Goal: Task Accomplishment & Management: Manage account settings

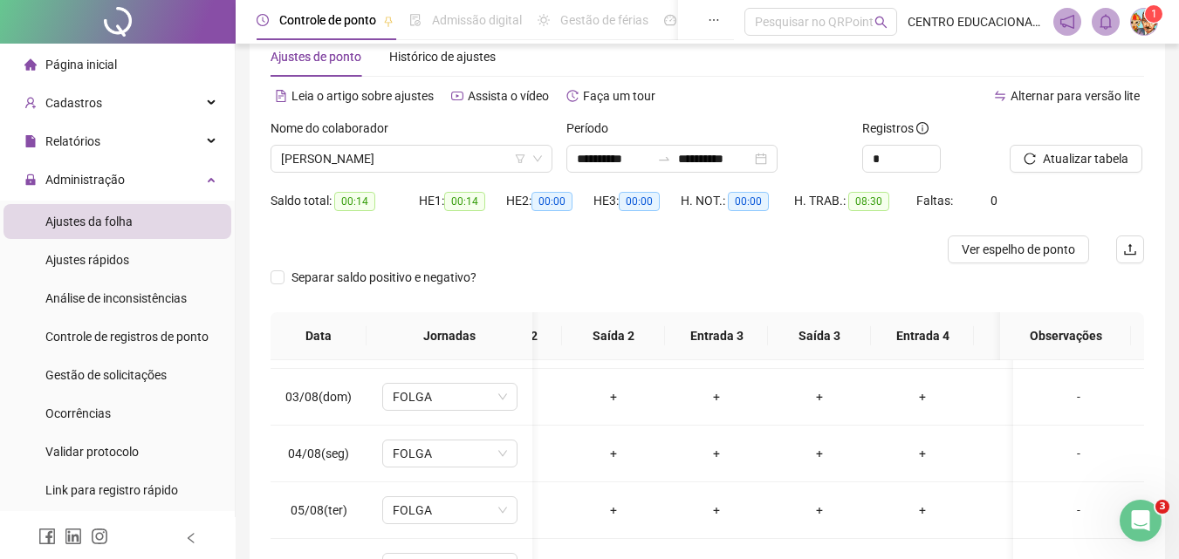
scroll to position [53, 0]
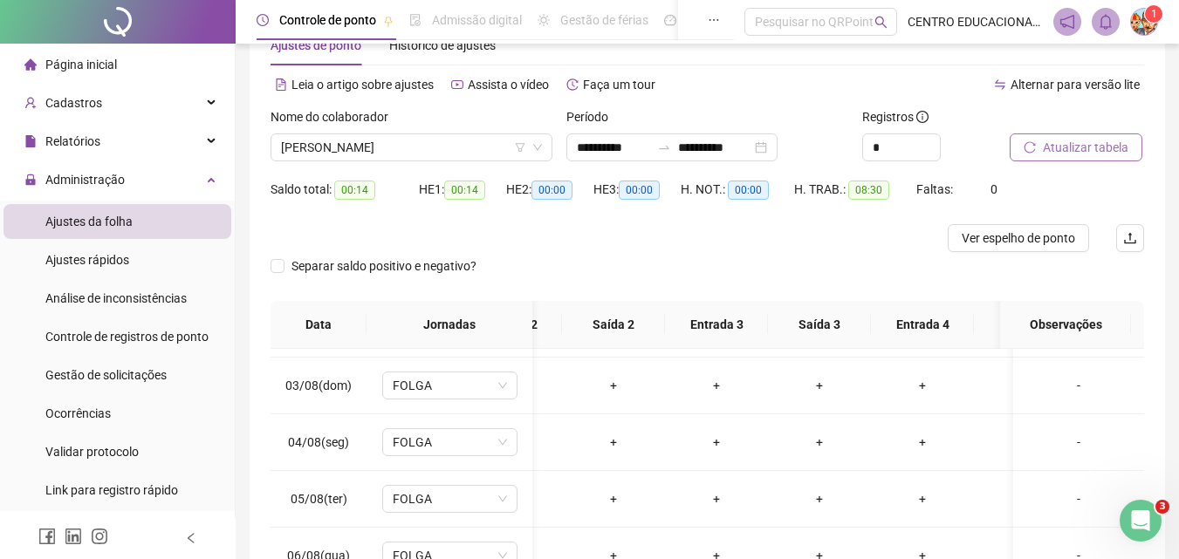
click at [1060, 150] on span "Atualizar tabela" at bounding box center [1086, 147] width 86 height 19
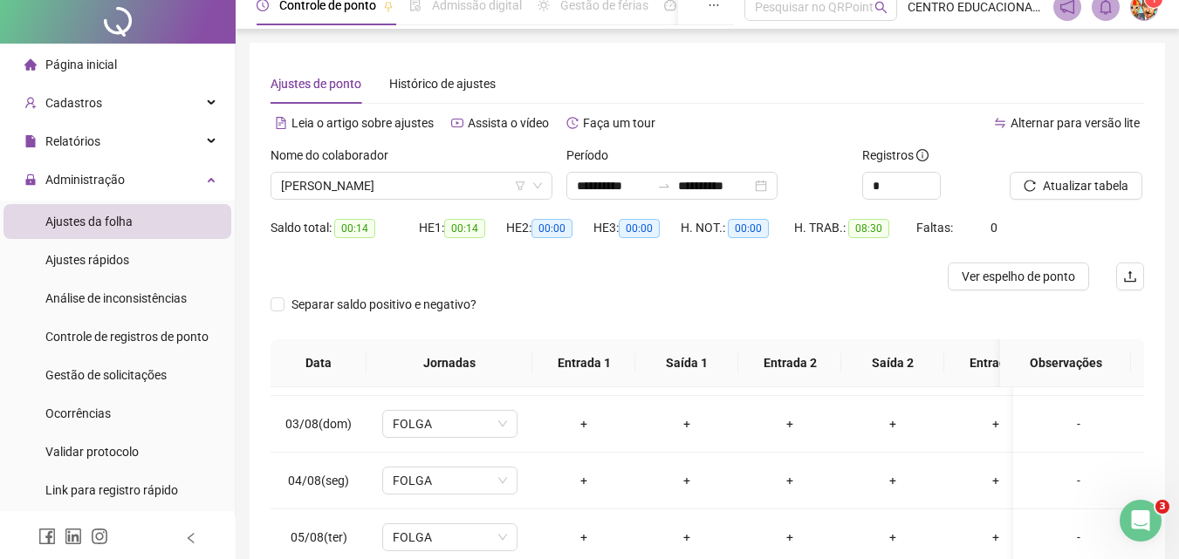
scroll to position [0, 0]
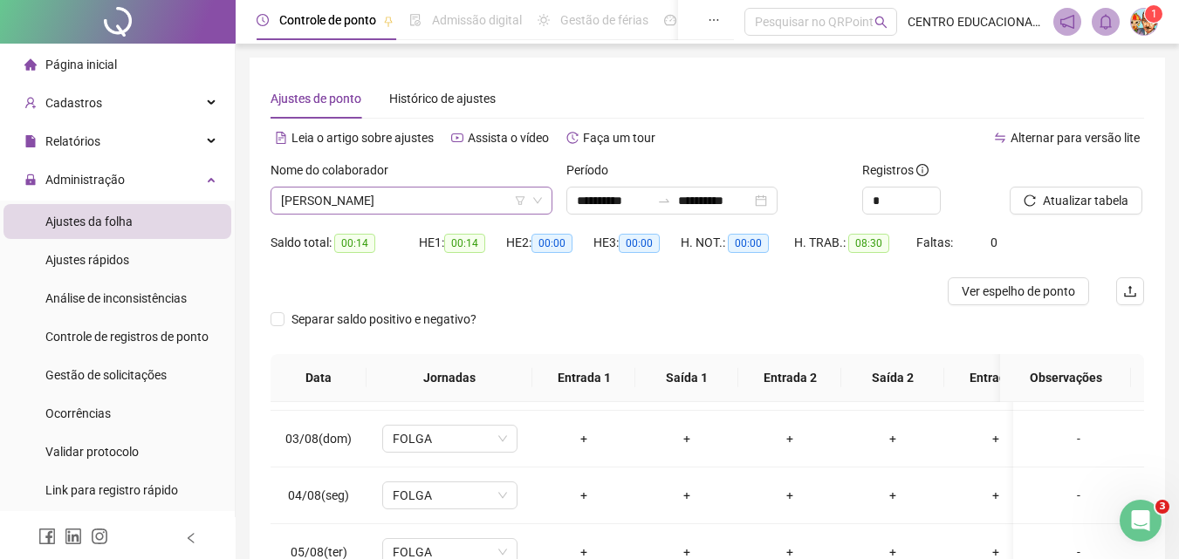
click at [387, 201] on span "[PERSON_NAME]" at bounding box center [411, 201] width 261 height 26
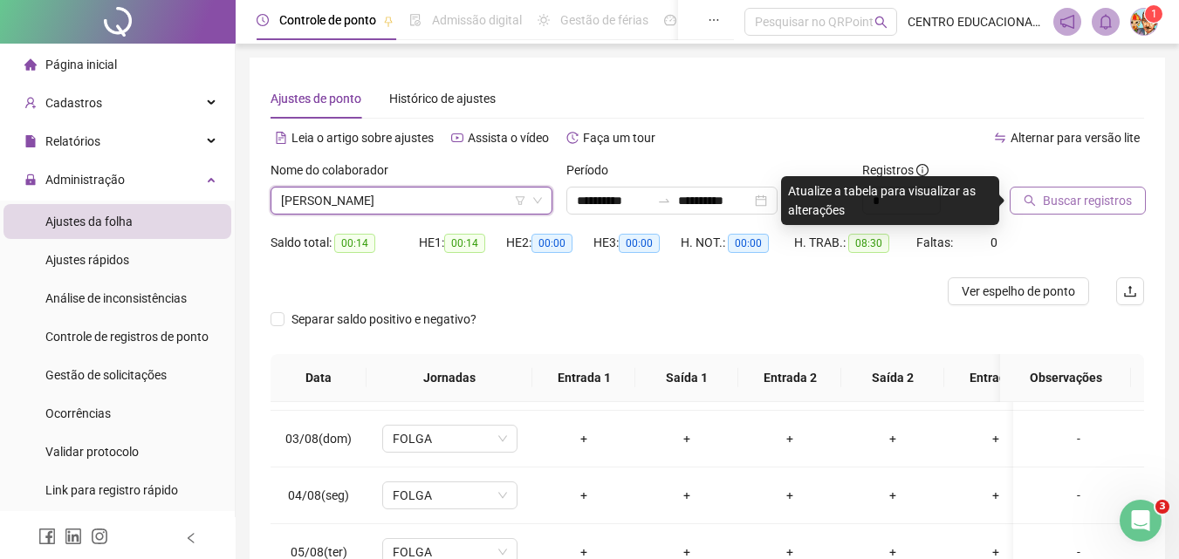
click at [1075, 207] on span "Buscar registros" at bounding box center [1087, 200] width 89 height 19
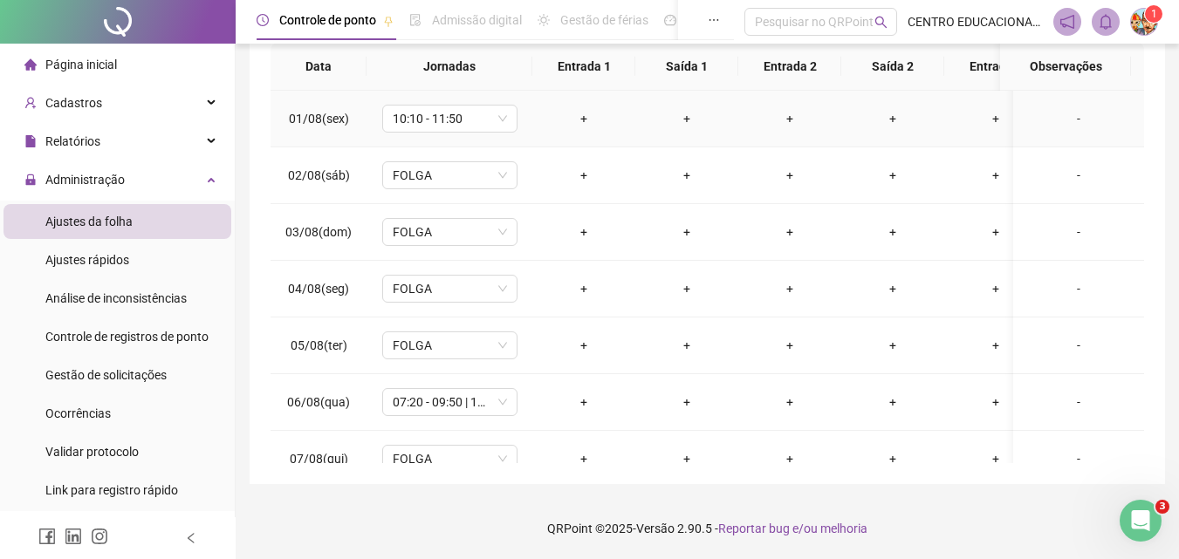
click at [584, 119] on div "+" at bounding box center [583, 118] width 75 height 19
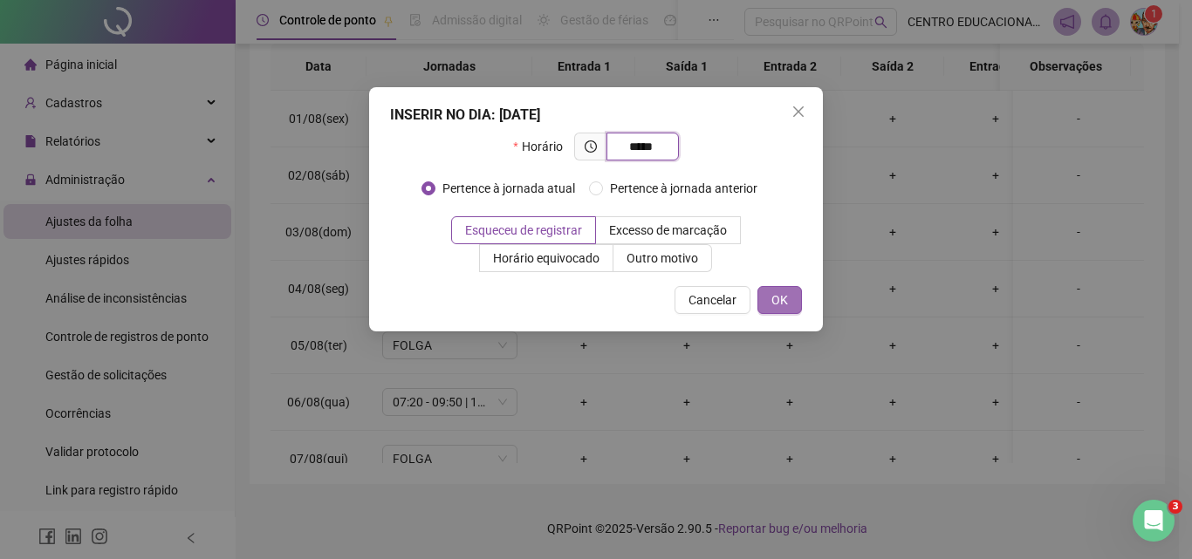
type input "*****"
click at [791, 306] on button "OK" at bounding box center [779, 300] width 45 height 28
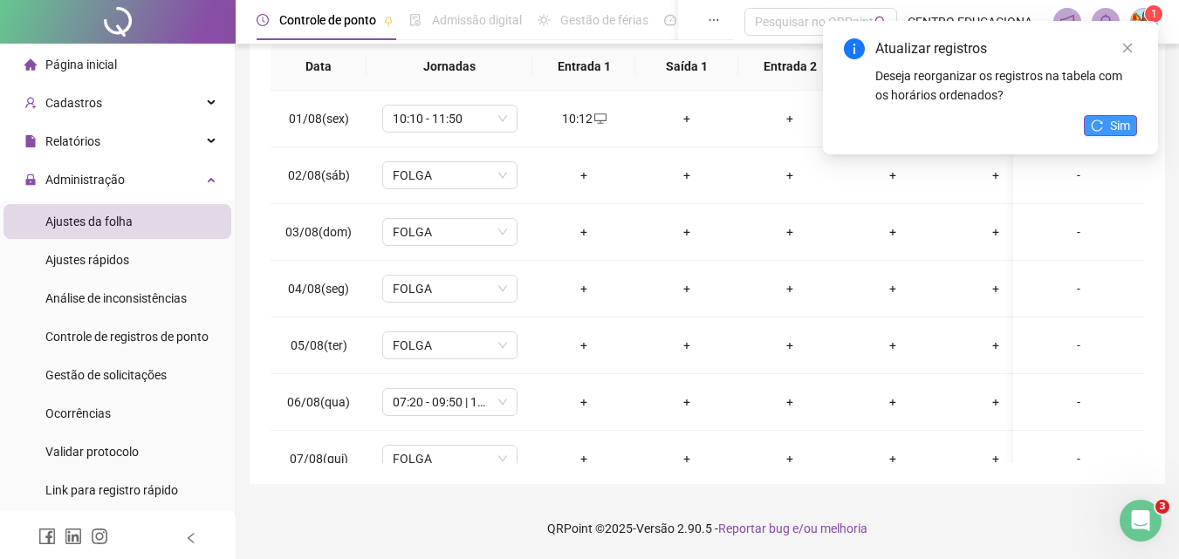
click at [1120, 125] on span "Sim" at bounding box center [1120, 125] width 20 height 19
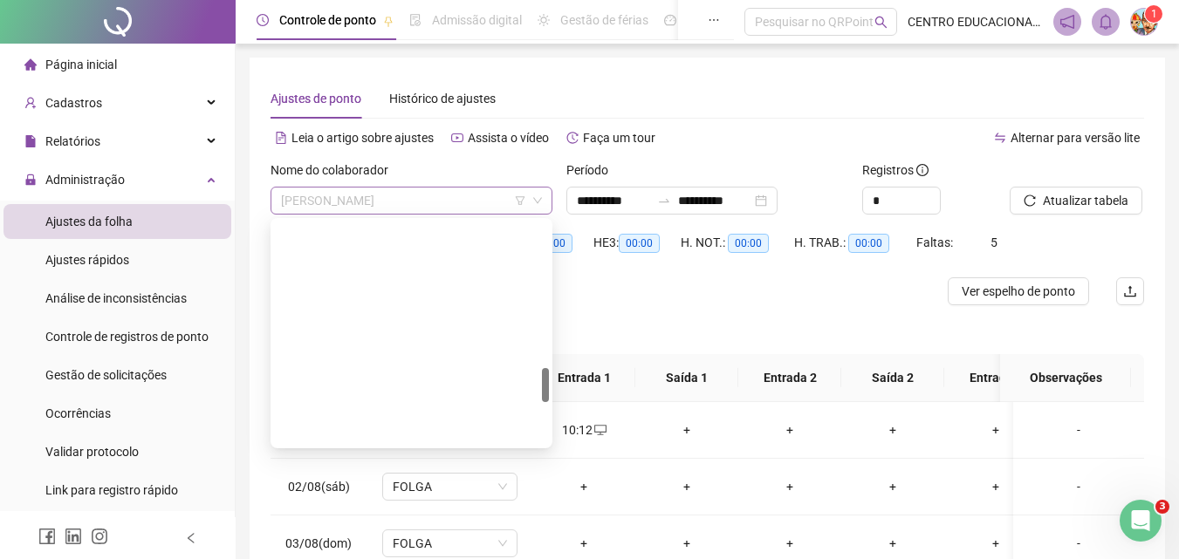
click at [443, 201] on span "[PERSON_NAME]" at bounding box center [411, 201] width 261 height 26
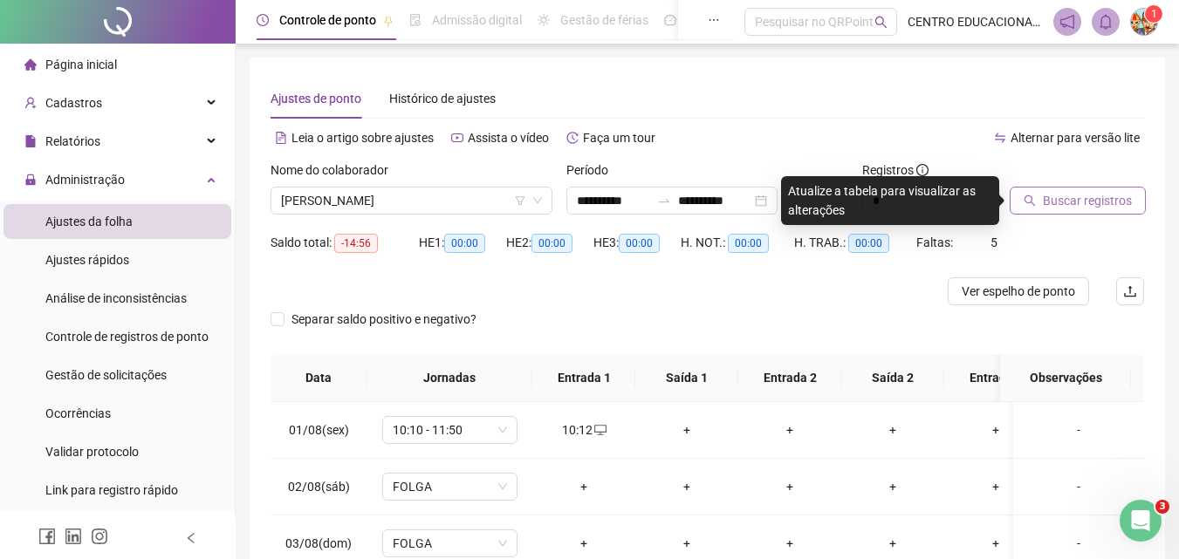
click at [1051, 196] on span "Buscar registros" at bounding box center [1087, 200] width 89 height 19
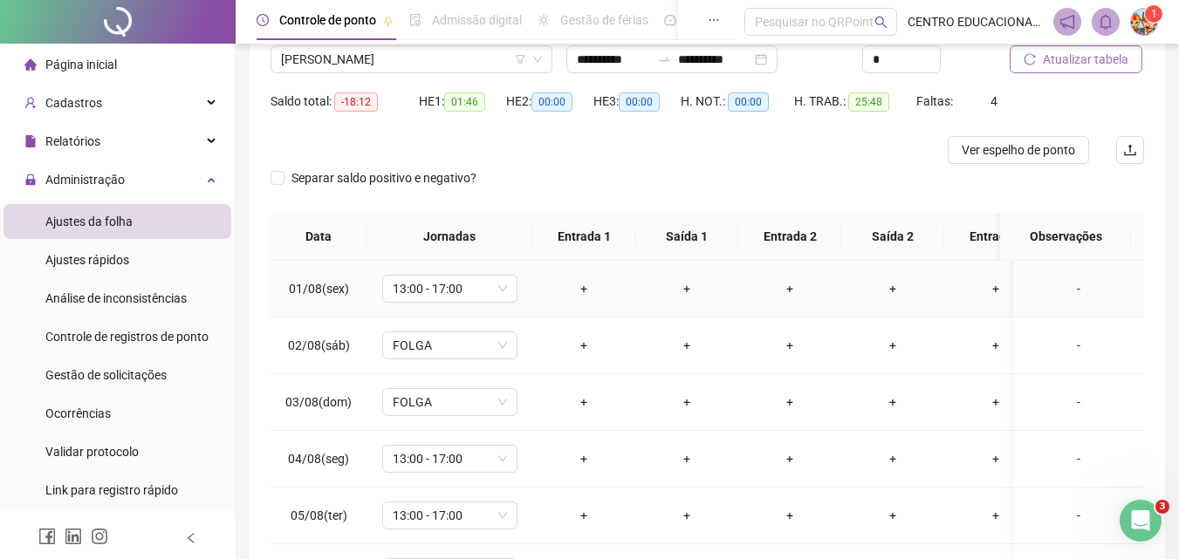
click at [580, 288] on div "+" at bounding box center [583, 288] width 75 height 19
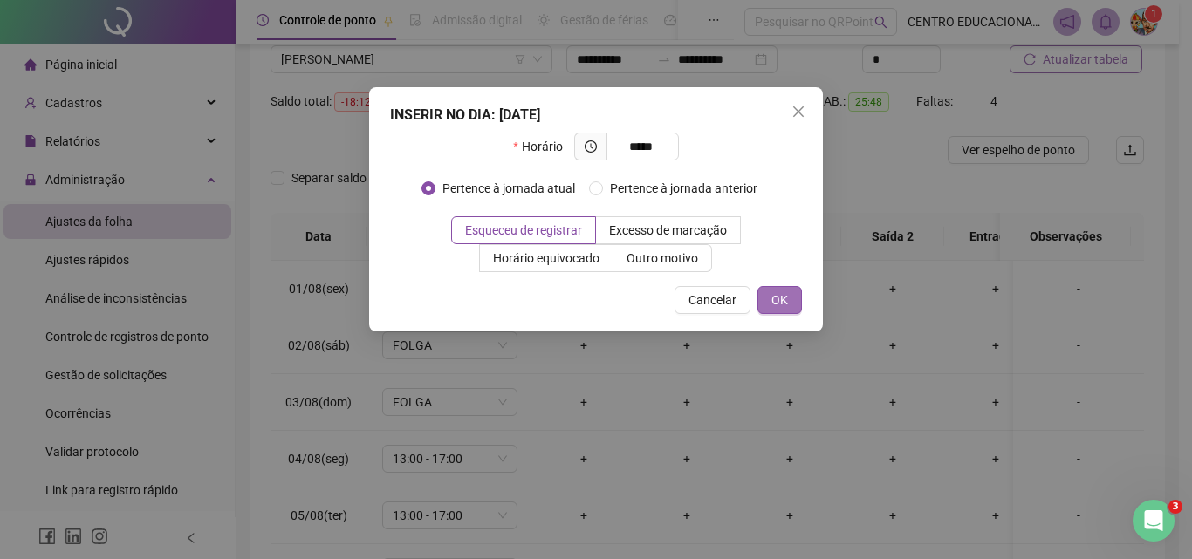
type input "*****"
click at [782, 293] on span "OK" at bounding box center [779, 300] width 17 height 19
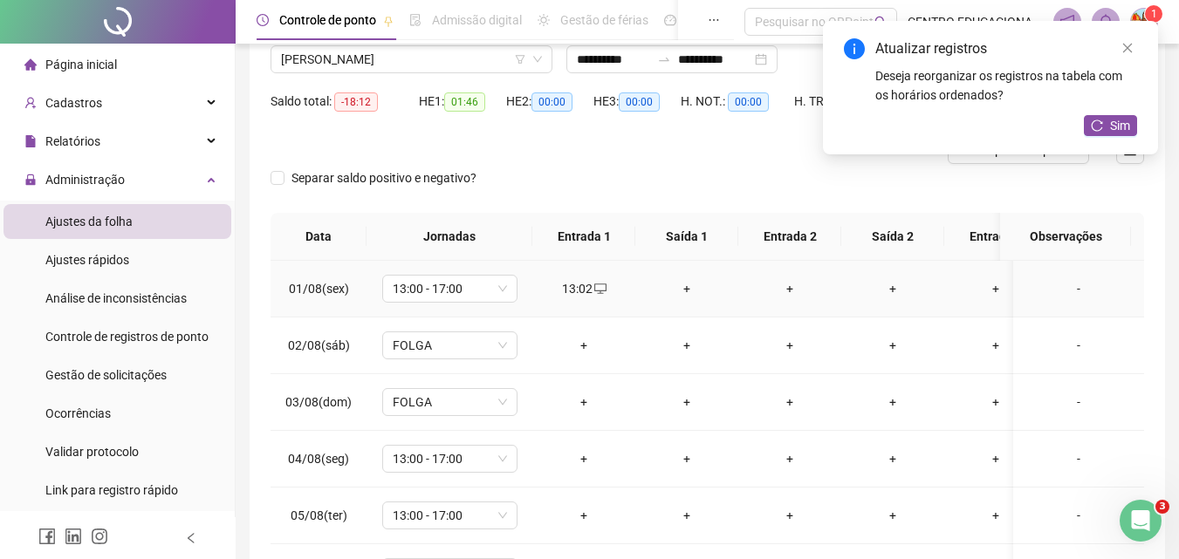
click at [685, 288] on div "+" at bounding box center [686, 288] width 75 height 19
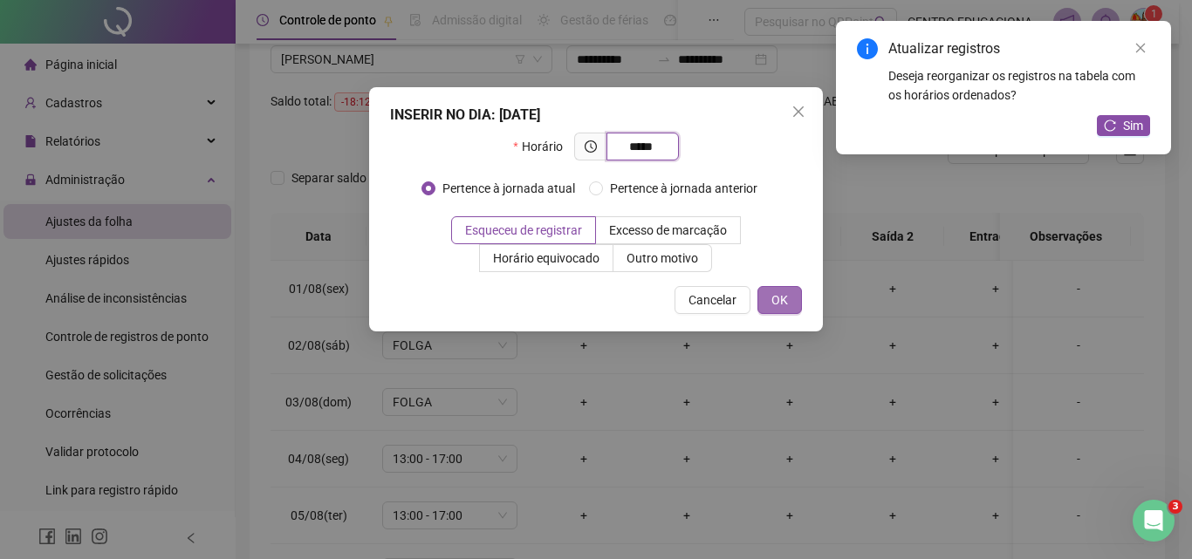
type input "*****"
click at [779, 298] on span "OK" at bounding box center [779, 300] width 17 height 19
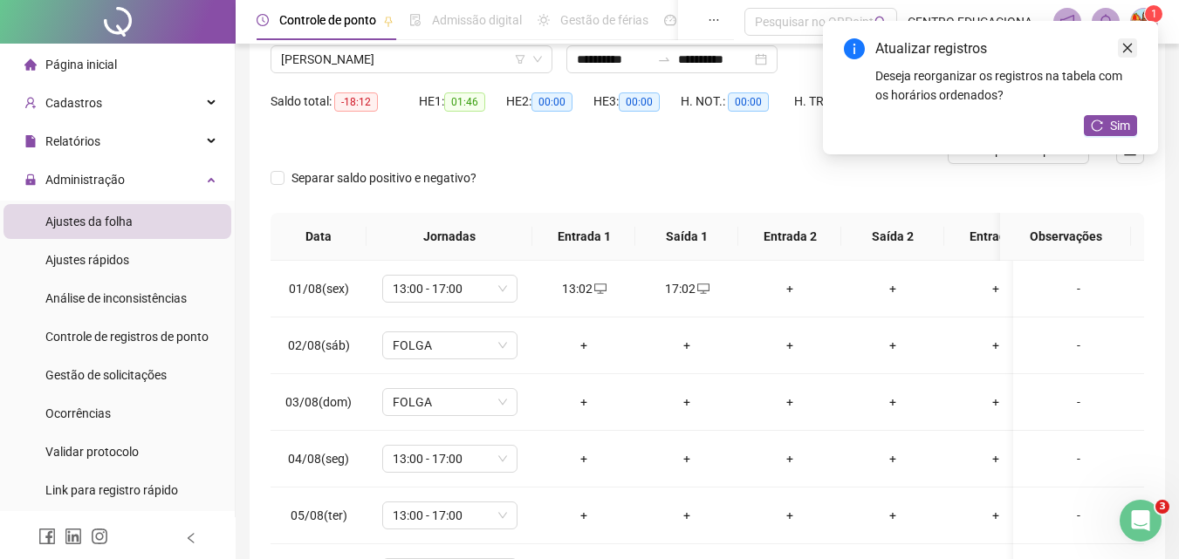
click at [1130, 46] on icon "close" at bounding box center [1127, 48] width 12 height 12
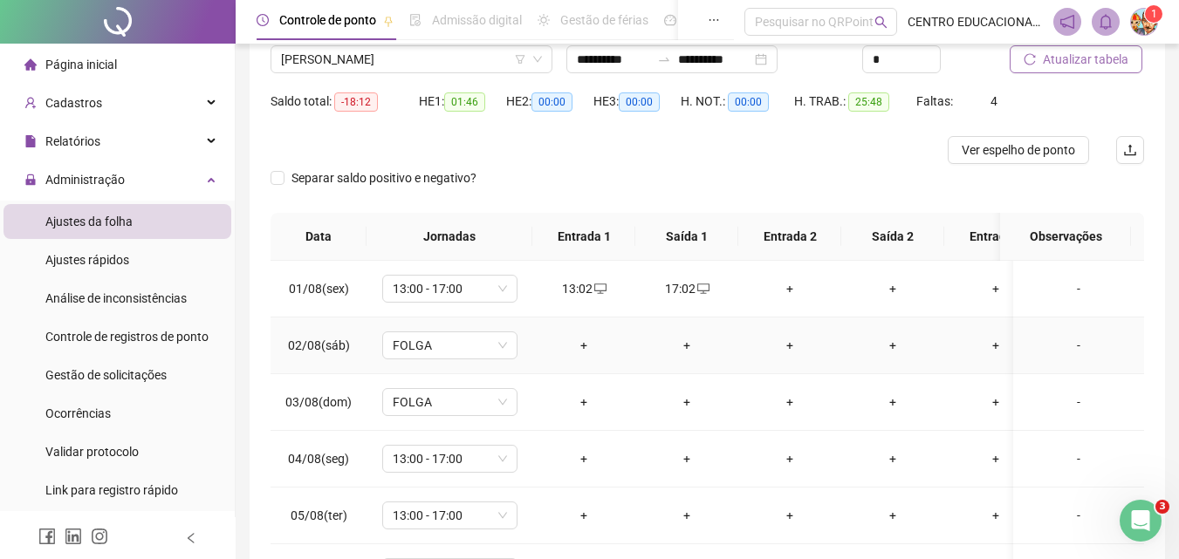
click at [584, 342] on div "+" at bounding box center [583, 345] width 75 height 19
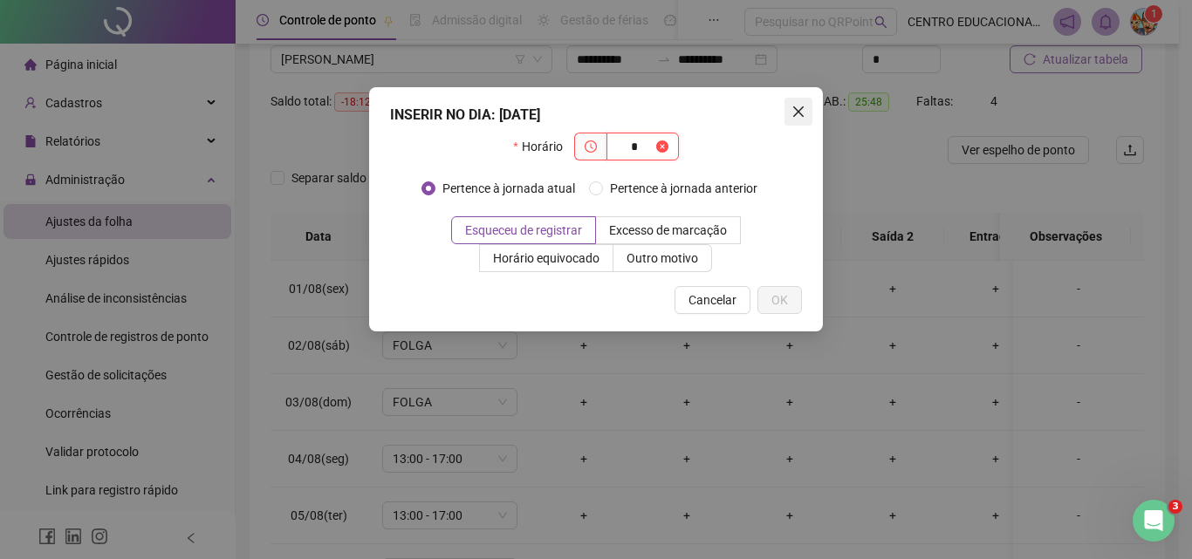
type input "*"
click at [798, 113] on icon "close" at bounding box center [798, 112] width 14 height 14
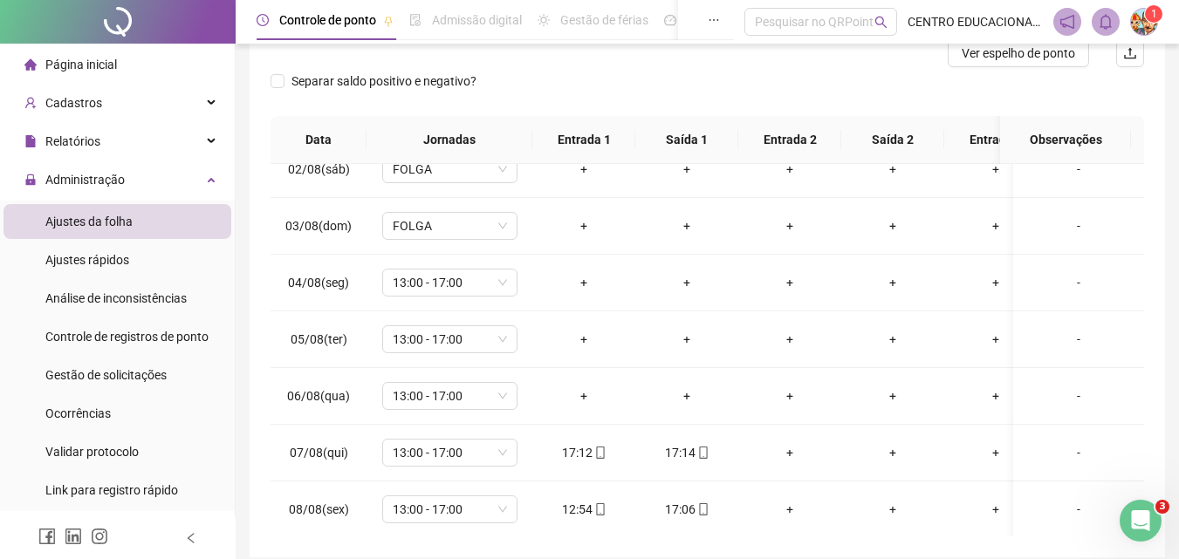
scroll to position [105, 0]
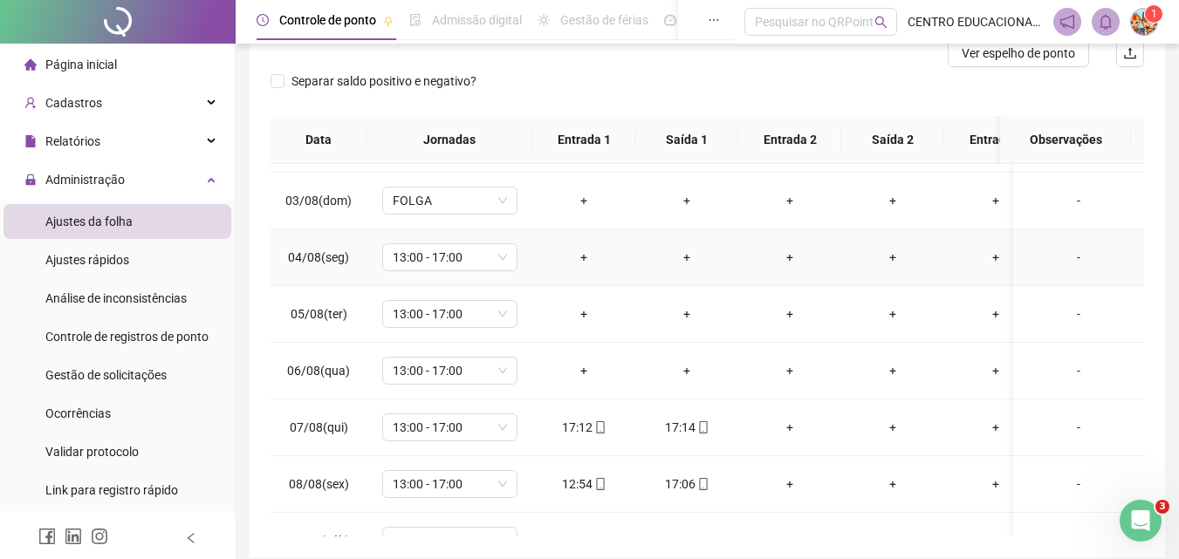
click at [581, 254] on div "+" at bounding box center [583, 257] width 75 height 19
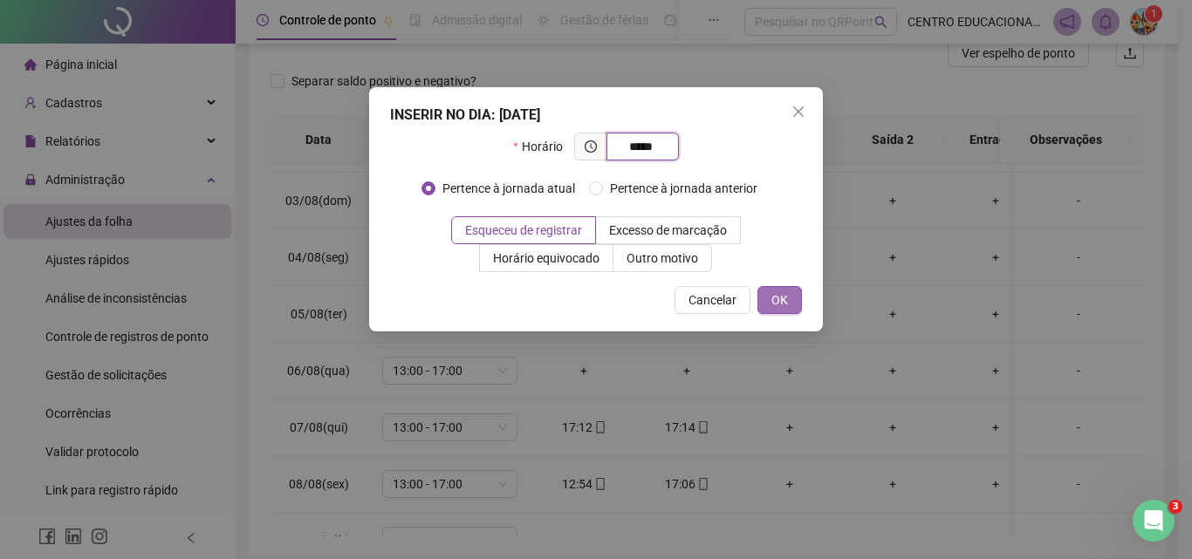
type input "*****"
click at [780, 296] on span "OK" at bounding box center [779, 300] width 17 height 19
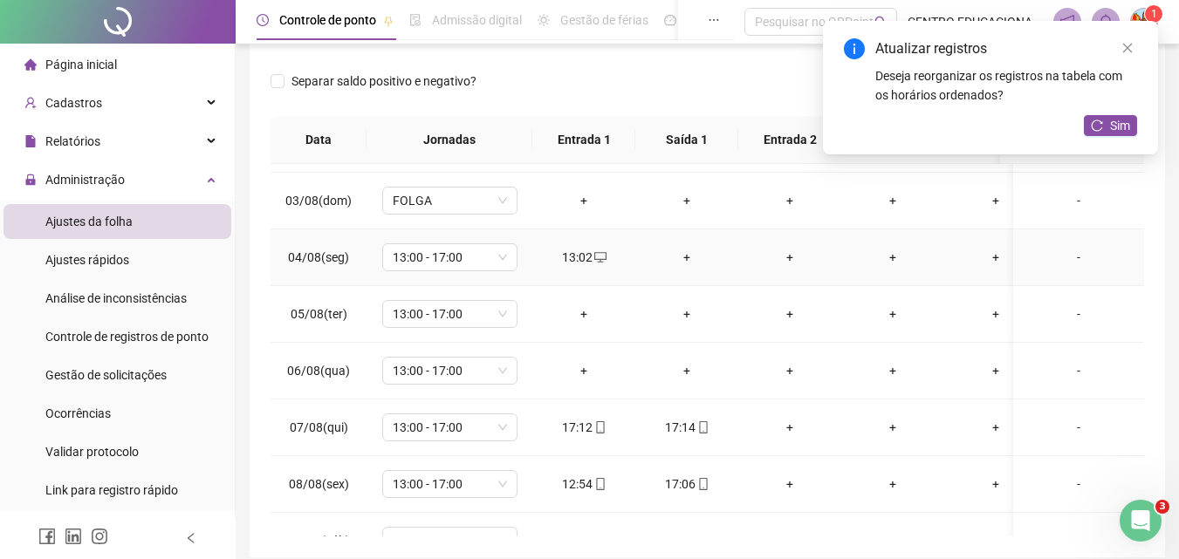
click at [681, 253] on div "+" at bounding box center [686, 257] width 75 height 19
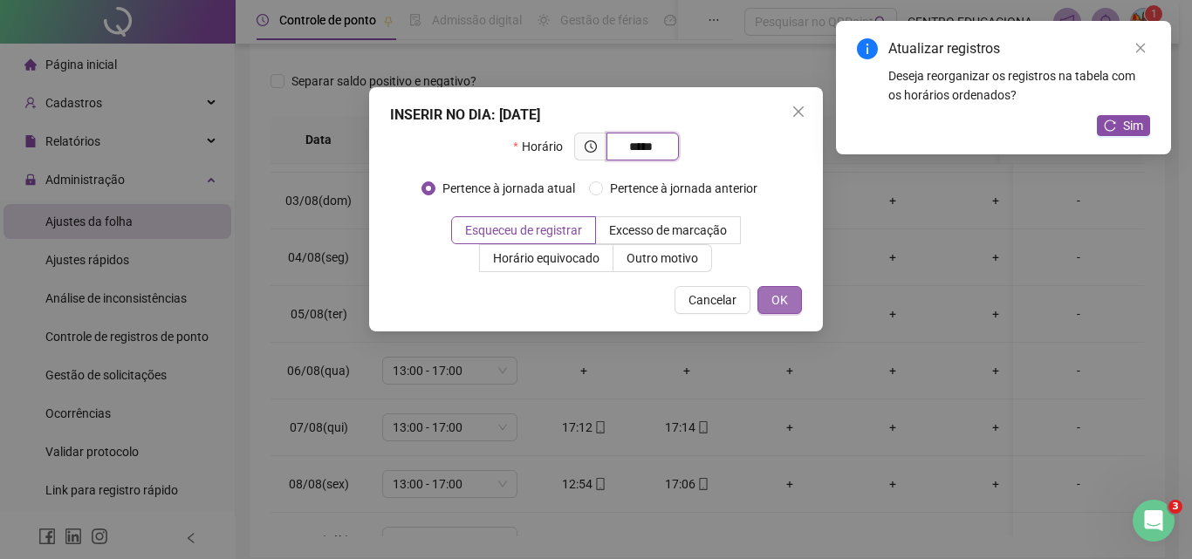
type input "*****"
click at [781, 305] on span "OK" at bounding box center [779, 300] width 17 height 19
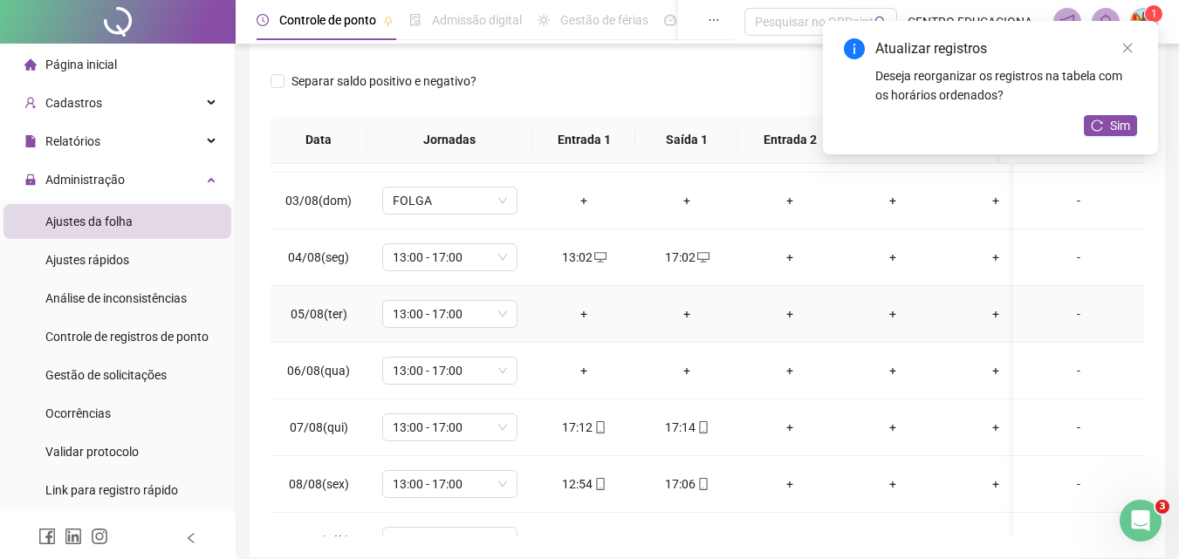
click at [581, 307] on div "+" at bounding box center [583, 314] width 75 height 19
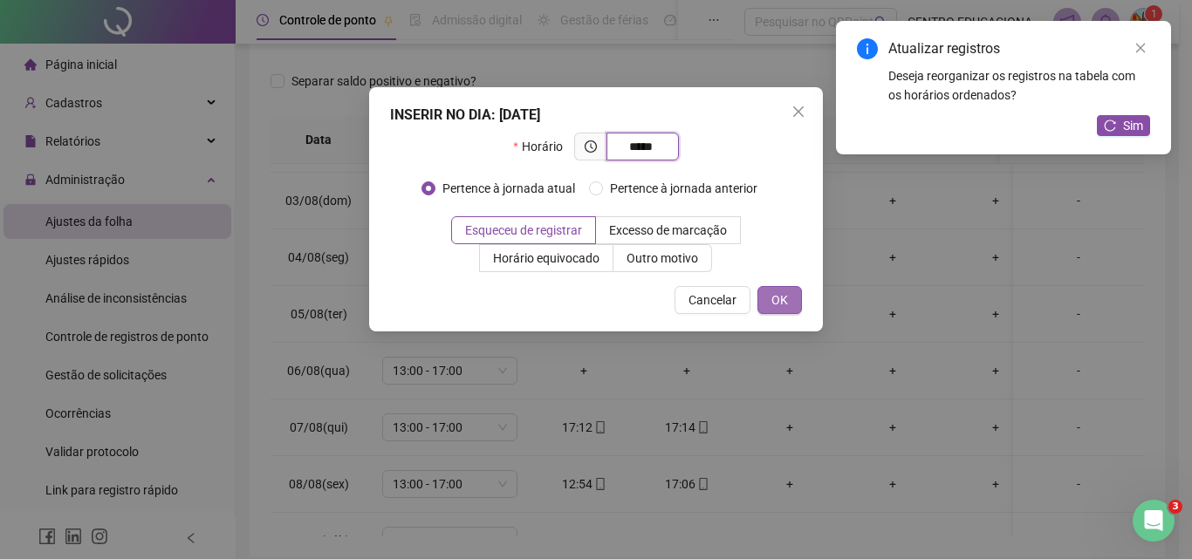
type input "*****"
click at [768, 298] on button "OK" at bounding box center [779, 300] width 45 height 28
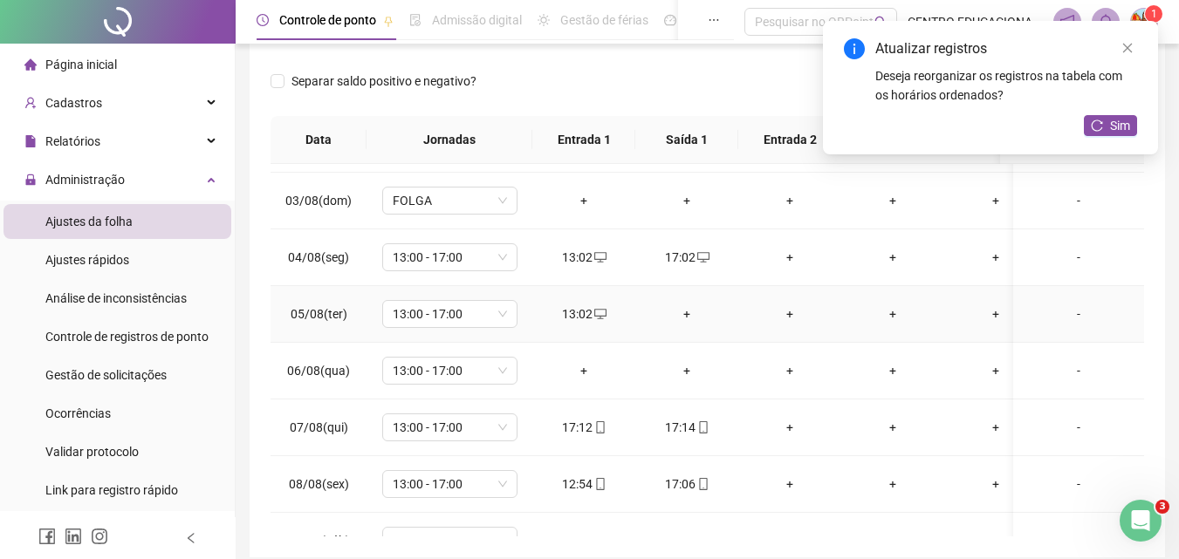
click at [684, 313] on div "+" at bounding box center [686, 314] width 75 height 19
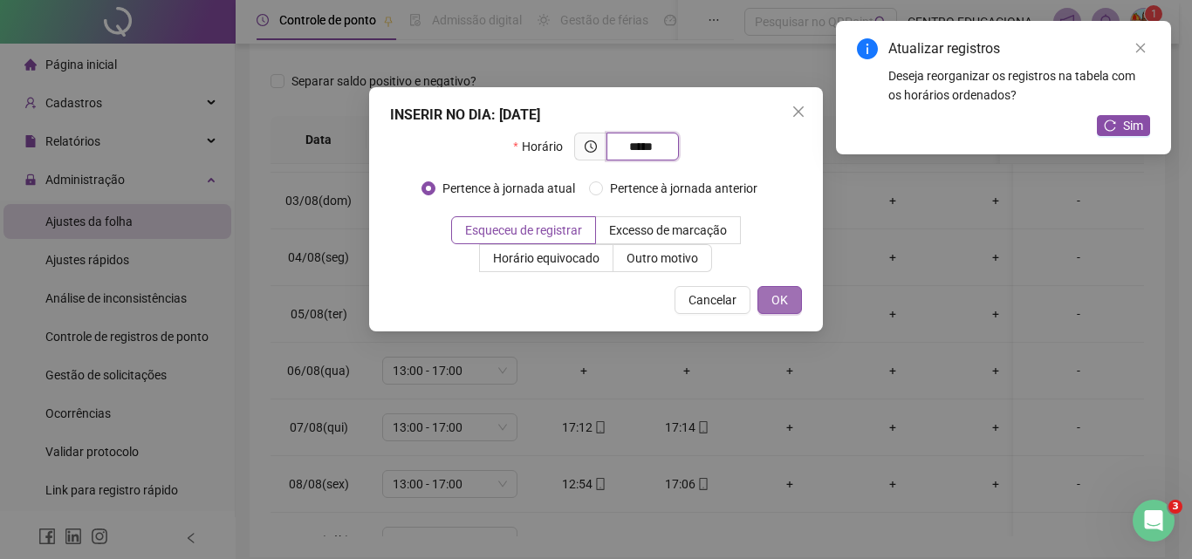
type input "*****"
click at [784, 293] on span "OK" at bounding box center [779, 300] width 17 height 19
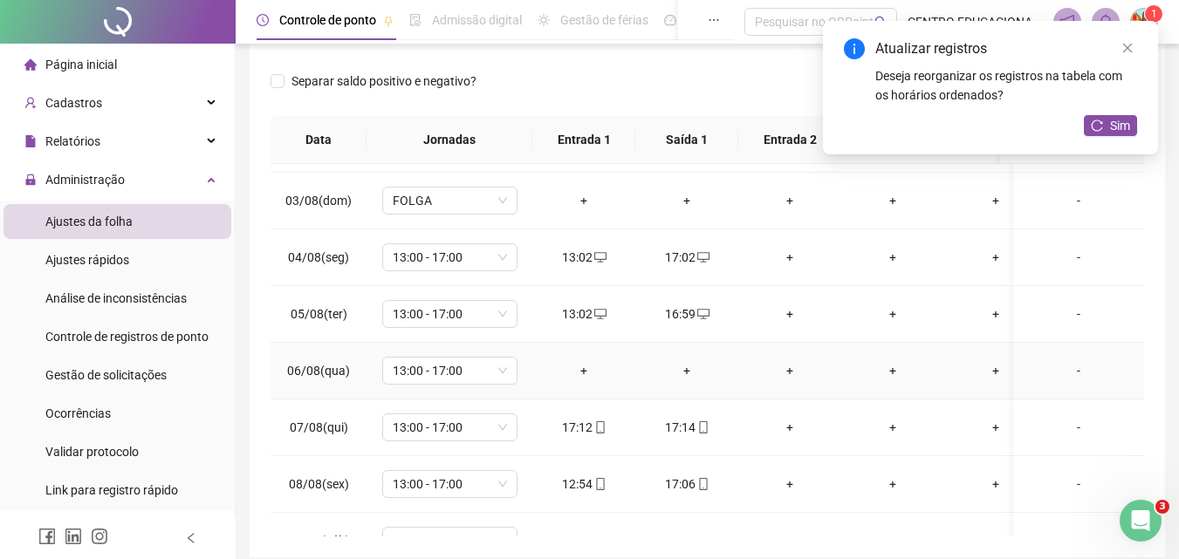
click at [586, 363] on div "+" at bounding box center [583, 370] width 75 height 19
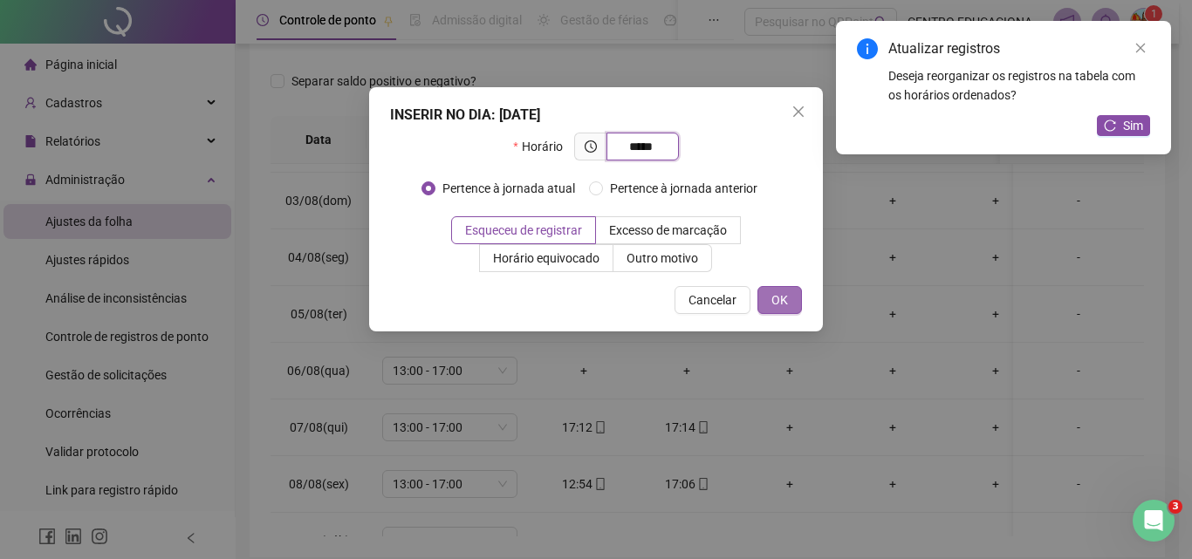
type input "*****"
click at [778, 298] on span "OK" at bounding box center [779, 300] width 17 height 19
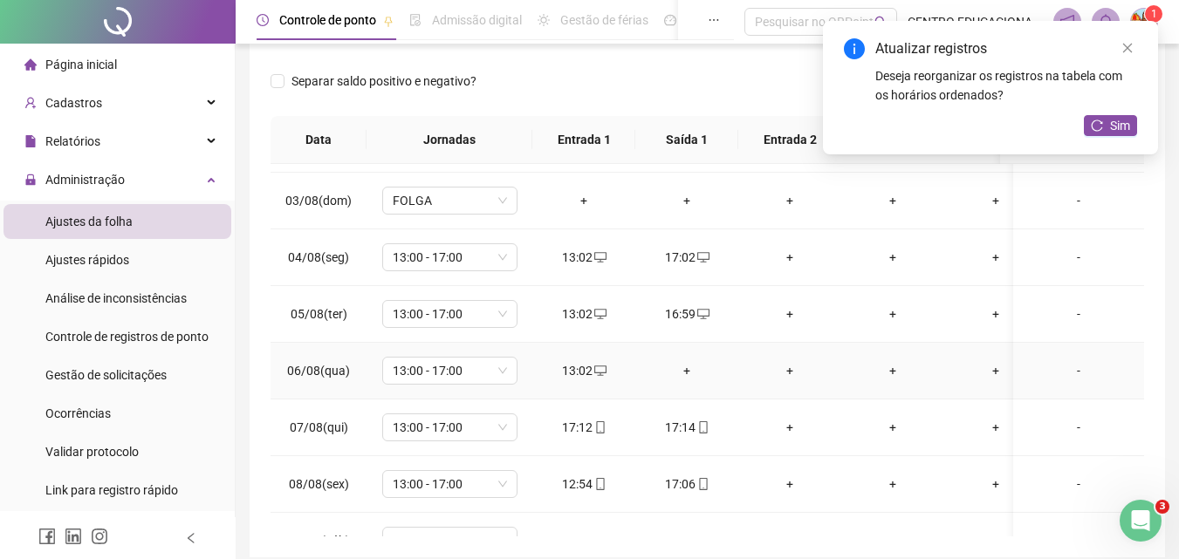
click at [685, 366] on div "+" at bounding box center [686, 370] width 75 height 19
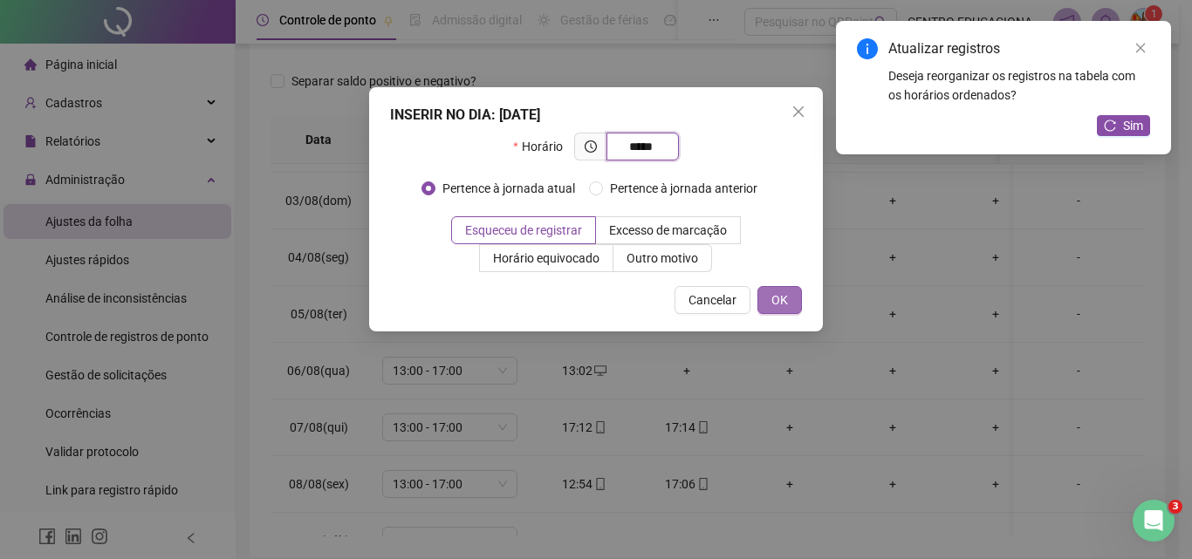
type input "*****"
click at [768, 299] on button "OK" at bounding box center [779, 300] width 45 height 28
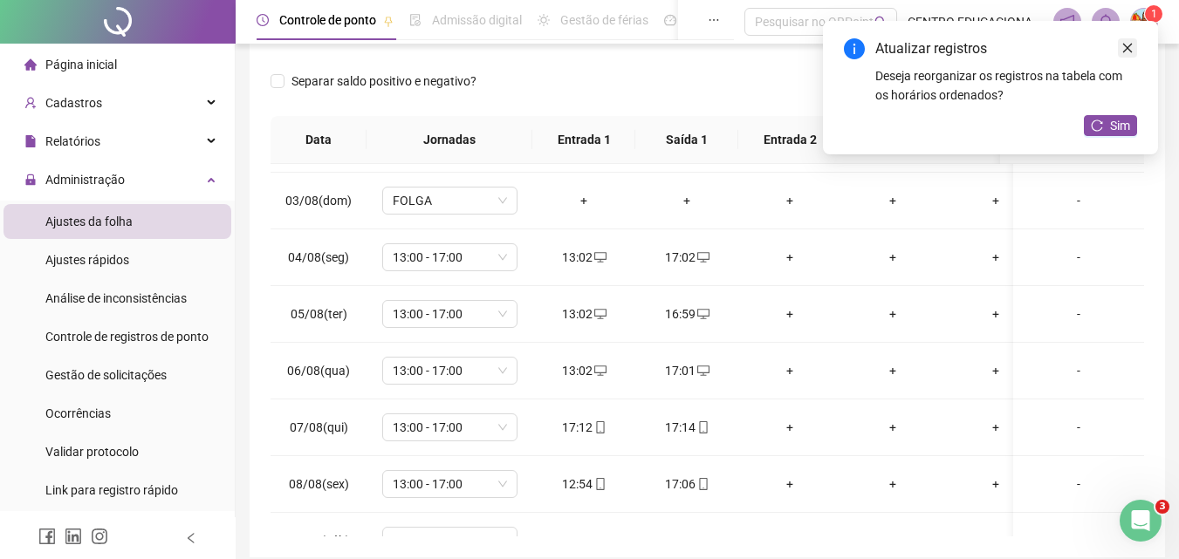
click at [1126, 45] on icon "close" at bounding box center [1127, 48] width 12 height 12
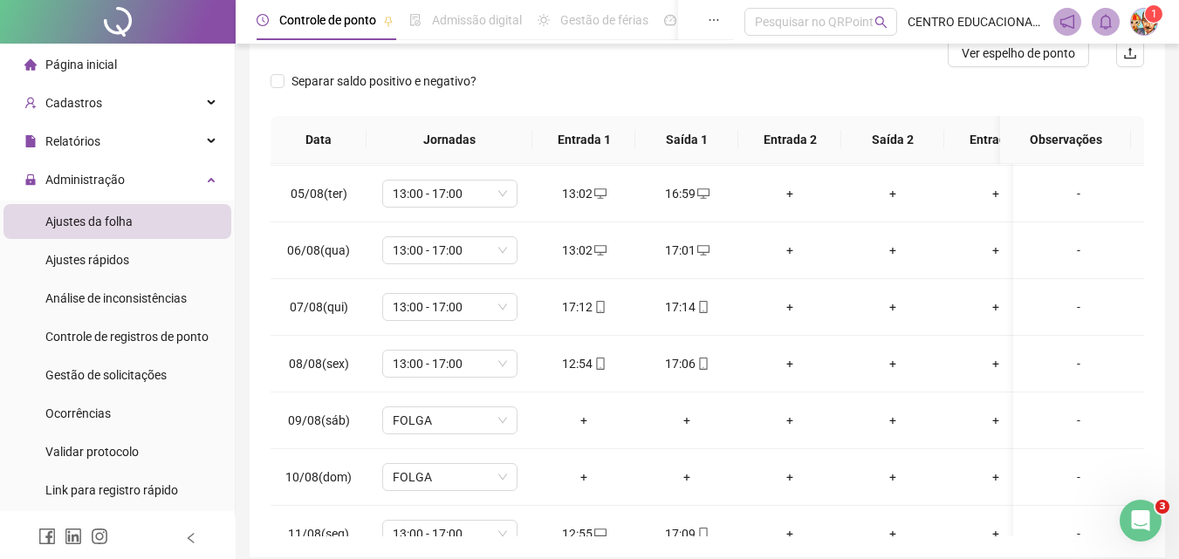
scroll to position [266, 0]
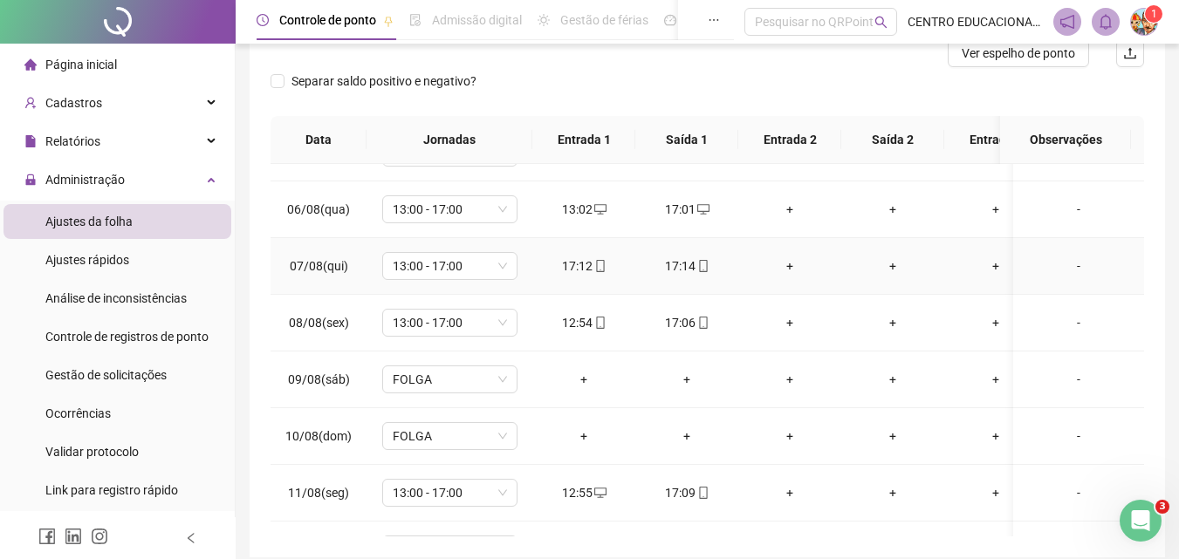
click at [676, 262] on div "17:14" at bounding box center [686, 266] width 75 height 19
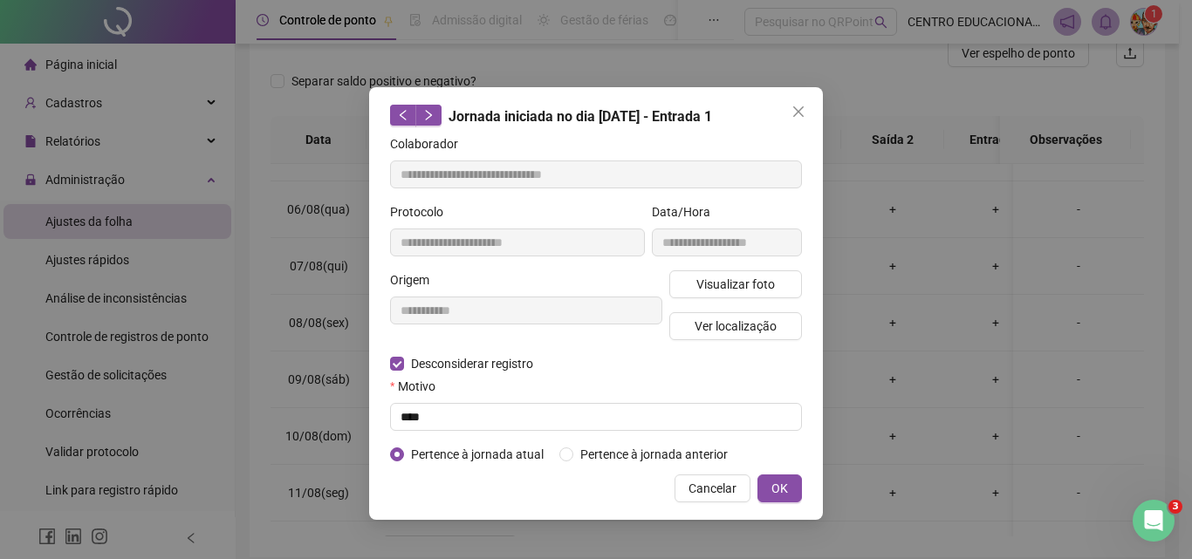
type input "**********"
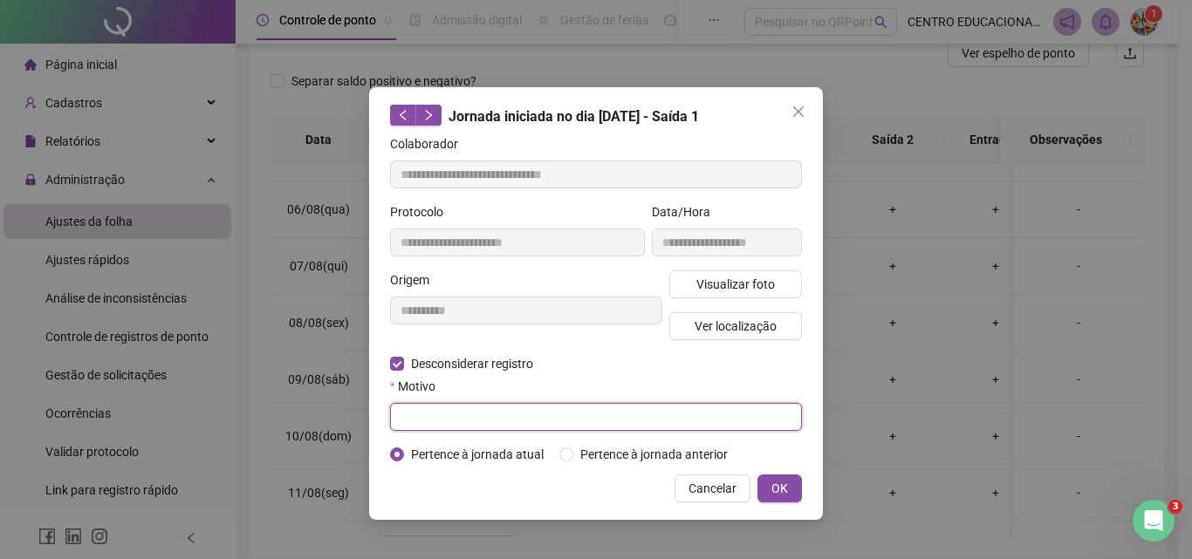
click at [414, 411] on input "text" at bounding box center [596, 417] width 412 height 28
type input "****"
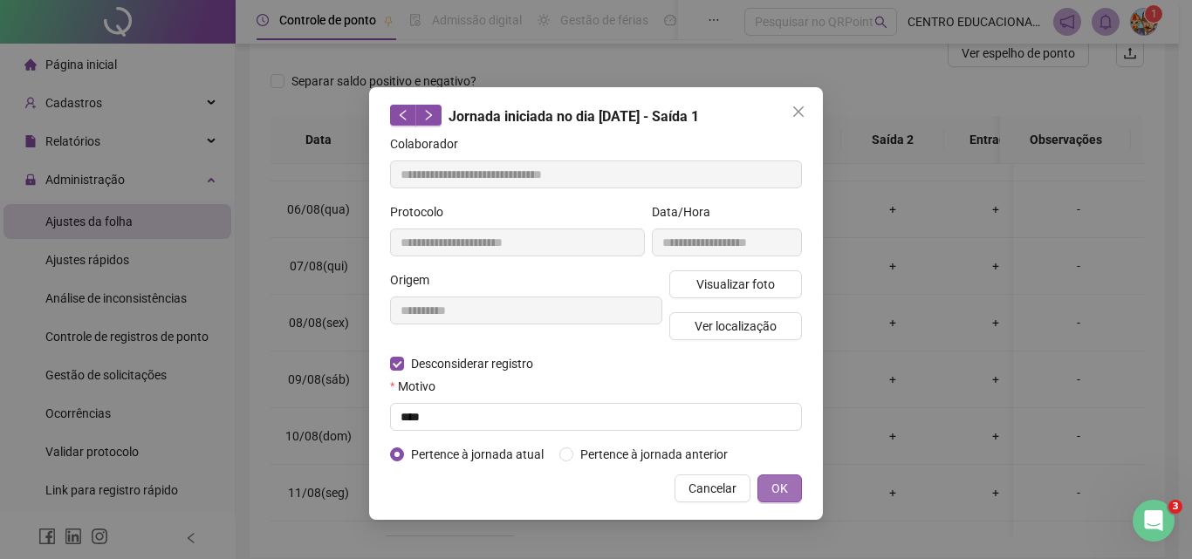
click at [786, 485] on span "OK" at bounding box center [779, 488] width 17 height 19
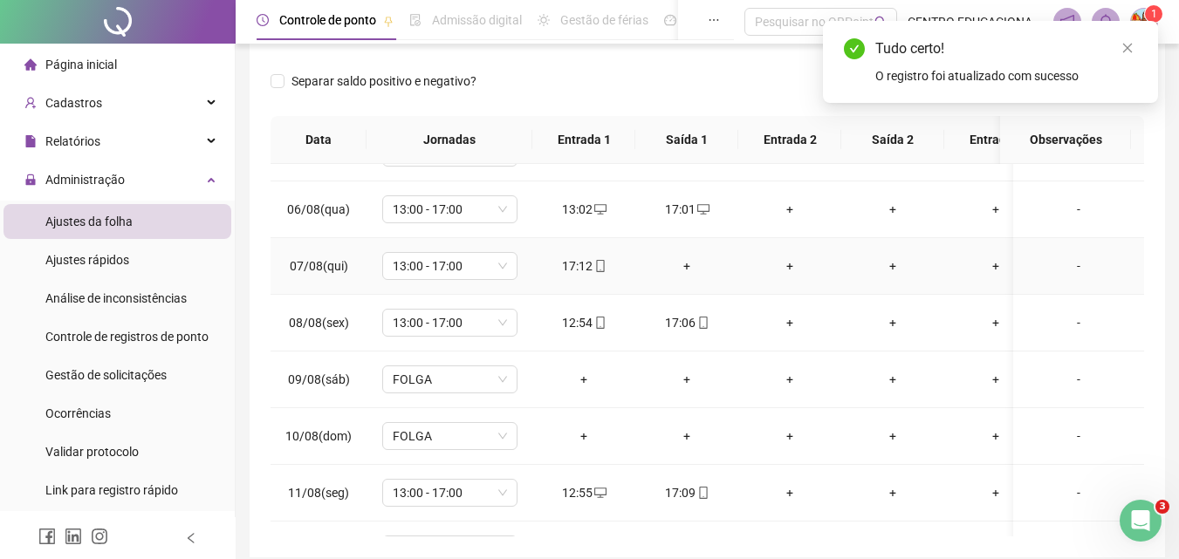
click at [688, 264] on div "+" at bounding box center [686, 266] width 75 height 19
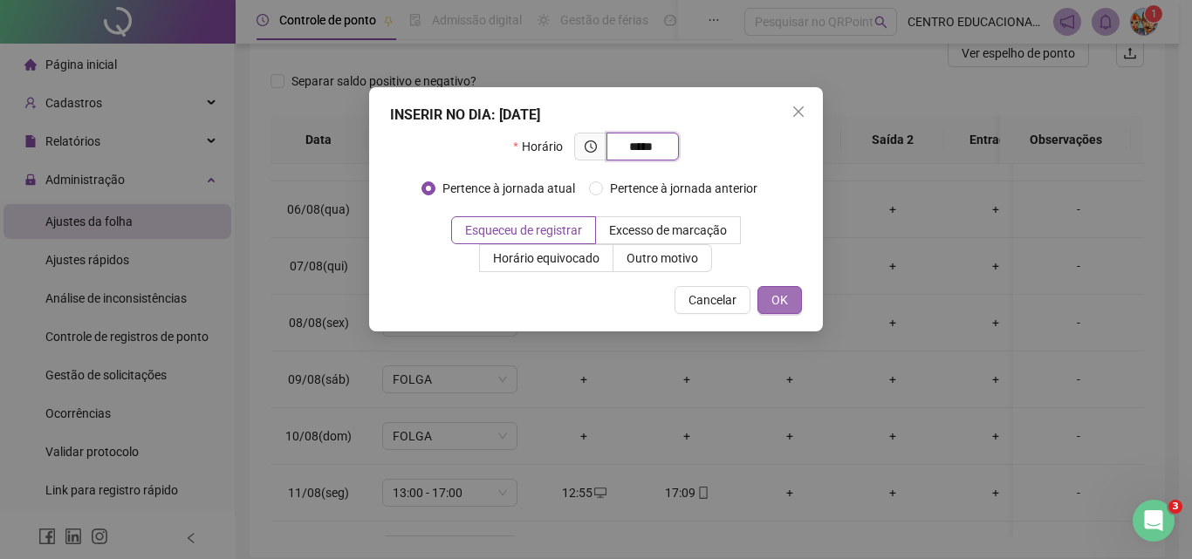
type input "*****"
click at [778, 297] on span "OK" at bounding box center [779, 300] width 17 height 19
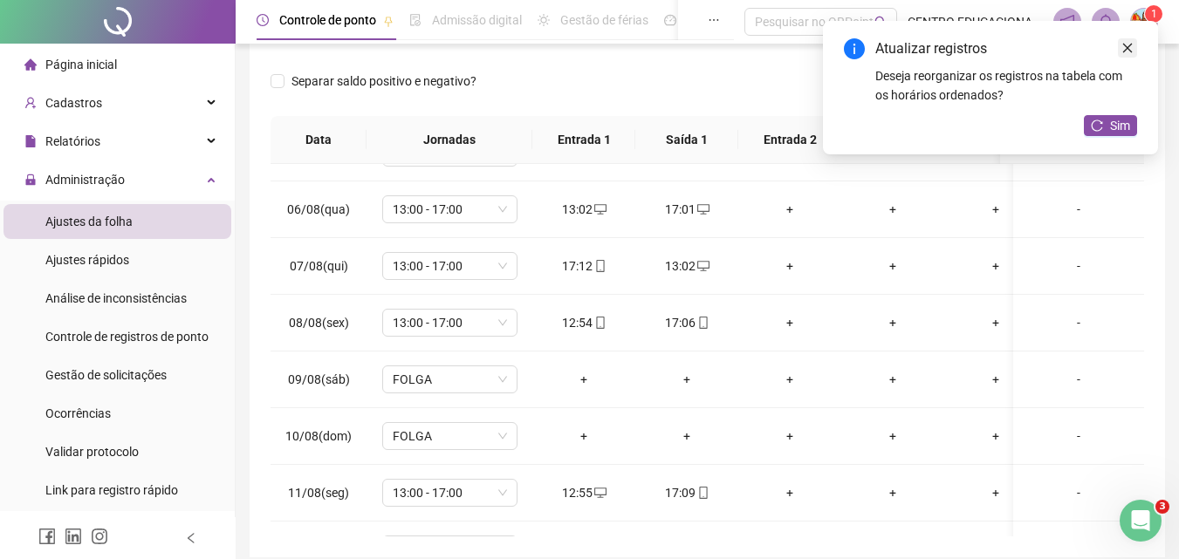
click at [1127, 45] on icon "close" at bounding box center [1127, 48] width 12 height 12
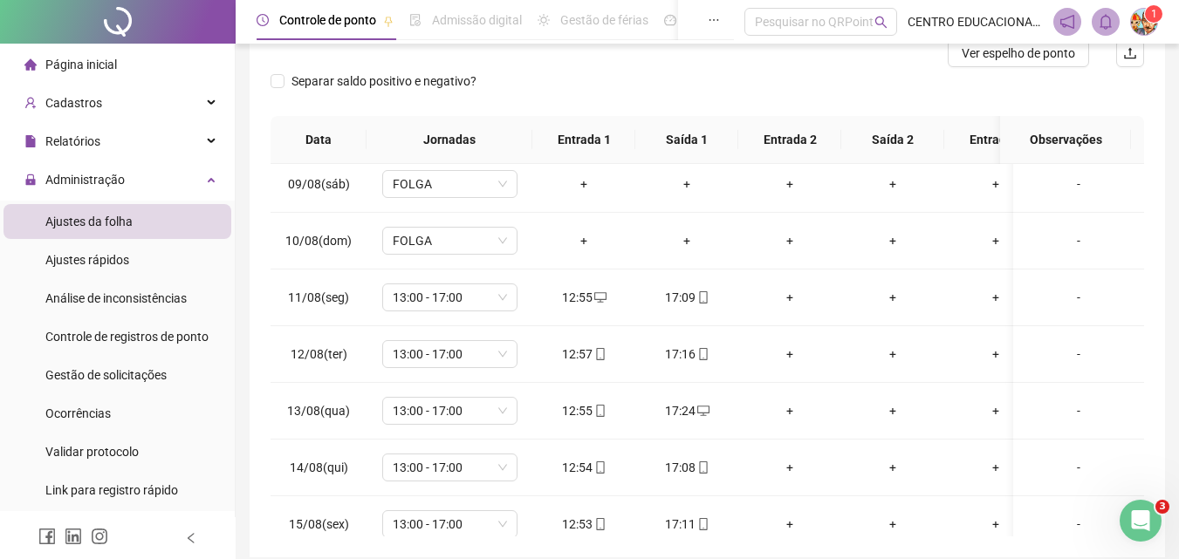
scroll to position [500, 0]
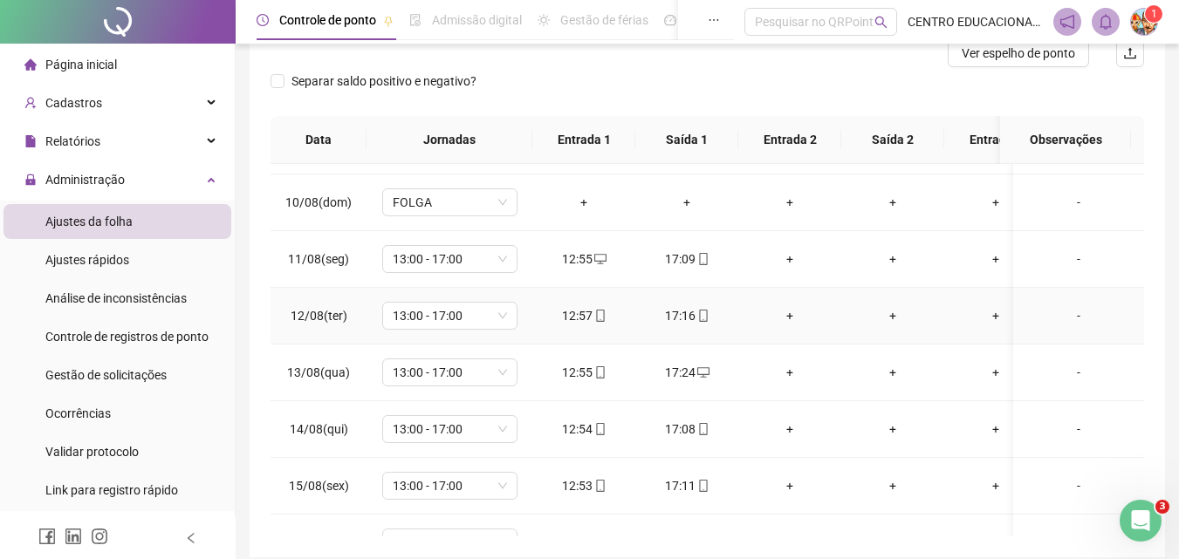
click at [691, 314] on div "17:16" at bounding box center [686, 315] width 75 height 19
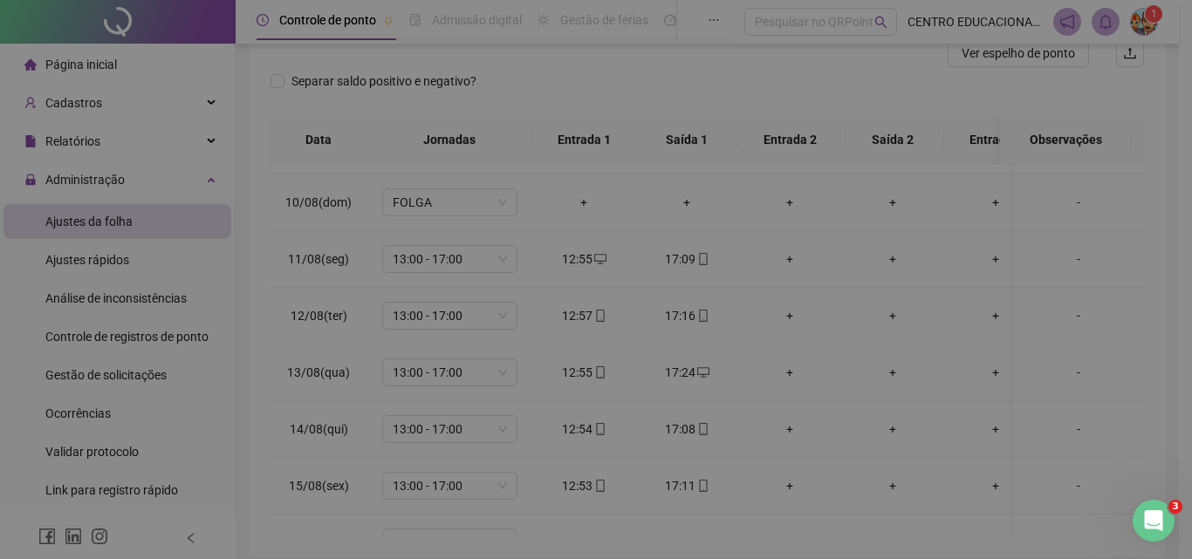
type input "**********"
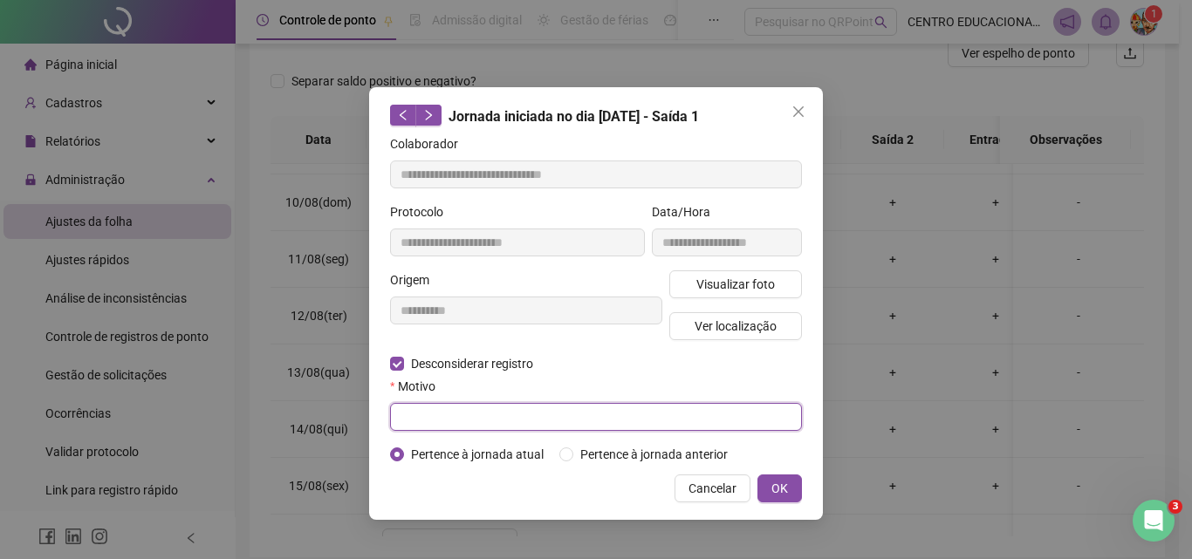
click at [392, 421] on input "text" at bounding box center [596, 417] width 412 height 28
type input "****"
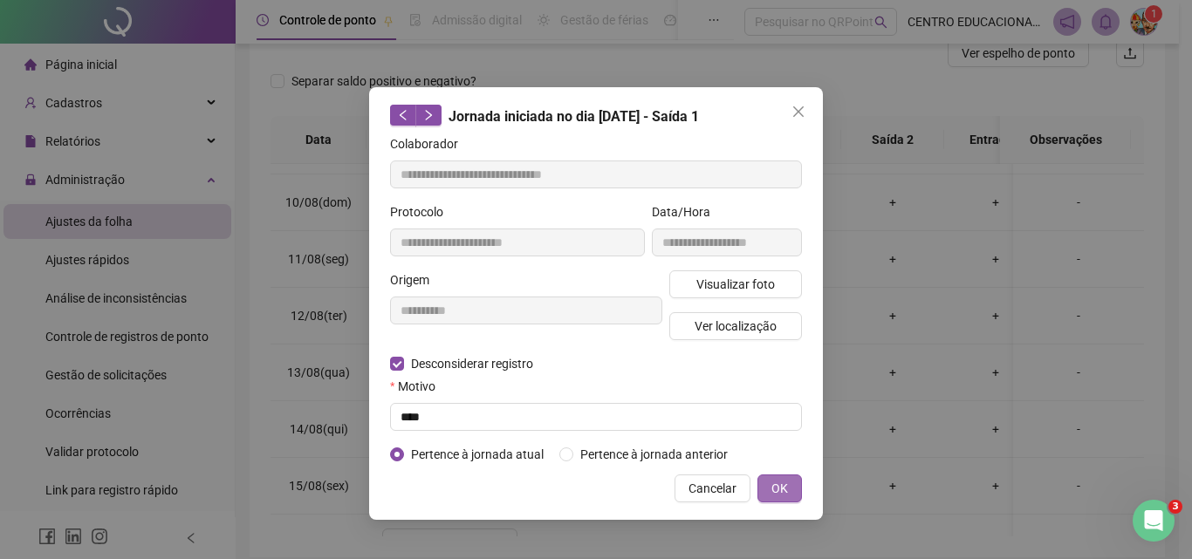
click at [773, 482] on span "OK" at bounding box center [779, 488] width 17 height 19
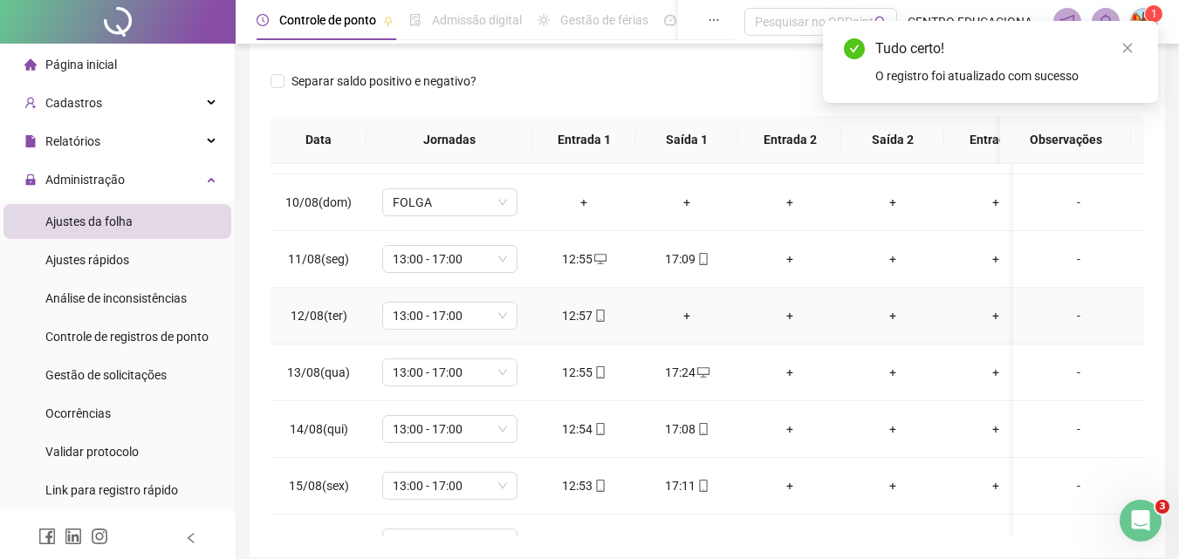
click at [685, 312] on div "+" at bounding box center [686, 315] width 75 height 19
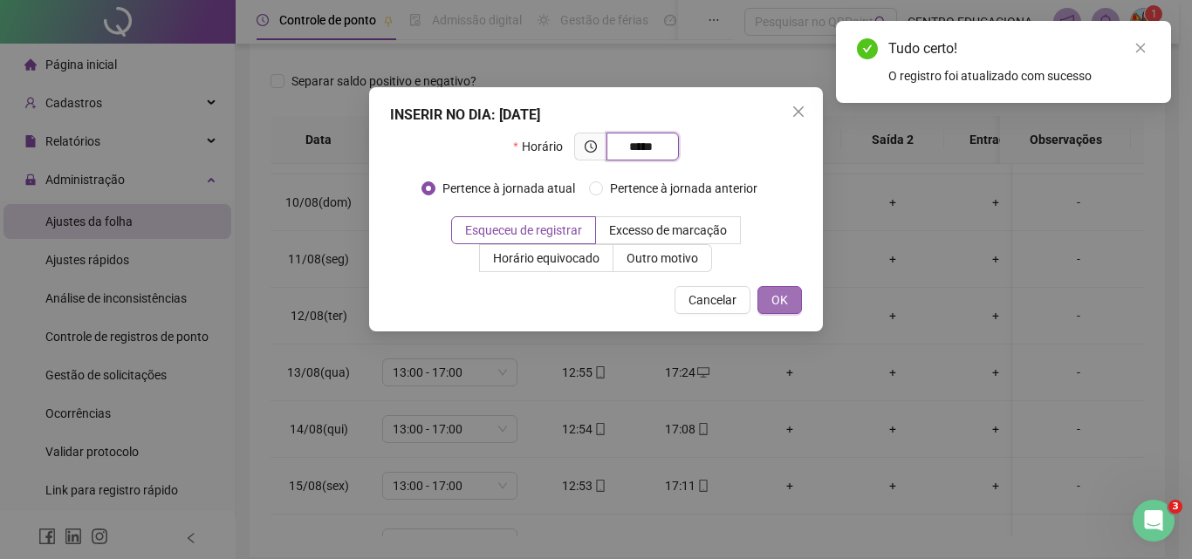
type input "*****"
click at [790, 303] on button "OK" at bounding box center [779, 300] width 45 height 28
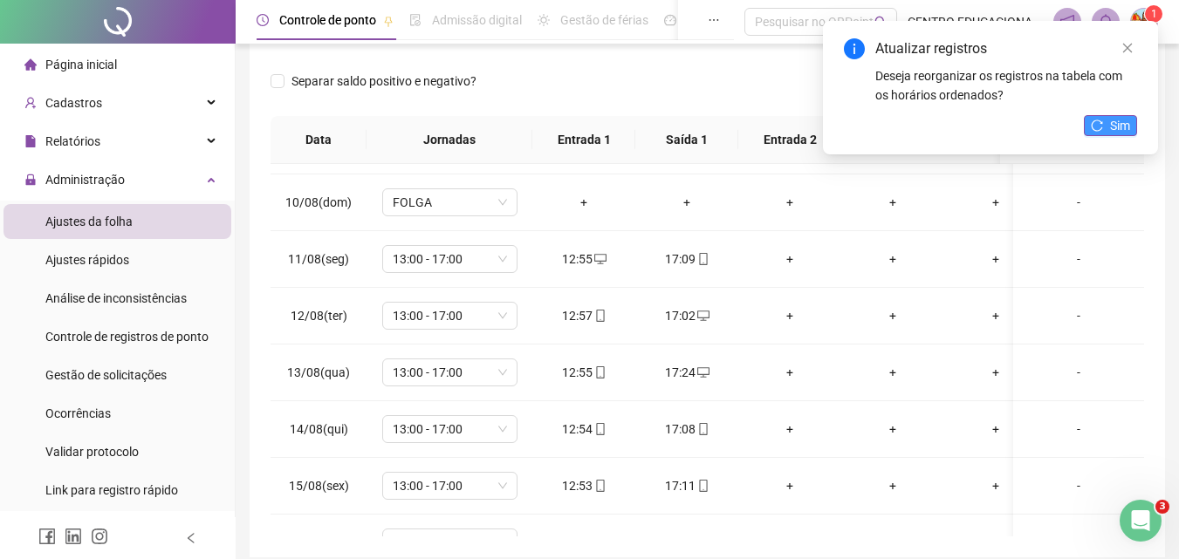
click at [1092, 134] on button "Sim" at bounding box center [1110, 125] width 53 height 21
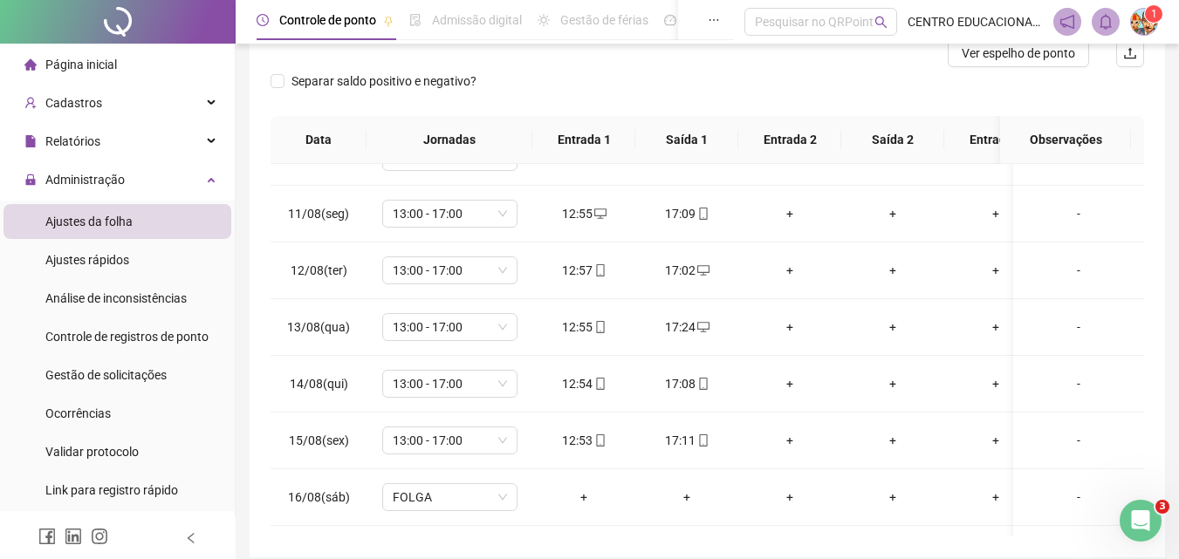
scroll to position [551, 0]
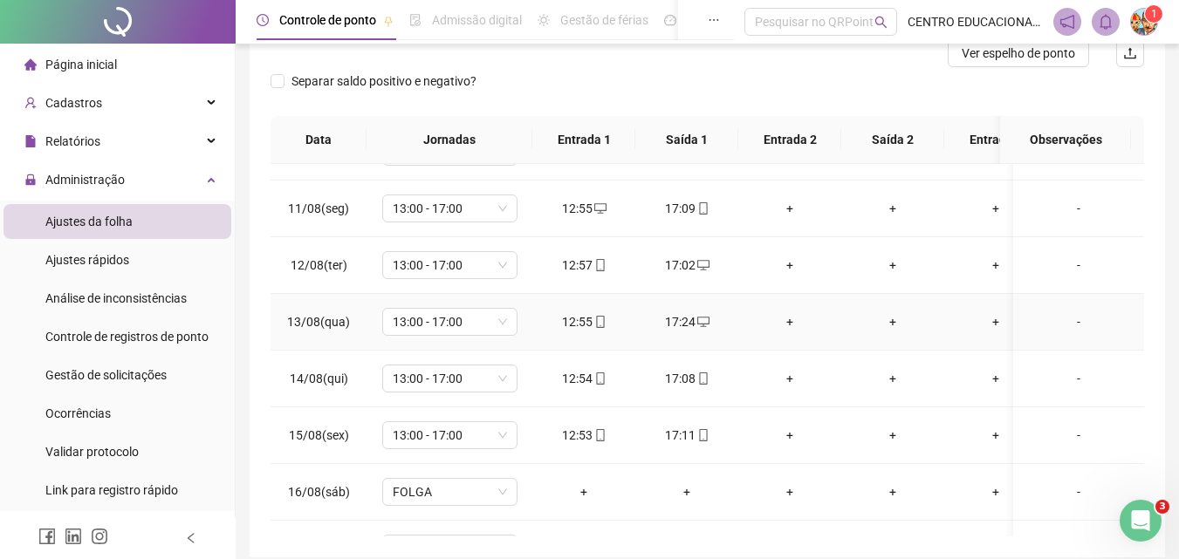
click at [688, 318] on div "17:24" at bounding box center [686, 321] width 75 height 19
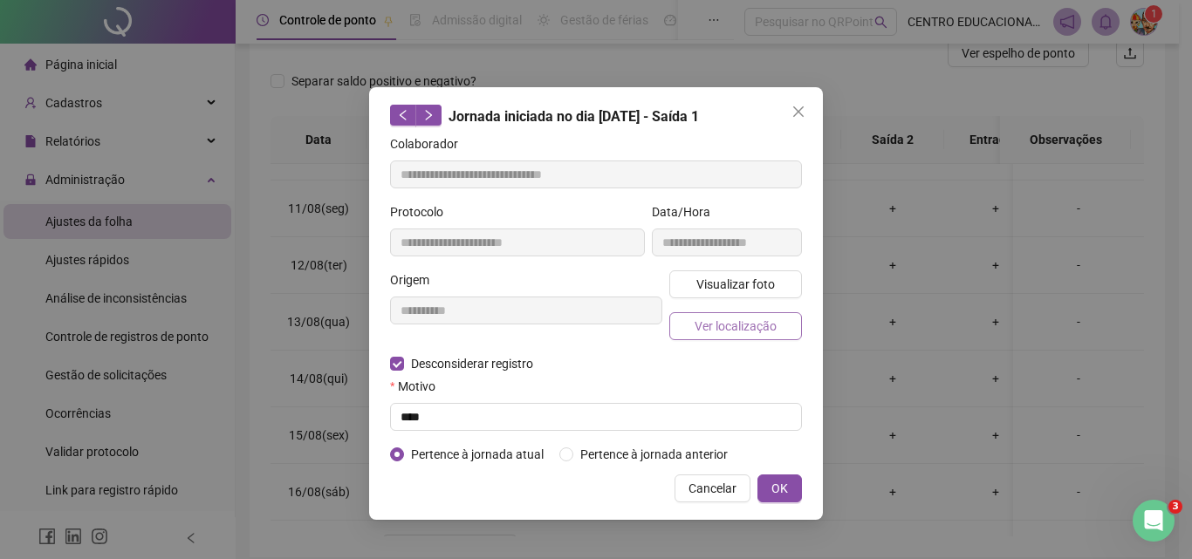
type input "**********"
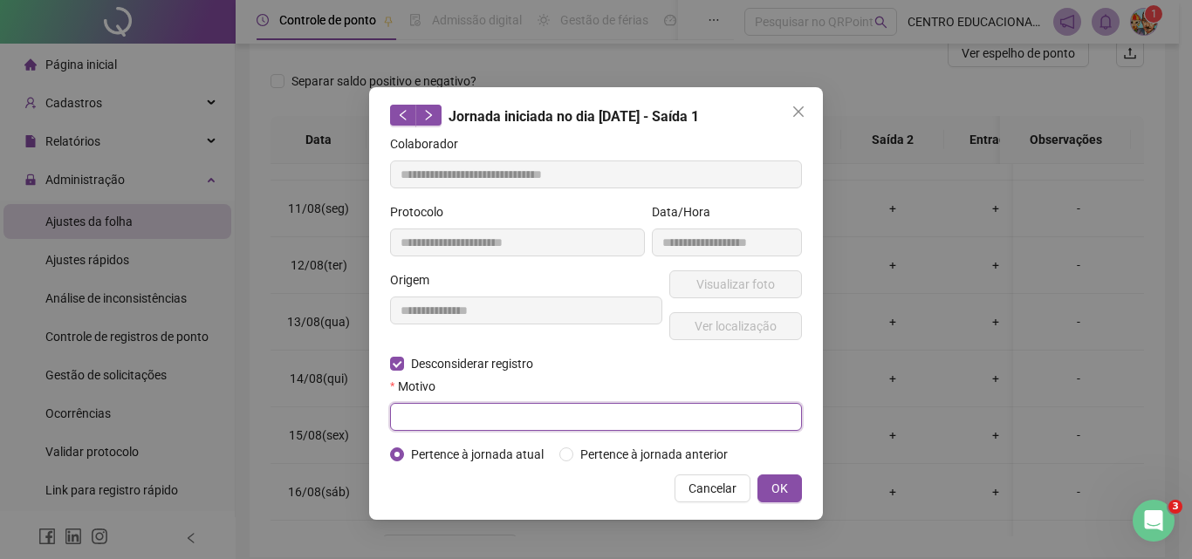
click at [416, 414] on input "text" at bounding box center [596, 417] width 412 height 28
type input "****"
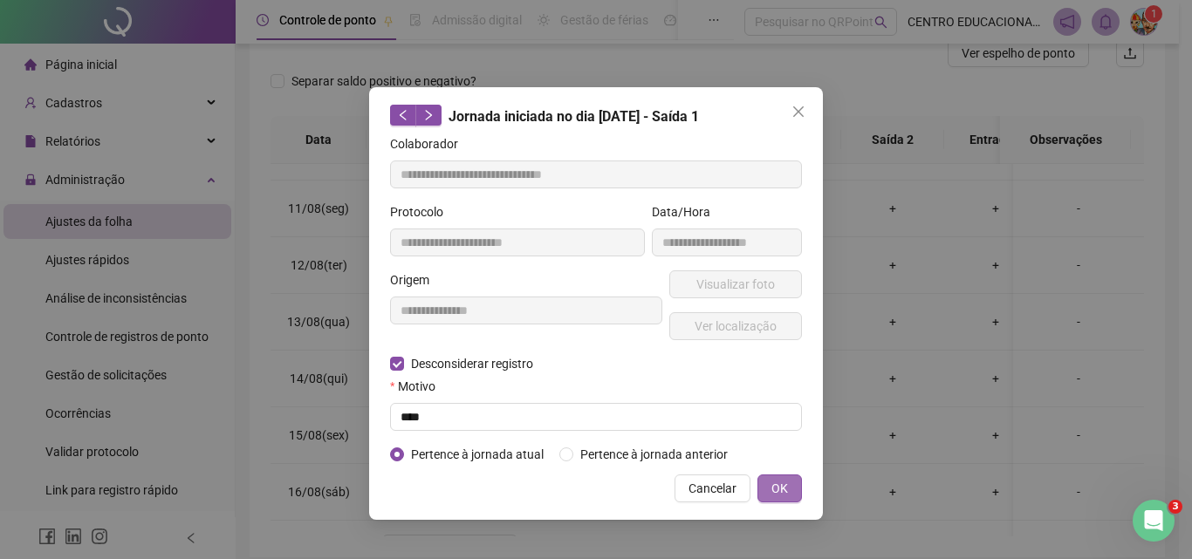
click at [777, 484] on span "OK" at bounding box center [779, 488] width 17 height 19
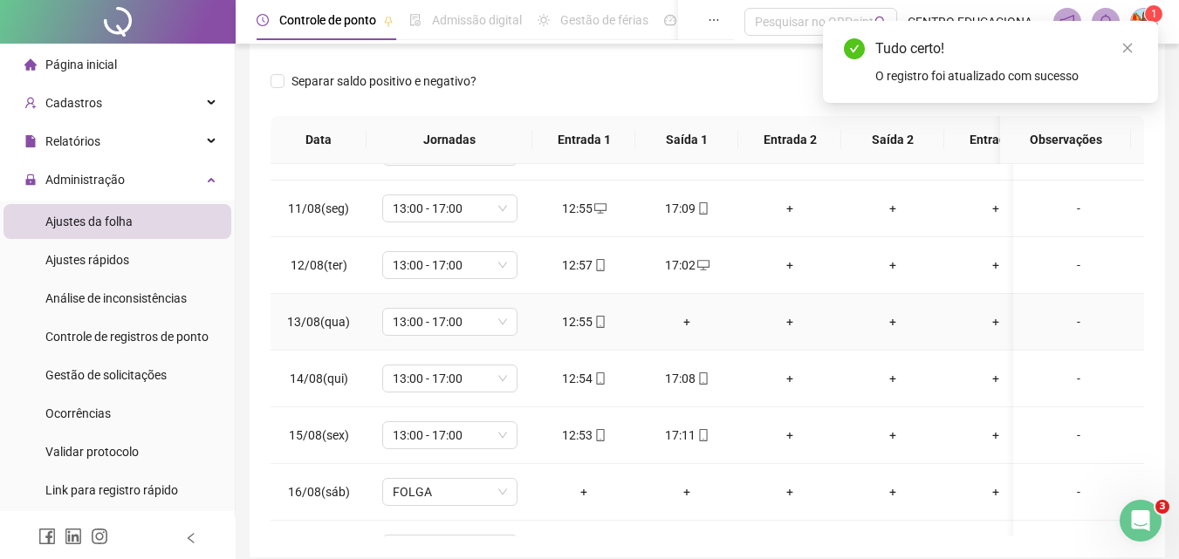
click at [684, 324] on div "+" at bounding box center [686, 321] width 75 height 19
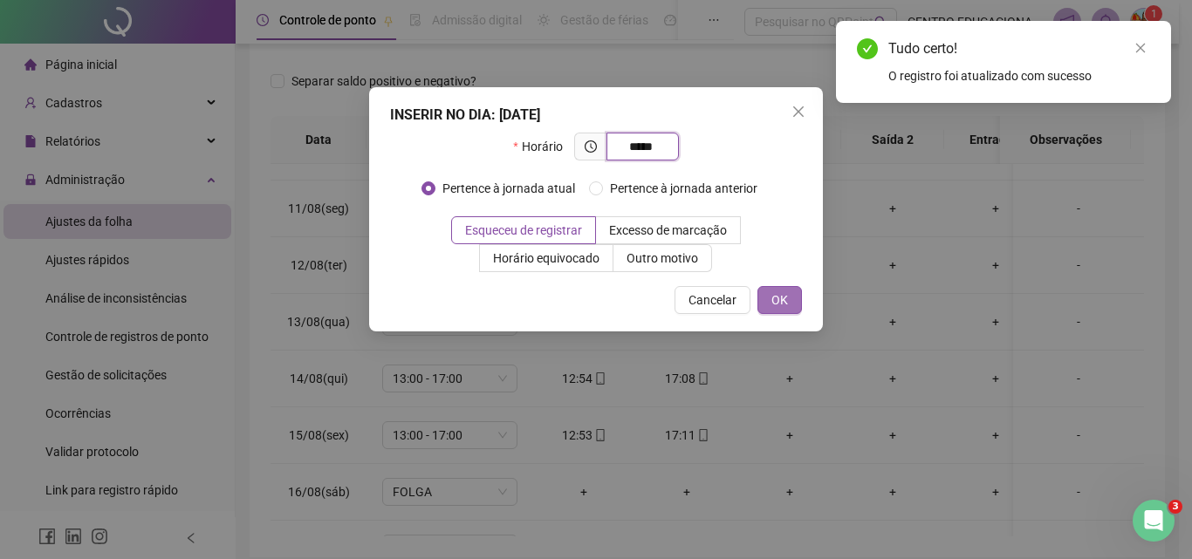
type input "*****"
click at [782, 293] on span "OK" at bounding box center [779, 300] width 17 height 19
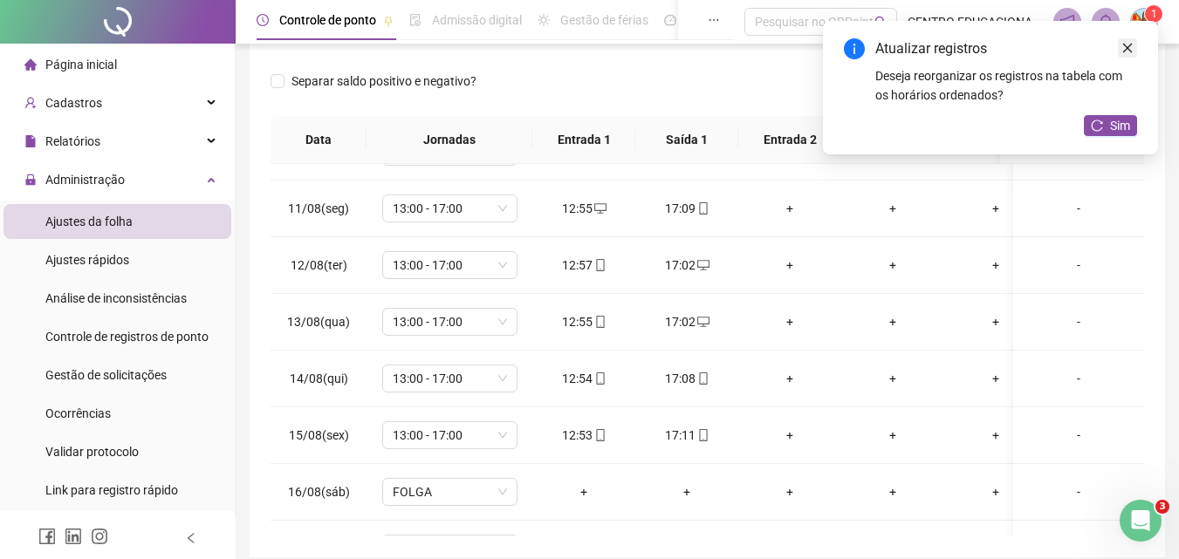
drag, startPoint x: 1126, startPoint y: 45, endPoint x: 1122, endPoint y: 55, distance: 11.0
click at [1126, 46] on icon "close" at bounding box center [1127, 48] width 12 height 12
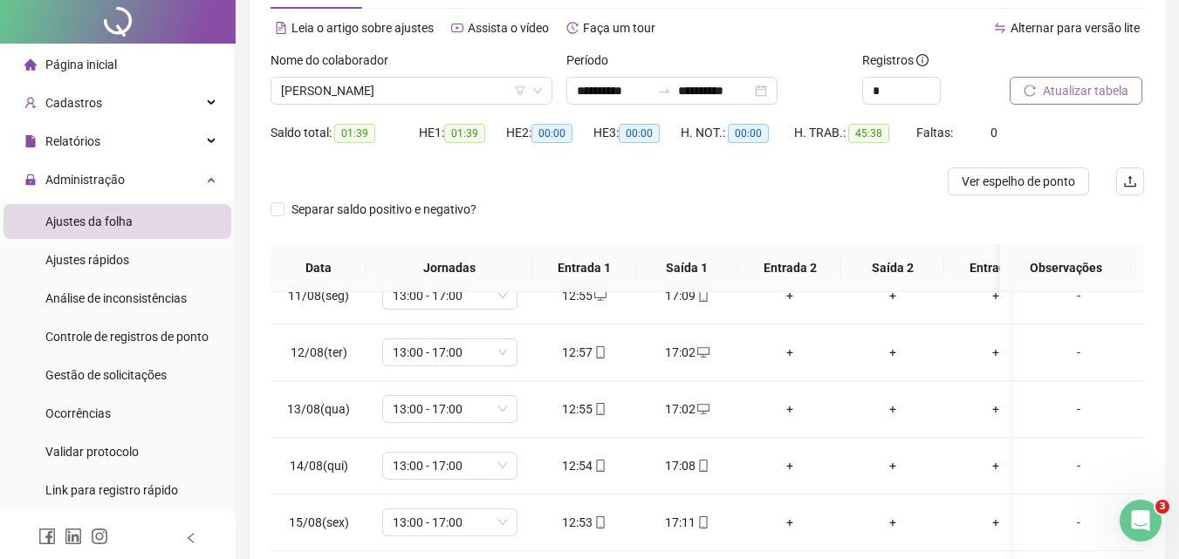
scroll to position [0, 0]
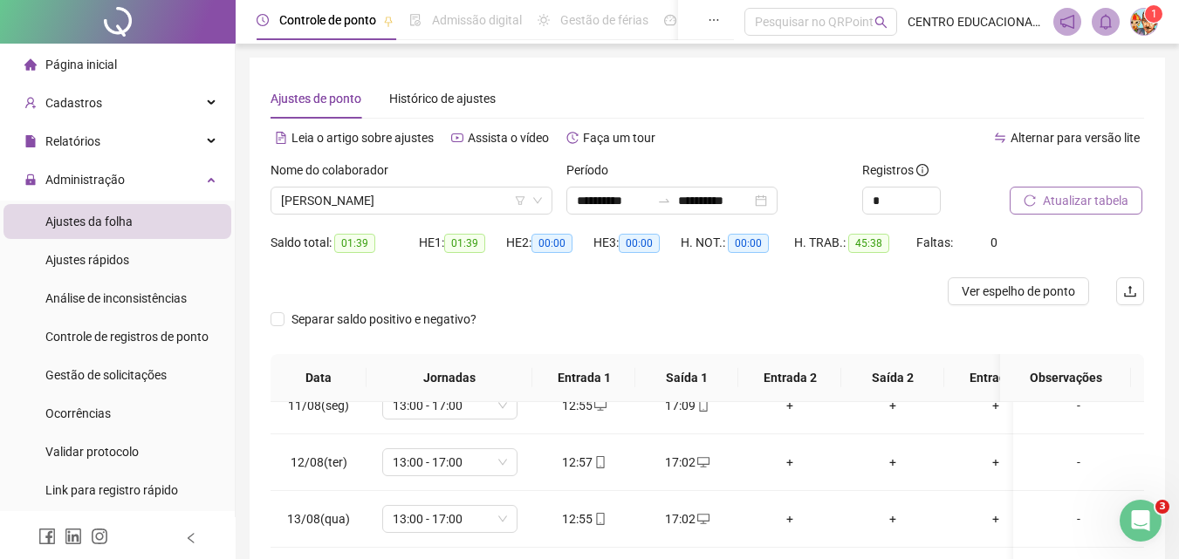
click at [1065, 205] on span "Atualizar tabela" at bounding box center [1086, 200] width 86 height 19
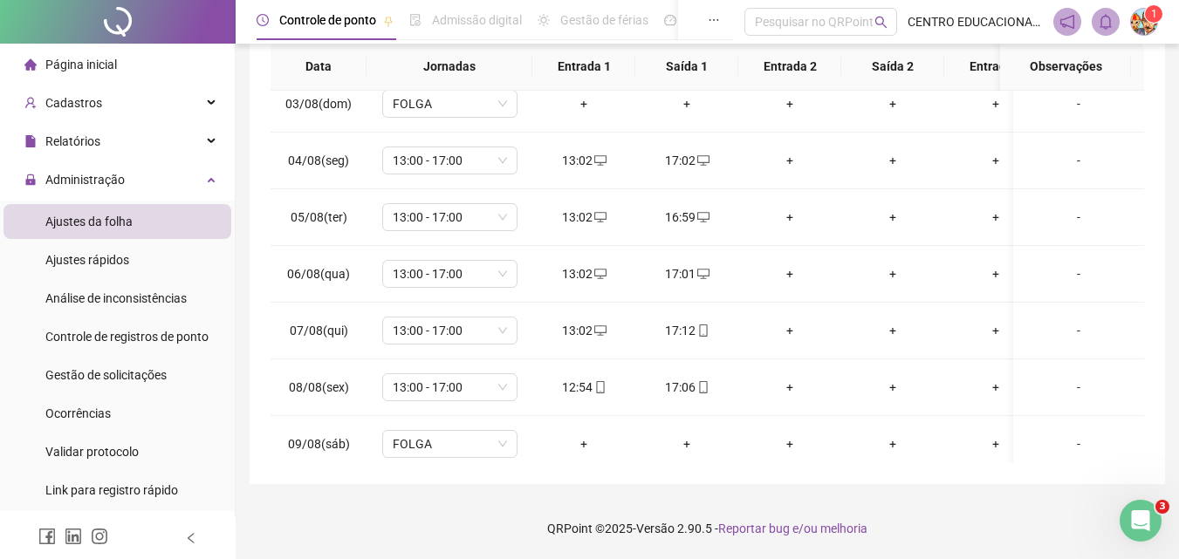
scroll to position [131, 0]
click at [671, 327] on div "17:12" at bounding box center [686, 327] width 75 height 19
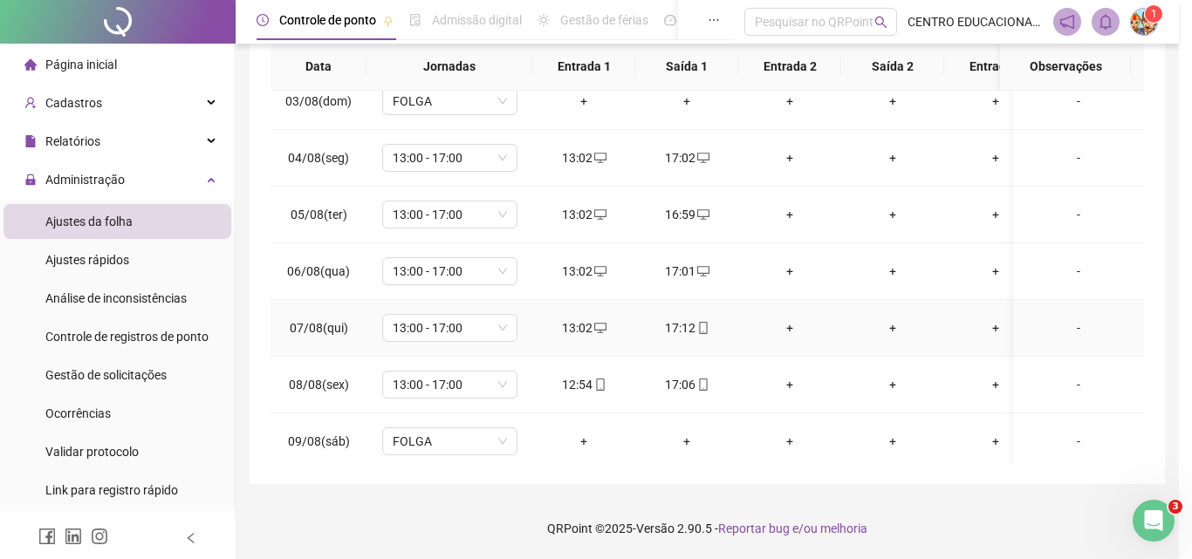
type input "**********"
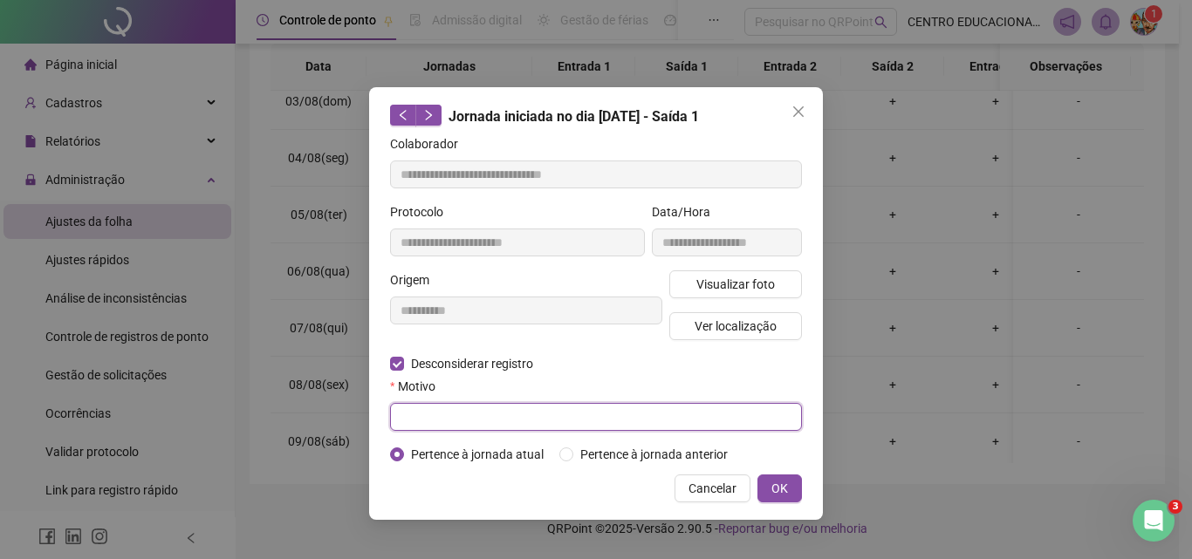
click at [403, 421] on input "text" at bounding box center [596, 417] width 412 height 28
type input "****"
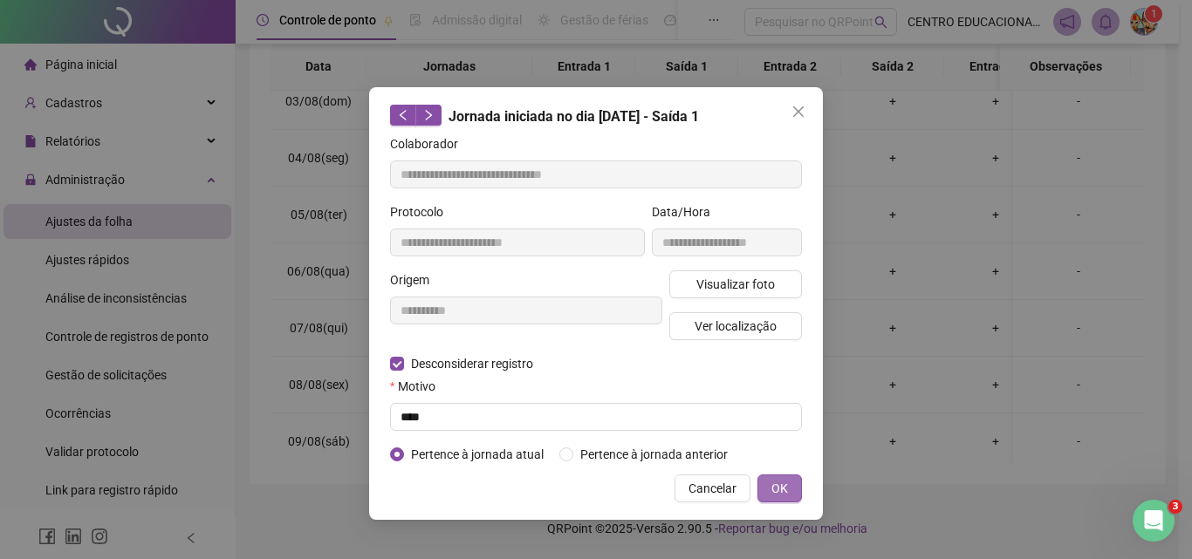
click at [795, 490] on button "OK" at bounding box center [779, 489] width 45 height 28
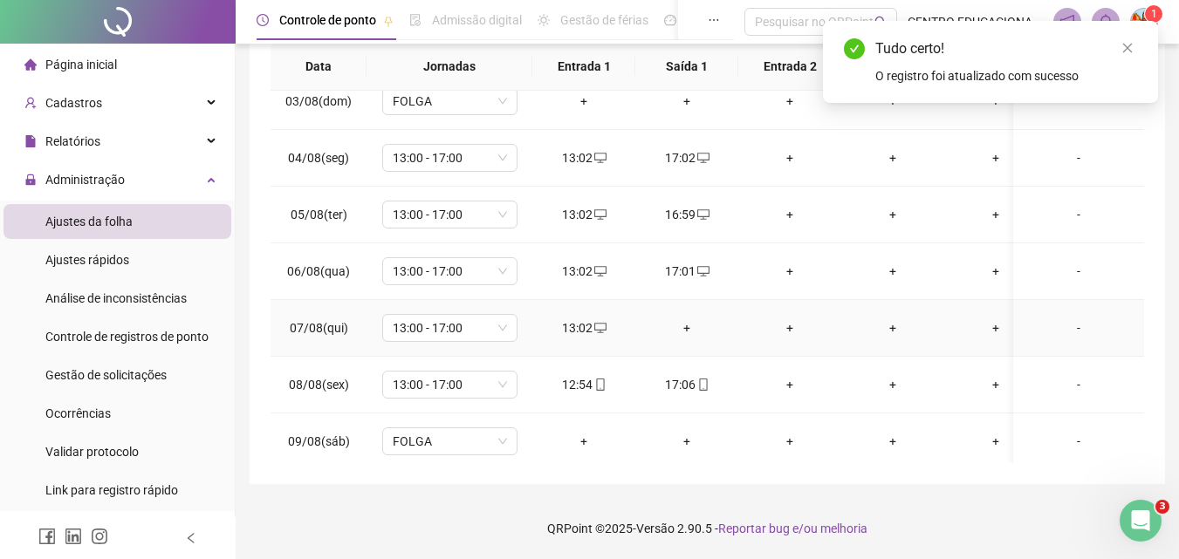
click at [689, 325] on div "+" at bounding box center [686, 327] width 75 height 19
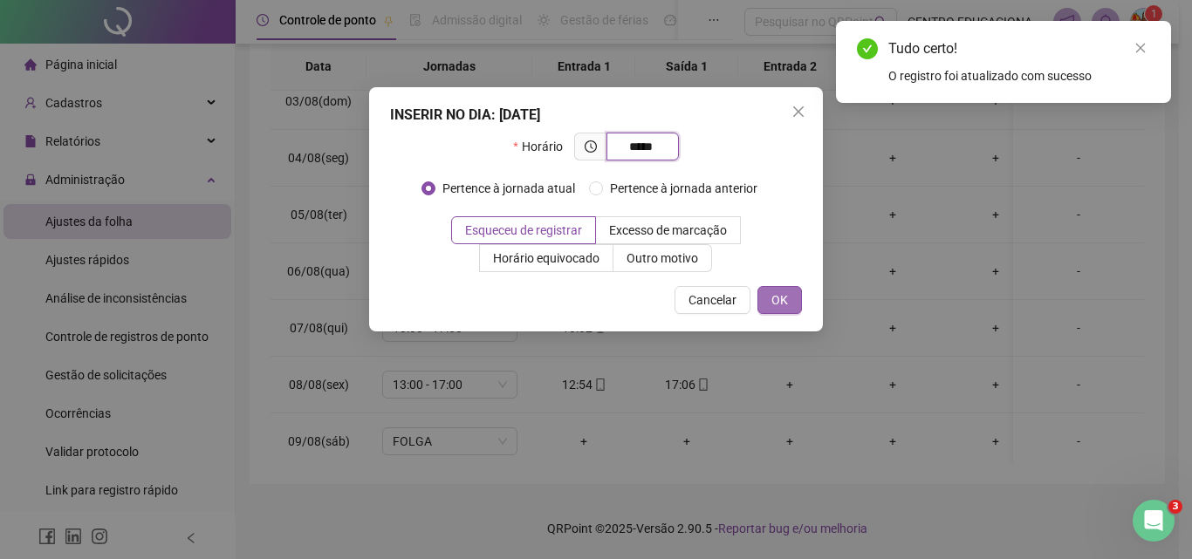
type input "*****"
click at [784, 298] on span "OK" at bounding box center [779, 300] width 17 height 19
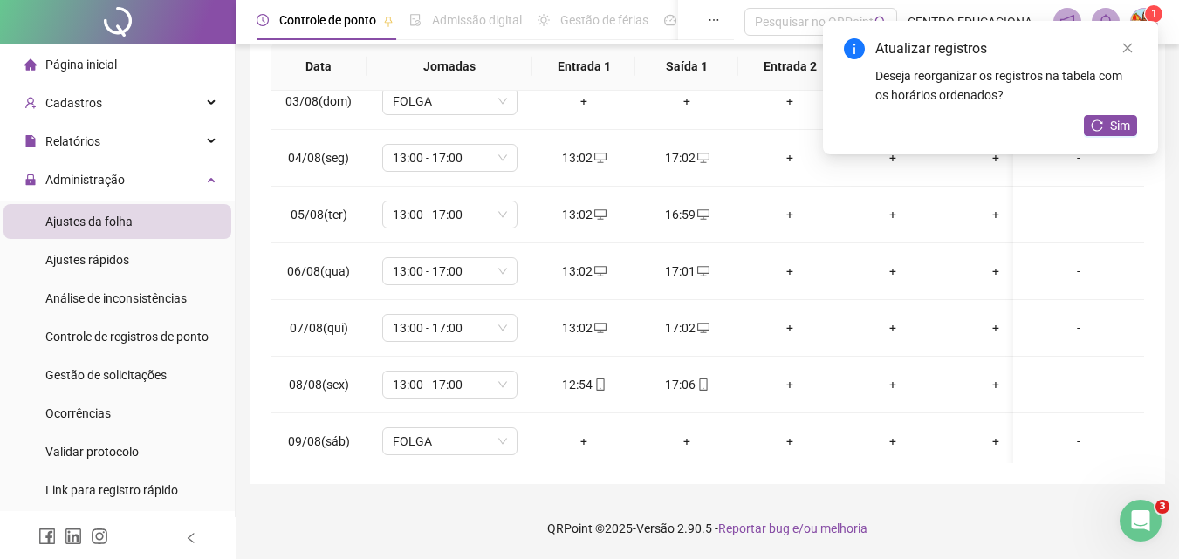
drag, startPoint x: 1127, startPoint y: 49, endPoint x: 1137, endPoint y: 120, distance: 72.2
click at [1127, 50] on icon "close" at bounding box center [1127, 48] width 12 height 12
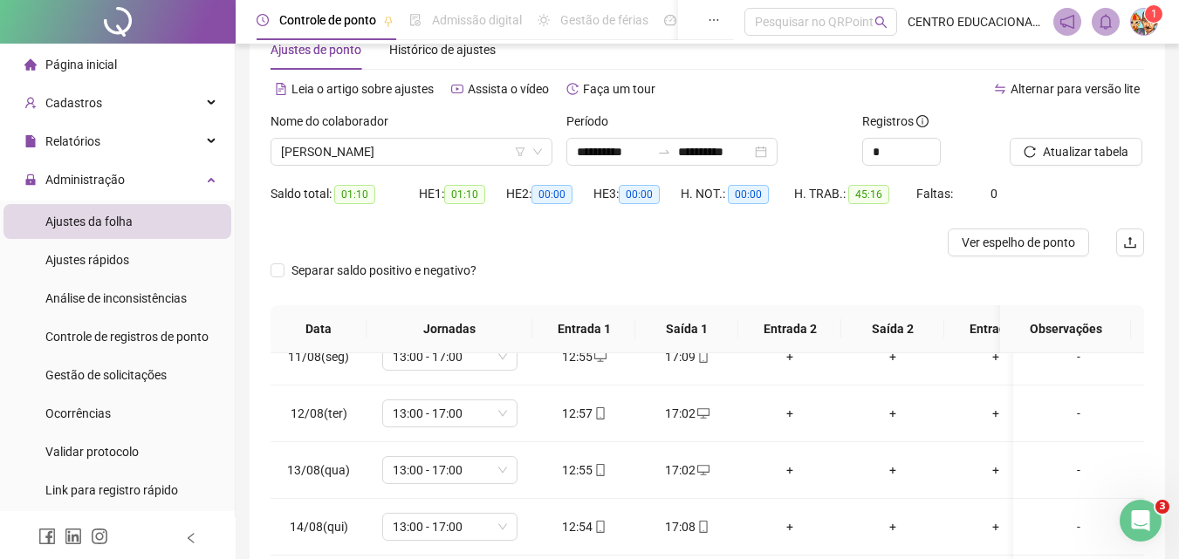
scroll to position [0, 0]
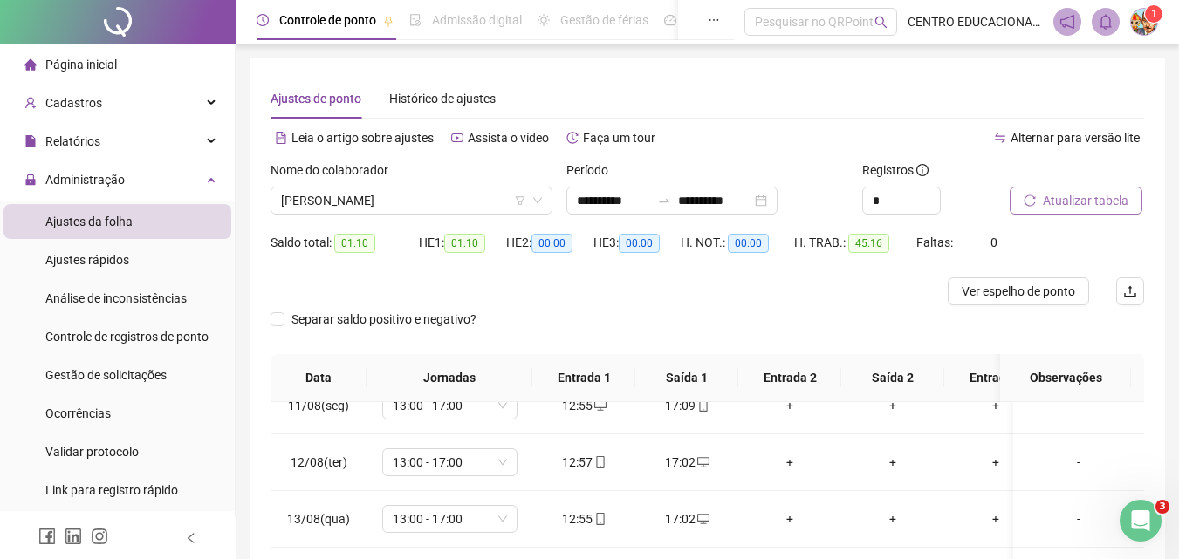
click at [1077, 195] on span "Atualizar tabela" at bounding box center [1086, 200] width 86 height 19
click at [372, 200] on span "[PERSON_NAME]" at bounding box center [411, 201] width 261 height 26
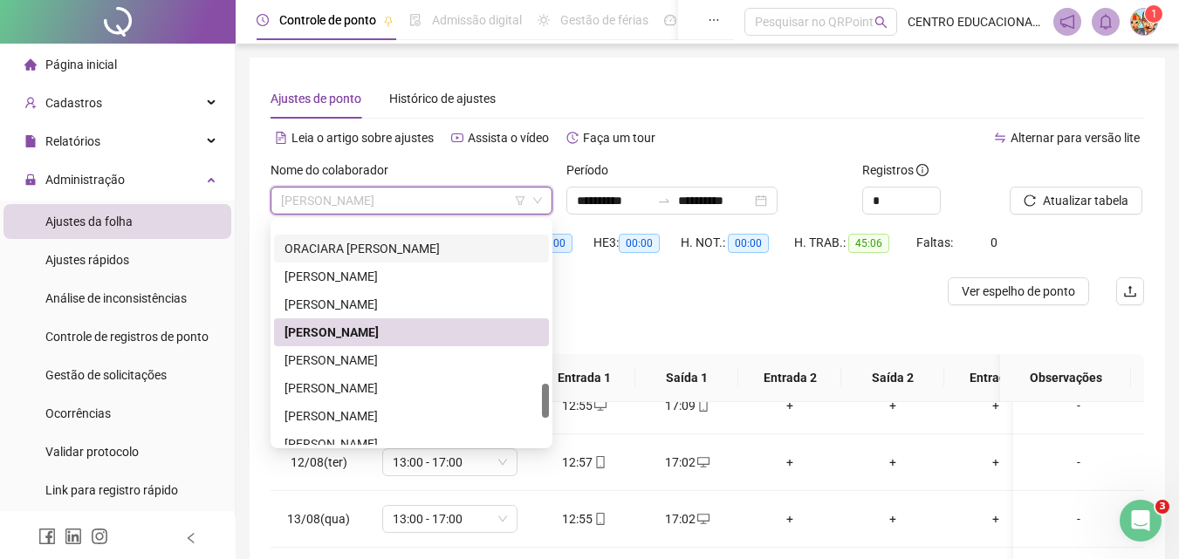
scroll to position [1054, 0]
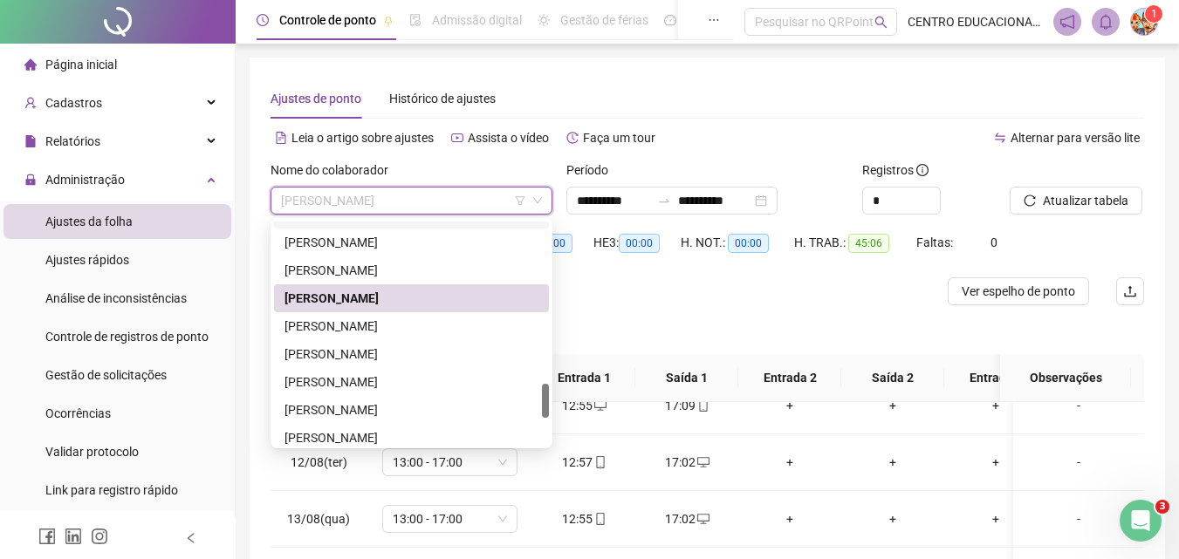
drag, startPoint x: 544, startPoint y: 382, endPoint x: 524, endPoint y: 398, distance: 24.8
click at [540, 398] on div "[PERSON_NAME] [PERSON_NAME] [PERSON_NAME] [PERSON_NAME] [PERSON_NAME]" at bounding box center [411, 333] width 275 height 223
click at [343, 324] on div "[PERSON_NAME]" at bounding box center [411, 326] width 254 height 19
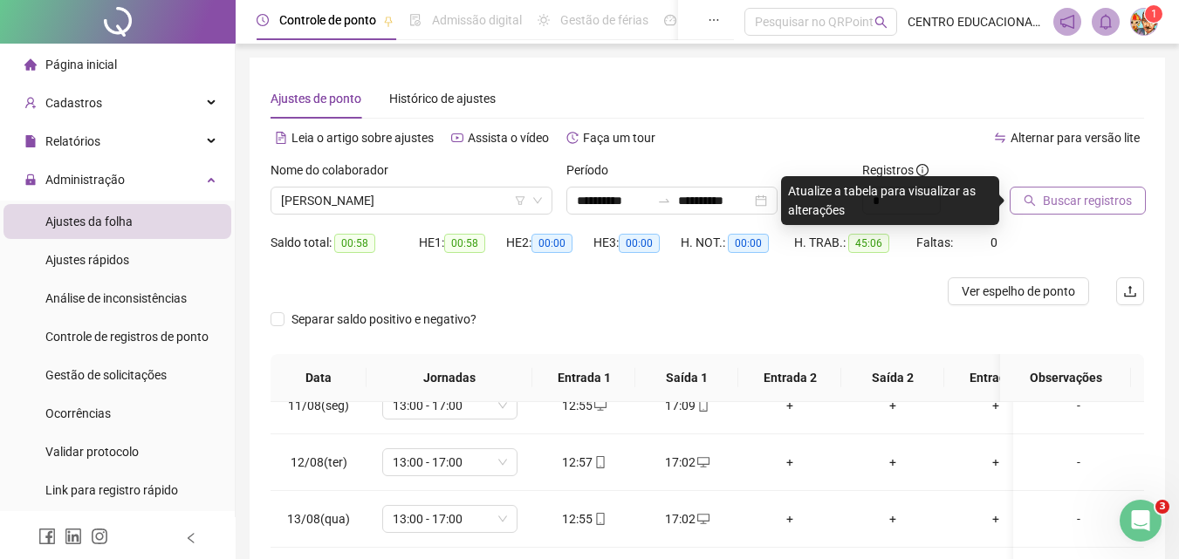
click at [1079, 198] on span "Buscar registros" at bounding box center [1087, 200] width 89 height 19
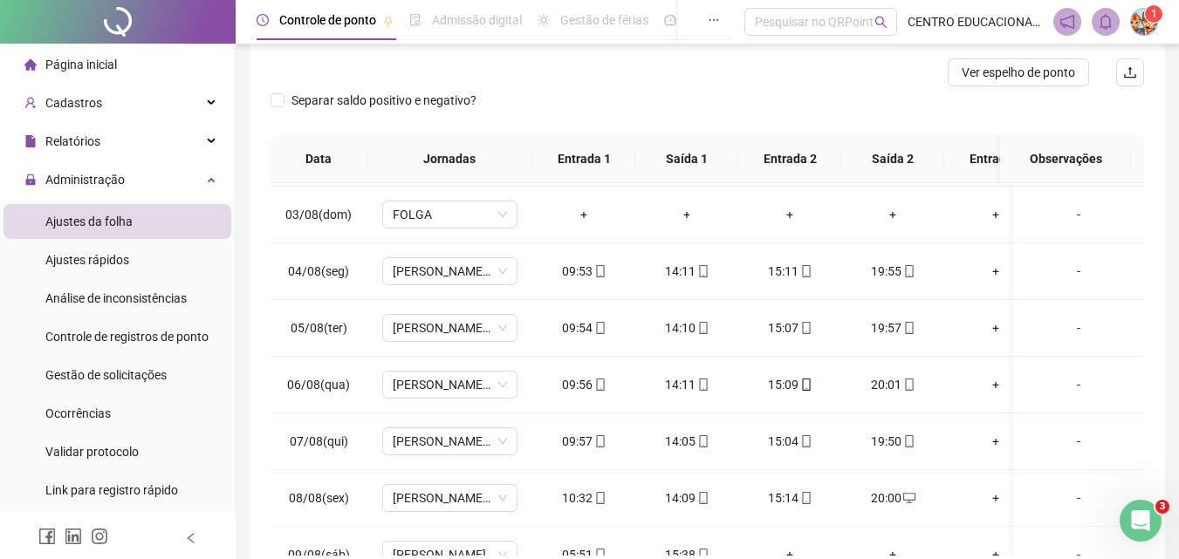
scroll to position [0, 0]
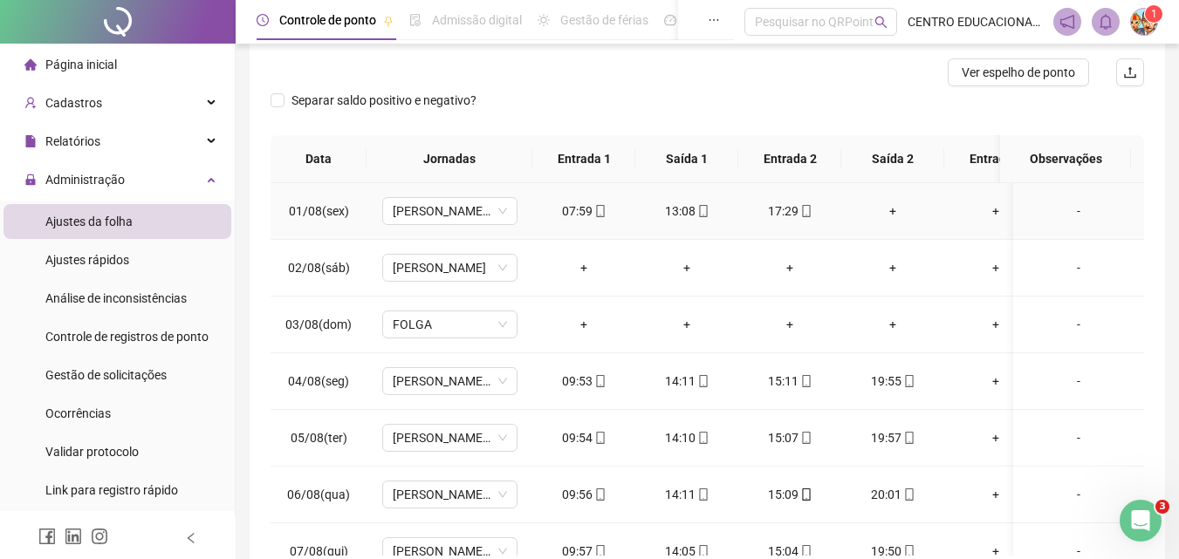
click at [894, 211] on div "+" at bounding box center [892, 211] width 75 height 19
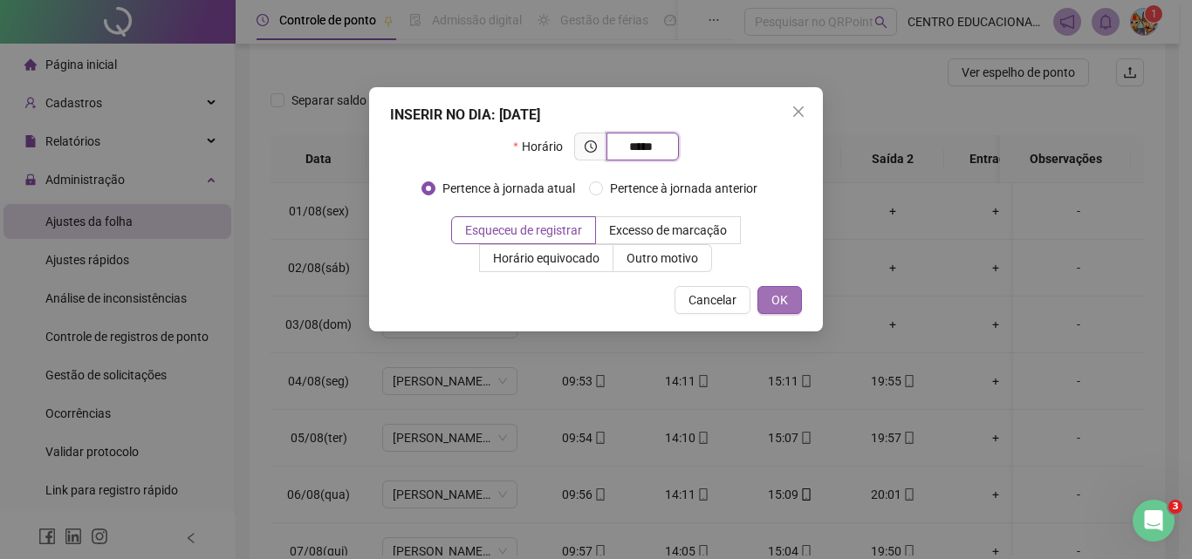
type input "*****"
click at [767, 305] on button "OK" at bounding box center [779, 300] width 45 height 28
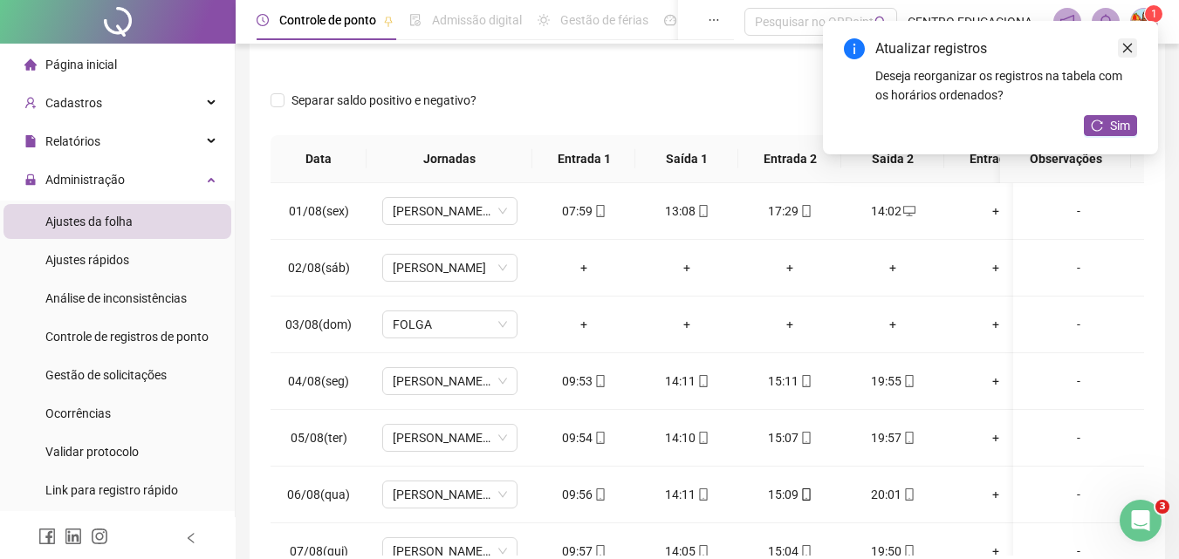
click at [1127, 43] on icon "close" at bounding box center [1127, 48] width 12 height 12
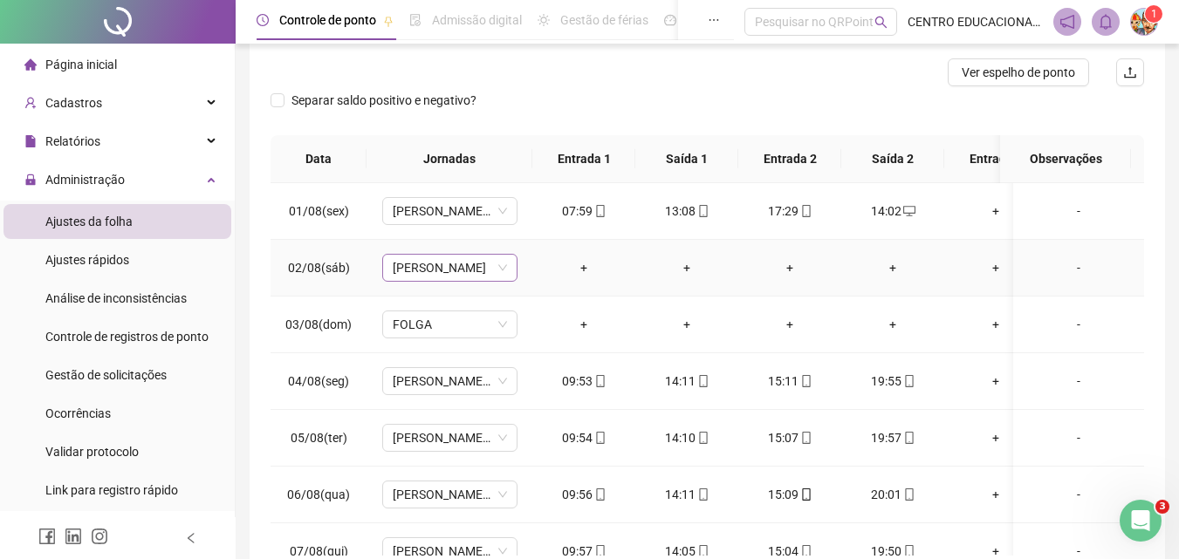
click at [462, 271] on span "[PERSON_NAME]" at bounding box center [450, 268] width 114 height 26
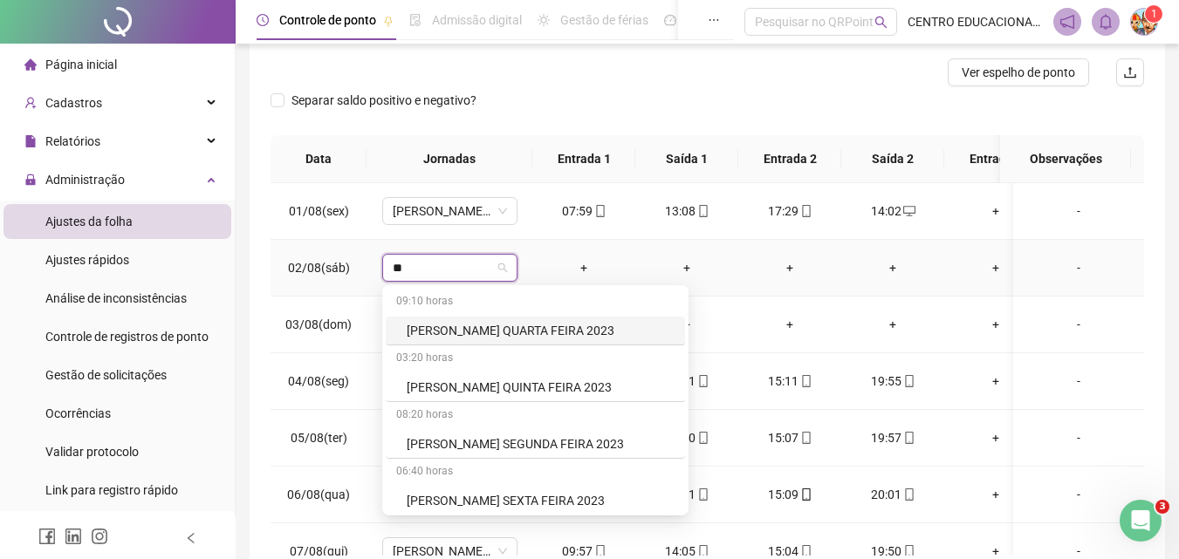
type input "***"
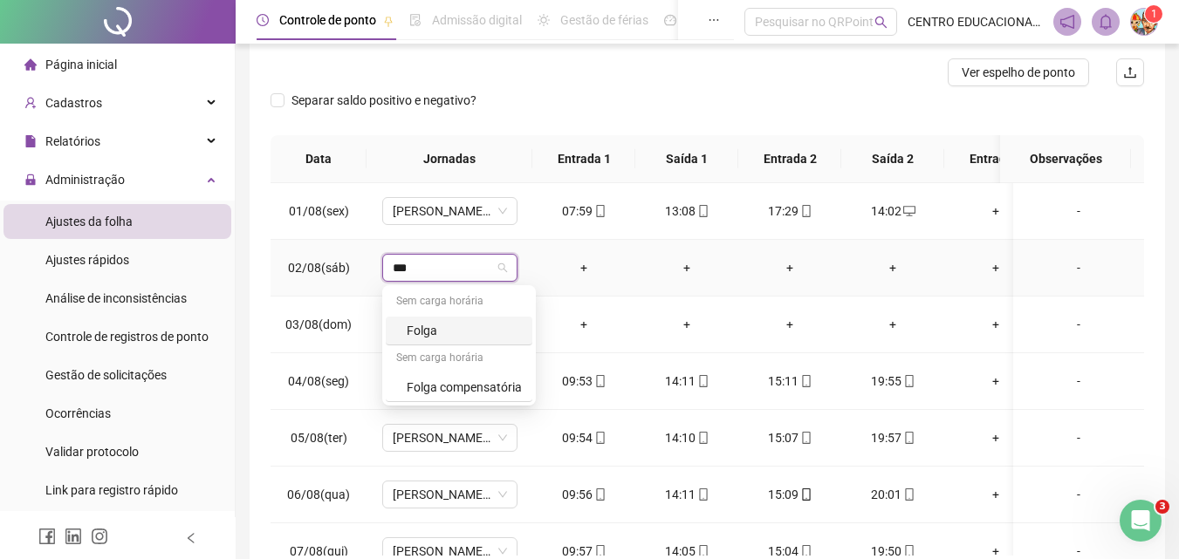
click at [452, 330] on div "Folga" at bounding box center [464, 330] width 115 height 19
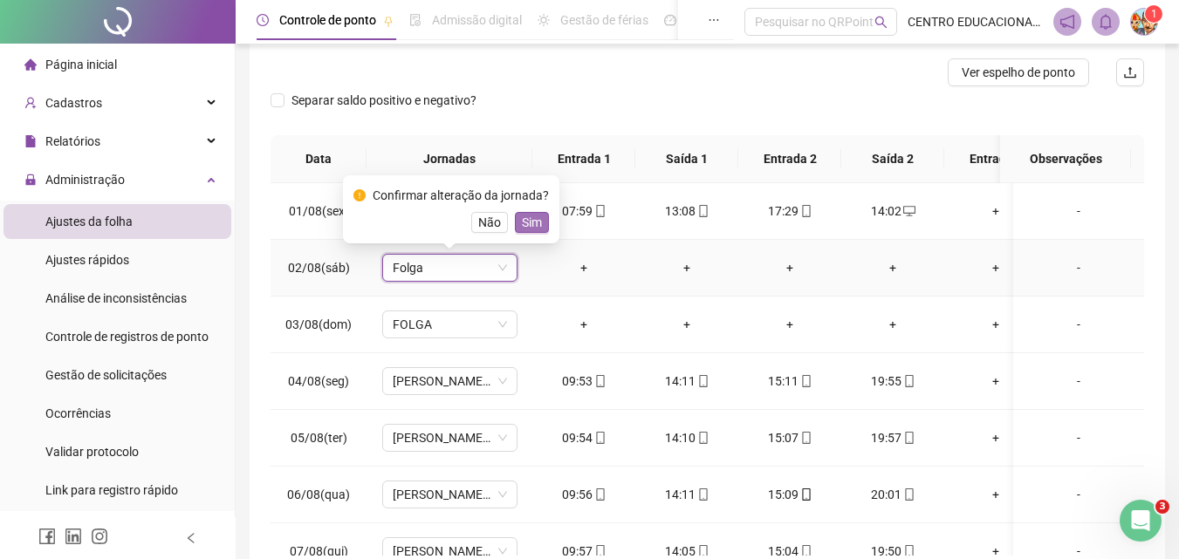
click at [531, 224] on span "Sim" at bounding box center [532, 222] width 20 height 19
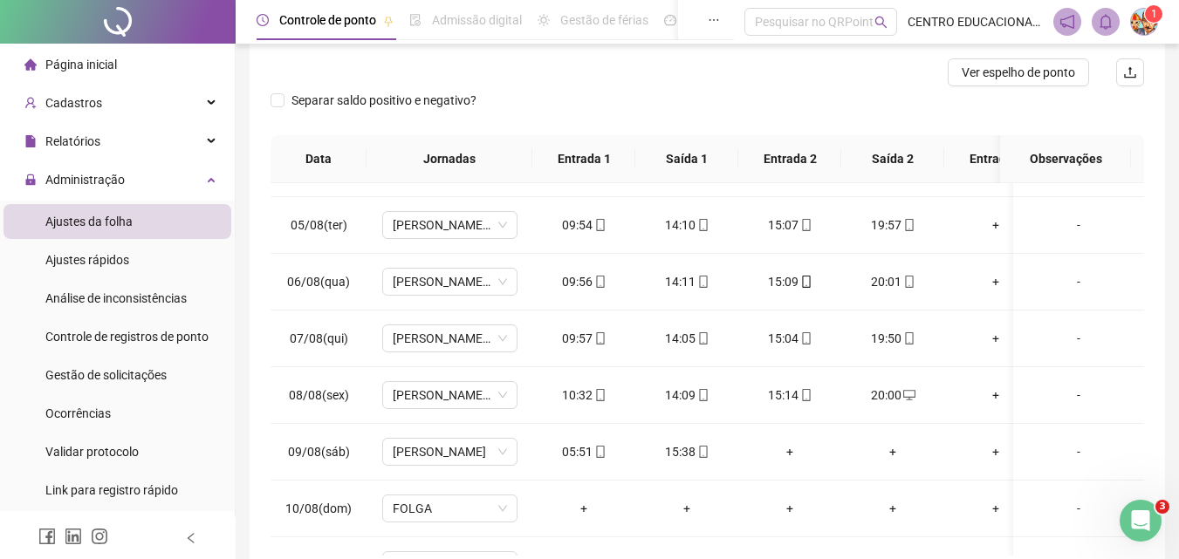
scroll to position [241, 0]
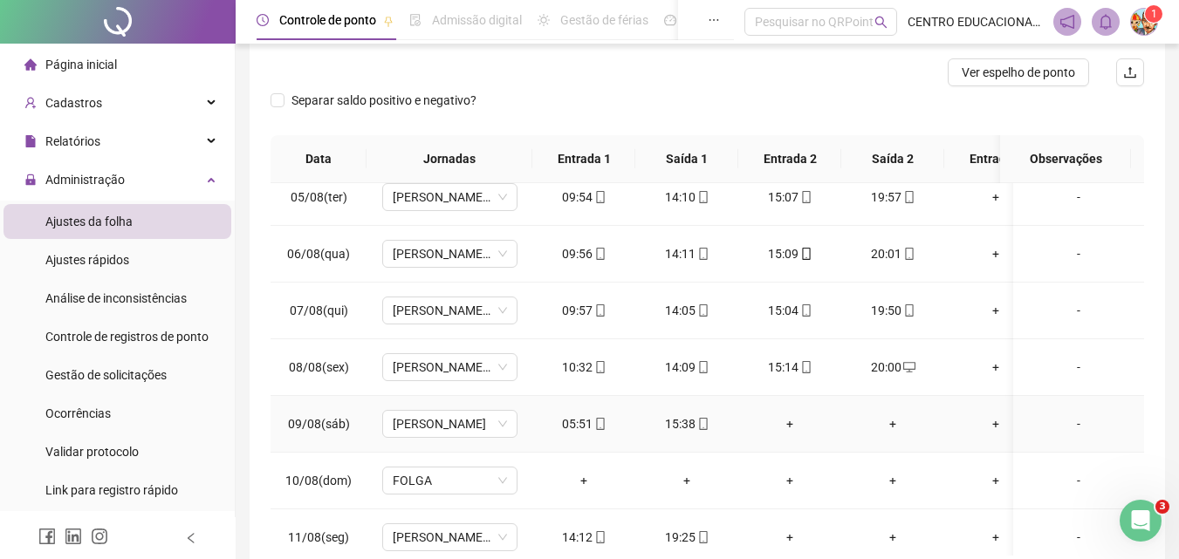
click at [788, 421] on div "+" at bounding box center [789, 423] width 75 height 19
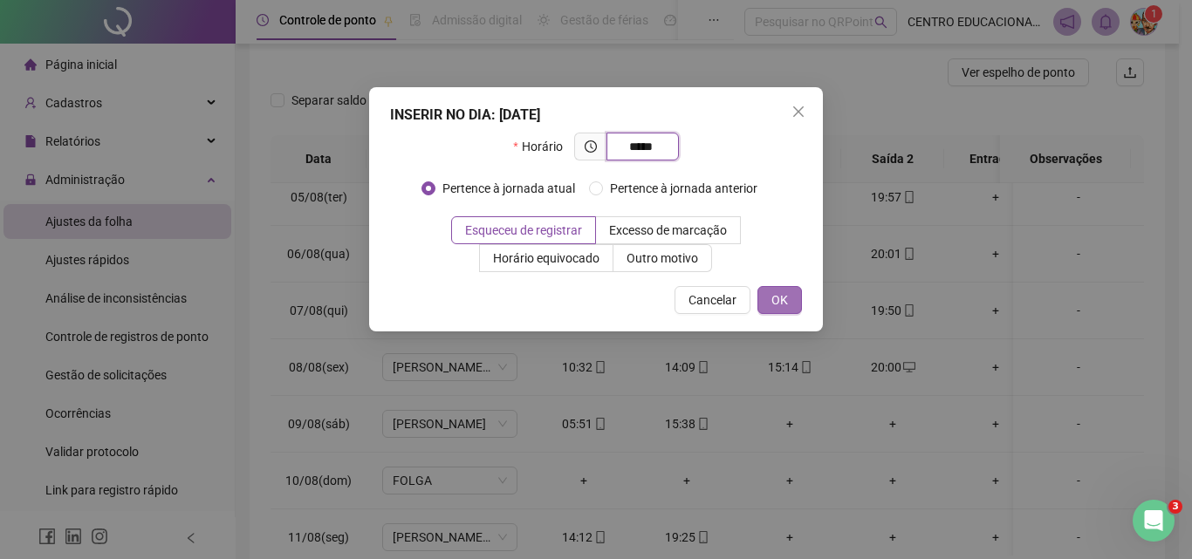
type input "*****"
click at [775, 302] on span "OK" at bounding box center [779, 300] width 17 height 19
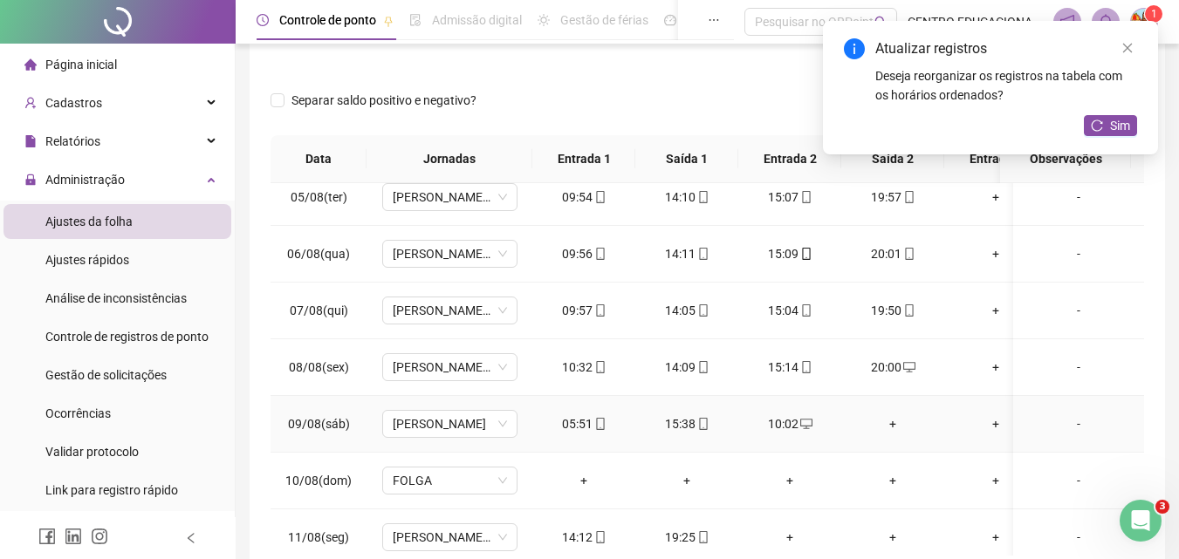
click at [893, 425] on div "+" at bounding box center [892, 423] width 75 height 19
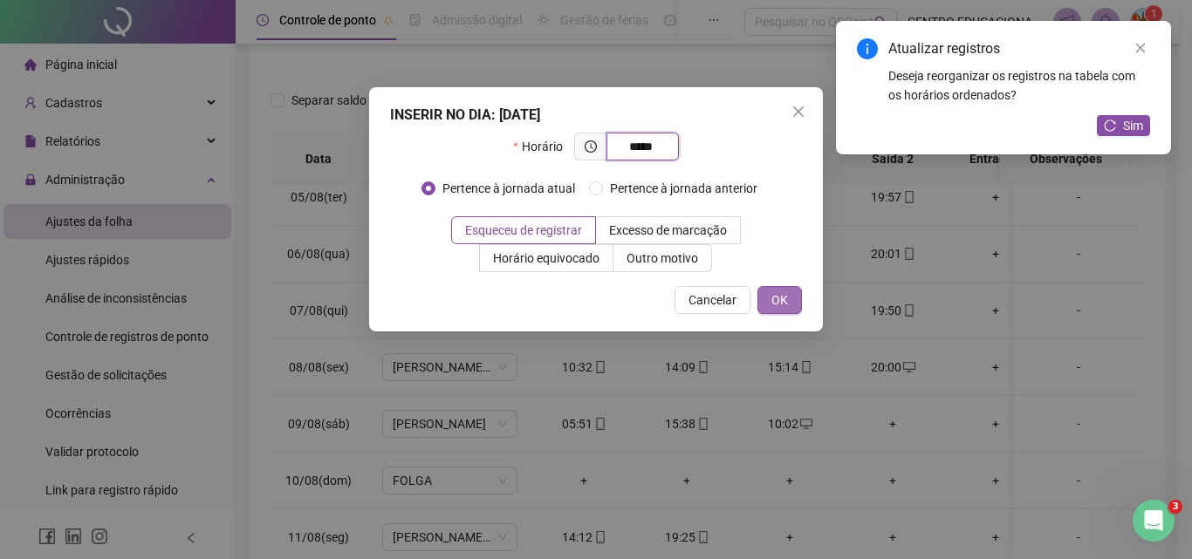
type input "*****"
click at [772, 303] on span "OK" at bounding box center [779, 300] width 17 height 19
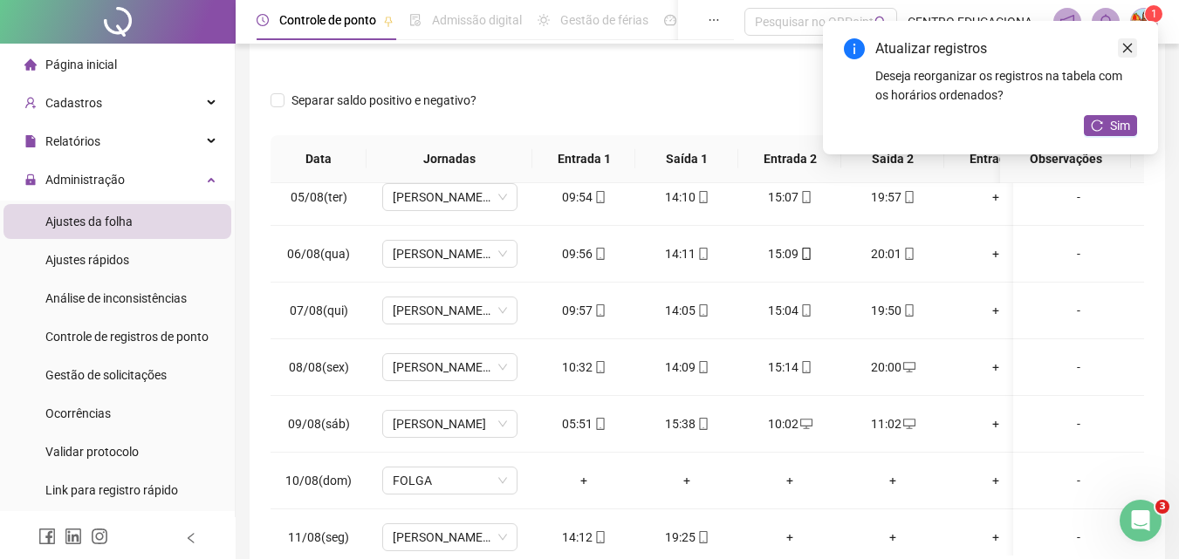
click at [1130, 51] on icon "close" at bounding box center [1128, 49] width 10 height 10
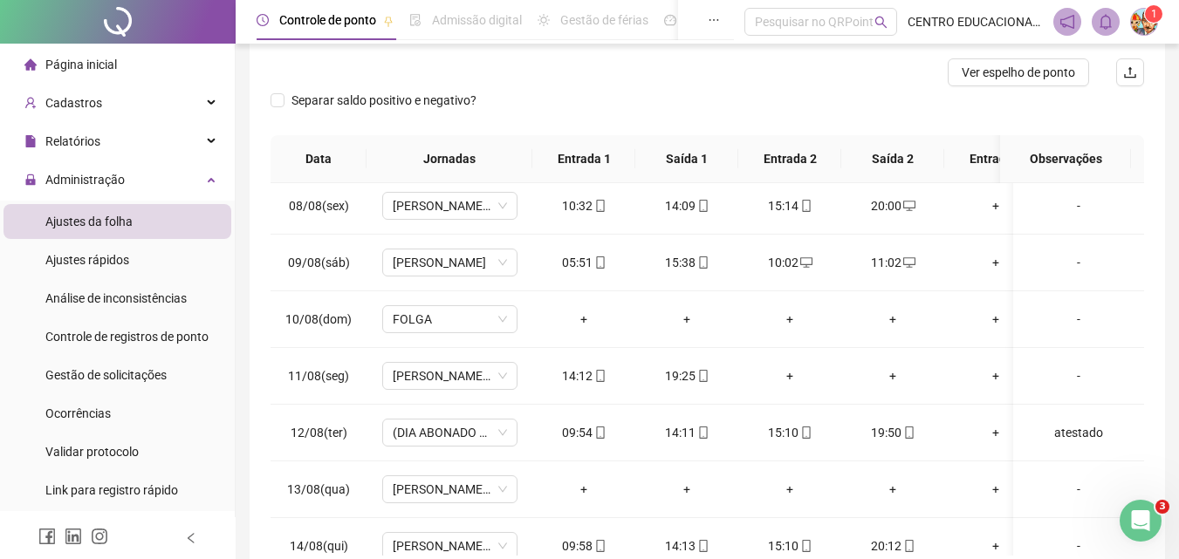
scroll to position [413, 0]
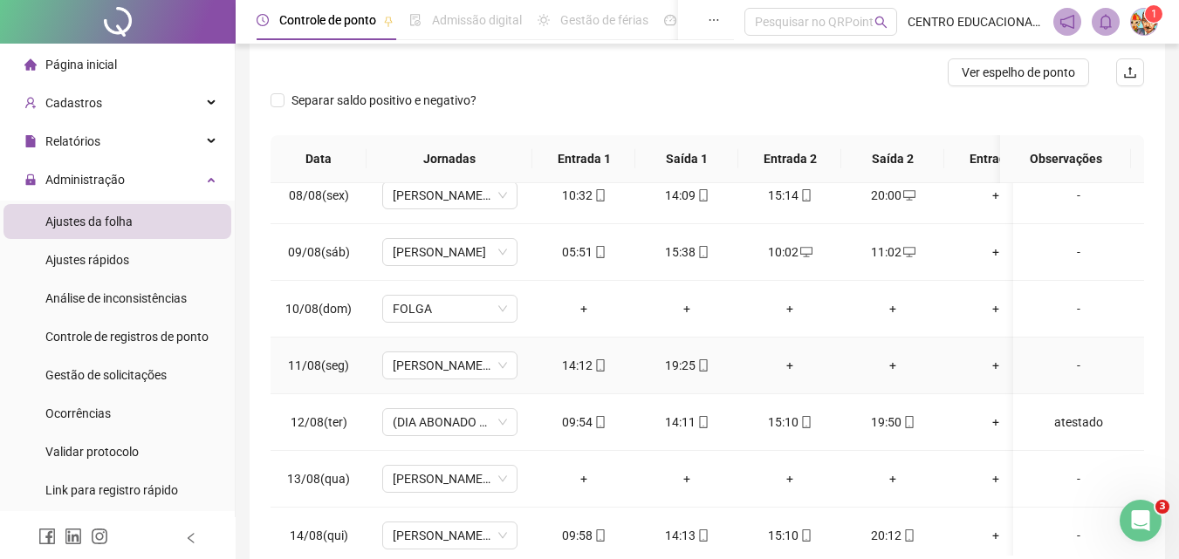
click at [789, 362] on div "+" at bounding box center [789, 365] width 75 height 19
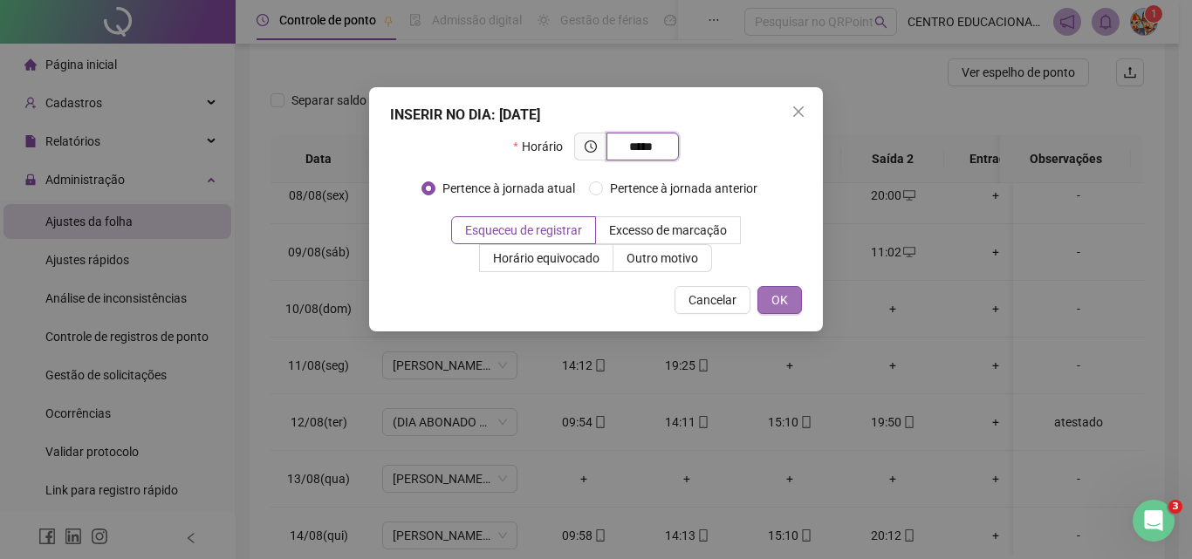
type input "*****"
click at [780, 296] on span "OK" at bounding box center [779, 300] width 17 height 19
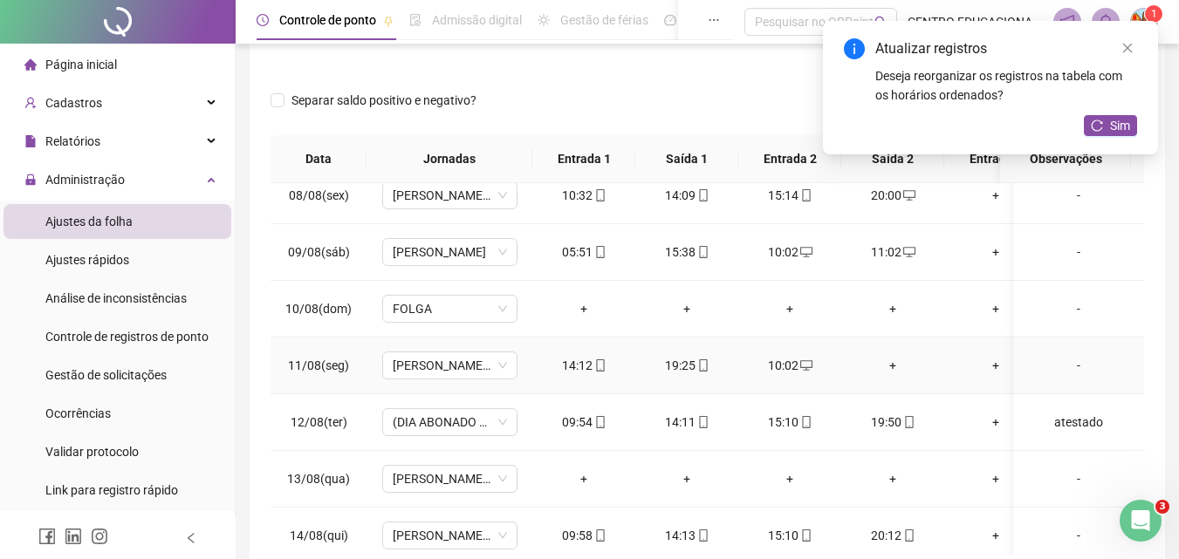
click at [894, 363] on div "+" at bounding box center [892, 365] width 75 height 19
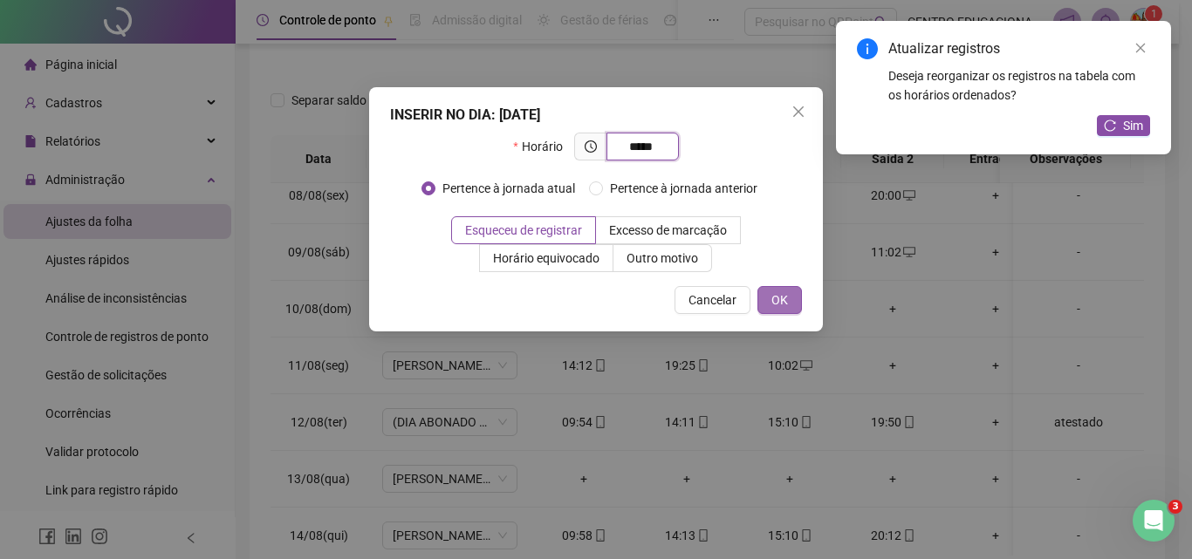
type input "*****"
click at [784, 304] on span "OK" at bounding box center [779, 300] width 17 height 19
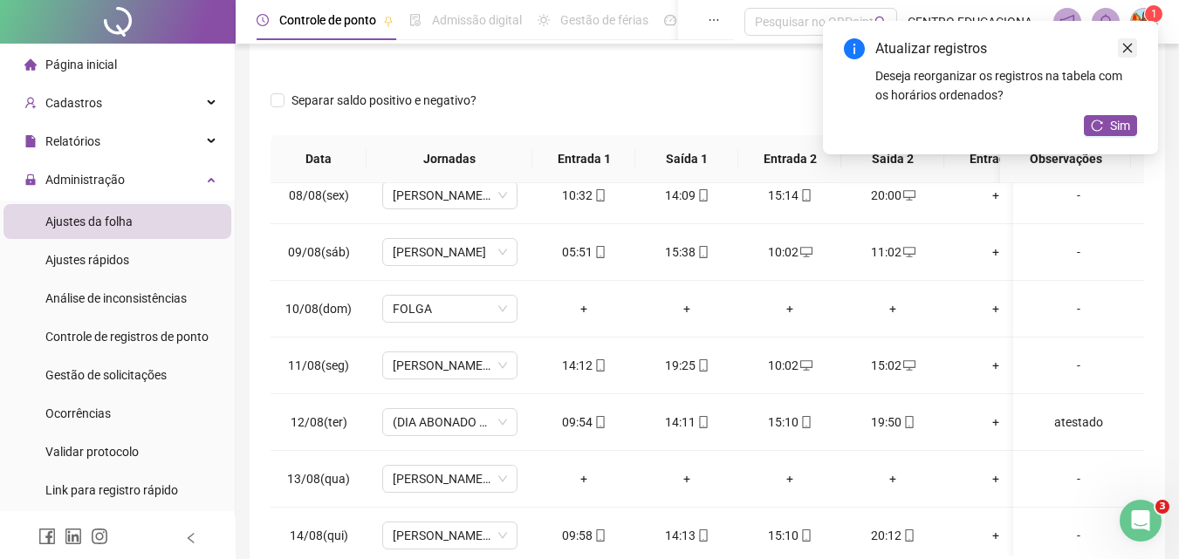
click at [1127, 48] on icon "close" at bounding box center [1128, 49] width 10 height 10
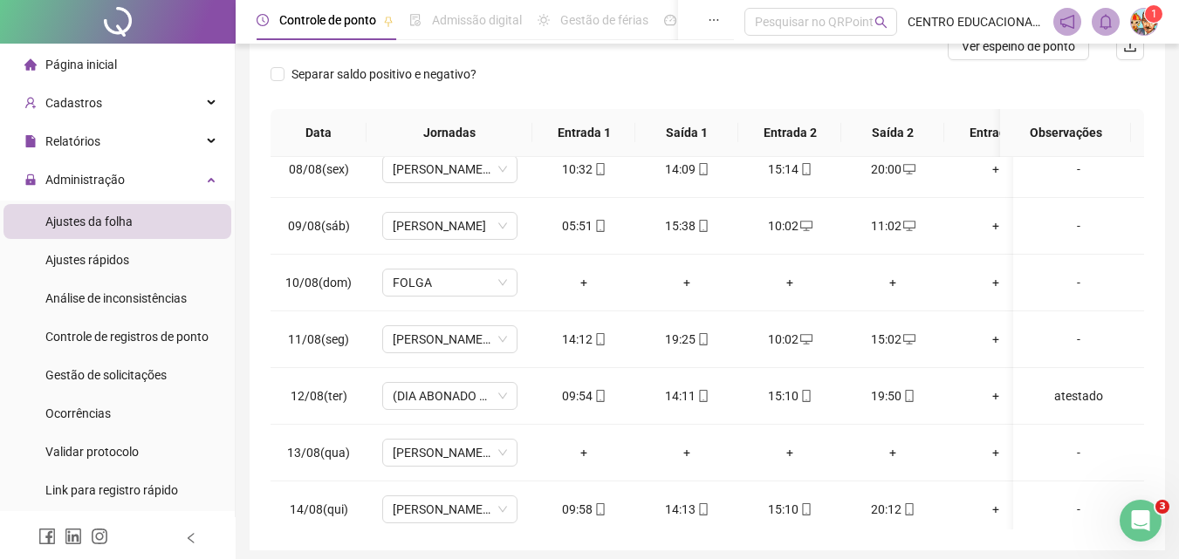
scroll to position [243, 0]
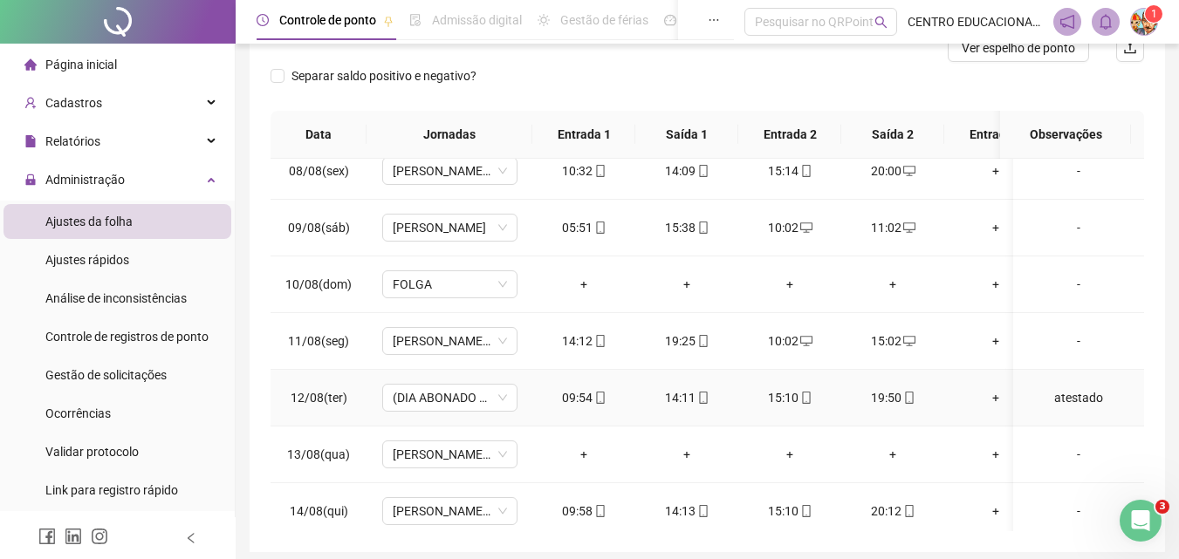
click at [1068, 397] on div "atestado" at bounding box center [1078, 397] width 103 height 19
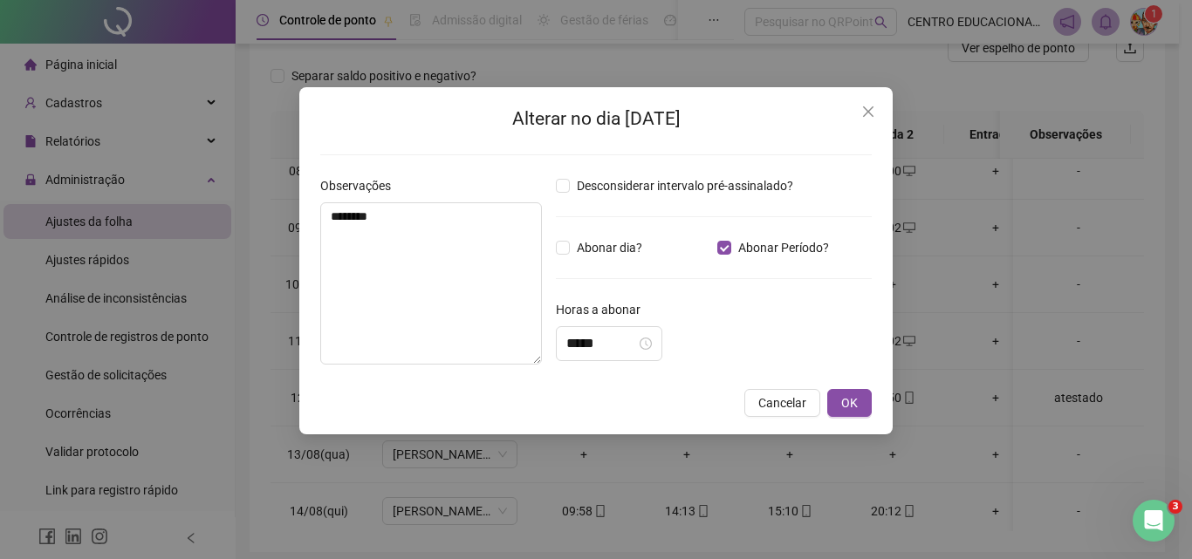
type input "*****"
drag, startPoint x: 396, startPoint y: 220, endPoint x: 282, endPoint y: 220, distance: 114.3
click at [282, 220] on div "Alterar no dia [DATE] Observações ******** Desconsiderar intervalo pré-assinala…" at bounding box center [596, 279] width 1192 height 559
type textarea "********"
click at [845, 403] on span "OK" at bounding box center [849, 403] width 17 height 19
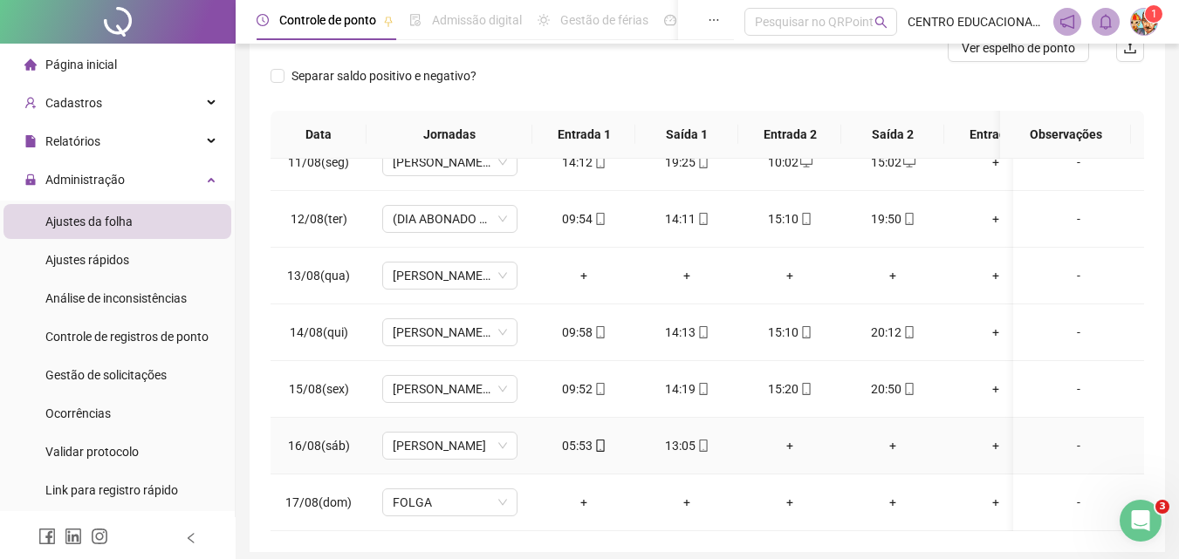
scroll to position [594, 0]
click at [582, 270] on div "+" at bounding box center [583, 275] width 75 height 19
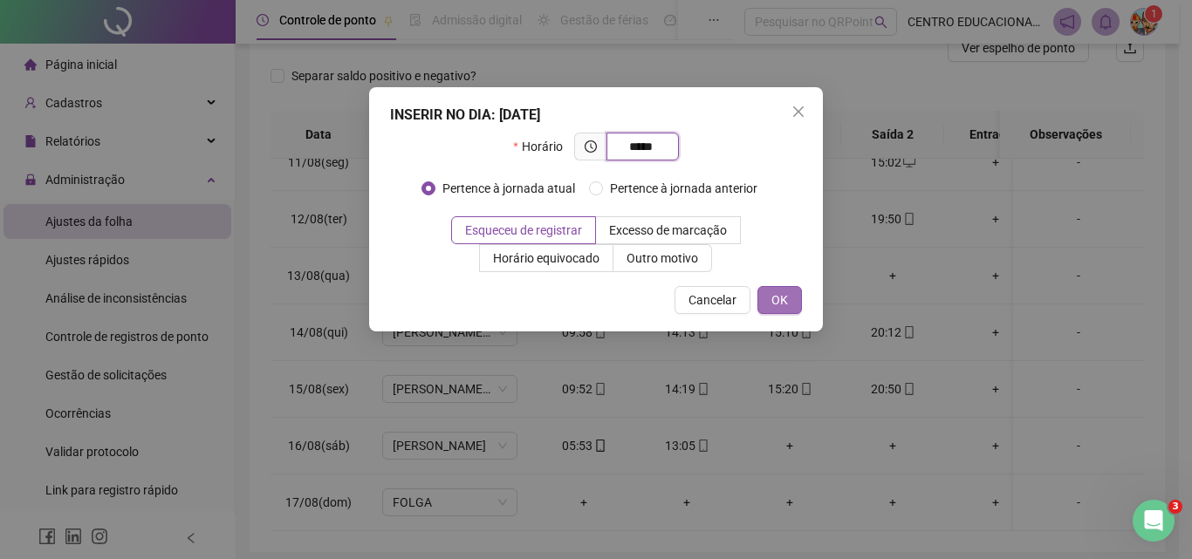
type input "*****"
click at [762, 301] on button "OK" at bounding box center [779, 300] width 45 height 28
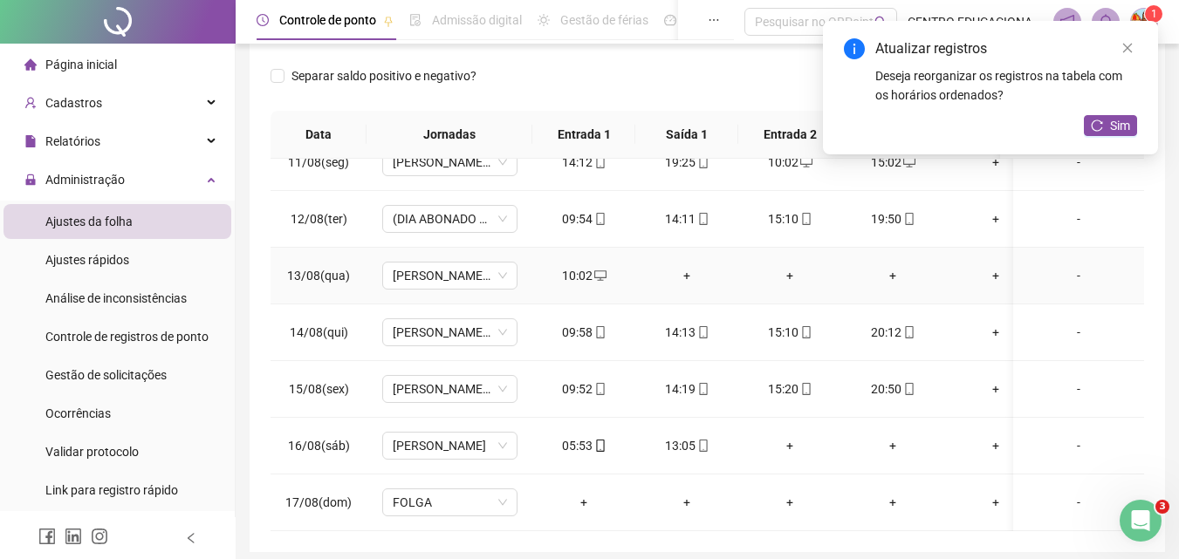
click at [684, 273] on div "+" at bounding box center [686, 275] width 75 height 19
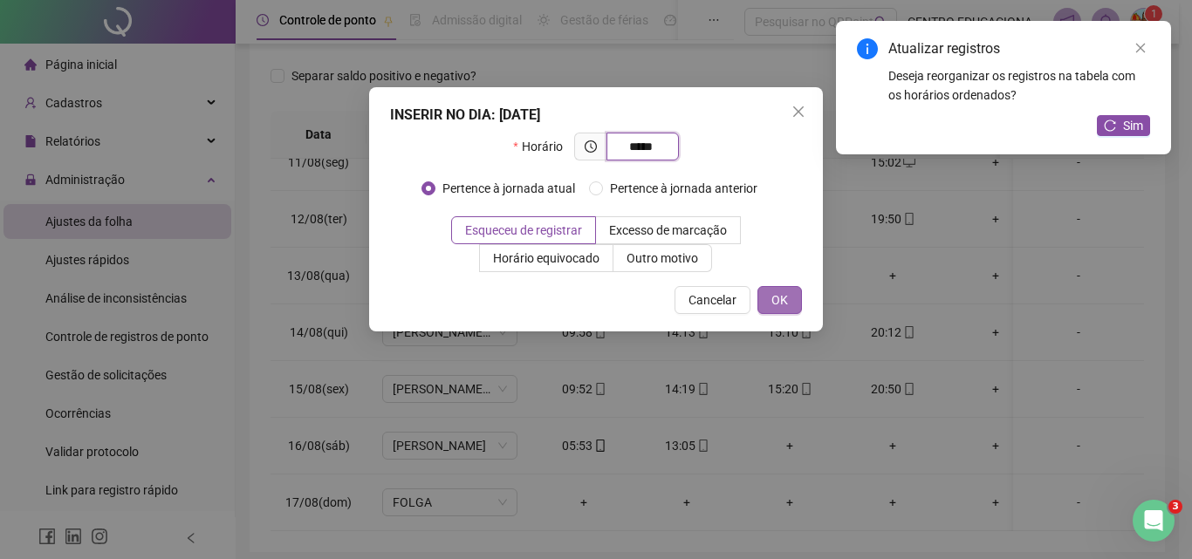
type input "*****"
click at [787, 298] on span "OK" at bounding box center [779, 300] width 17 height 19
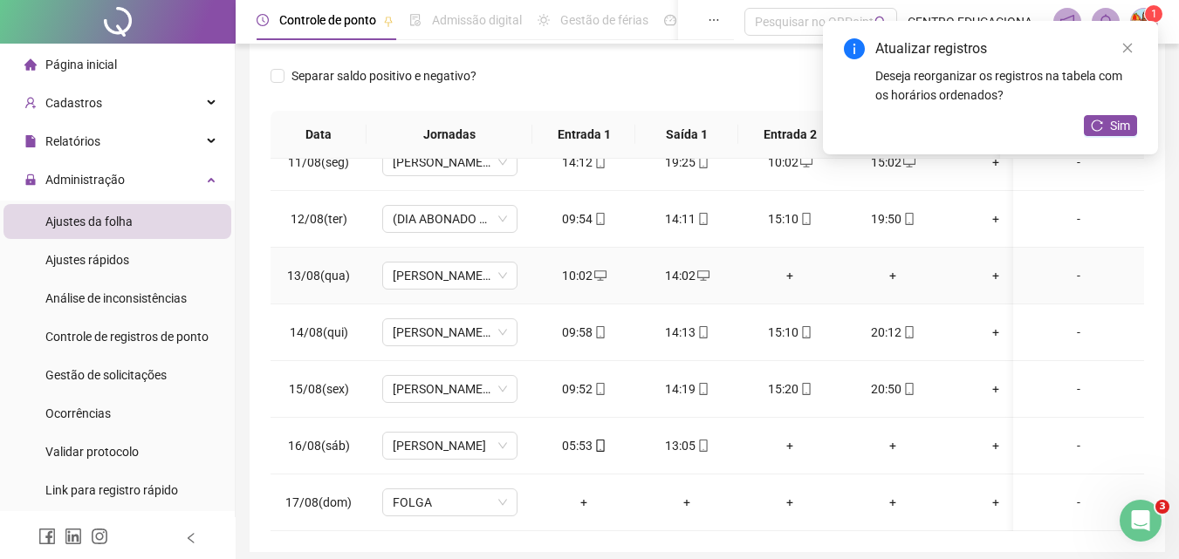
click at [788, 271] on div "+" at bounding box center [789, 275] width 75 height 19
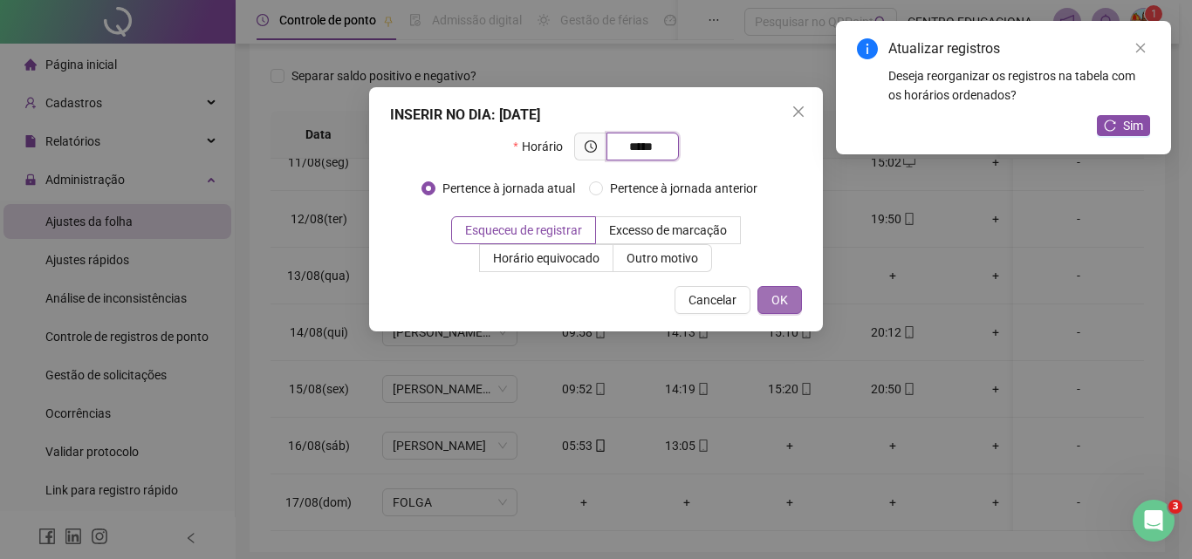
type input "*****"
click at [773, 299] on span "OK" at bounding box center [779, 300] width 17 height 19
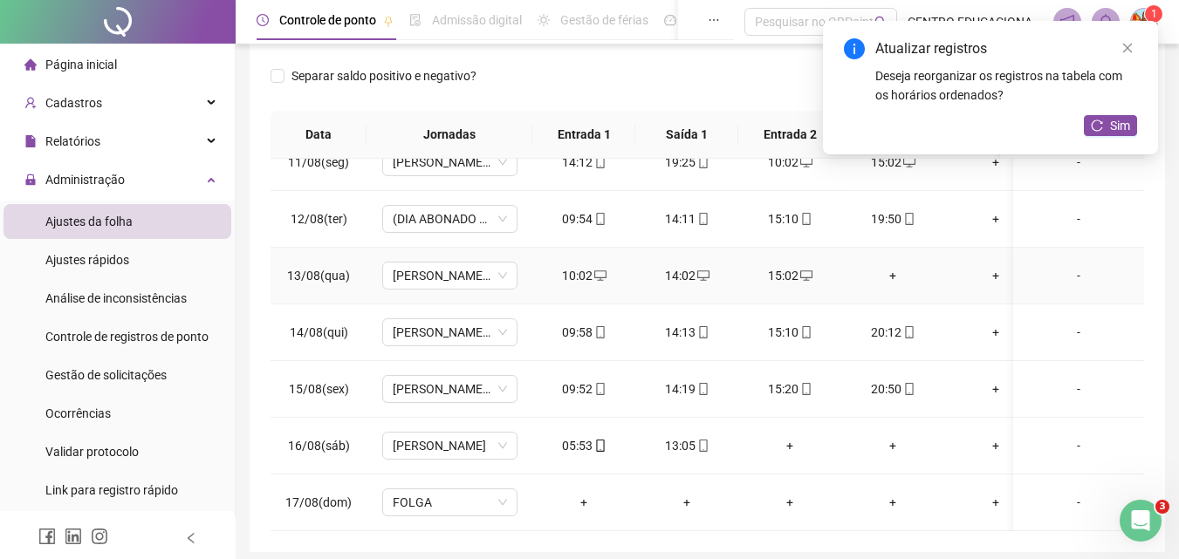
click at [889, 271] on div "+" at bounding box center [892, 275] width 75 height 19
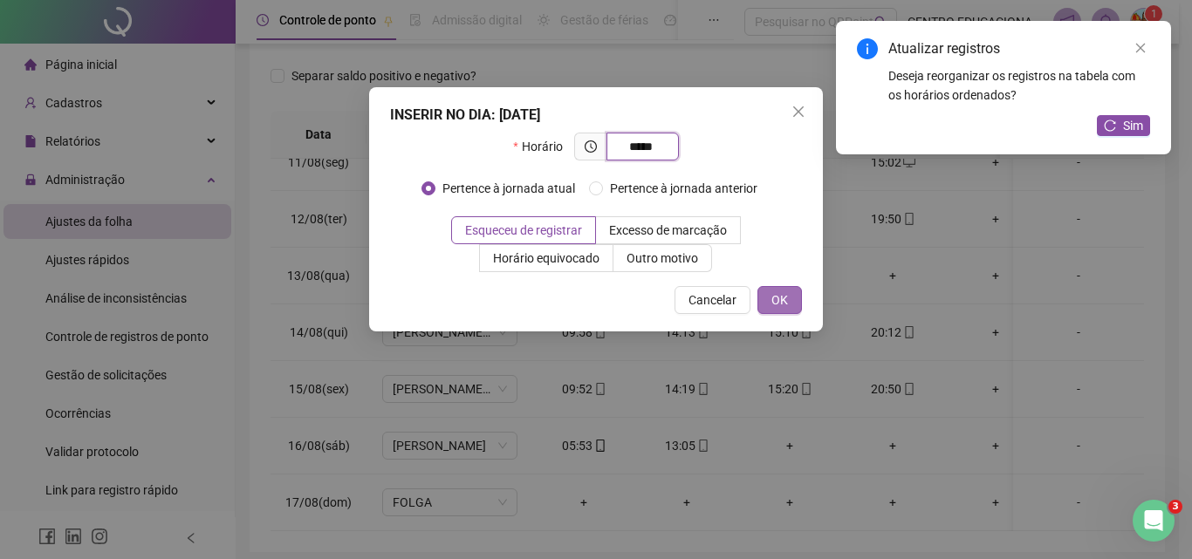
type input "*****"
click at [770, 293] on button "OK" at bounding box center [779, 300] width 45 height 28
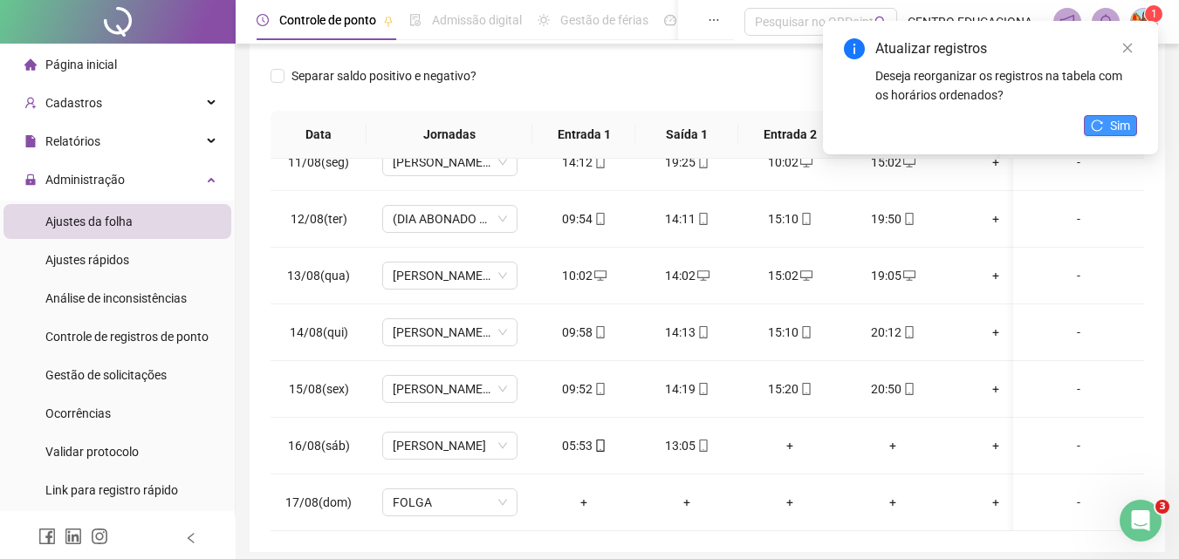
click at [1125, 127] on span "Sim" at bounding box center [1120, 125] width 20 height 19
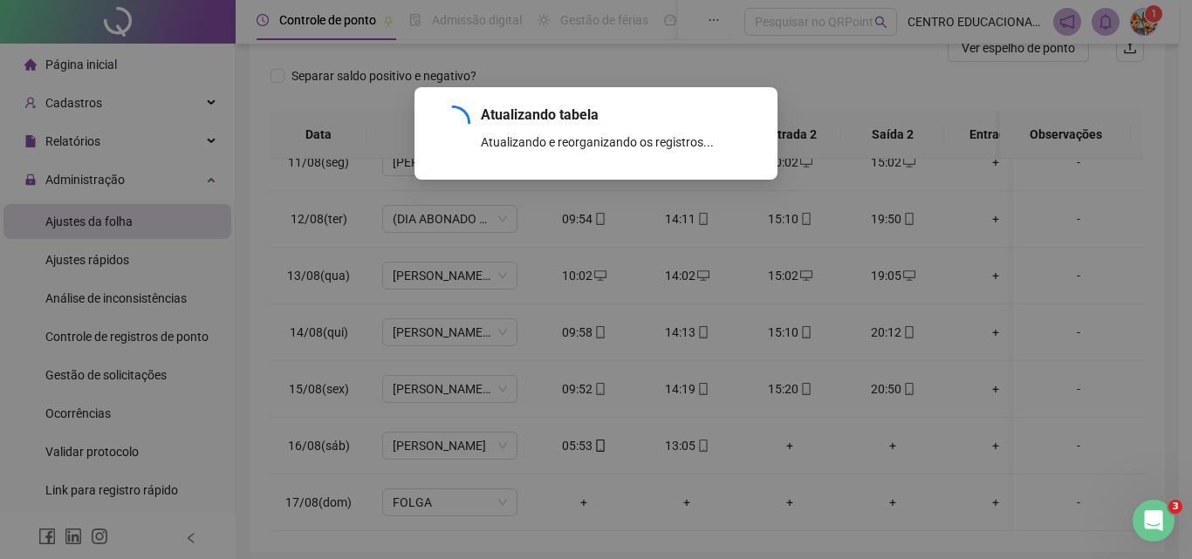
drag, startPoint x: 1135, startPoint y: 405, endPoint x: 1127, endPoint y: 441, distance: 36.8
click at [1130, 441] on div "Atualizando tabela Atualizando e reorganizando os registros... OK" at bounding box center [596, 279] width 1192 height 559
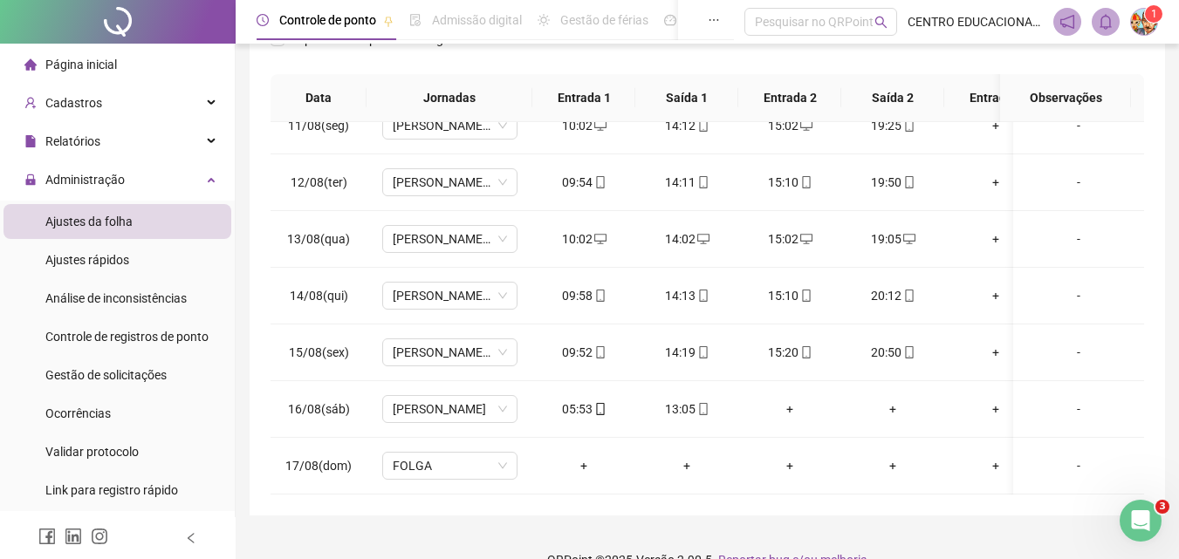
scroll to position [312, 0]
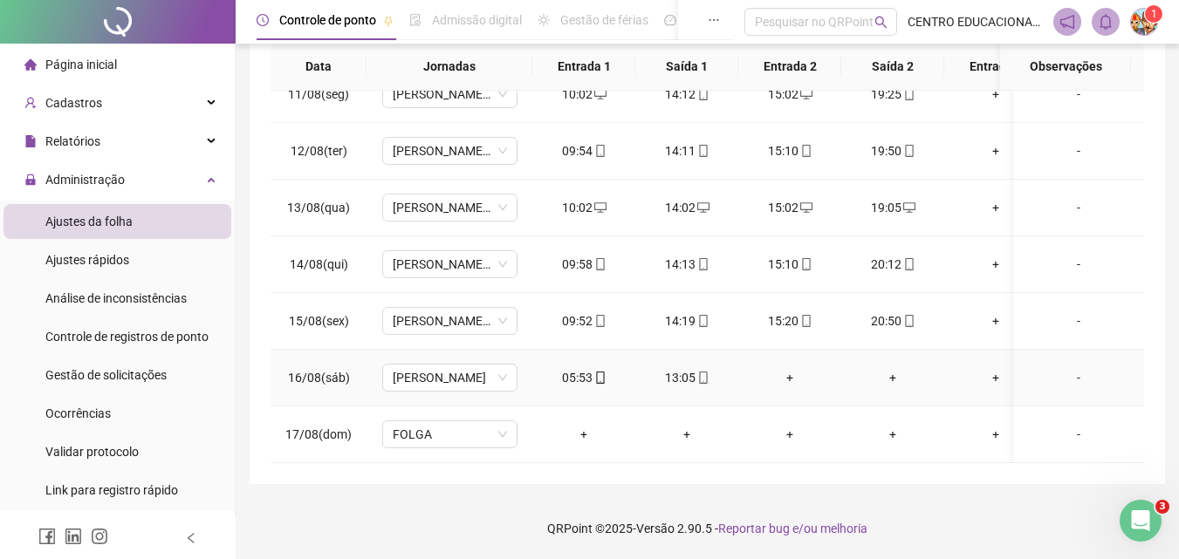
click at [791, 376] on div "+" at bounding box center [789, 377] width 75 height 19
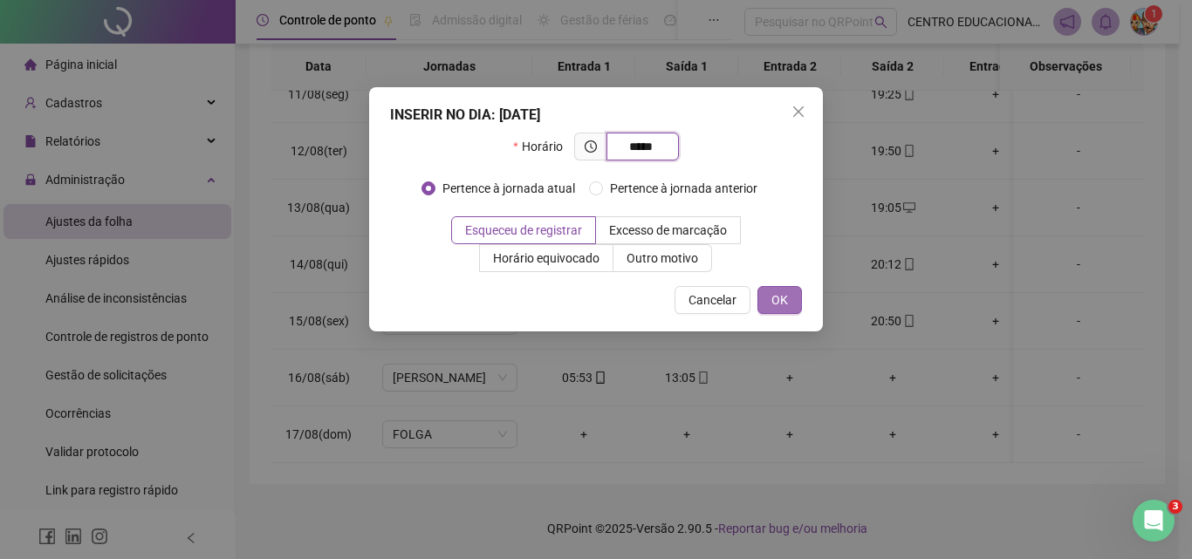
type input "*****"
click at [783, 297] on span "OK" at bounding box center [779, 300] width 17 height 19
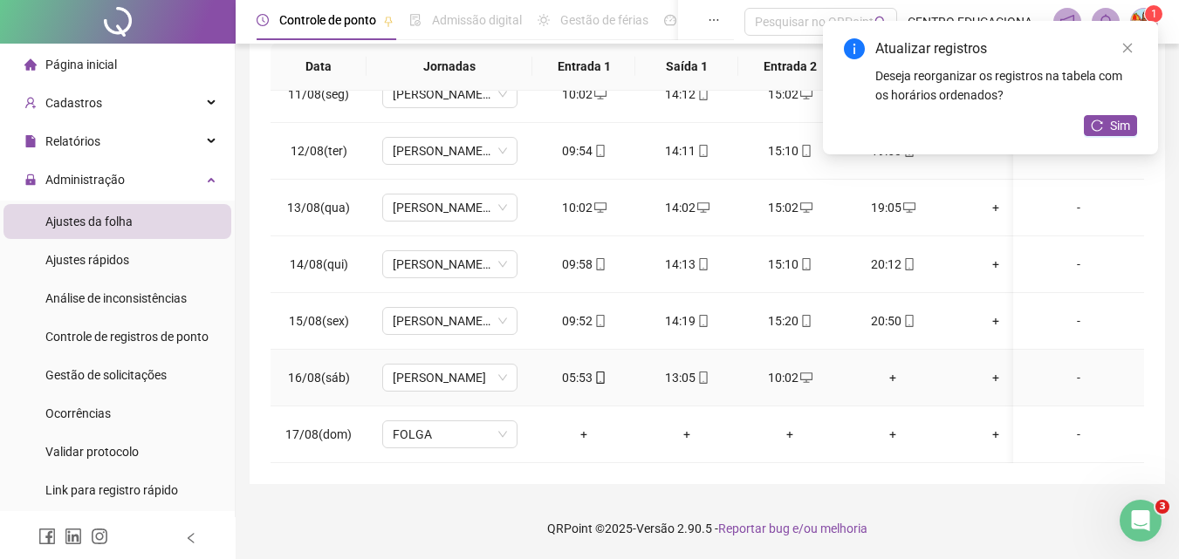
click at [892, 374] on div "+" at bounding box center [892, 377] width 75 height 19
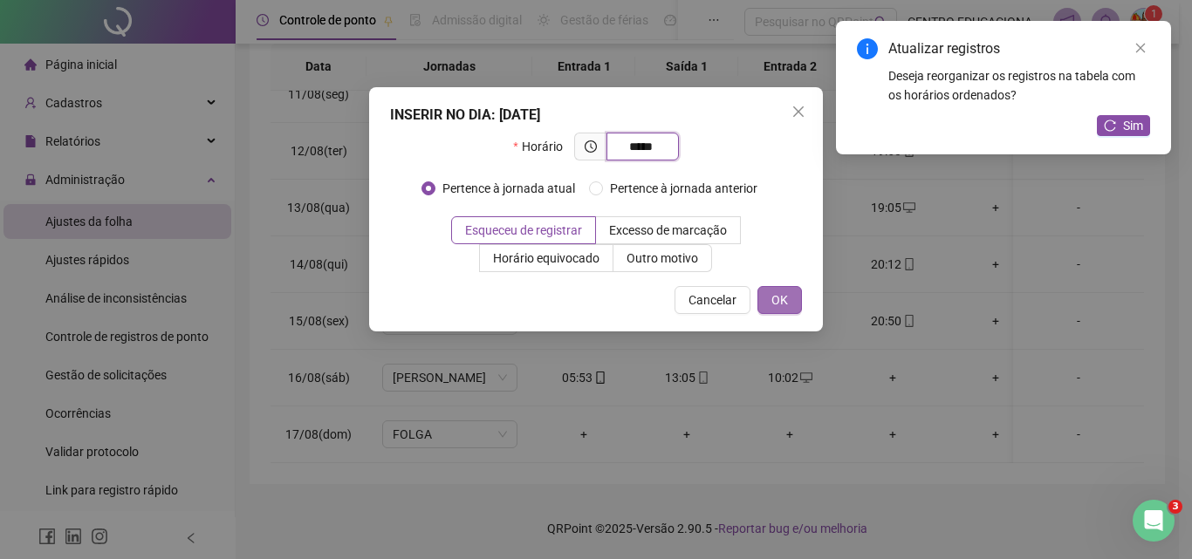
type input "*****"
click at [770, 293] on button "OK" at bounding box center [779, 300] width 45 height 28
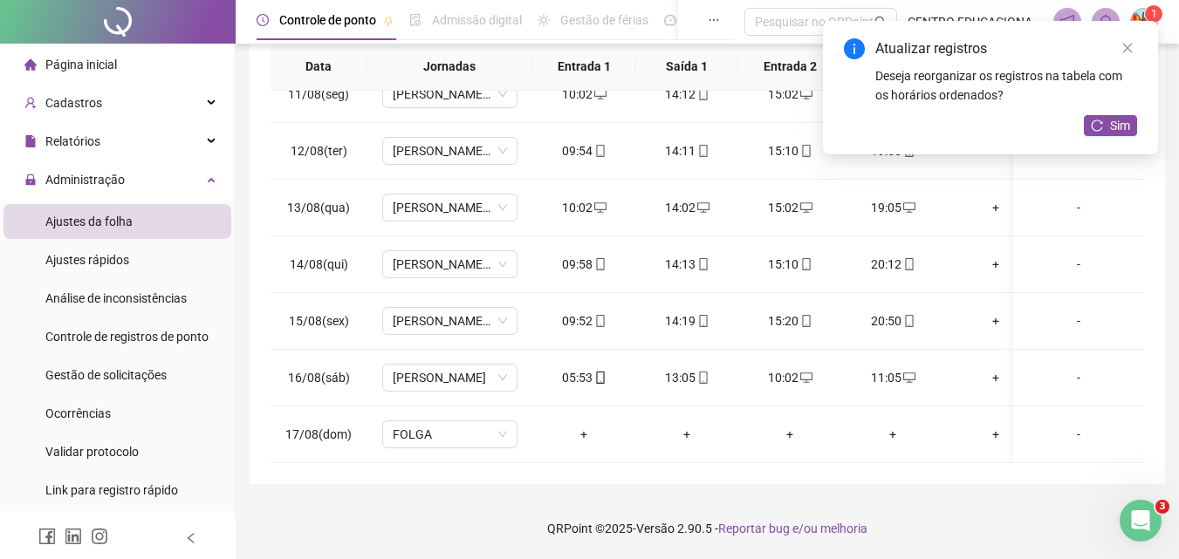
scroll to position [0, 0]
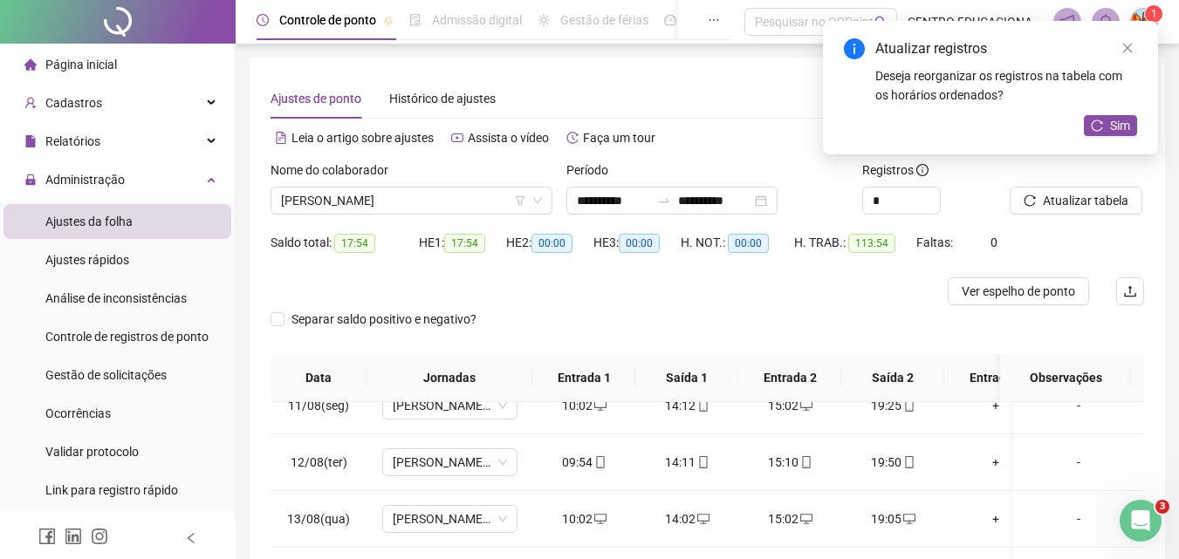
drag, startPoint x: 1106, startPoint y: 122, endPoint x: 1095, endPoint y: 134, distance: 16.1
click at [1103, 126] on button "Sim" at bounding box center [1110, 125] width 53 height 21
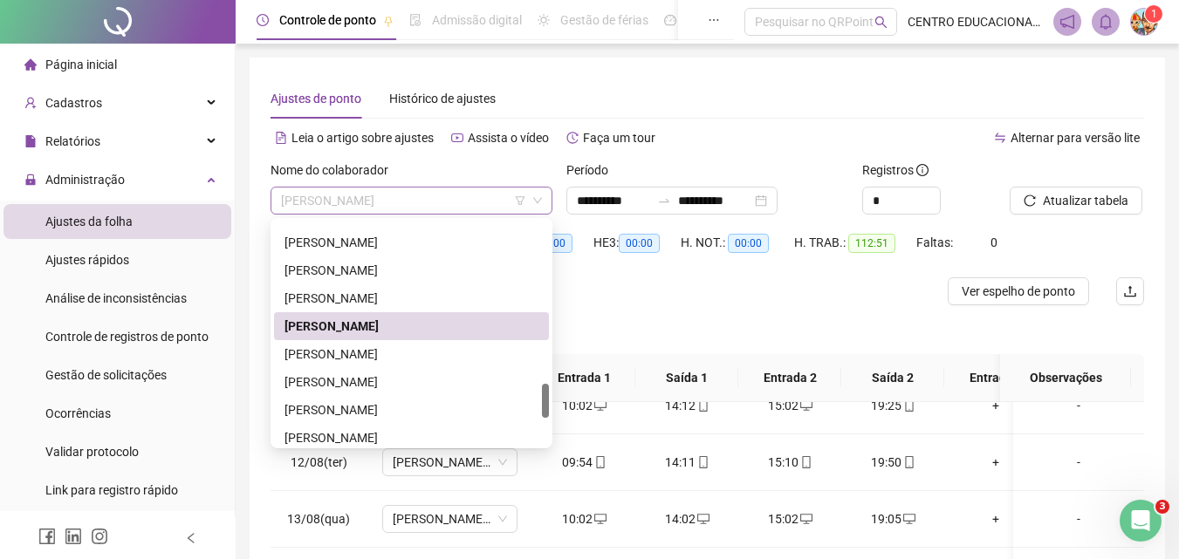
click at [336, 201] on span "[PERSON_NAME]" at bounding box center [411, 201] width 261 height 26
drag, startPoint x: 333, startPoint y: 360, endPoint x: 865, endPoint y: 229, distance: 547.5
click at [339, 358] on div "[PERSON_NAME]" at bounding box center [411, 354] width 254 height 19
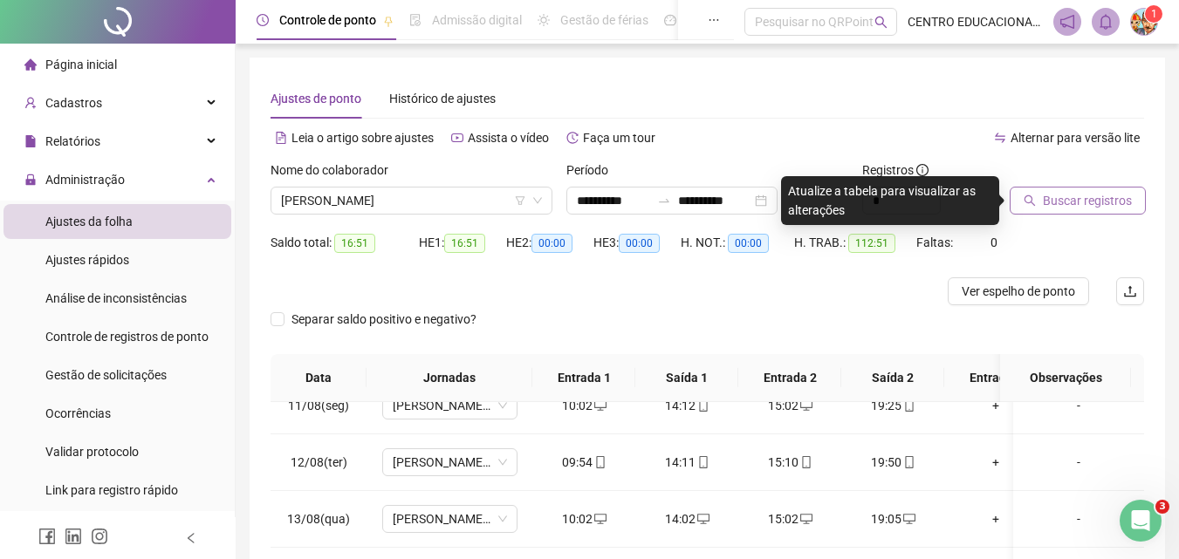
click at [1047, 199] on span "Buscar registros" at bounding box center [1087, 200] width 89 height 19
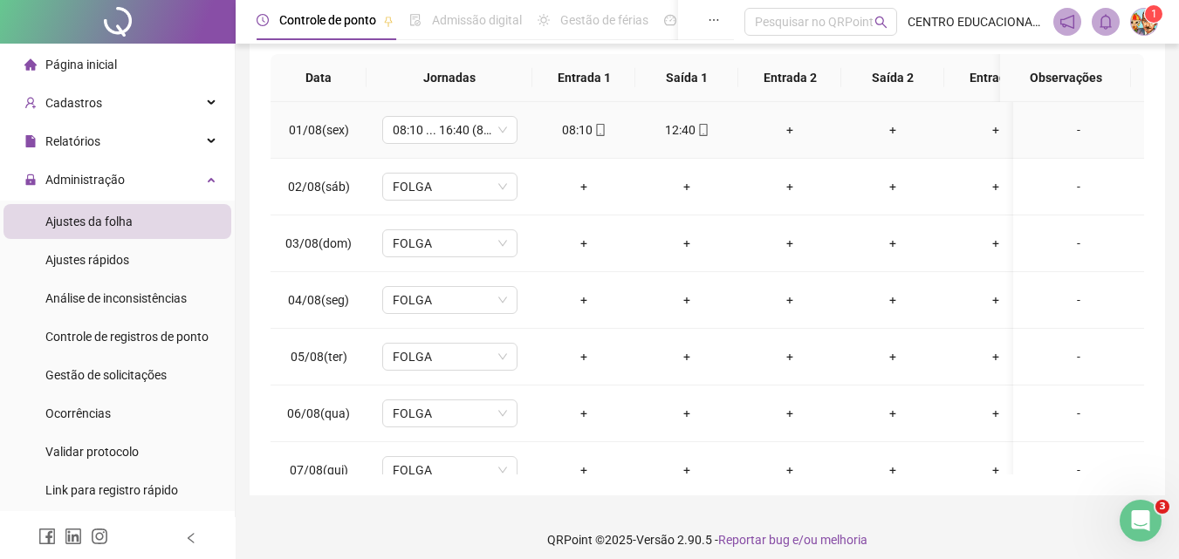
click at [796, 131] on div "+" at bounding box center [789, 129] width 75 height 19
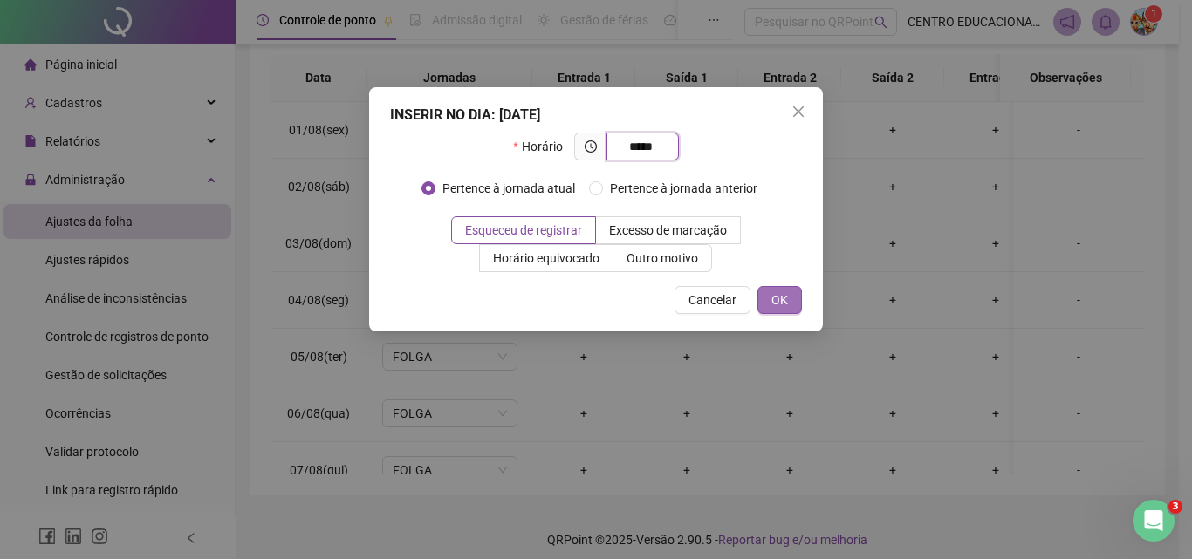
type input "*****"
click at [784, 295] on span "OK" at bounding box center [779, 300] width 17 height 19
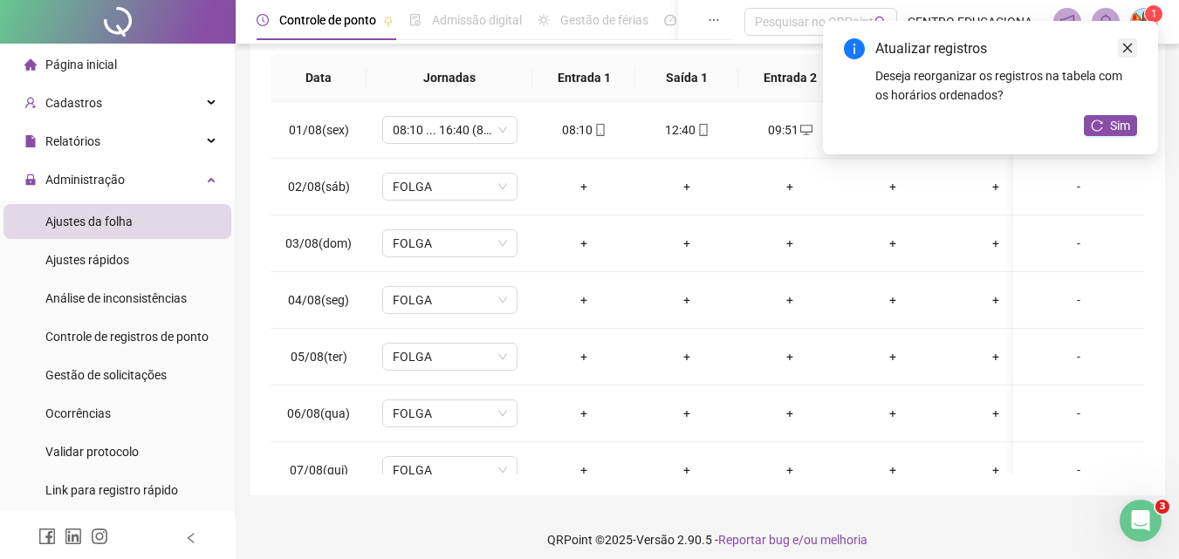
click at [1130, 46] on icon "close" at bounding box center [1127, 48] width 12 height 12
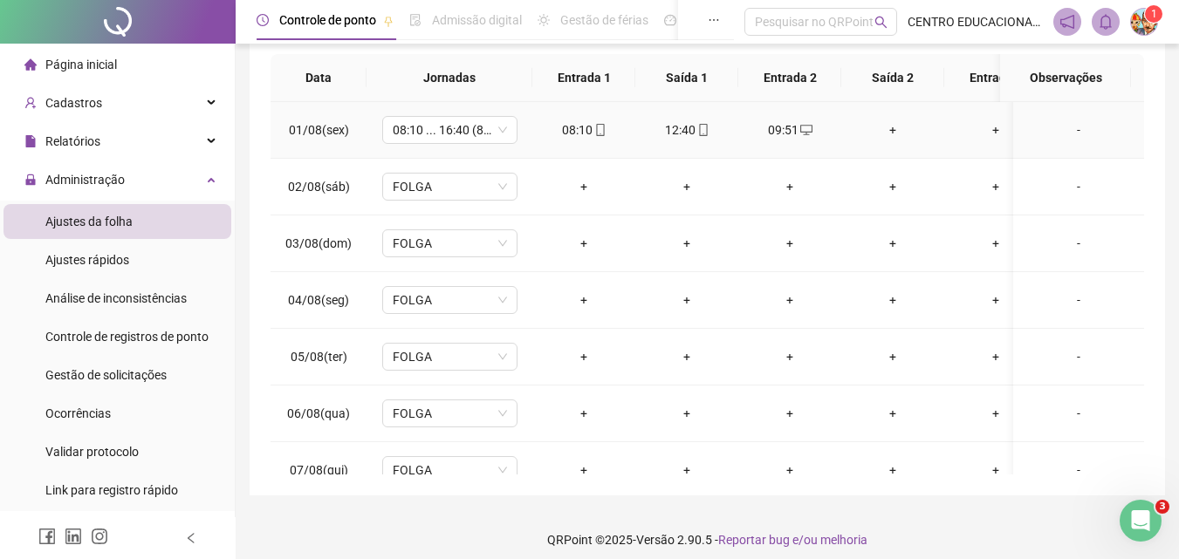
click at [894, 124] on div "+" at bounding box center [892, 129] width 75 height 19
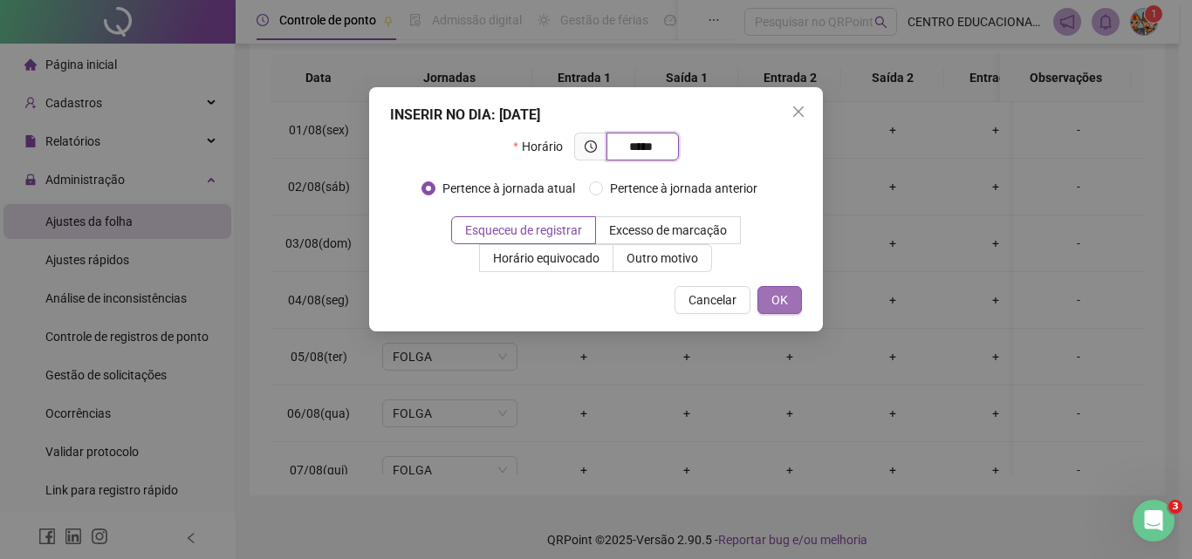
type input "*****"
click at [783, 300] on span "OK" at bounding box center [779, 300] width 17 height 19
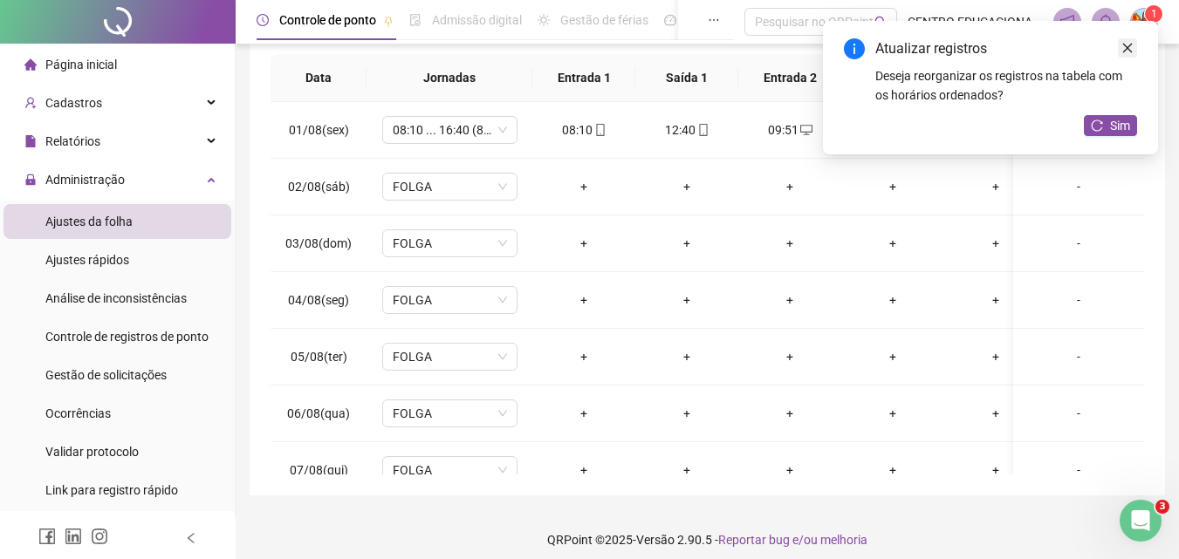
click at [1133, 42] on link "Close" at bounding box center [1127, 47] width 19 height 19
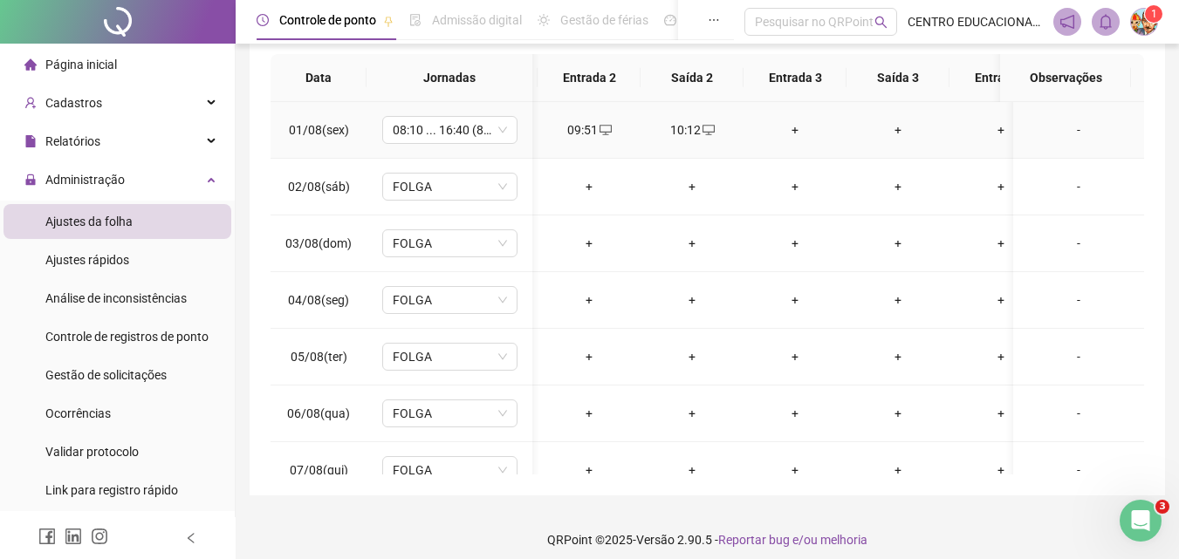
click at [791, 134] on div "+" at bounding box center [794, 129] width 75 height 19
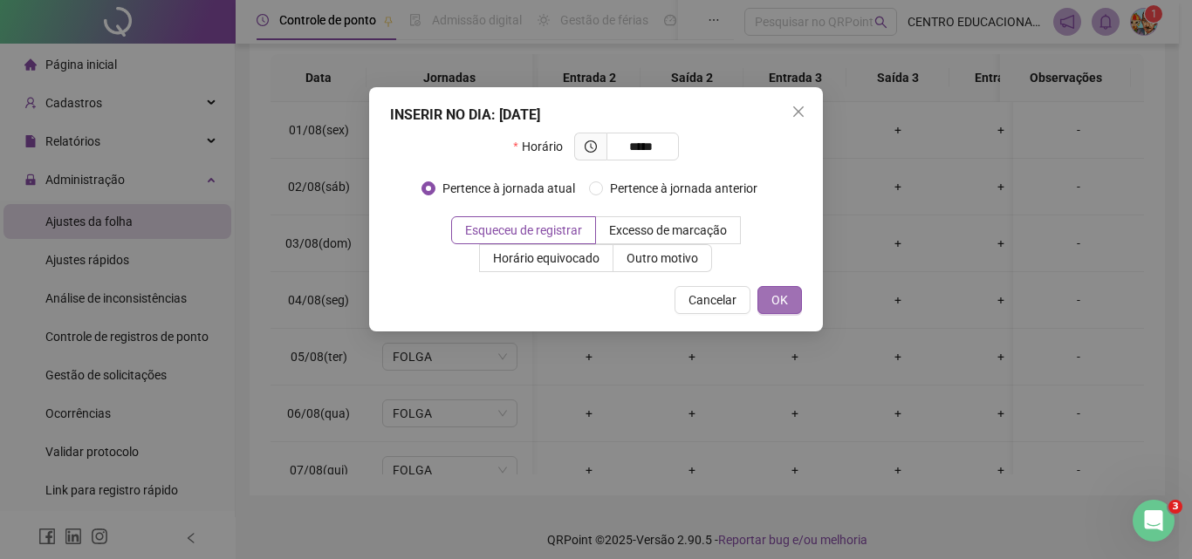
type input "*****"
click at [772, 298] on span "OK" at bounding box center [779, 300] width 17 height 19
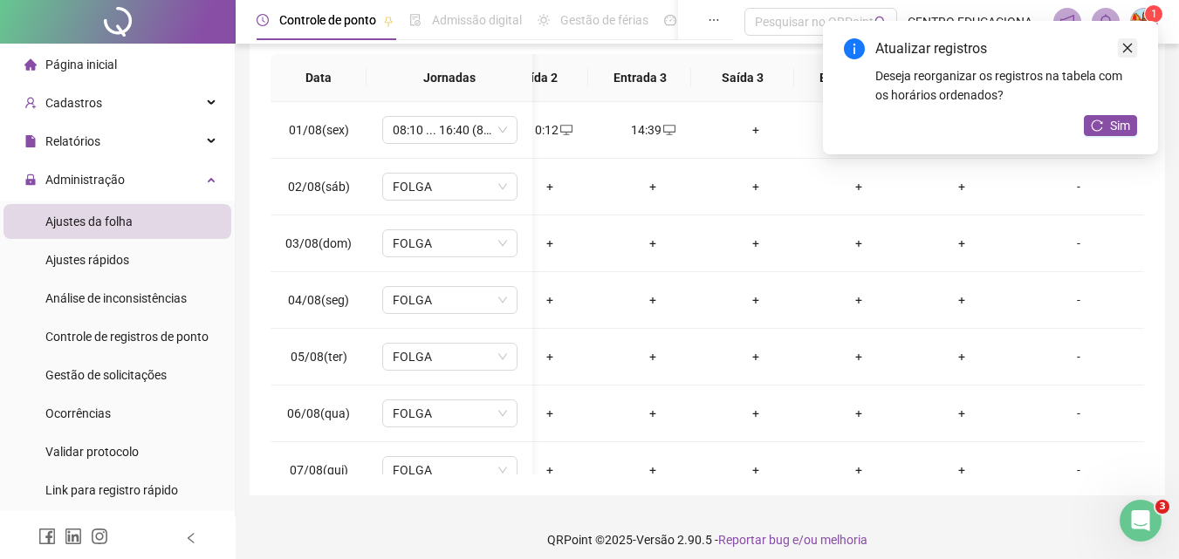
drag, startPoint x: 1124, startPoint y: 48, endPoint x: 764, endPoint y: 117, distance: 366.9
click at [1123, 48] on icon "close" at bounding box center [1127, 48] width 12 height 12
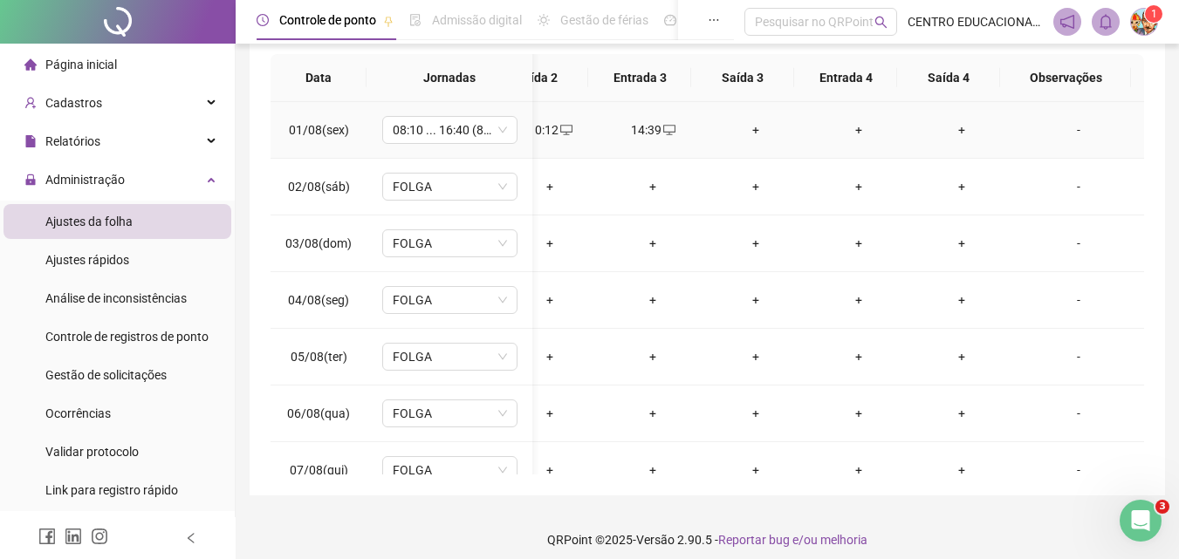
click at [737, 127] on div "+" at bounding box center [755, 129] width 75 height 19
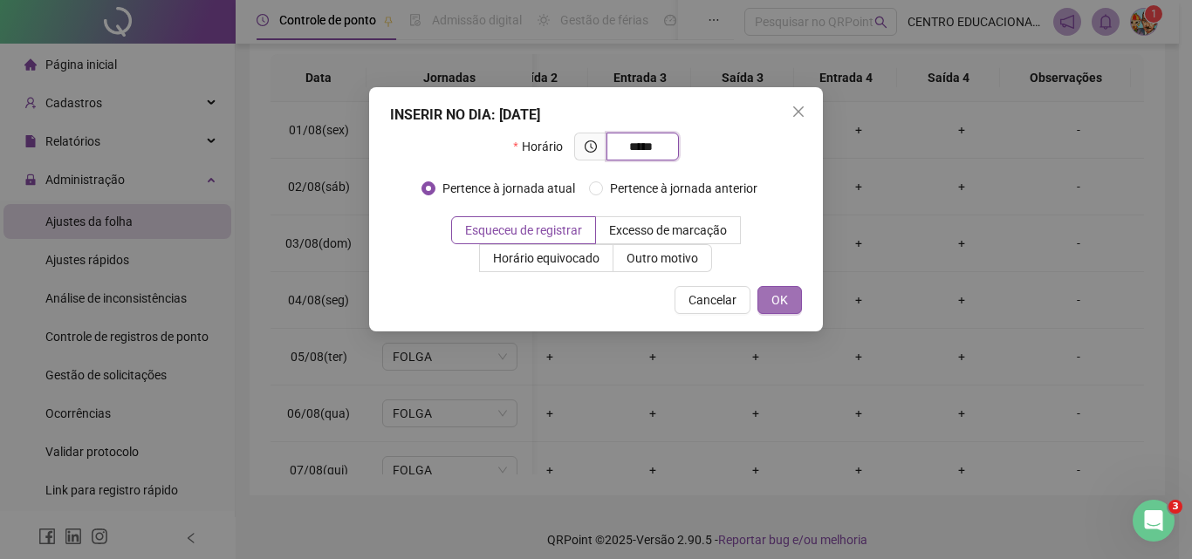
type input "*****"
click at [772, 298] on span "OK" at bounding box center [779, 300] width 17 height 19
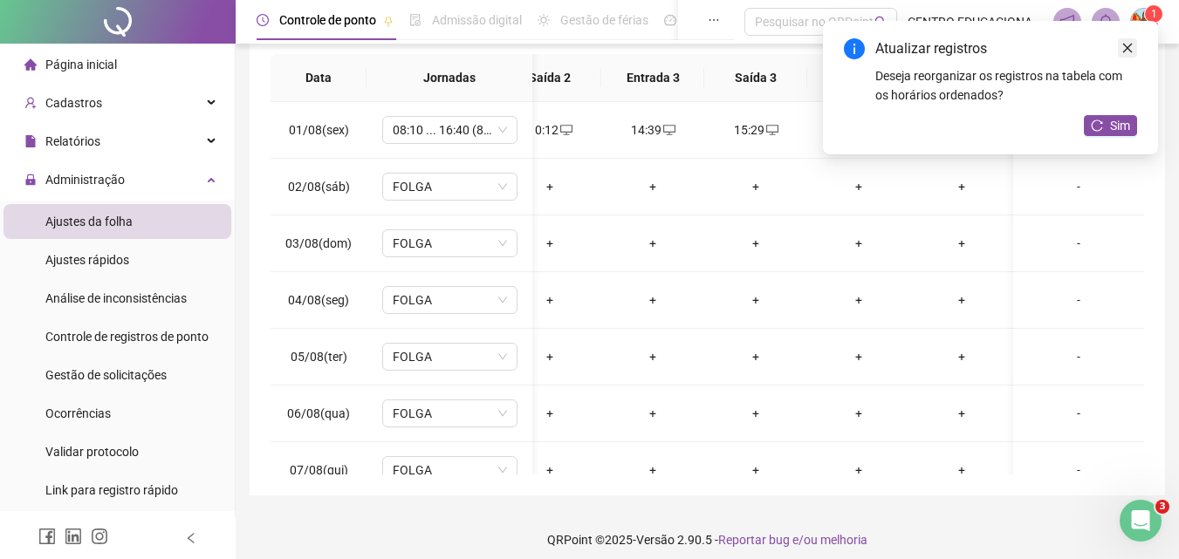
drag, startPoint x: 1130, startPoint y: 45, endPoint x: 1118, endPoint y: 52, distance: 14.5
click at [1126, 48] on icon "close" at bounding box center [1127, 48] width 12 height 12
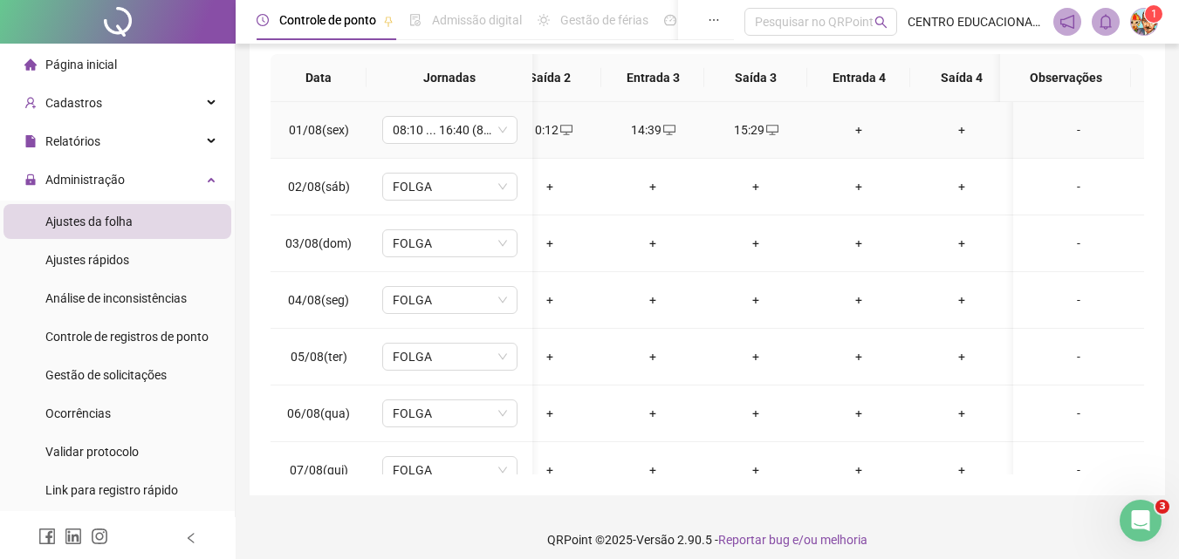
click at [863, 128] on div "+" at bounding box center [858, 129] width 75 height 19
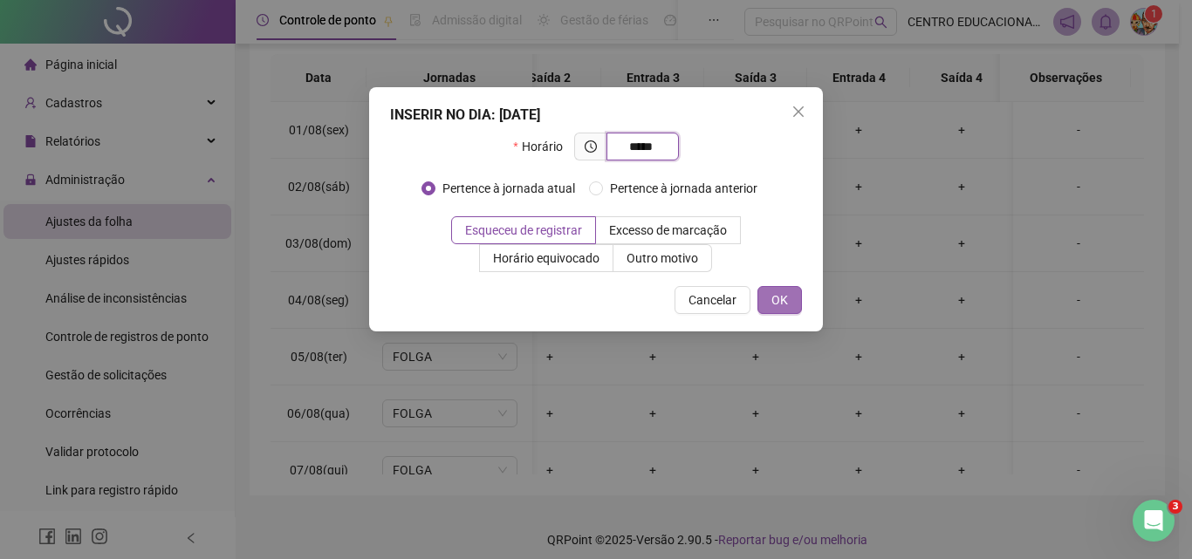
type input "*****"
click at [781, 304] on span "OK" at bounding box center [779, 300] width 17 height 19
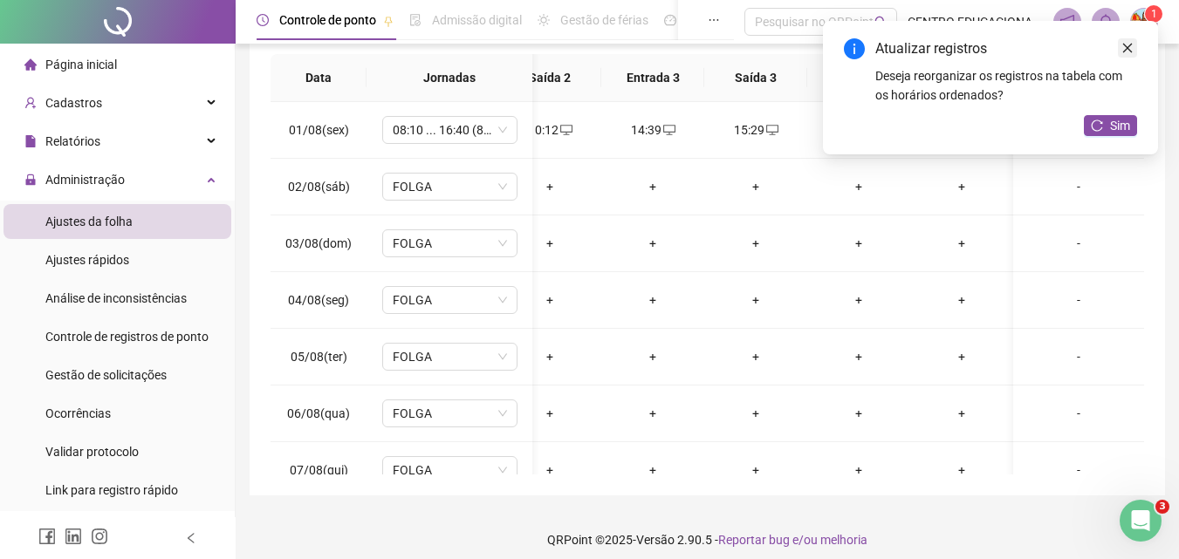
click at [1127, 51] on icon "close" at bounding box center [1127, 48] width 12 height 12
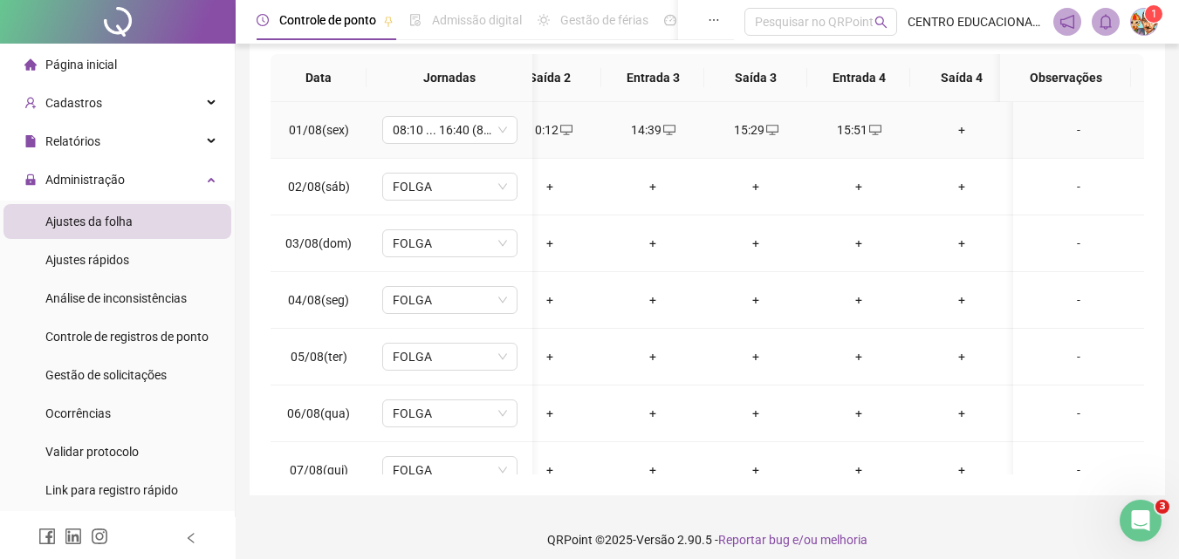
click at [962, 129] on div "+" at bounding box center [961, 129] width 75 height 19
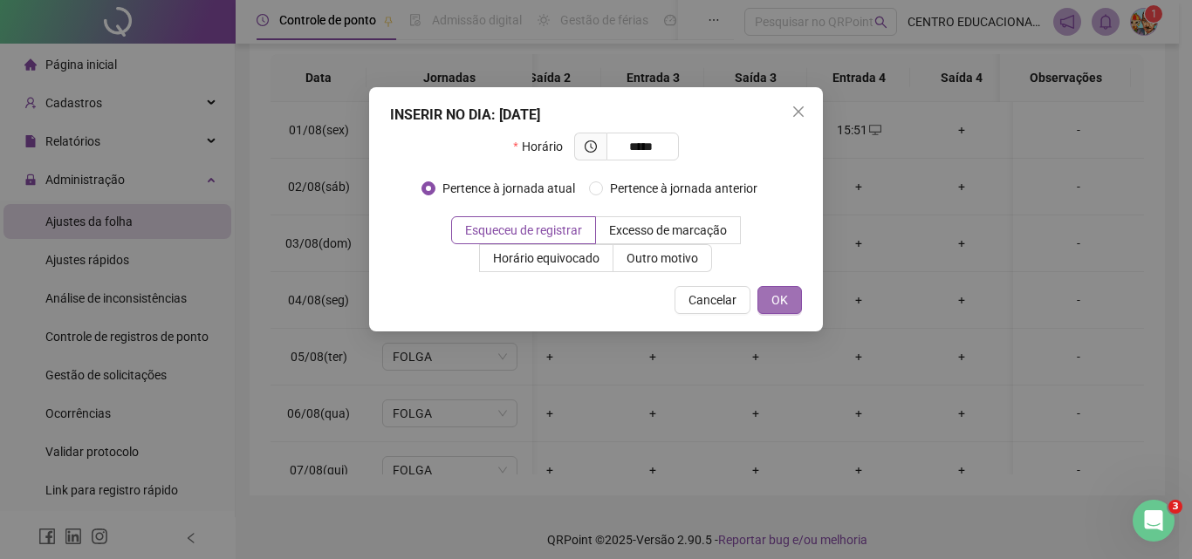
type input "*****"
click at [784, 289] on button "OK" at bounding box center [779, 300] width 45 height 28
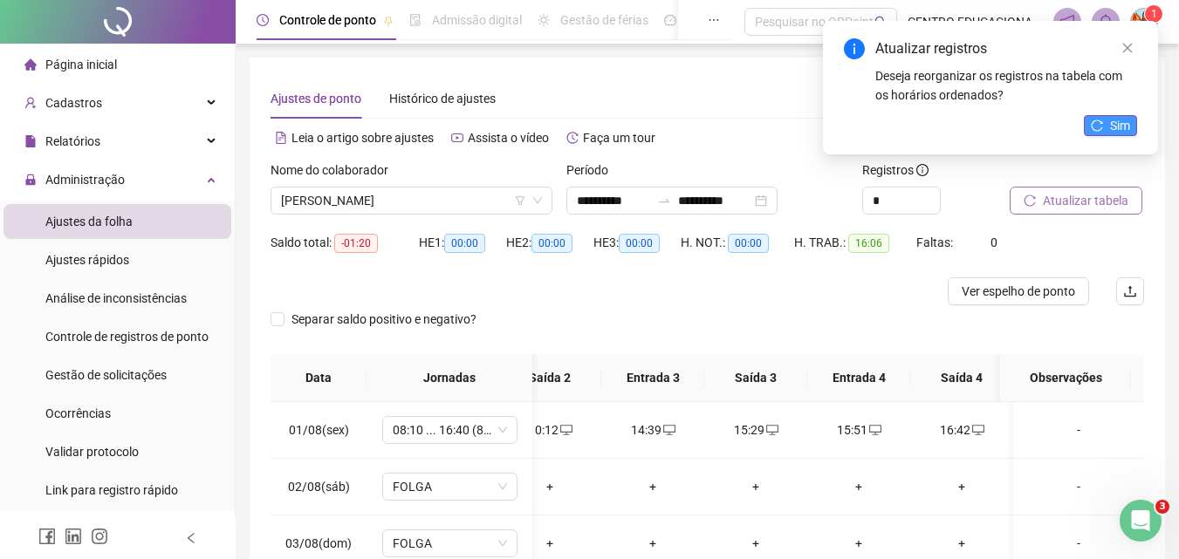
click at [1108, 123] on button "Sim" at bounding box center [1110, 125] width 53 height 21
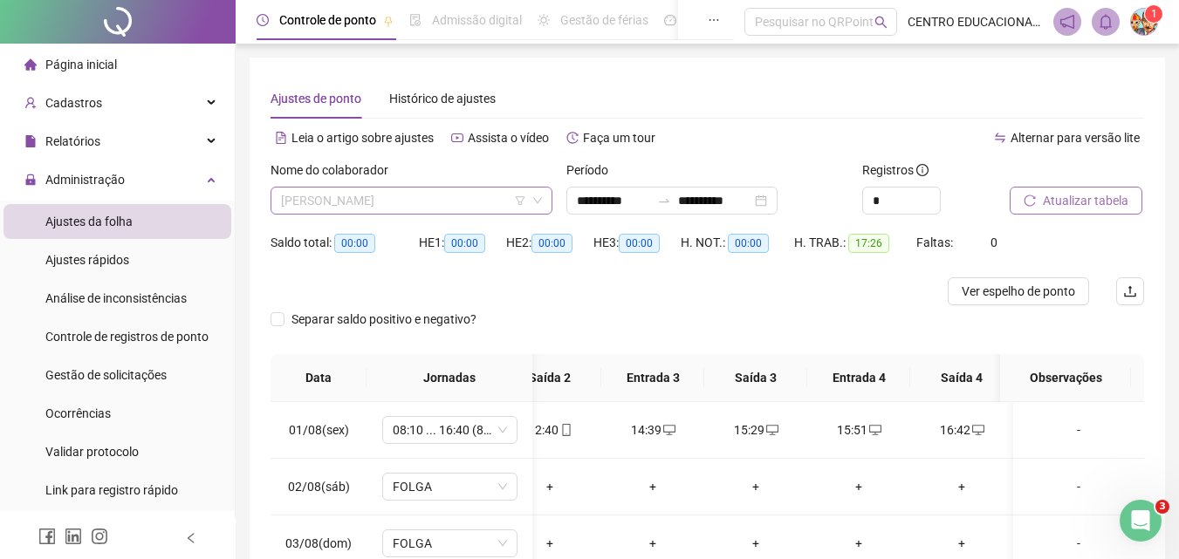
click at [481, 203] on span "[PERSON_NAME]" at bounding box center [411, 201] width 261 height 26
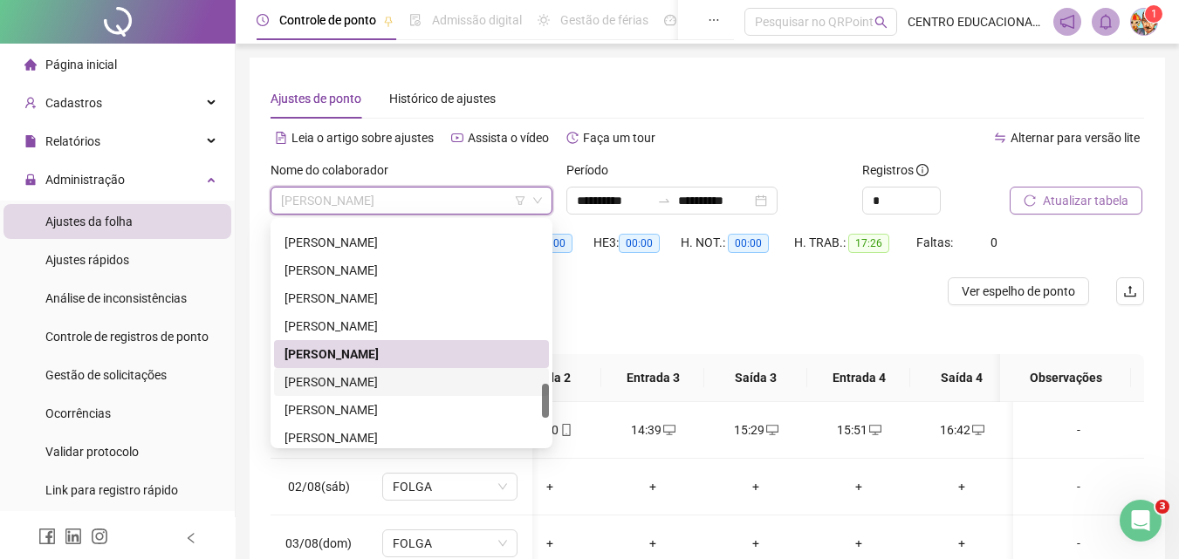
click at [382, 383] on div "[PERSON_NAME]" at bounding box center [411, 382] width 254 height 19
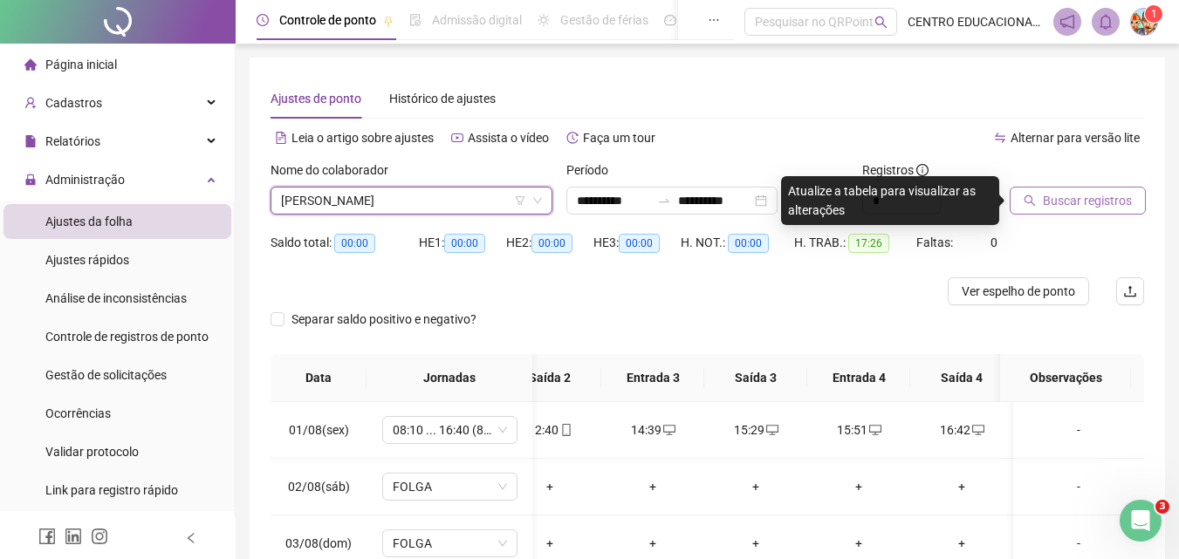
click at [1065, 198] on span "Buscar registros" at bounding box center [1087, 200] width 89 height 19
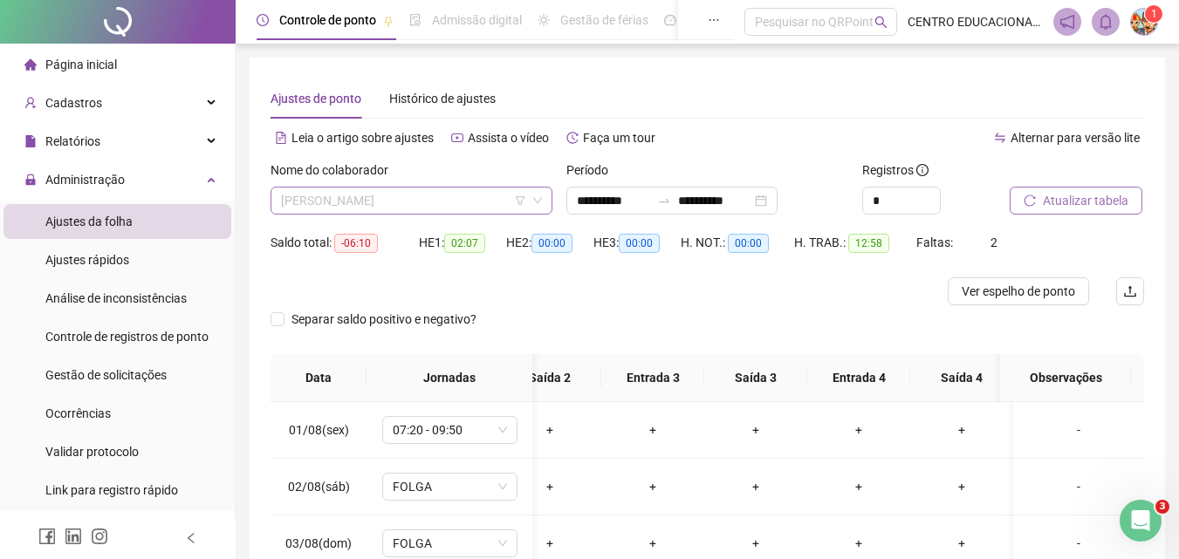
click at [470, 199] on span "[PERSON_NAME]" at bounding box center [411, 201] width 261 height 26
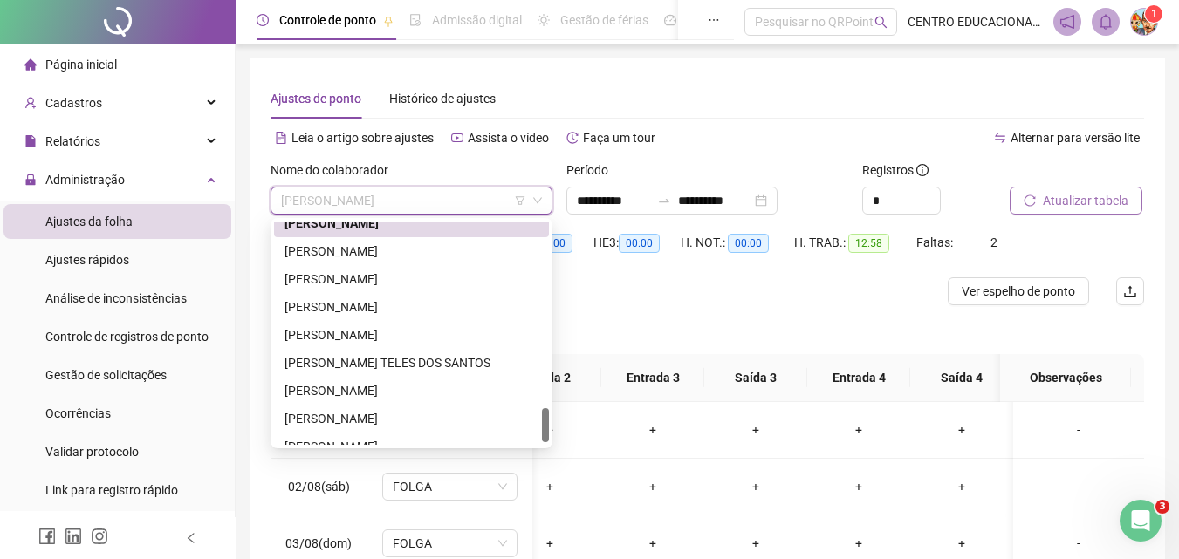
scroll to position [1174, 0]
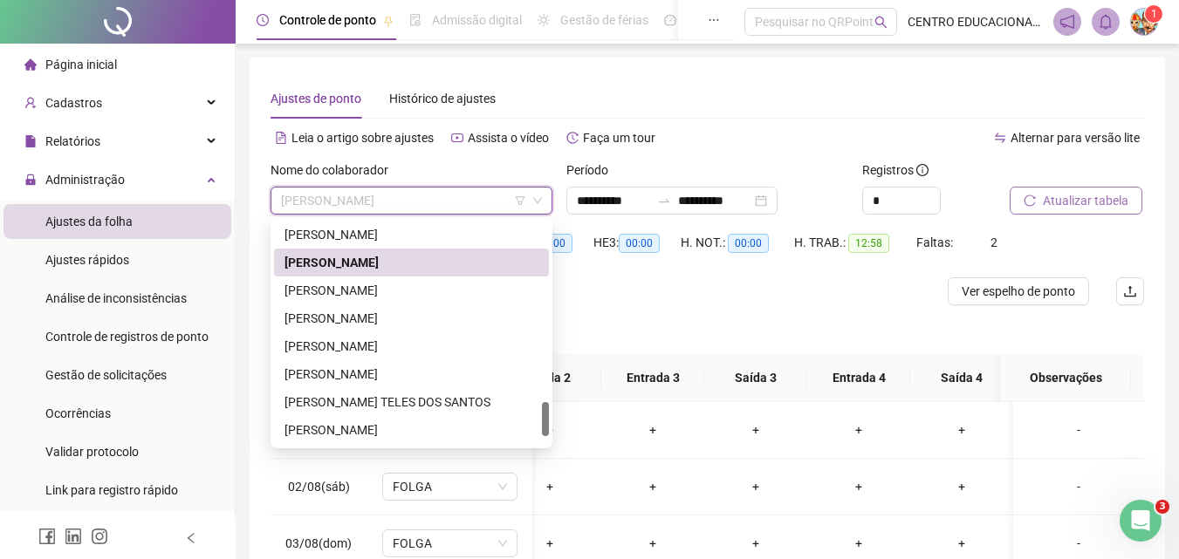
drag, startPoint x: 545, startPoint y: 407, endPoint x: 544, endPoint y: 423, distance: 16.6
click at [544, 423] on div at bounding box center [545, 419] width 7 height 34
click at [346, 319] on div "[PERSON_NAME]" at bounding box center [411, 318] width 254 height 19
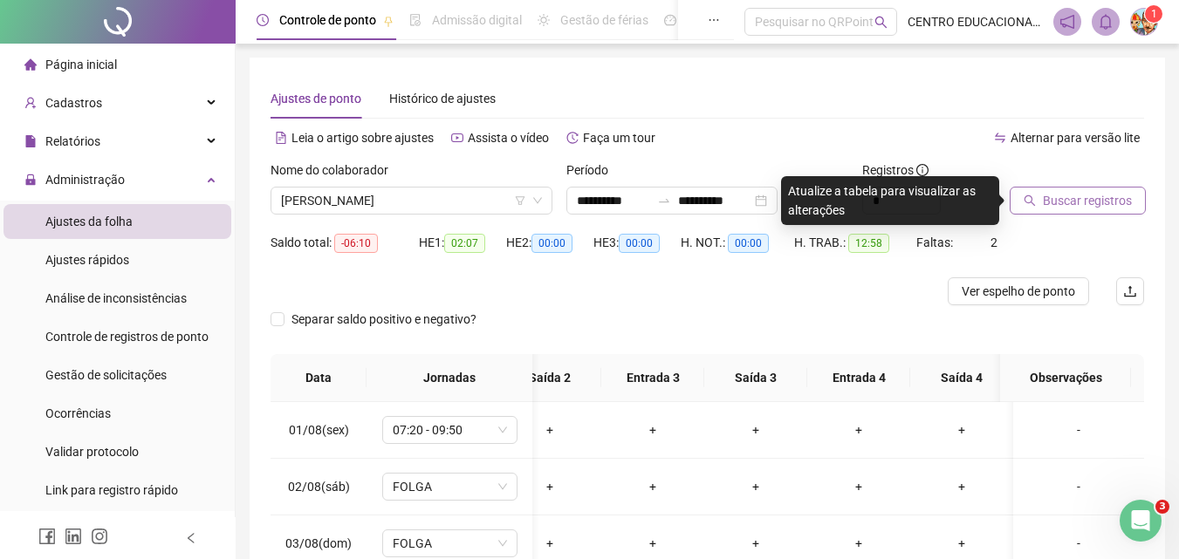
click at [1033, 201] on icon "search" at bounding box center [1030, 201] width 12 height 12
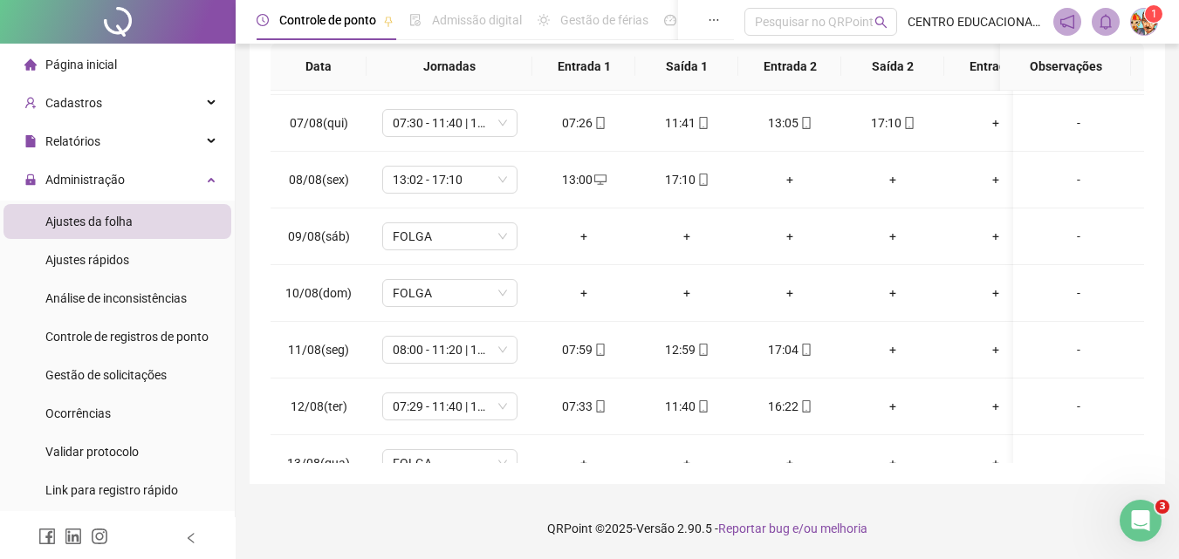
scroll to position [3, 0]
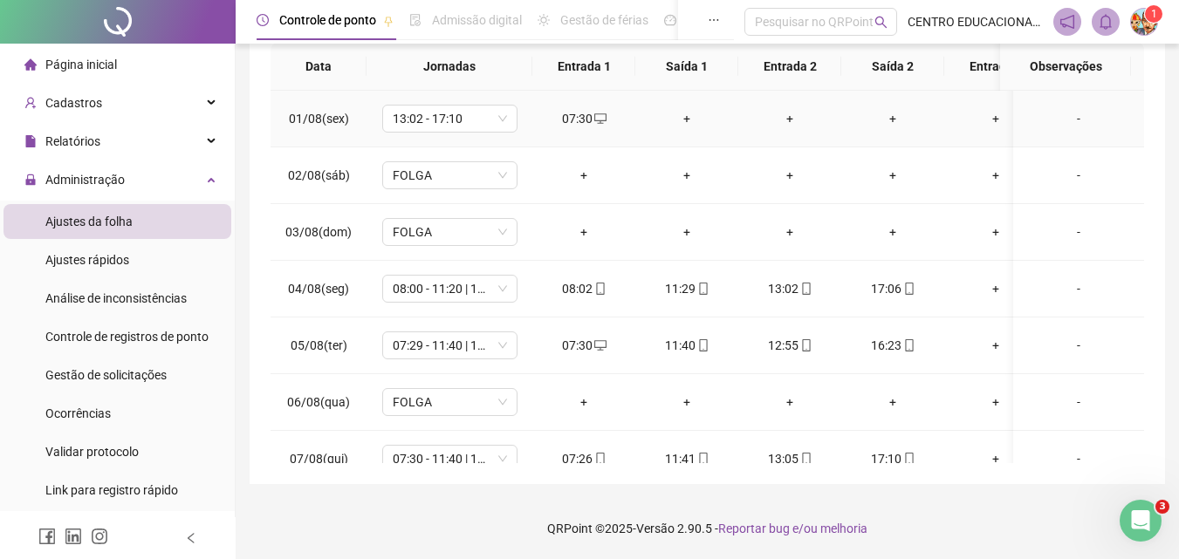
click at [573, 119] on div "07:30" at bounding box center [583, 118] width 75 height 19
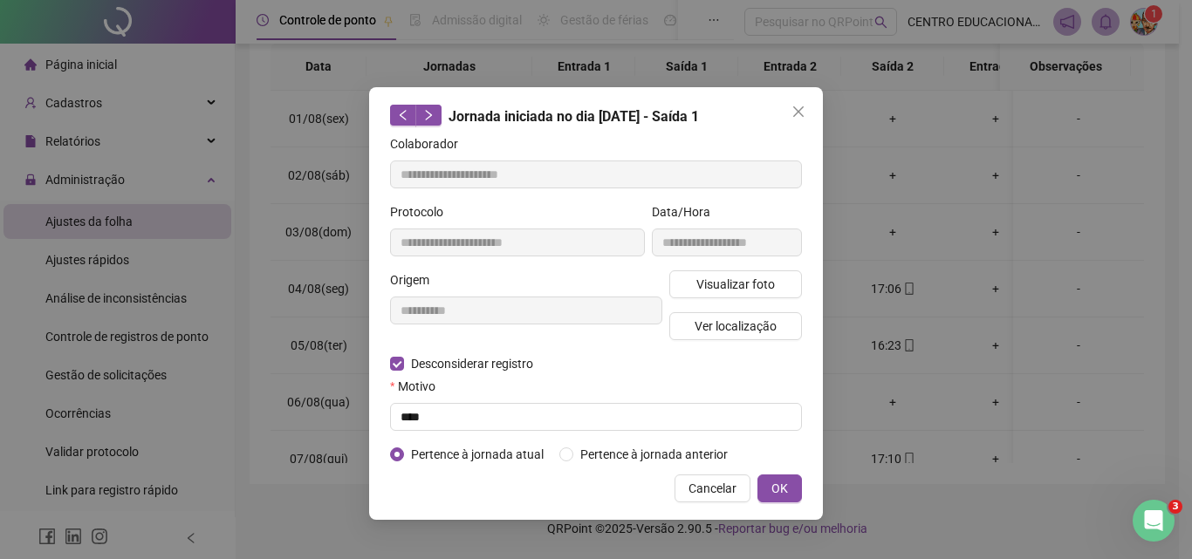
type input "**********"
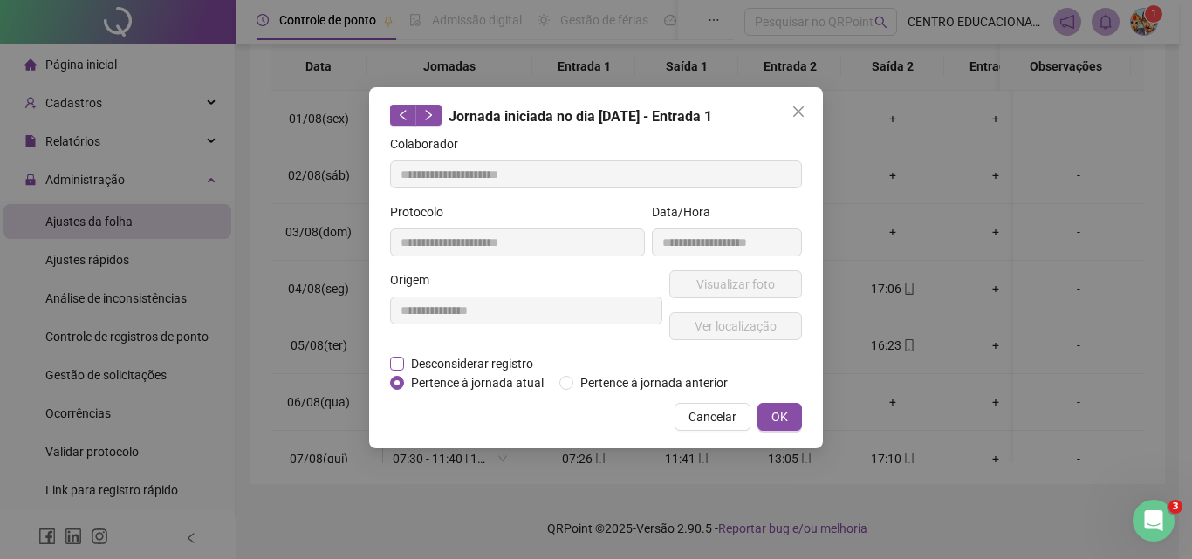
click at [409, 366] on span "Desconsiderar registro" at bounding box center [472, 363] width 136 height 19
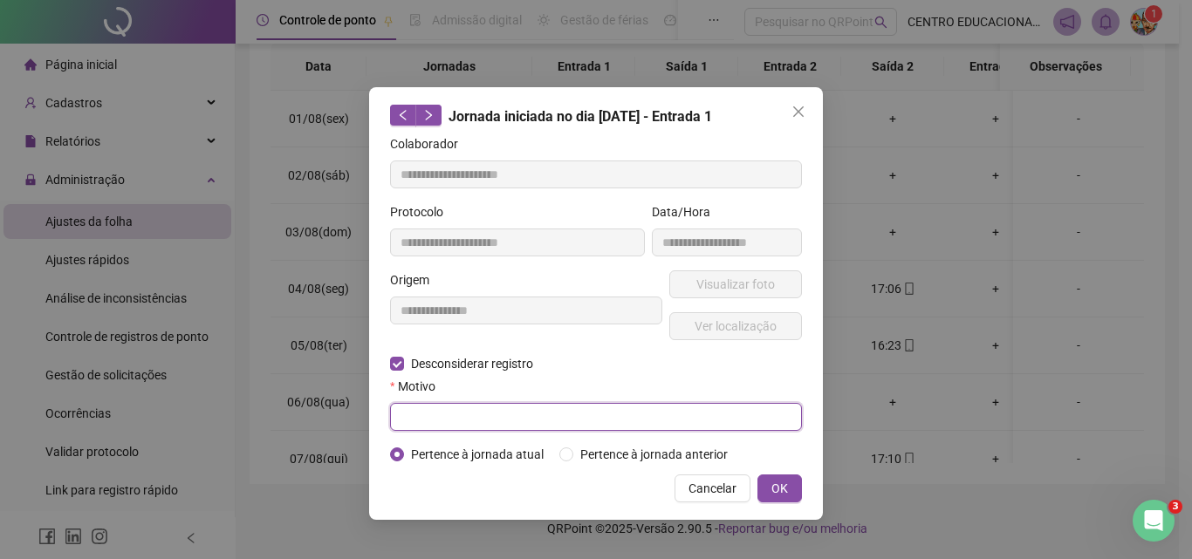
click at [406, 422] on input "text" at bounding box center [596, 417] width 412 height 28
type input "****"
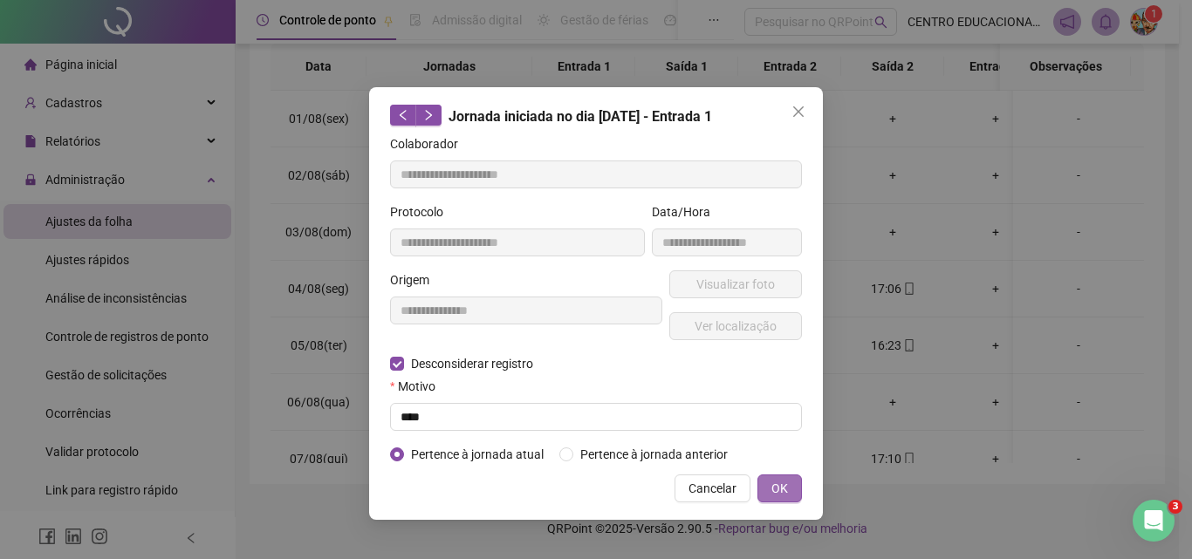
click at [765, 488] on button "OK" at bounding box center [779, 489] width 45 height 28
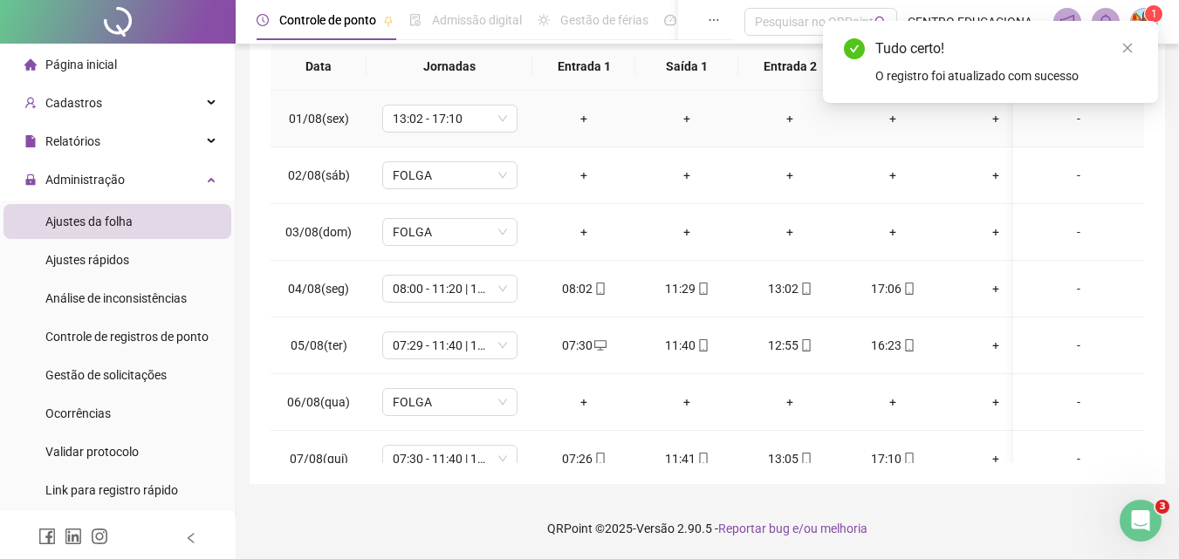
click at [581, 117] on div "+" at bounding box center [583, 118] width 75 height 19
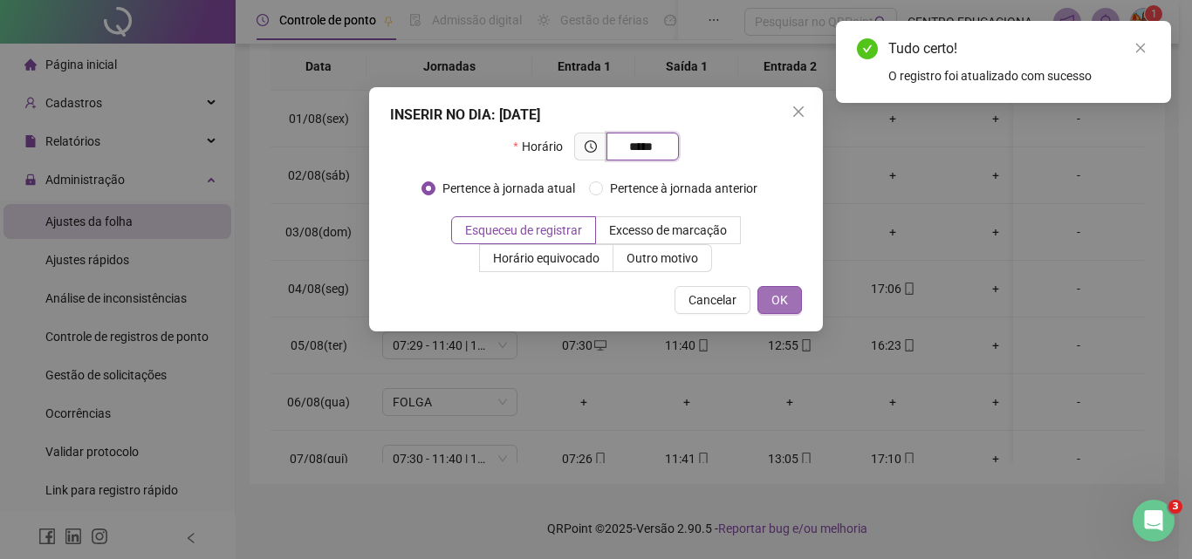
type input "*****"
click at [788, 304] on button "OK" at bounding box center [779, 300] width 45 height 28
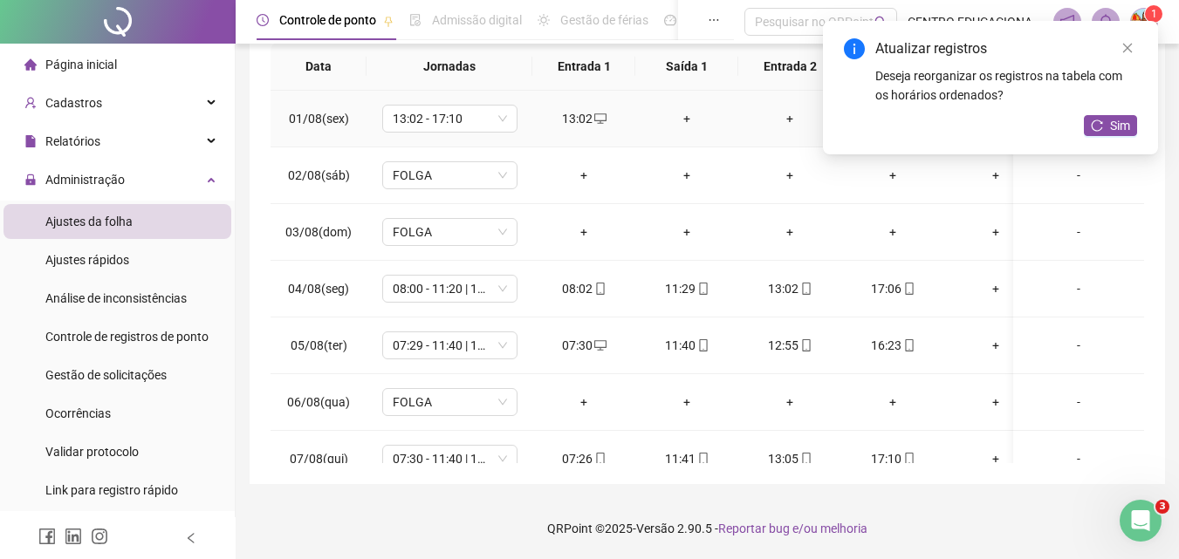
click at [687, 119] on div "+" at bounding box center [686, 118] width 75 height 19
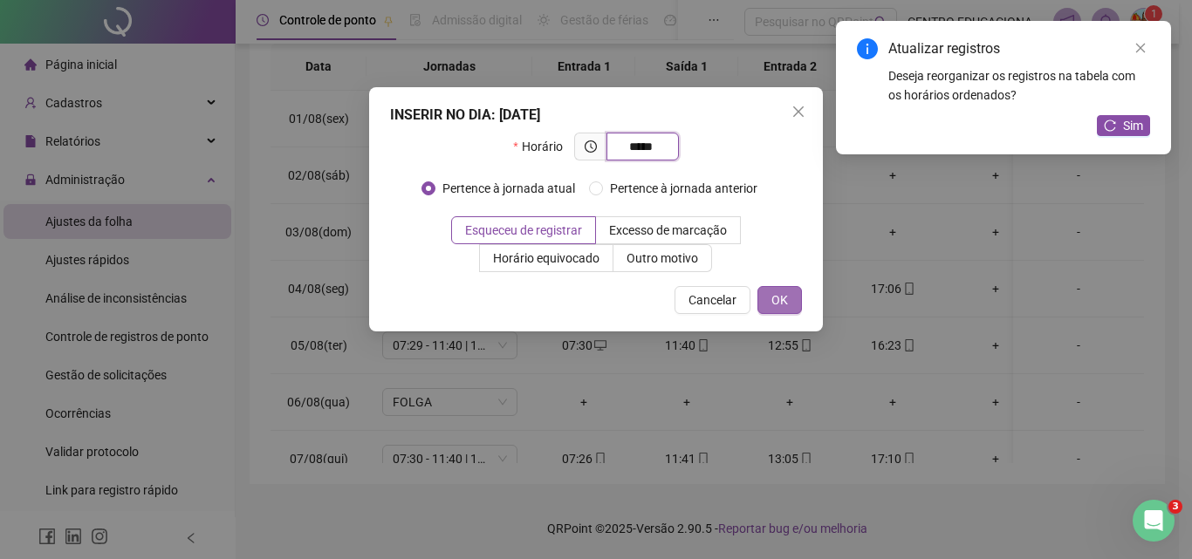
type input "*****"
drag, startPoint x: 778, startPoint y: 291, endPoint x: 737, endPoint y: 272, distance: 44.9
click at [776, 291] on span "OK" at bounding box center [779, 300] width 17 height 19
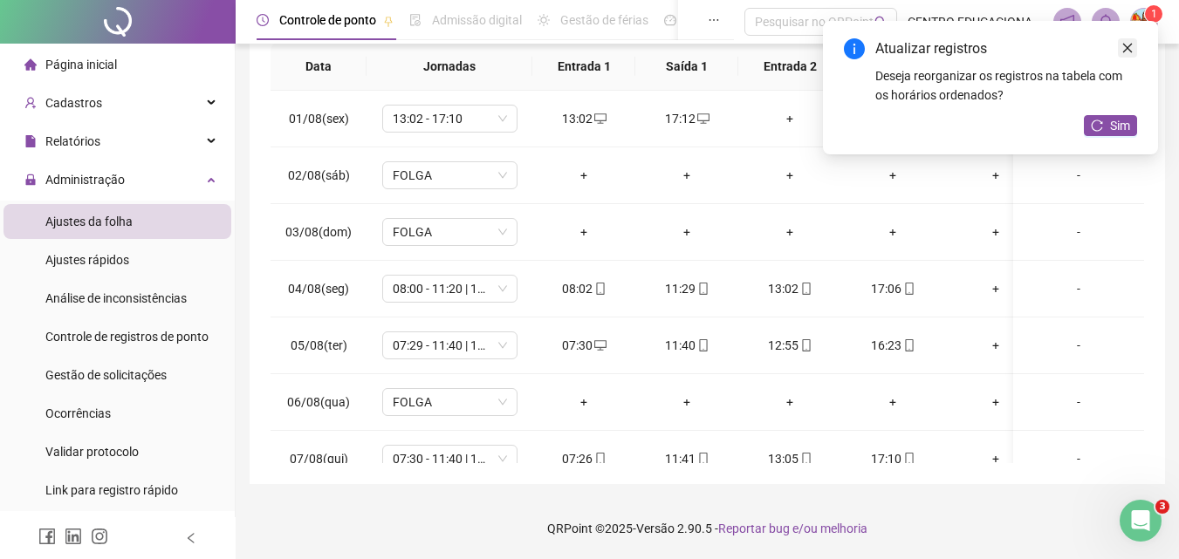
click at [1127, 52] on icon "close" at bounding box center [1127, 48] width 12 height 12
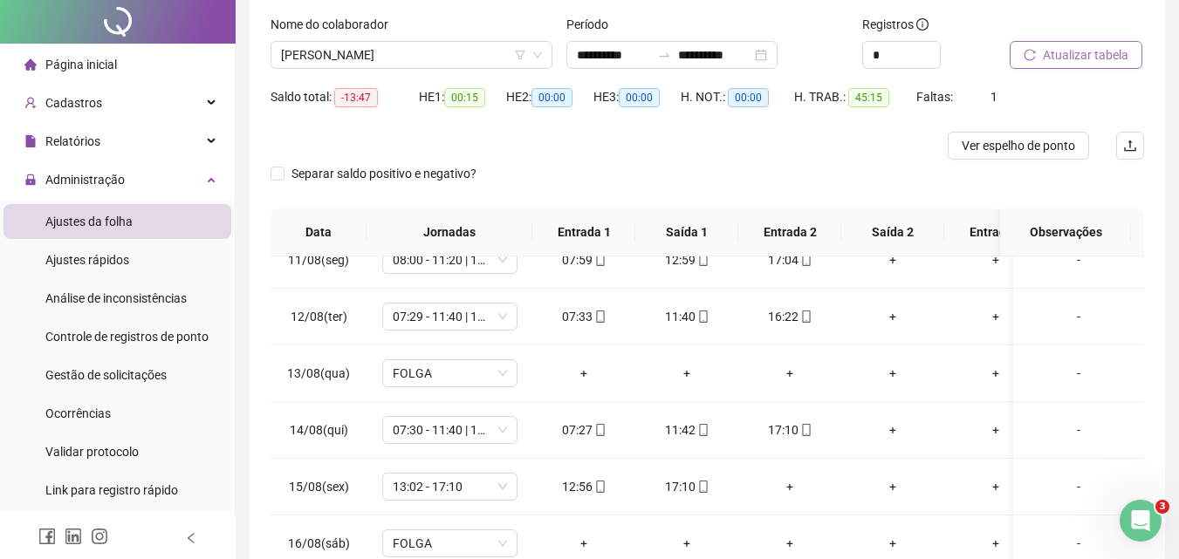
scroll to position [0, 0]
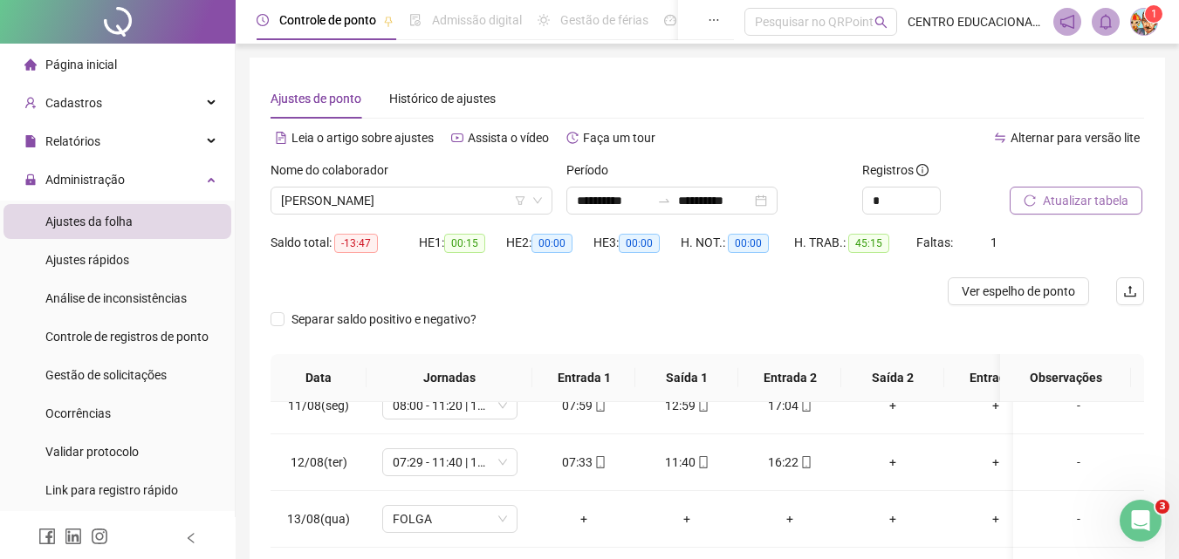
click at [1079, 196] on span "Atualizar tabela" at bounding box center [1086, 200] width 86 height 19
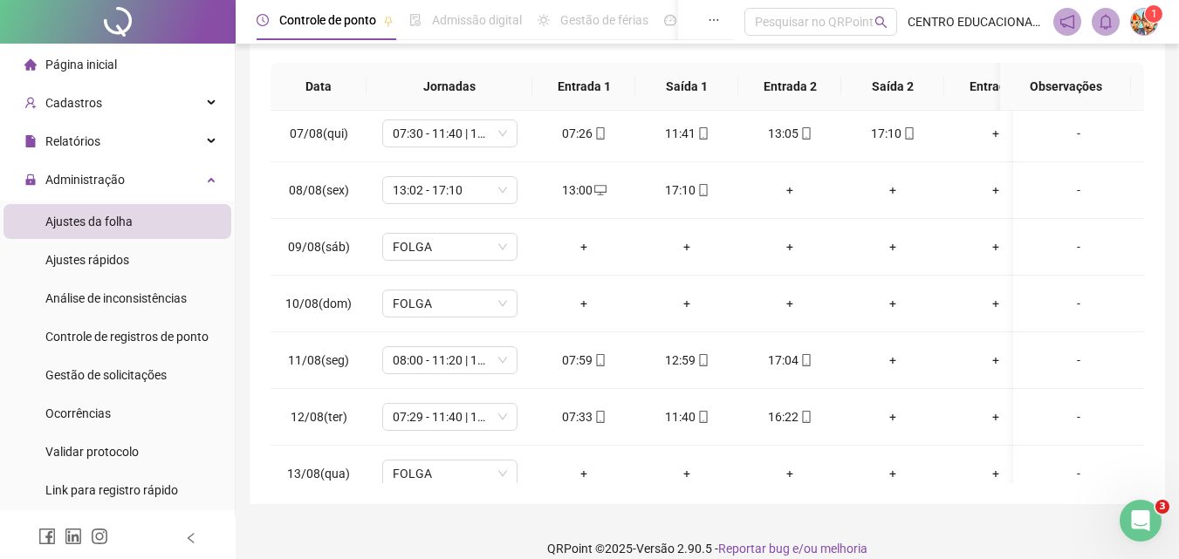
scroll to position [377, 0]
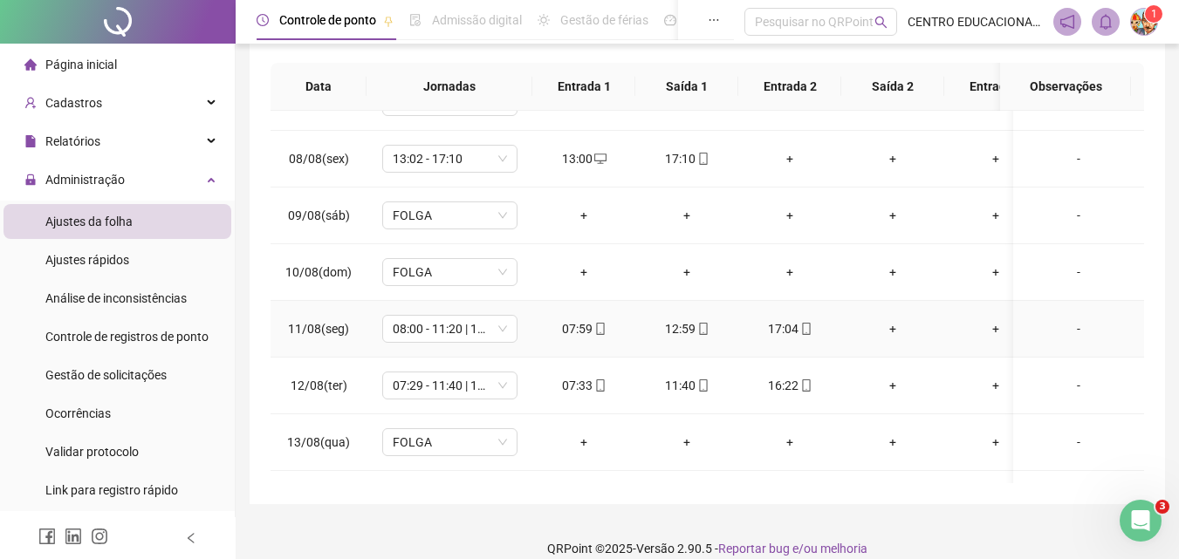
click at [891, 328] on div "+" at bounding box center [892, 328] width 75 height 19
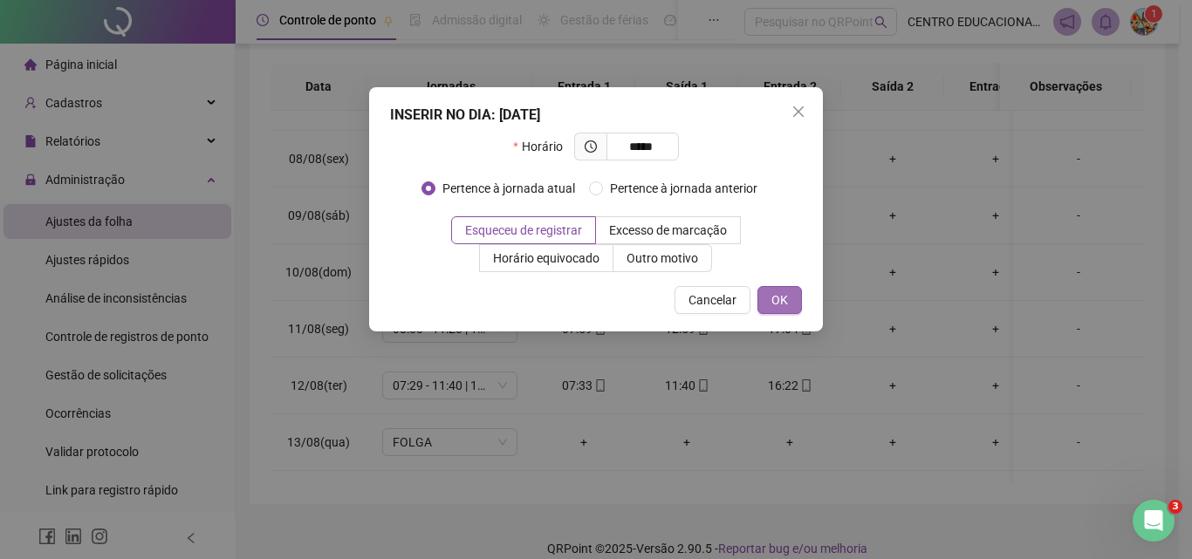
type input "*****"
click at [777, 305] on span "OK" at bounding box center [779, 300] width 17 height 19
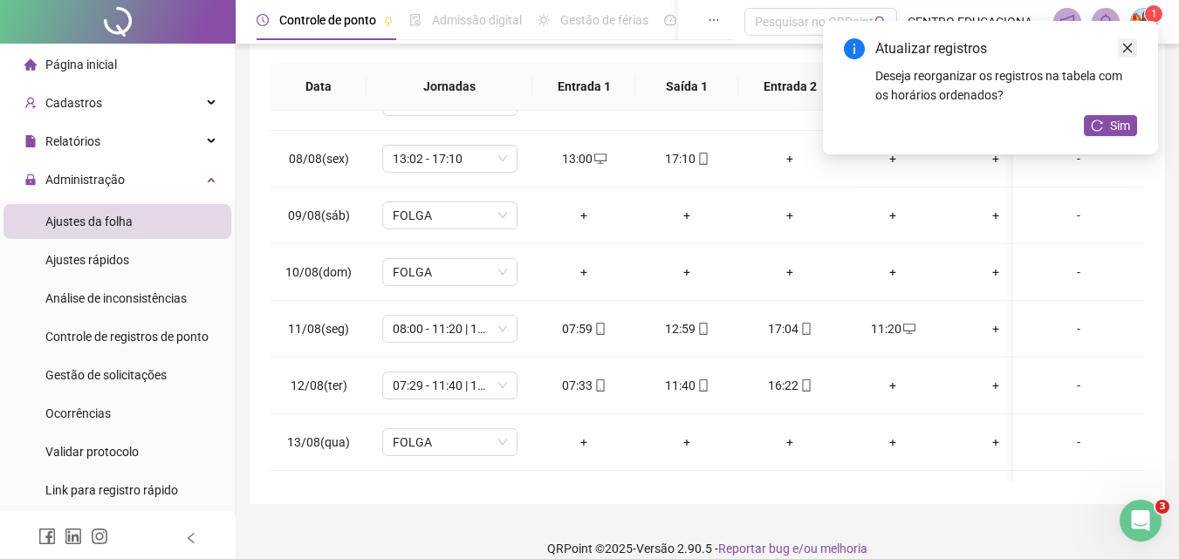
drag, startPoint x: 1128, startPoint y: 41, endPoint x: 1125, endPoint y: 175, distance: 134.4
click at [1128, 43] on link "Close" at bounding box center [1127, 47] width 19 height 19
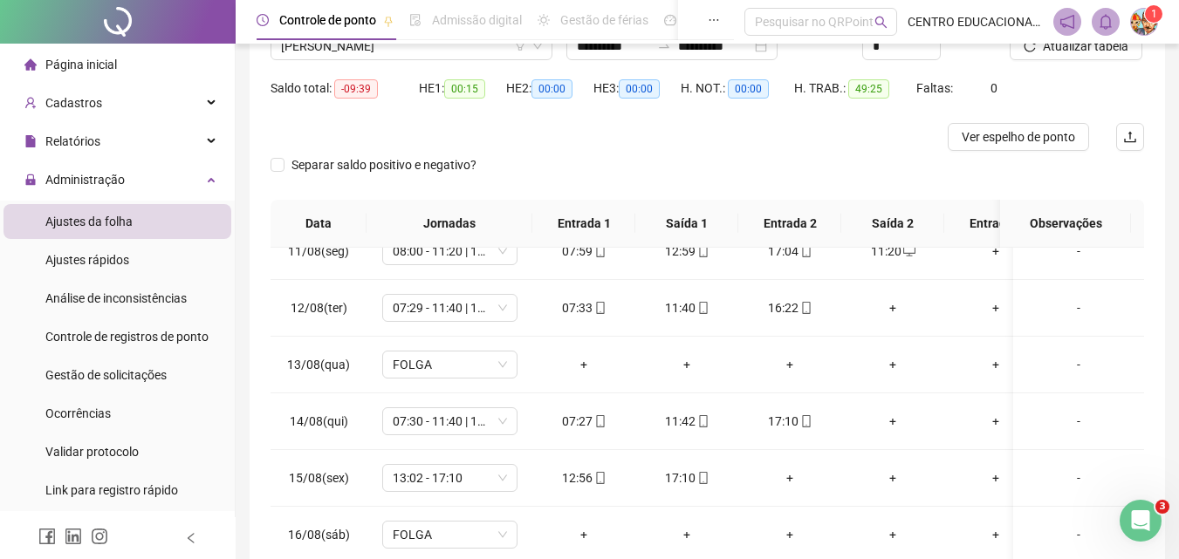
scroll to position [0, 0]
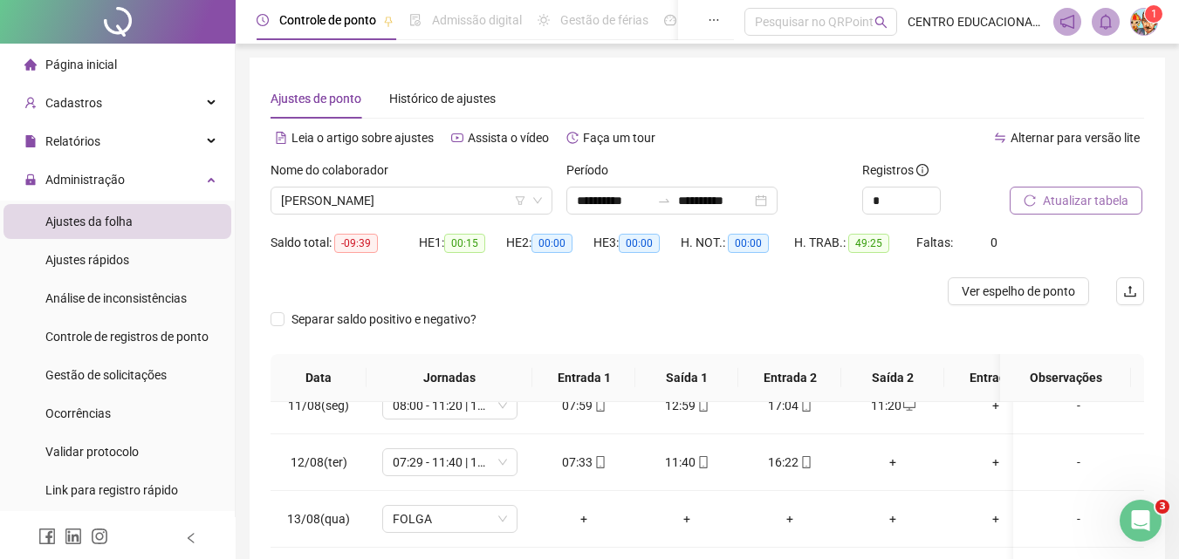
click at [1080, 204] on span "Atualizar tabela" at bounding box center [1086, 200] width 86 height 19
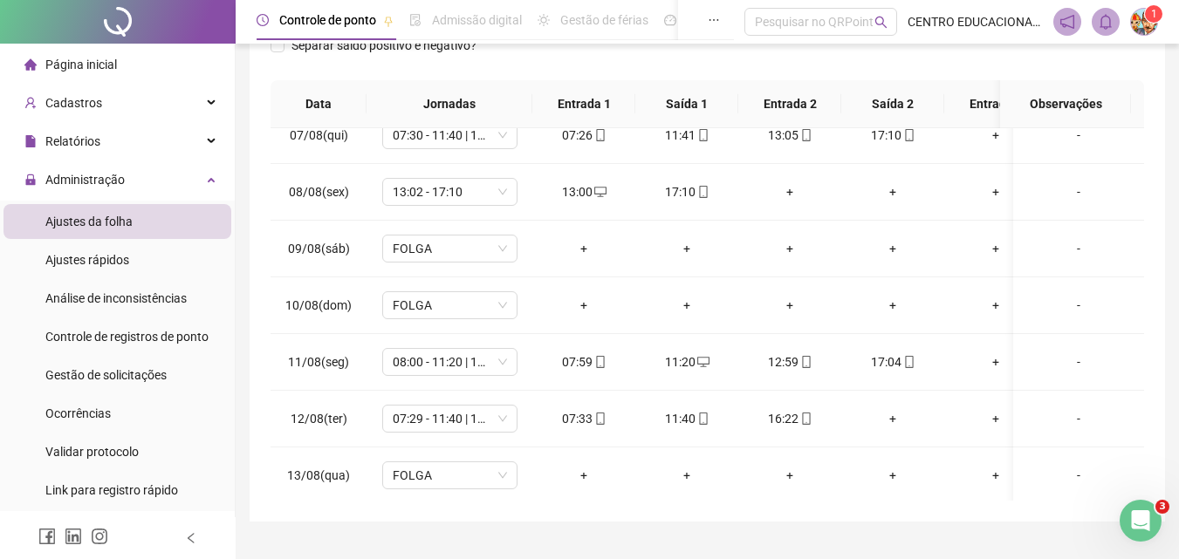
scroll to position [384, 0]
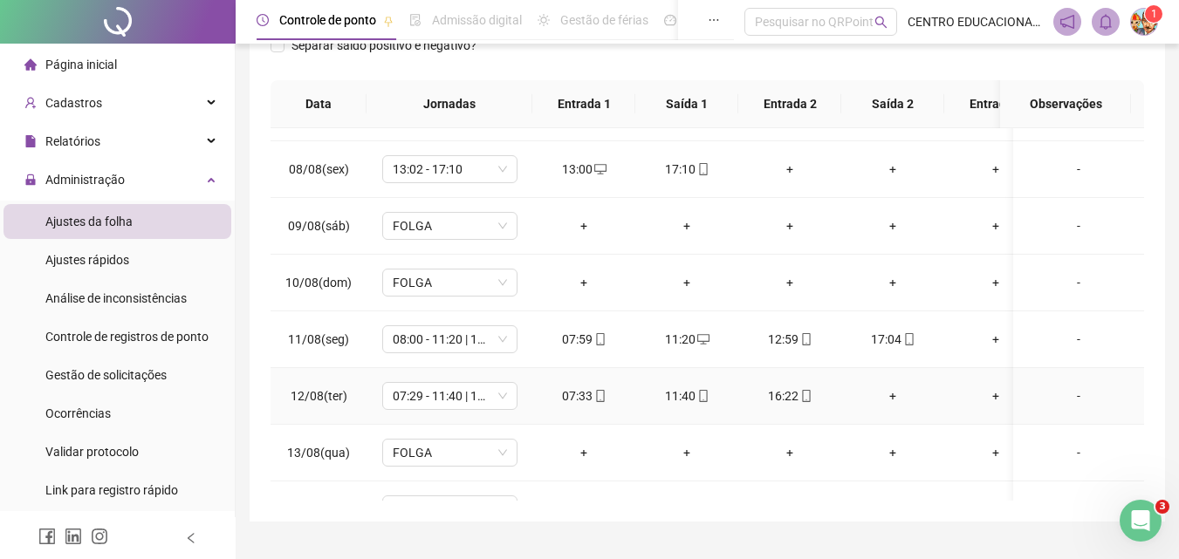
click at [894, 394] on div "+" at bounding box center [892, 396] width 75 height 19
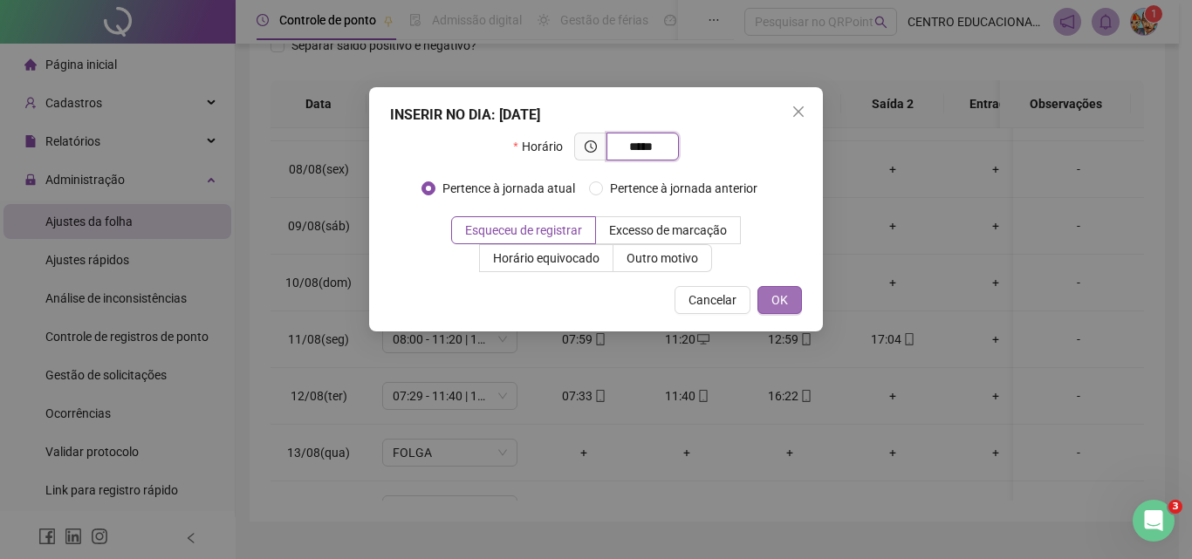
type input "*****"
click at [784, 296] on span "OK" at bounding box center [779, 300] width 17 height 19
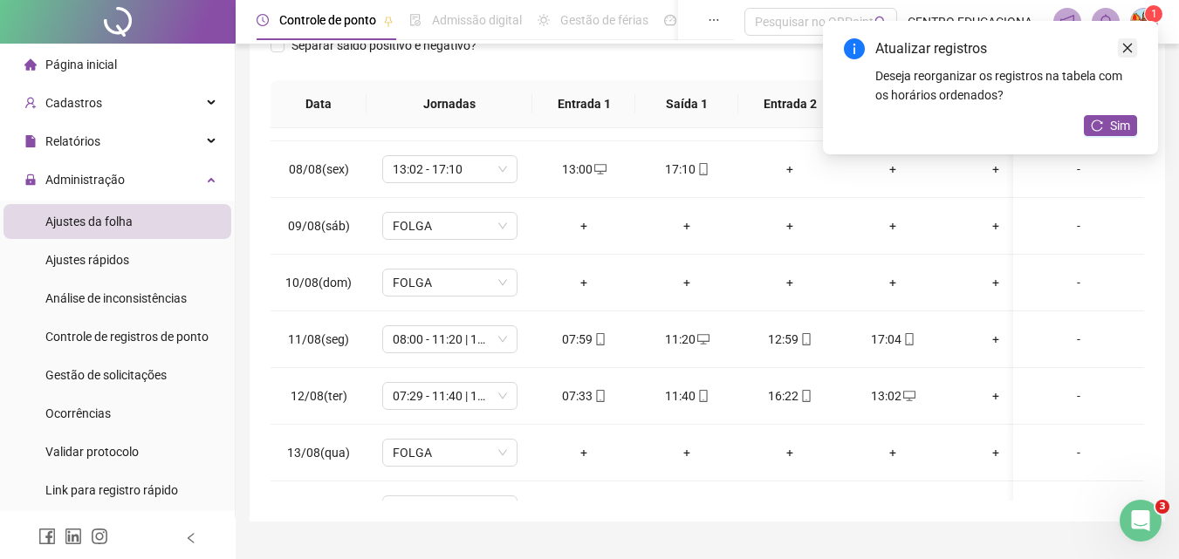
drag, startPoint x: 1127, startPoint y: 55, endPoint x: 1158, endPoint y: 163, distance: 112.4
click at [1127, 56] on link "Close" at bounding box center [1127, 47] width 19 height 19
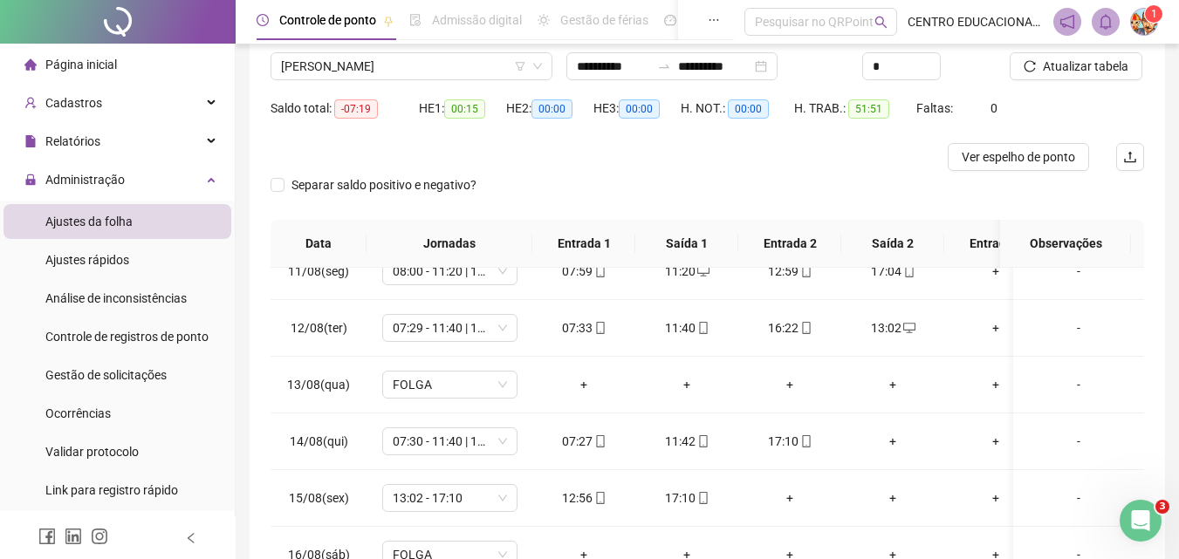
scroll to position [0, 0]
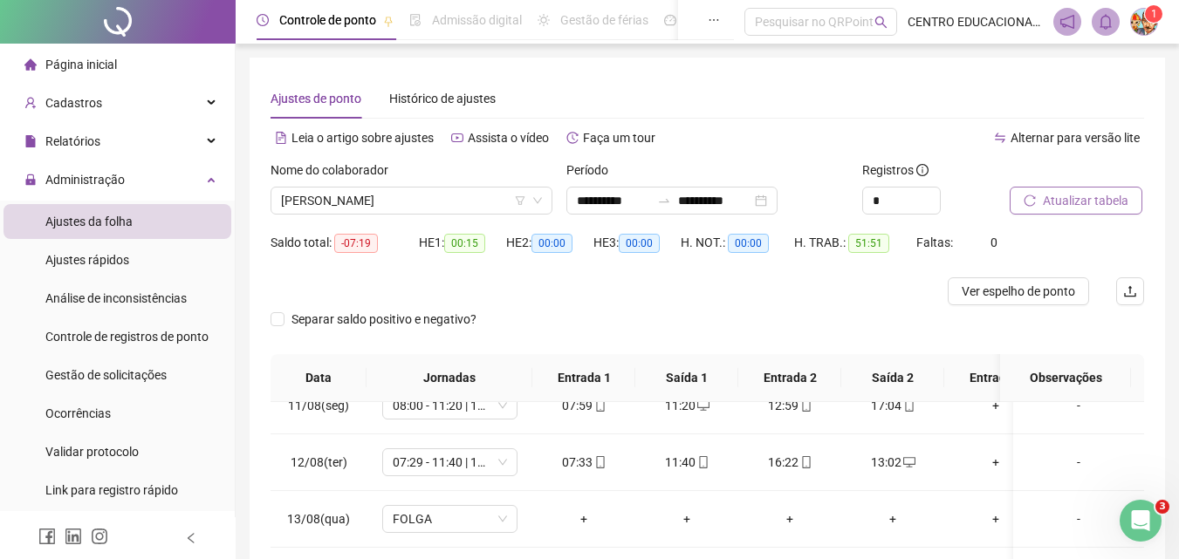
click at [1051, 205] on span "Atualizar tabela" at bounding box center [1086, 200] width 86 height 19
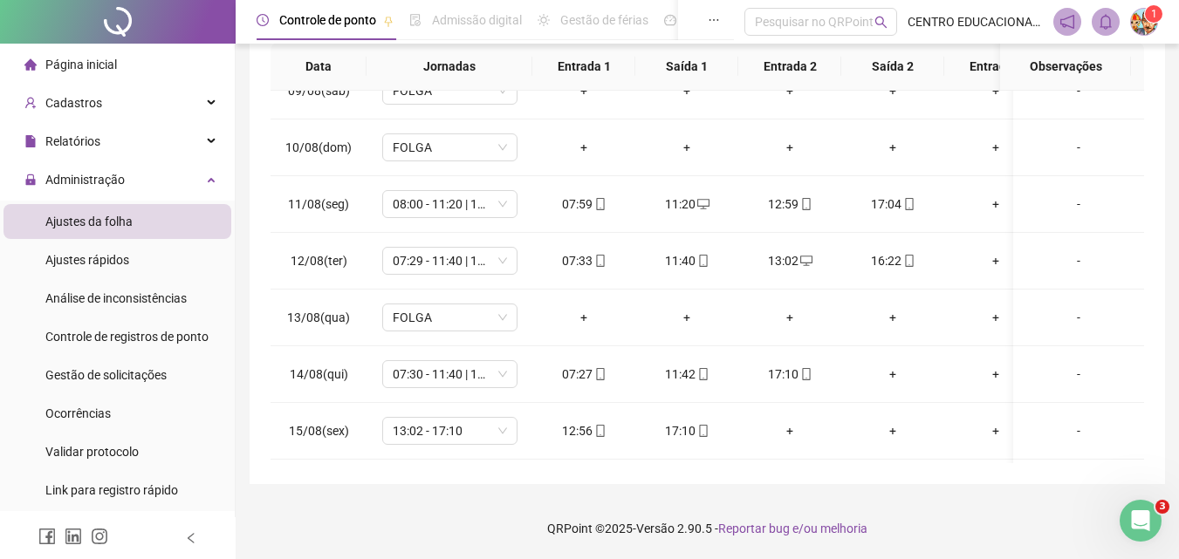
scroll to position [528, 0]
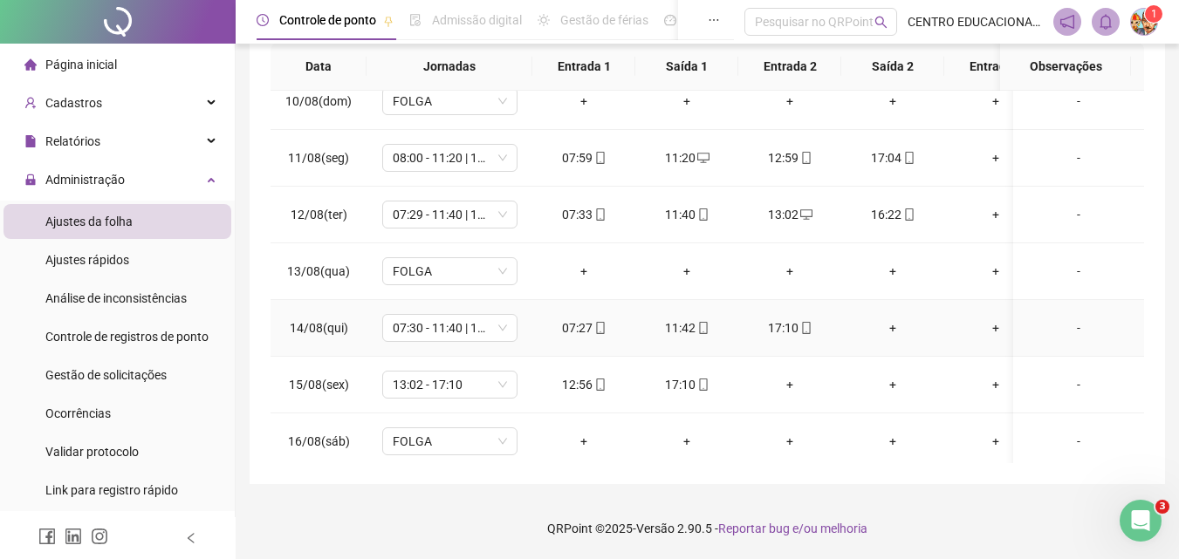
click at [894, 326] on div "+" at bounding box center [892, 327] width 75 height 19
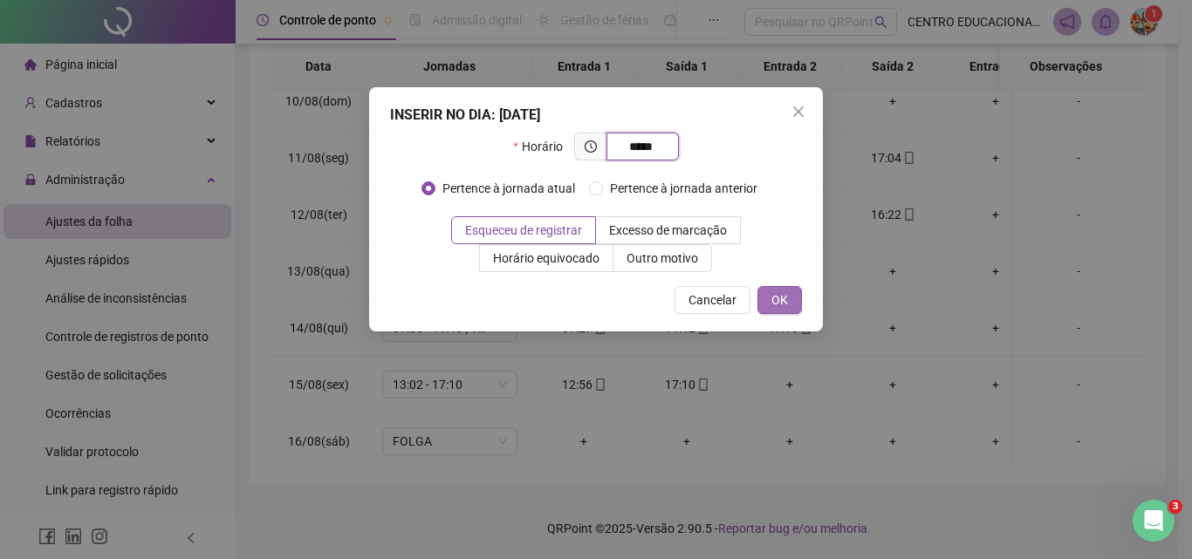
type input "*****"
click at [772, 297] on span "OK" at bounding box center [779, 300] width 17 height 19
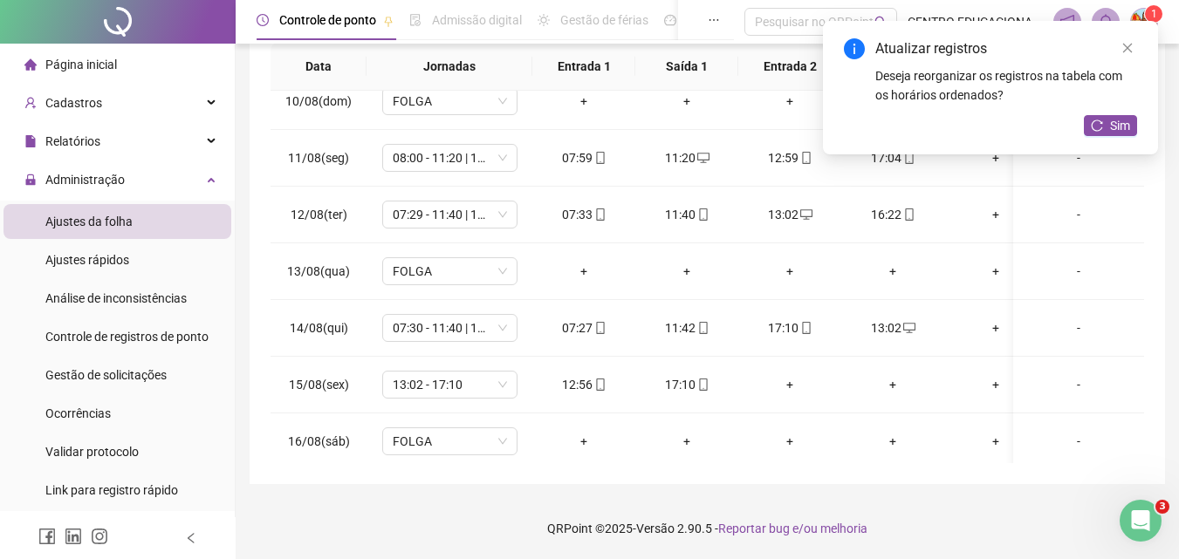
scroll to position [605, 0]
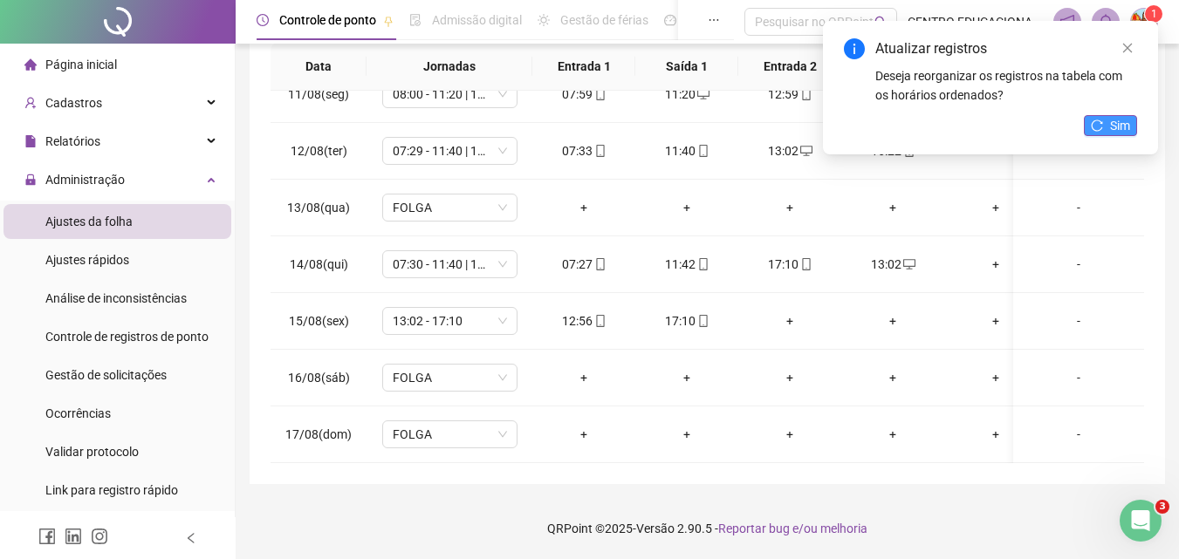
click at [1113, 128] on span "Sim" at bounding box center [1120, 125] width 20 height 19
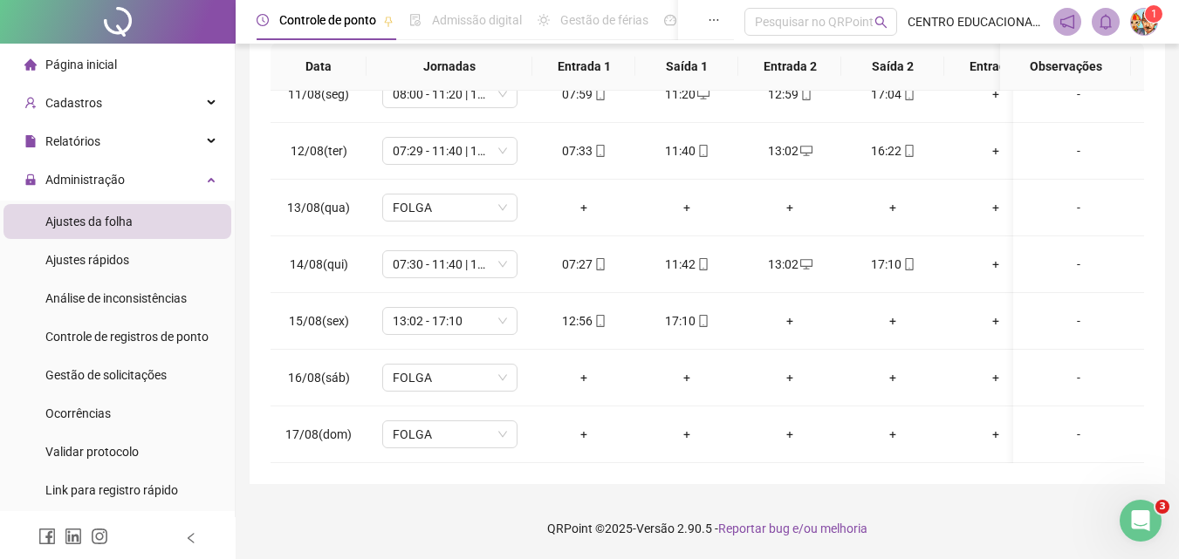
scroll to position [27, 0]
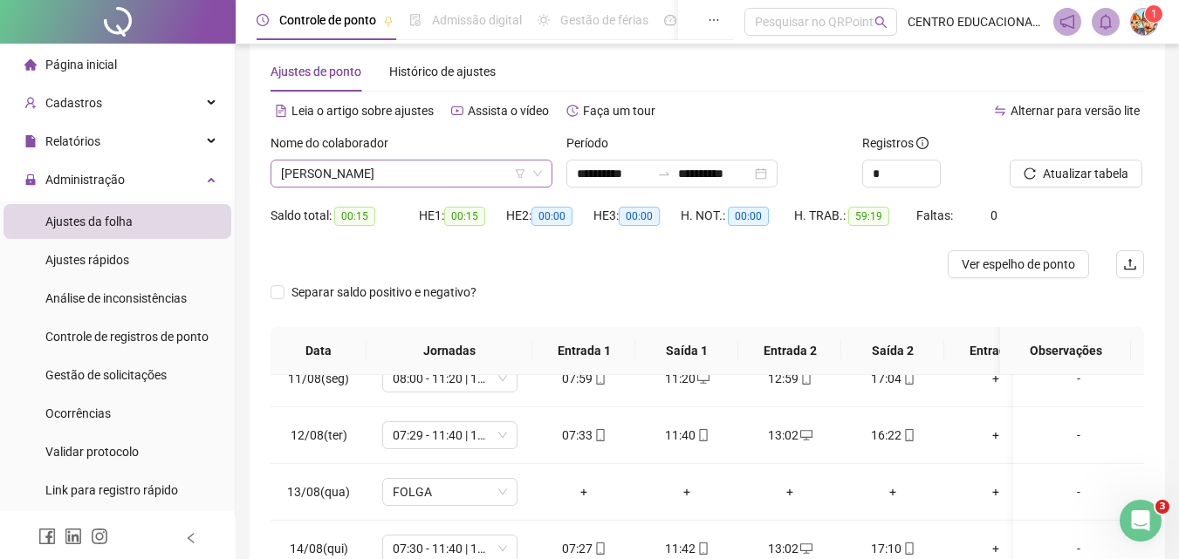
click at [346, 172] on span "[PERSON_NAME]" at bounding box center [411, 174] width 261 height 26
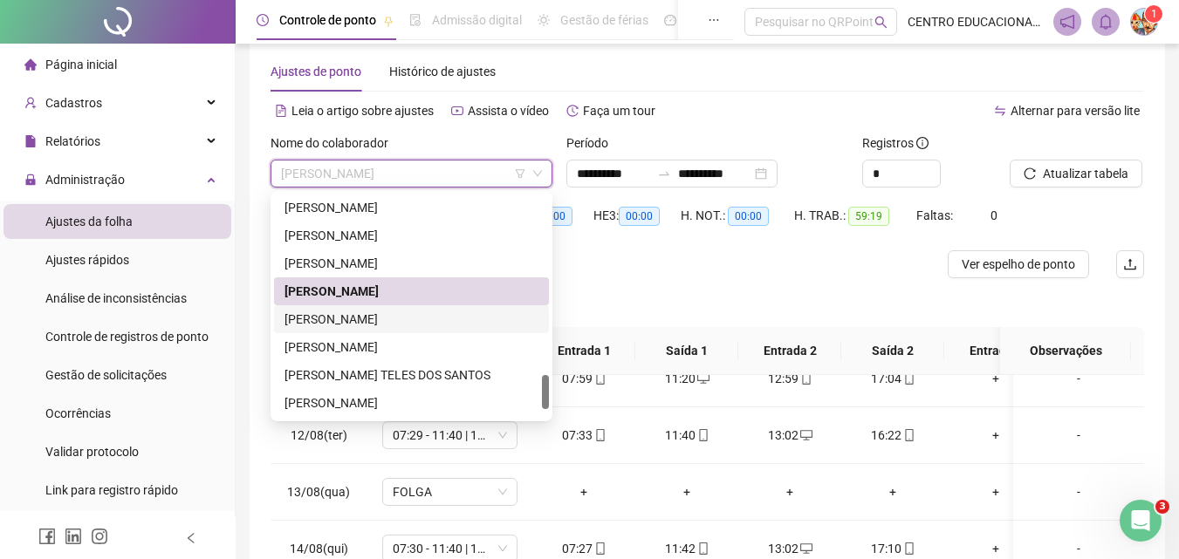
drag, startPoint x: 330, startPoint y: 324, endPoint x: 784, endPoint y: 184, distance: 475.6
click at [334, 321] on div "[PERSON_NAME]" at bounding box center [411, 319] width 254 height 19
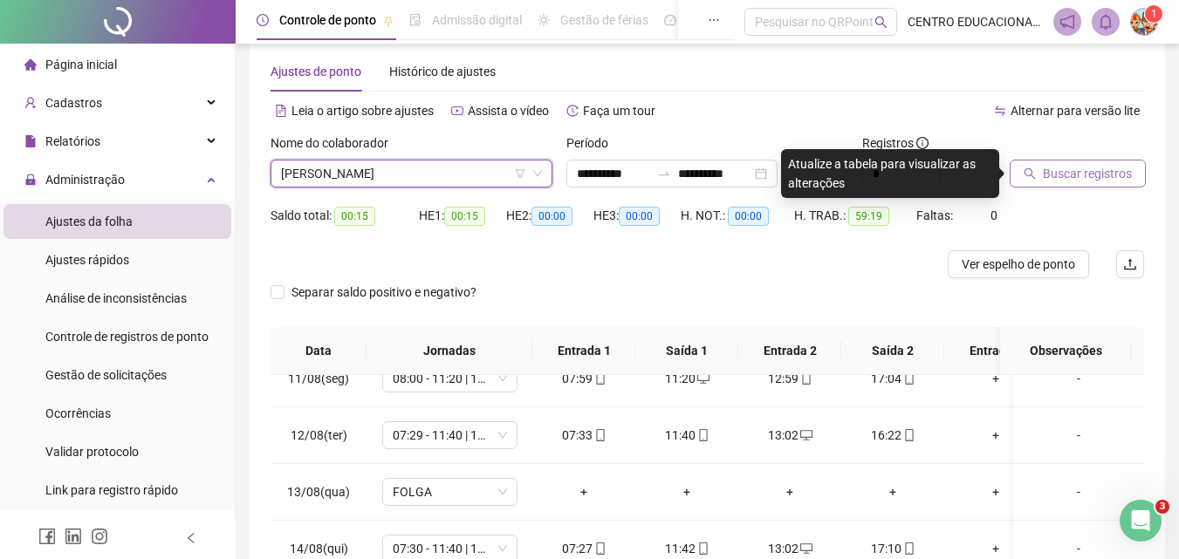
click at [1087, 179] on span "Buscar registros" at bounding box center [1087, 173] width 89 height 19
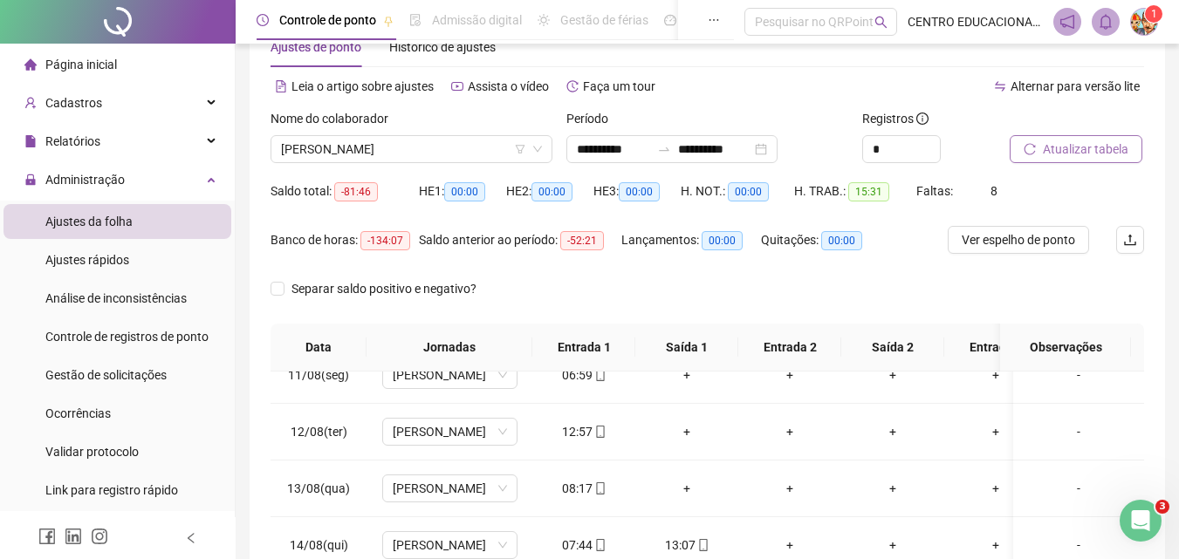
scroll to position [0, 0]
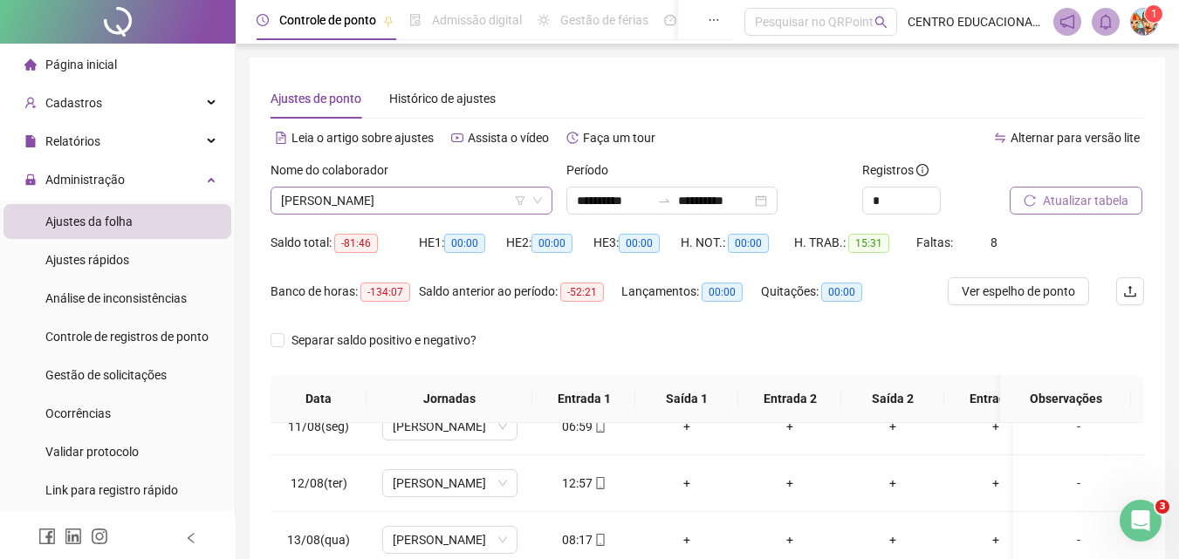
click at [438, 195] on span "[PERSON_NAME]" at bounding box center [411, 201] width 261 height 26
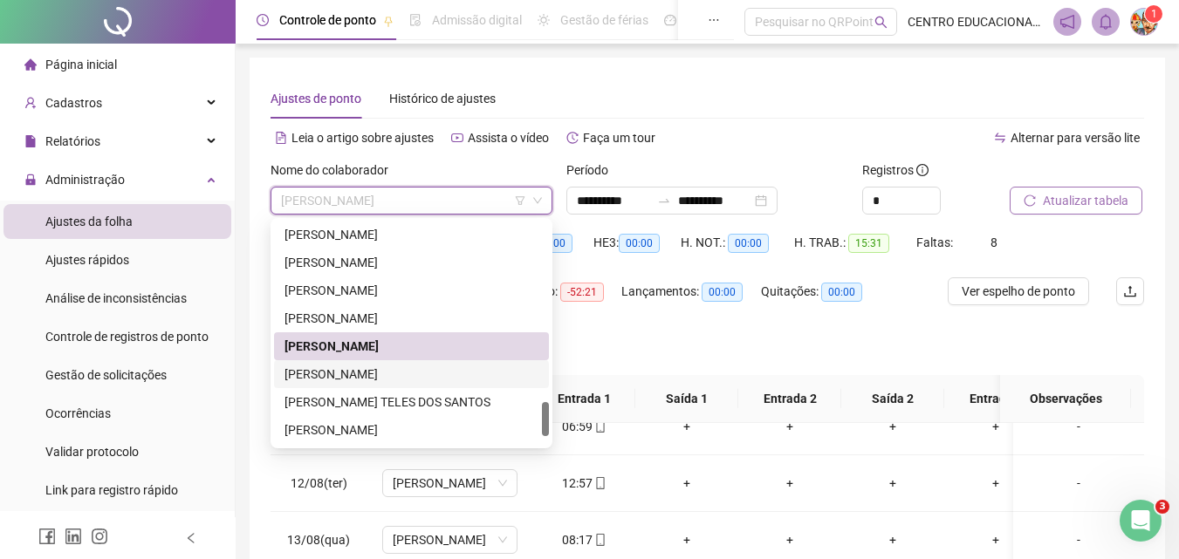
click at [373, 373] on div "[PERSON_NAME]" at bounding box center [411, 374] width 254 height 19
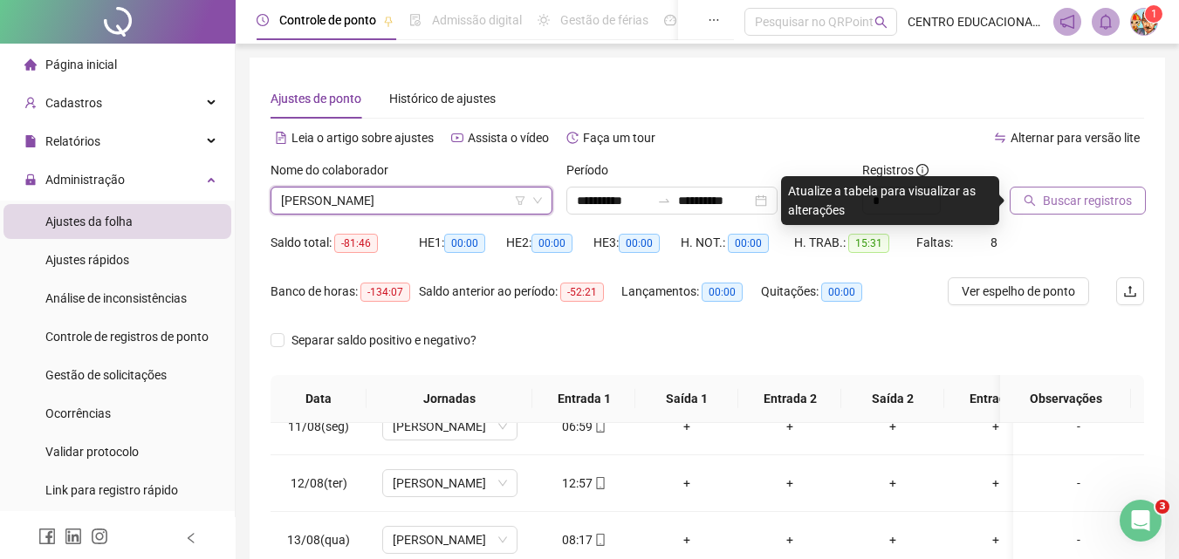
click at [1078, 200] on span "Buscar registros" at bounding box center [1087, 200] width 89 height 19
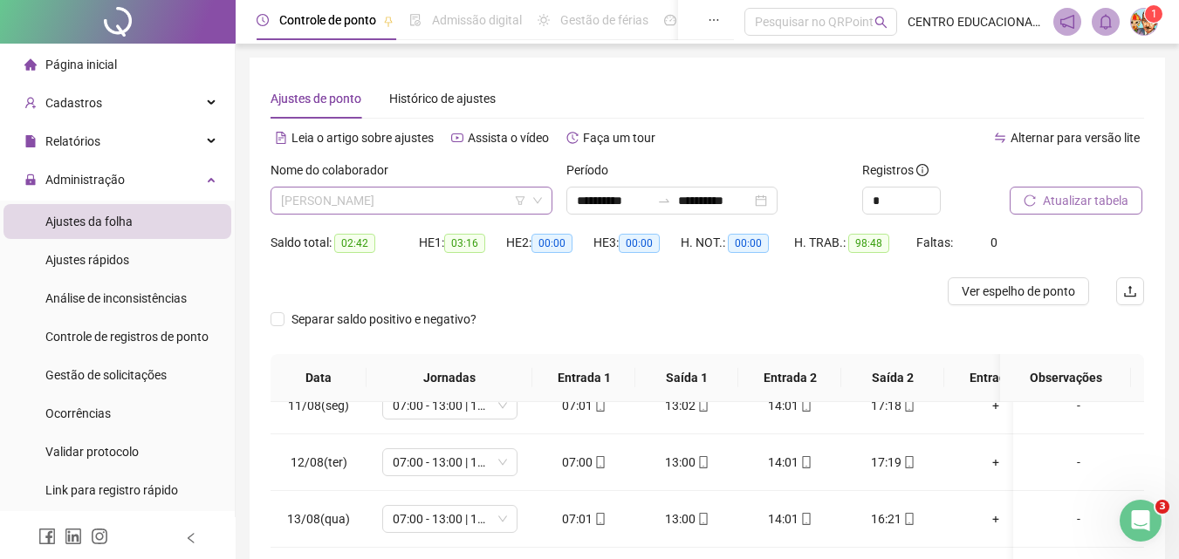
click at [429, 206] on span "[PERSON_NAME]" at bounding box center [411, 201] width 261 height 26
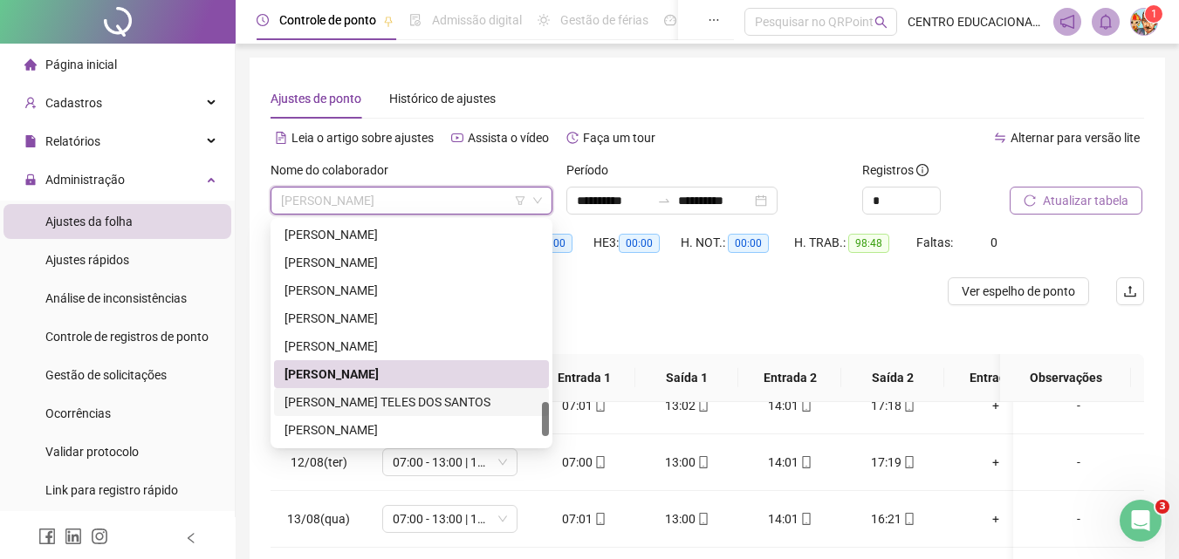
drag, startPoint x: 335, startPoint y: 401, endPoint x: 481, endPoint y: 296, distance: 180.0
click at [336, 401] on div "[PERSON_NAME] TELES DOS SANTOS" at bounding box center [411, 402] width 254 height 19
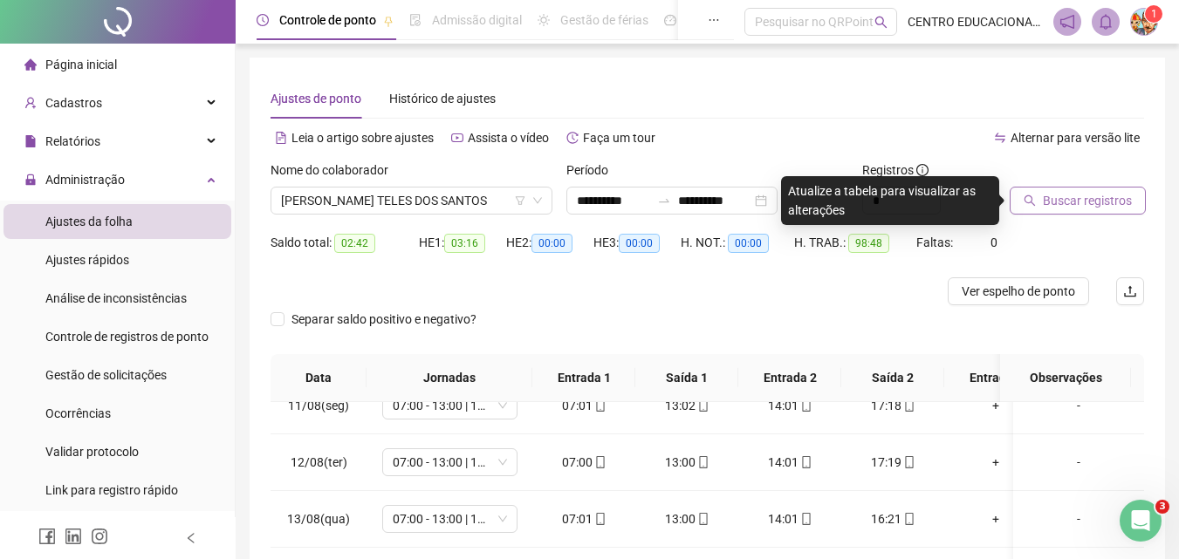
click at [1076, 201] on span "Buscar registros" at bounding box center [1087, 200] width 89 height 19
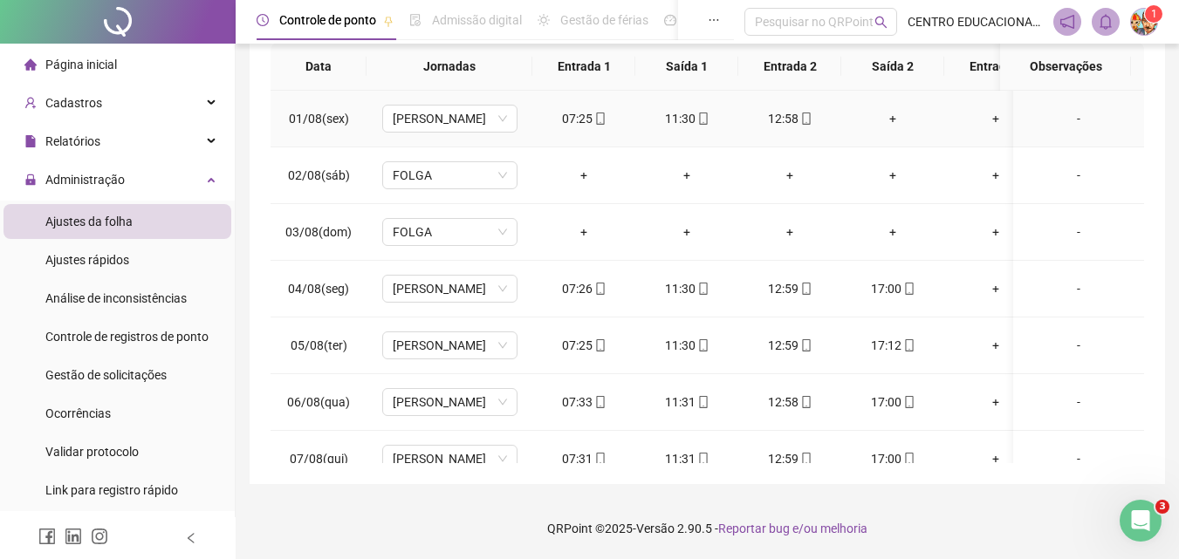
click at [893, 119] on div "+" at bounding box center [892, 118] width 75 height 19
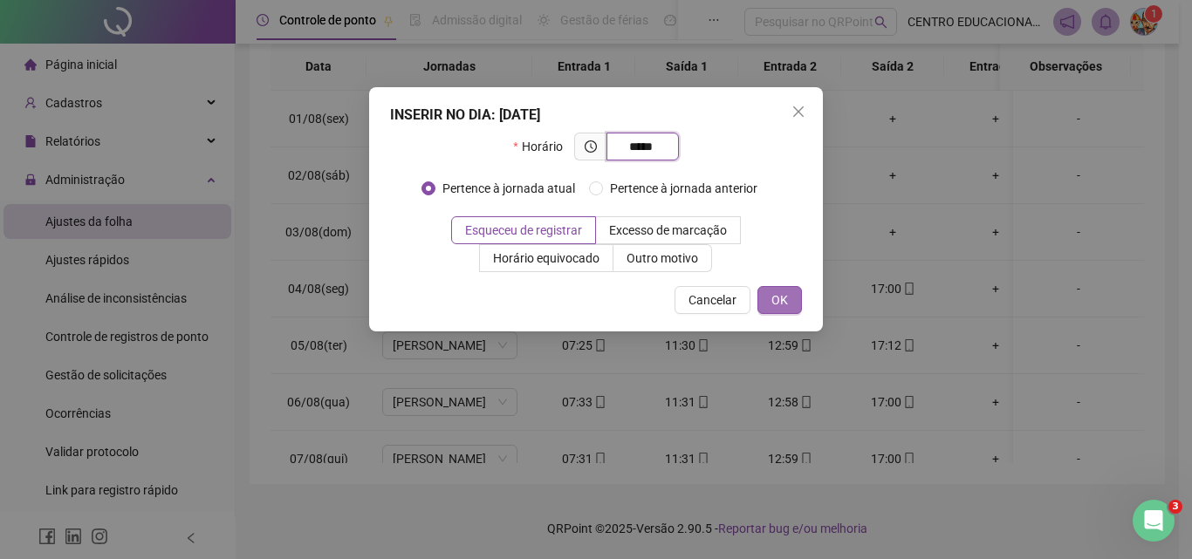
type input "*****"
click at [769, 304] on button "OK" at bounding box center [779, 300] width 45 height 28
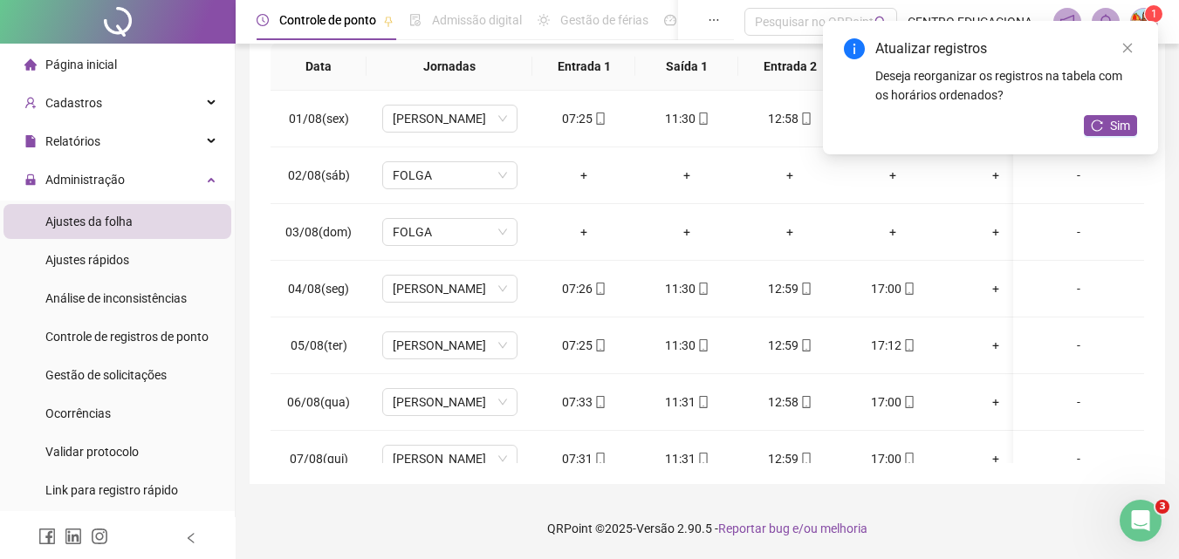
drag, startPoint x: 1125, startPoint y: 42, endPoint x: 1144, endPoint y: 128, distance: 88.5
click at [1125, 50] on icon "close" at bounding box center [1127, 48] width 12 height 12
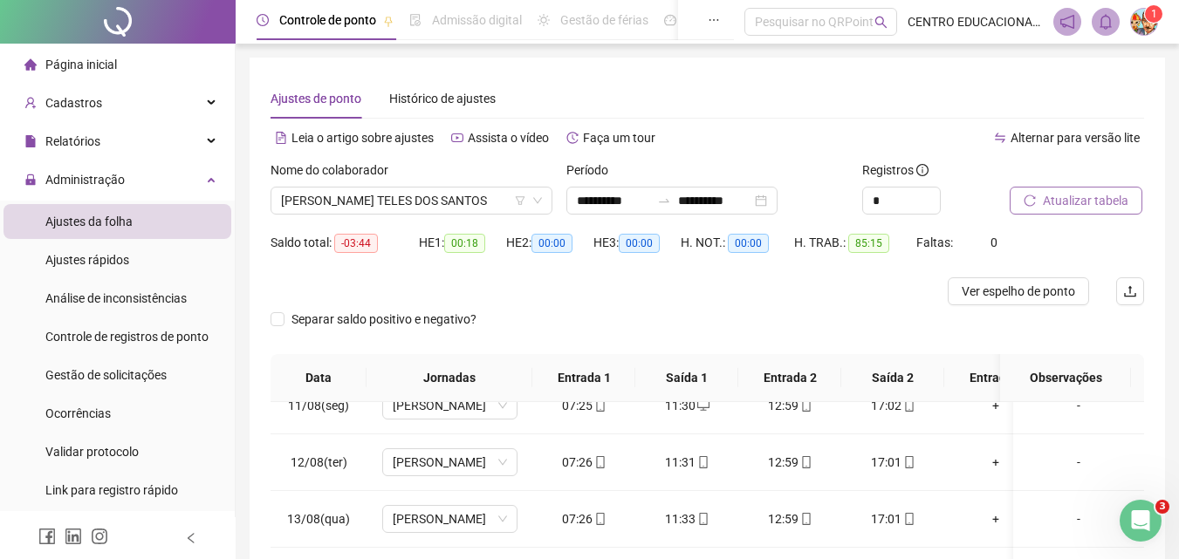
click at [1053, 196] on span "Atualizar tabela" at bounding box center [1086, 200] width 86 height 19
click at [335, 202] on span "[PERSON_NAME] TELES DOS SANTOS" at bounding box center [411, 201] width 261 height 26
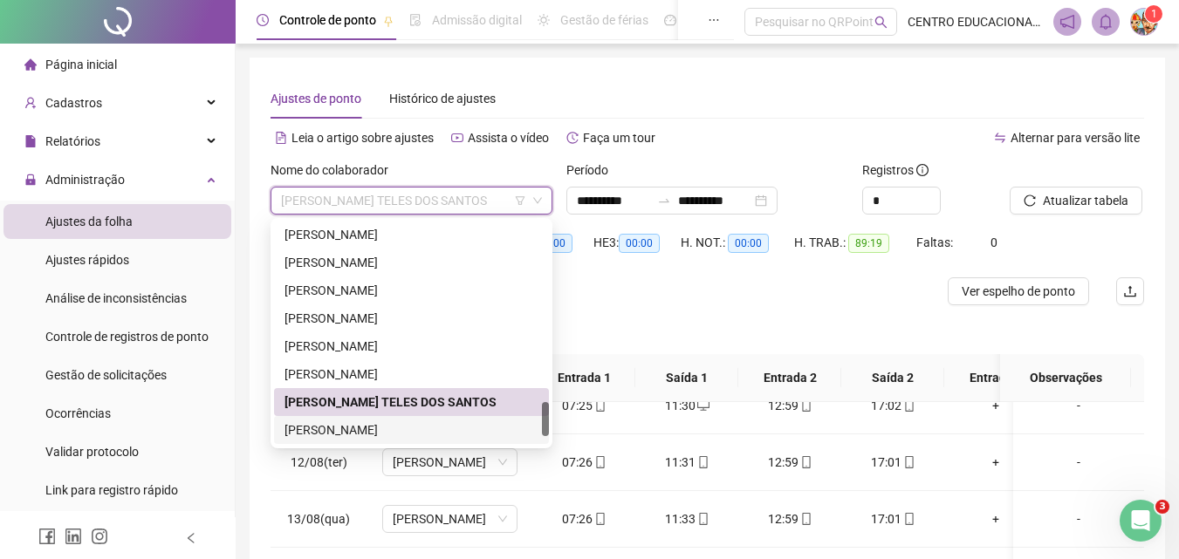
click at [339, 428] on div "[PERSON_NAME]" at bounding box center [411, 430] width 254 height 19
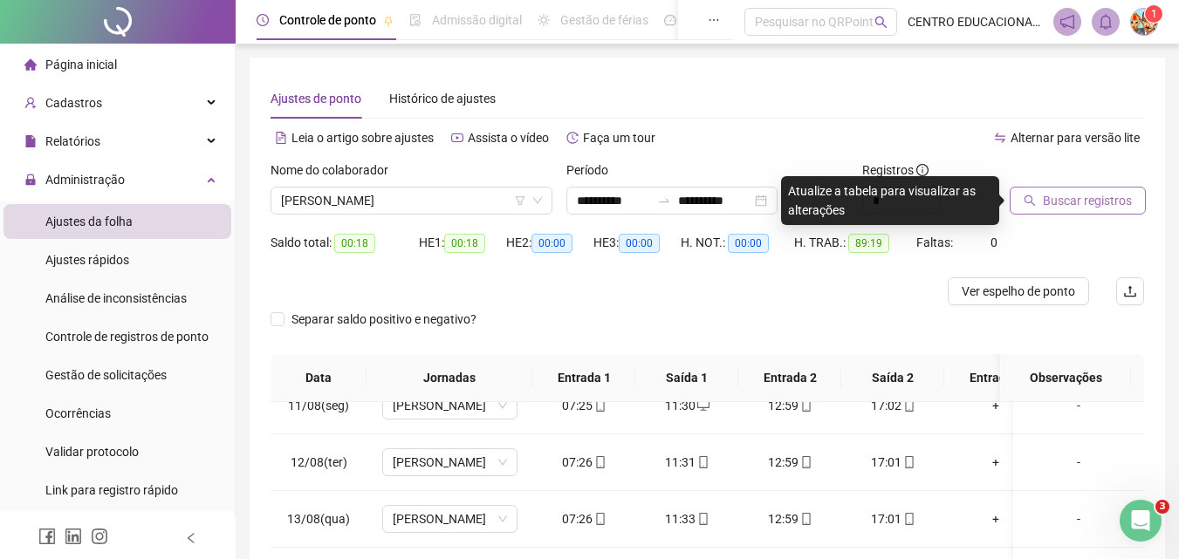
click at [1081, 206] on span "Buscar registros" at bounding box center [1087, 200] width 89 height 19
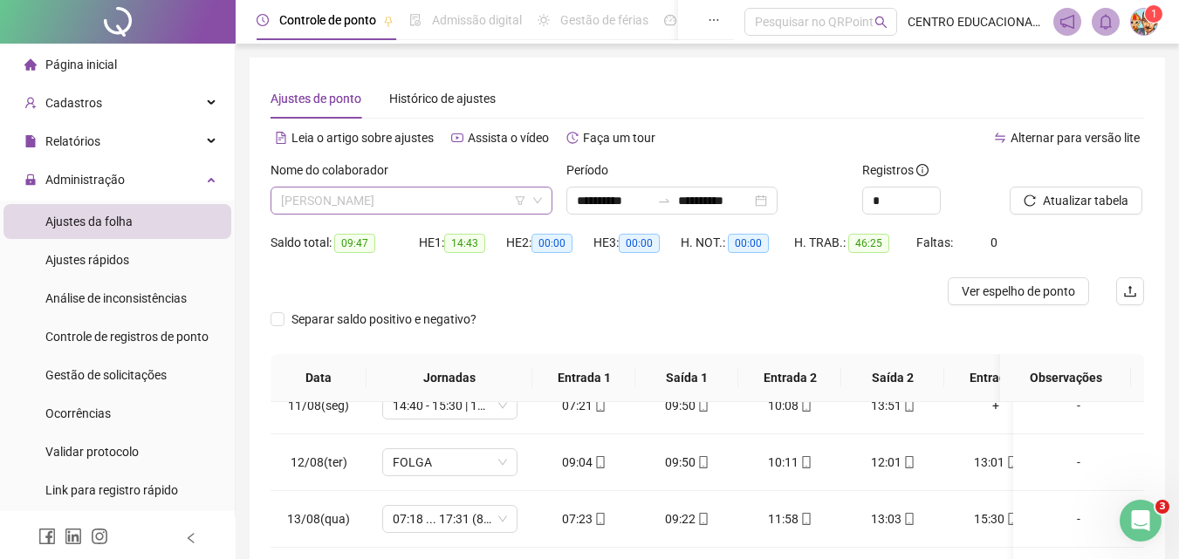
click at [385, 202] on span "[PERSON_NAME]" at bounding box center [411, 201] width 261 height 26
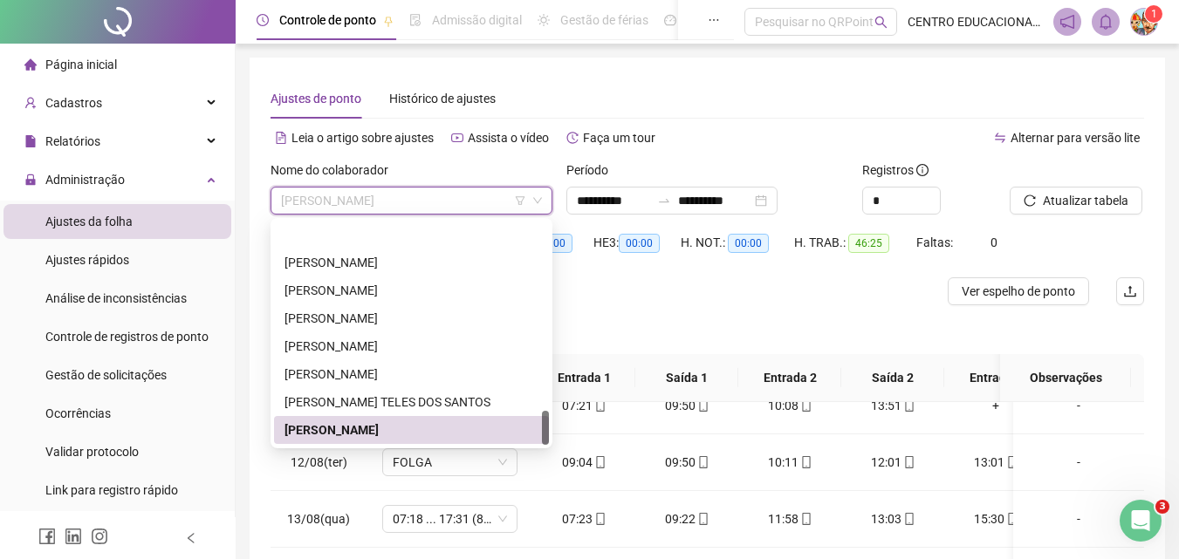
scroll to position [1229, 0]
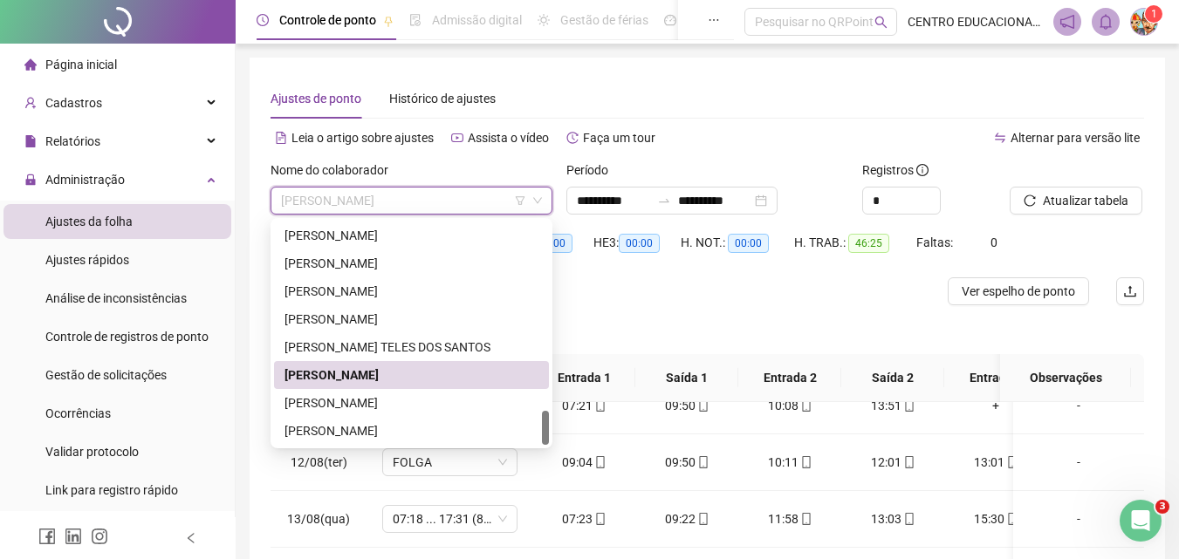
drag, startPoint x: 545, startPoint y: 408, endPoint x: 467, endPoint y: 442, distance: 85.6
click at [540, 445] on div "89657 268842 244646 [PERSON_NAME] [PERSON_NAME] [PERSON_NAME] TELES DOS SANTOS …" at bounding box center [412, 333] width 282 height 230
click at [409, 401] on div "[PERSON_NAME]" at bounding box center [411, 403] width 254 height 19
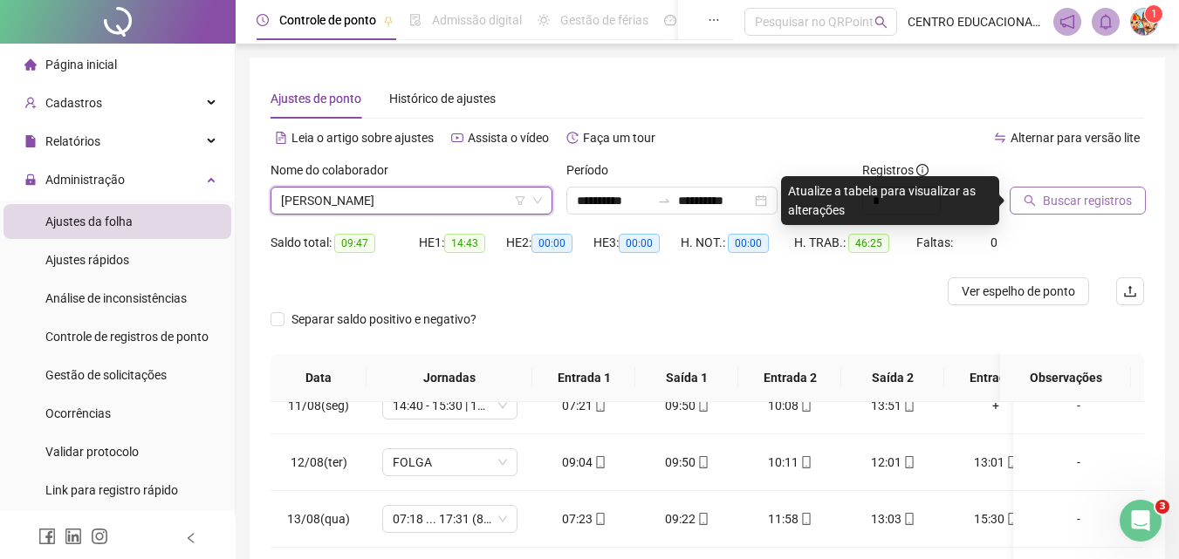
click at [1067, 202] on span "Buscar registros" at bounding box center [1087, 200] width 89 height 19
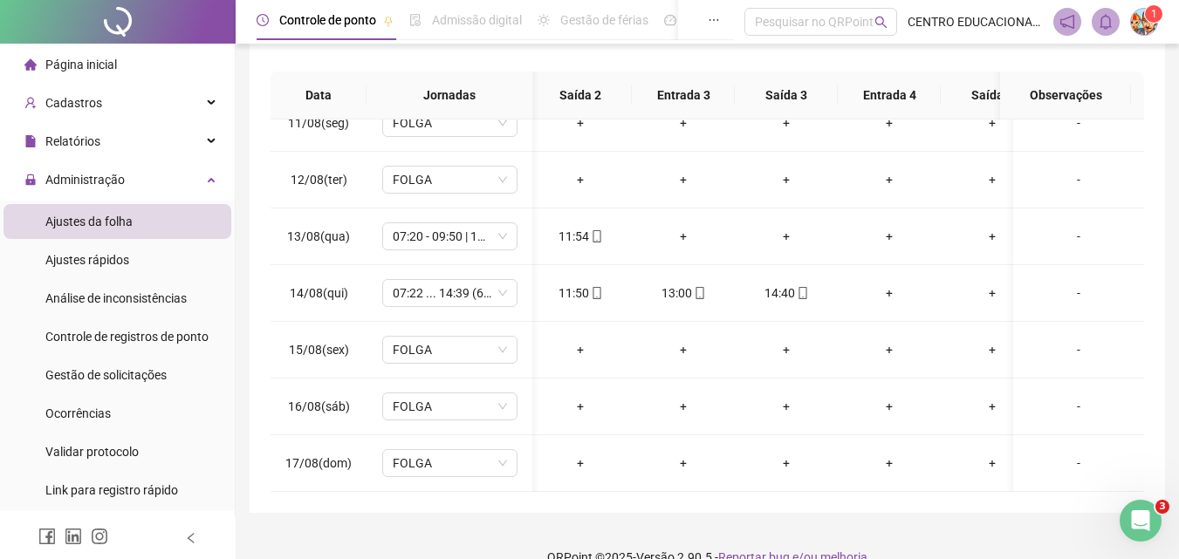
scroll to position [0, 356]
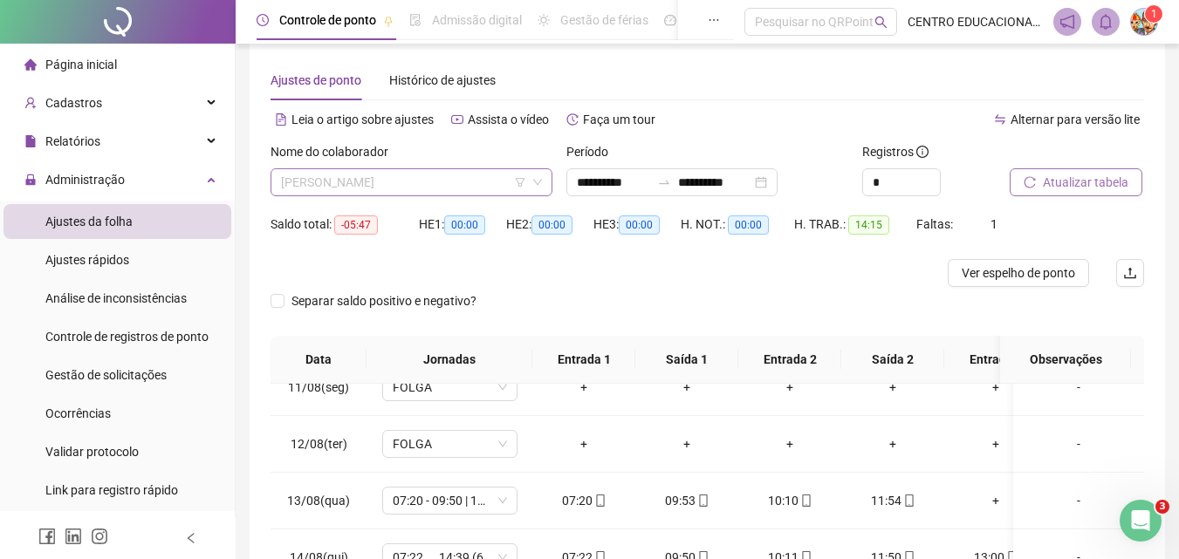
click at [425, 179] on span "[PERSON_NAME]" at bounding box center [411, 182] width 261 height 26
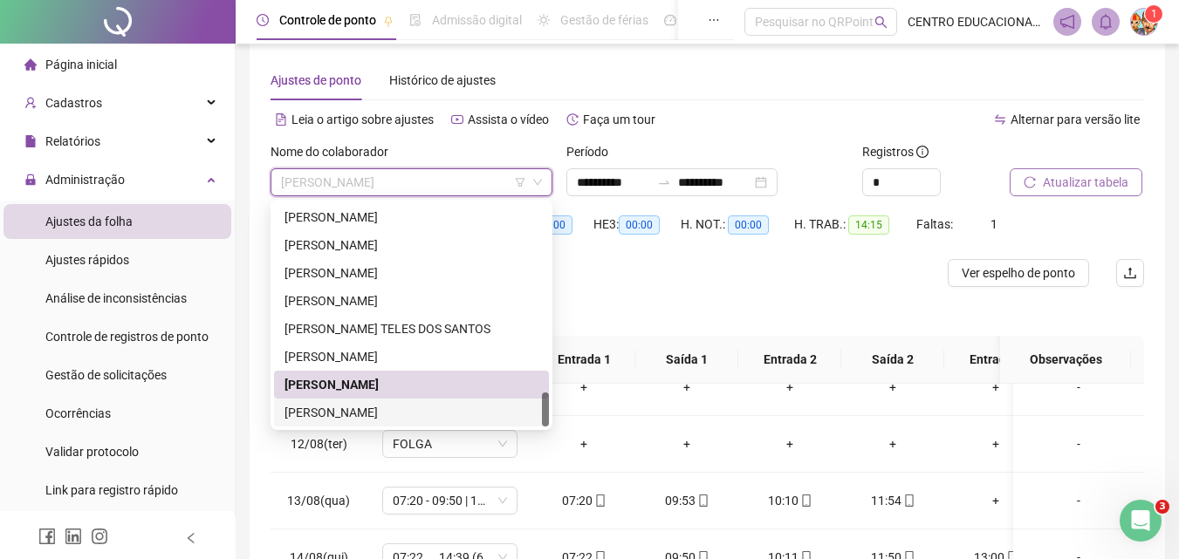
click at [414, 409] on div "[PERSON_NAME]" at bounding box center [411, 412] width 254 height 19
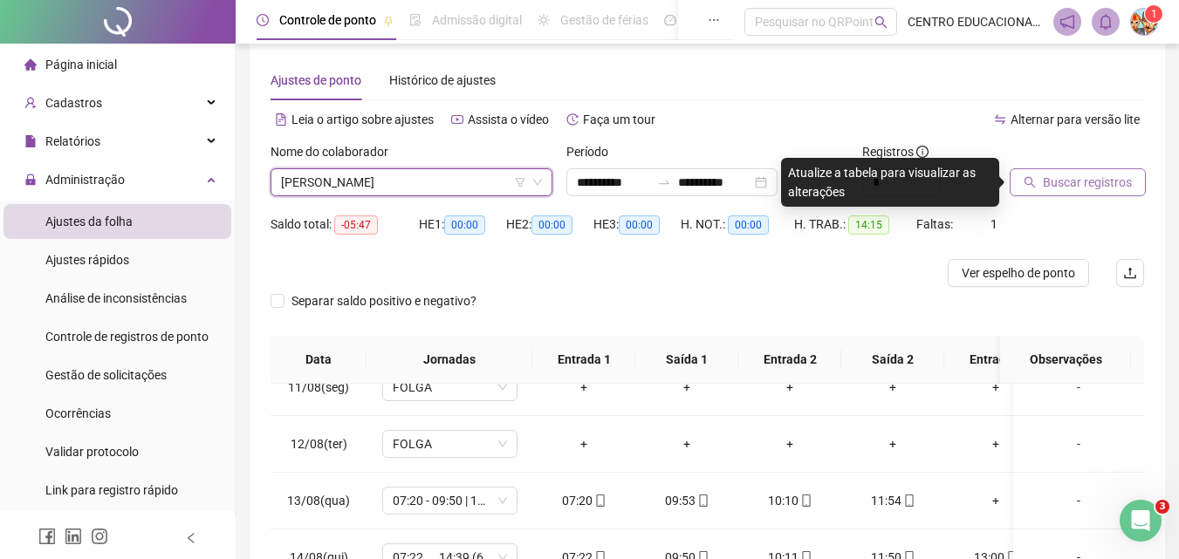
click at [1066, 185] on span "Buscar registros" at bounding box center [1087, 182] width 89 height 19
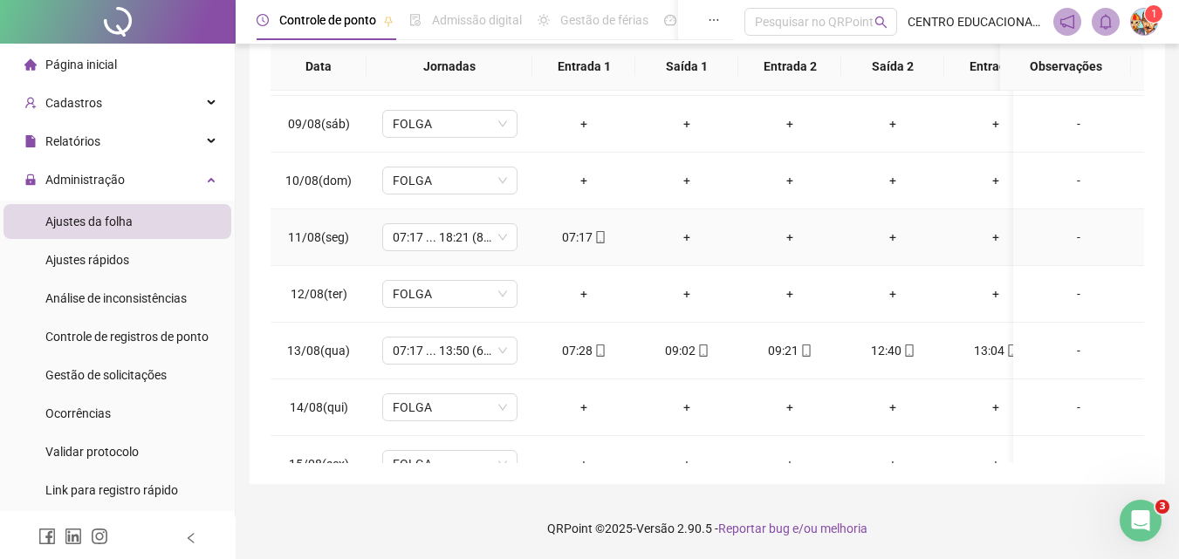
click at [687, 236] on div "+" at bounding box center [686, 237] width 75 height 19
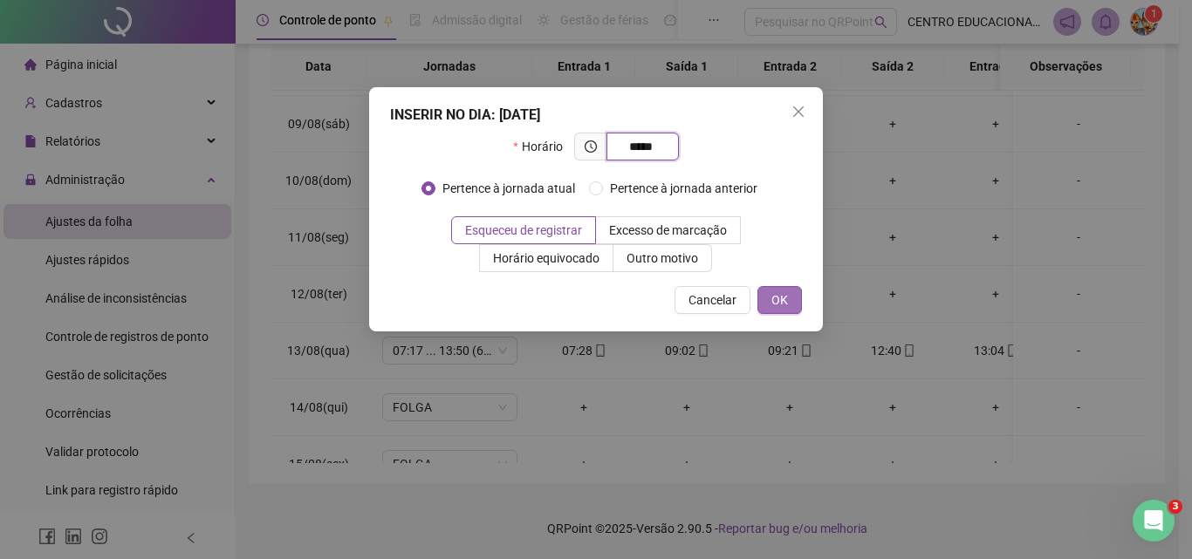
type input "*****"
click at [785, 298] on span "OK" at bounding box center [779, 300] width 17 height 19
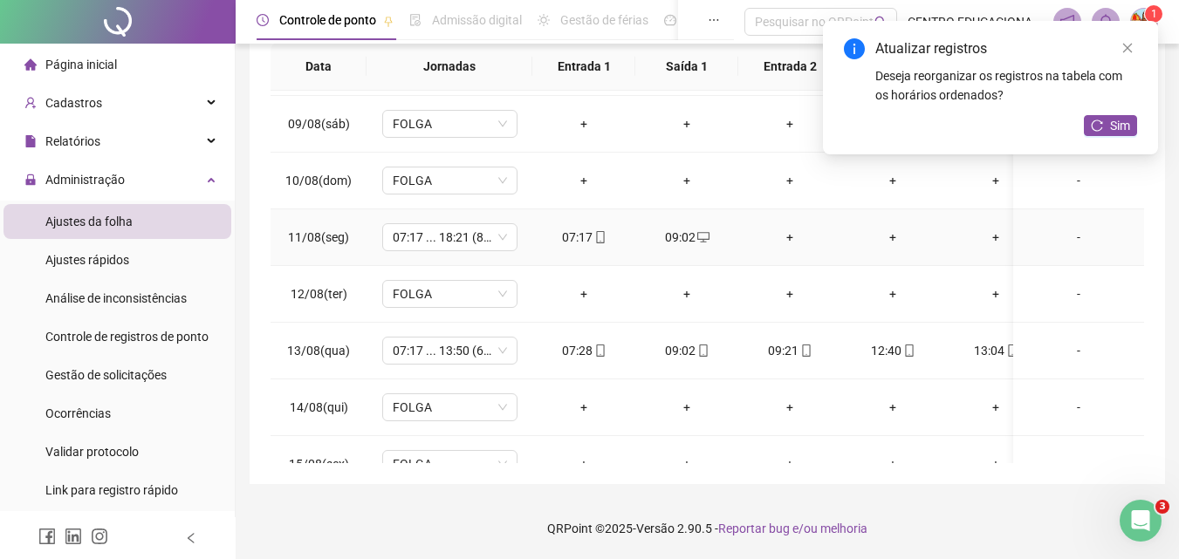
click at [789, 235] on div "+" at bounding box center [789, 237] width 75 height 19
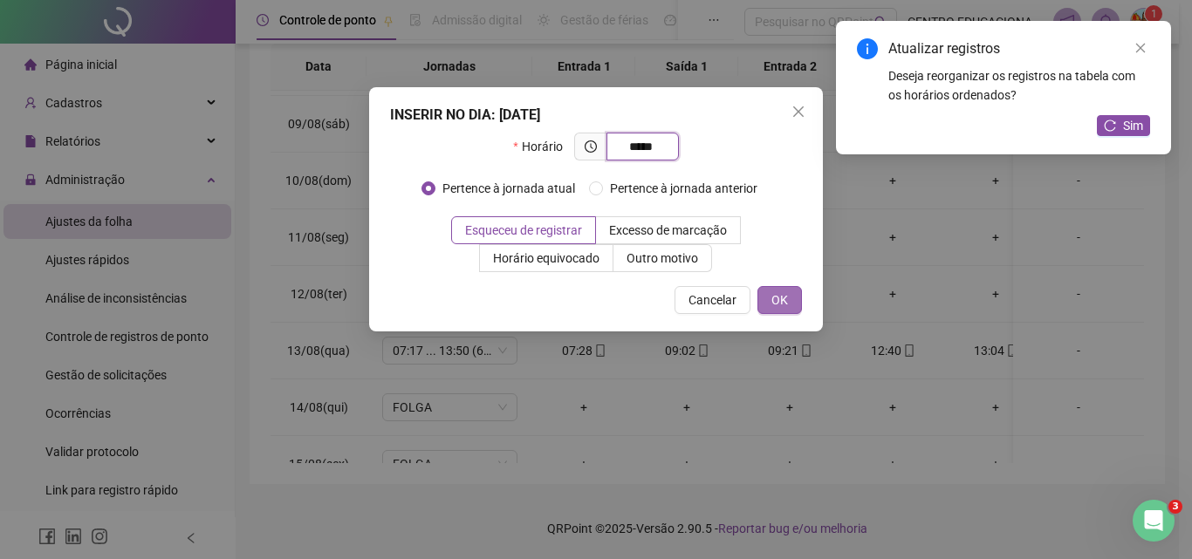
type input "*****"
click at [781, 306] on span "OK" at bounding box center [779, 300] width 17 height 19
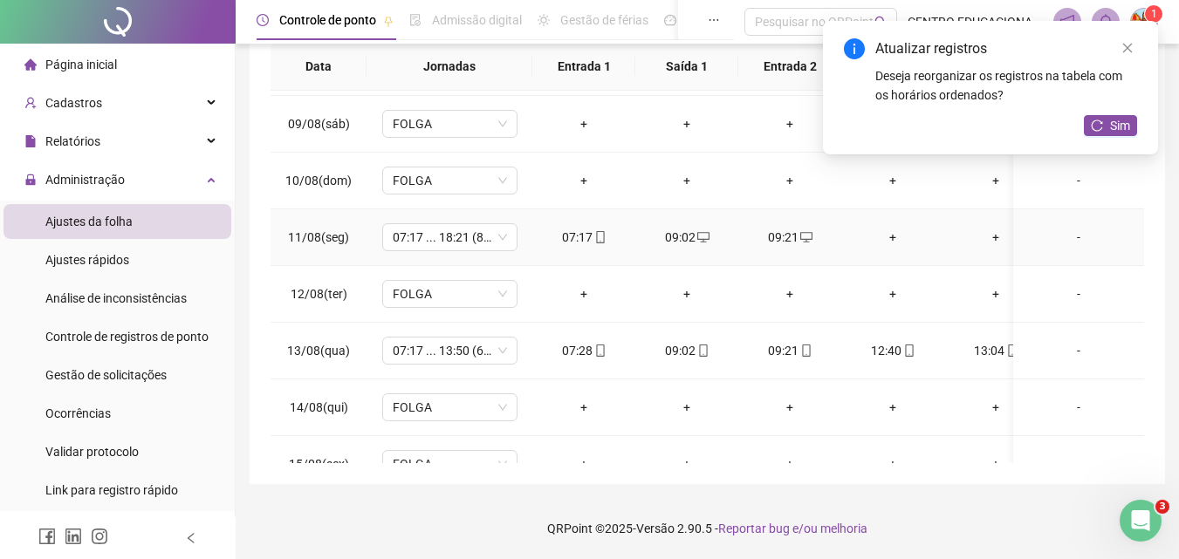
click at [891, 238] on div "+" at bounding box center [892, 237] width 75 height 19
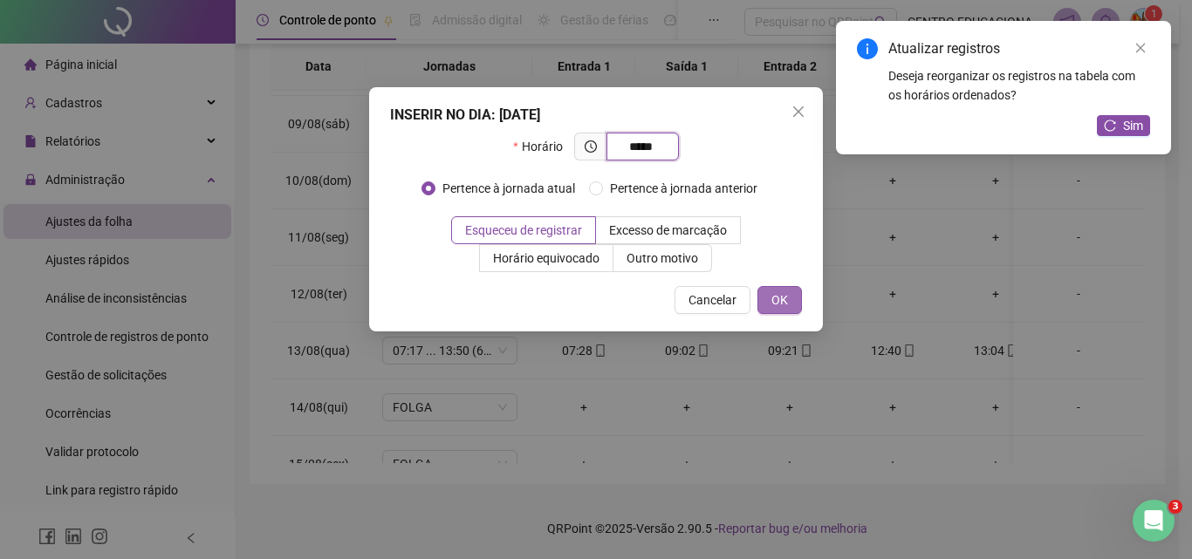
type input "*****"
click at [764, 299] on button "OK" at bounding box center [779, 300] width 45 height 28
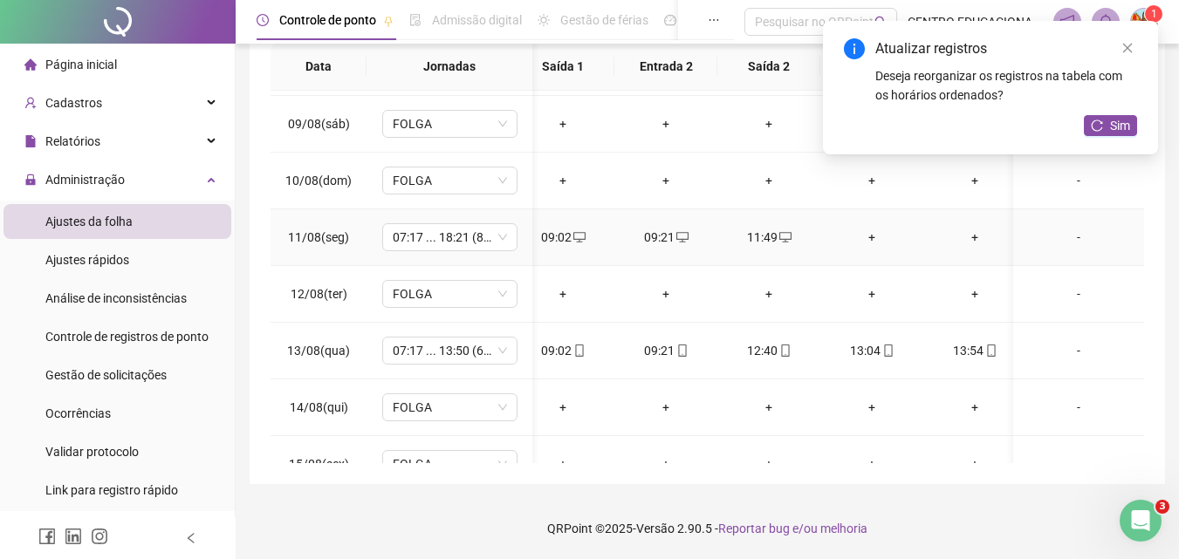
click at [873, 237] on div "+" at bounding box center [871, 237] width 75 height 19
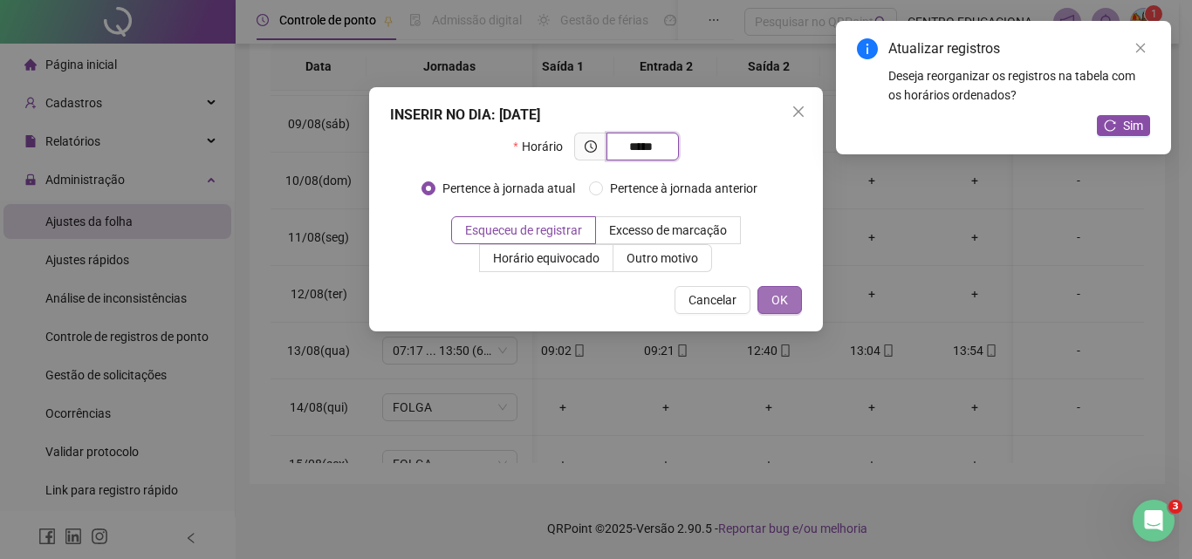
type input "*****"
click at [771, 295] on span "OK" at bounding box center [779, 300] width 17 height 19
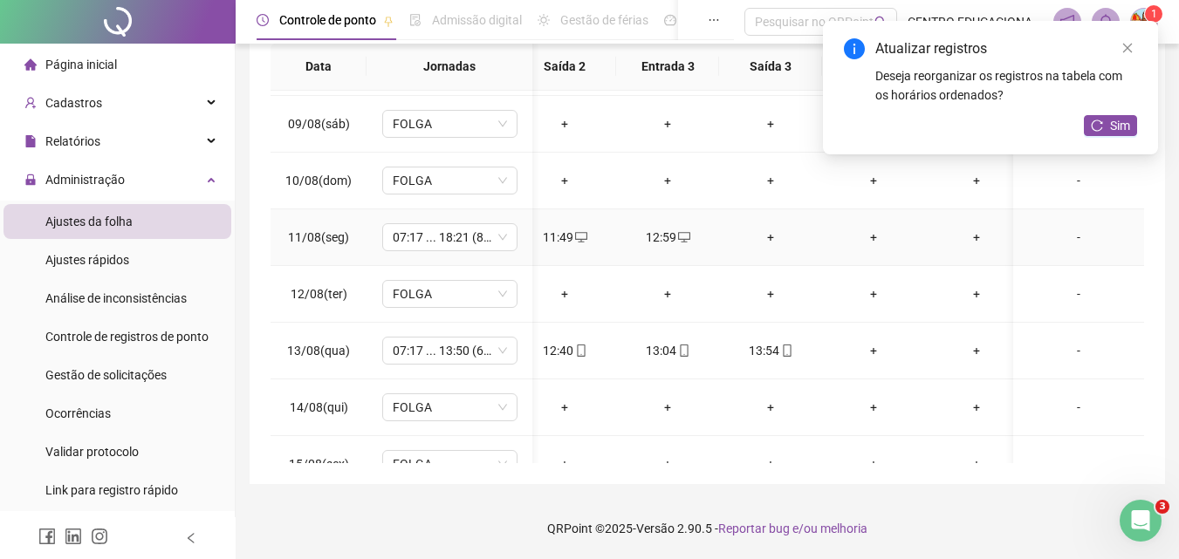
click at [771, 236] on div "+" at bounding box center [770, 237] width 75 height 19
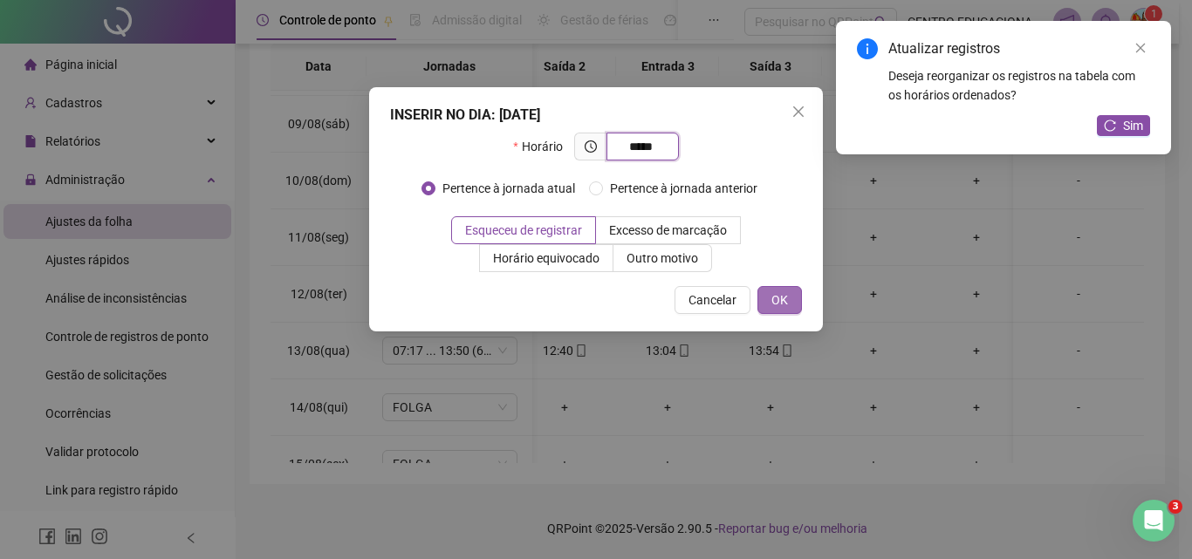
type input "*****"
click at [781, 293] on span "OK" at bounding box center [779, 300] width 17 height 19
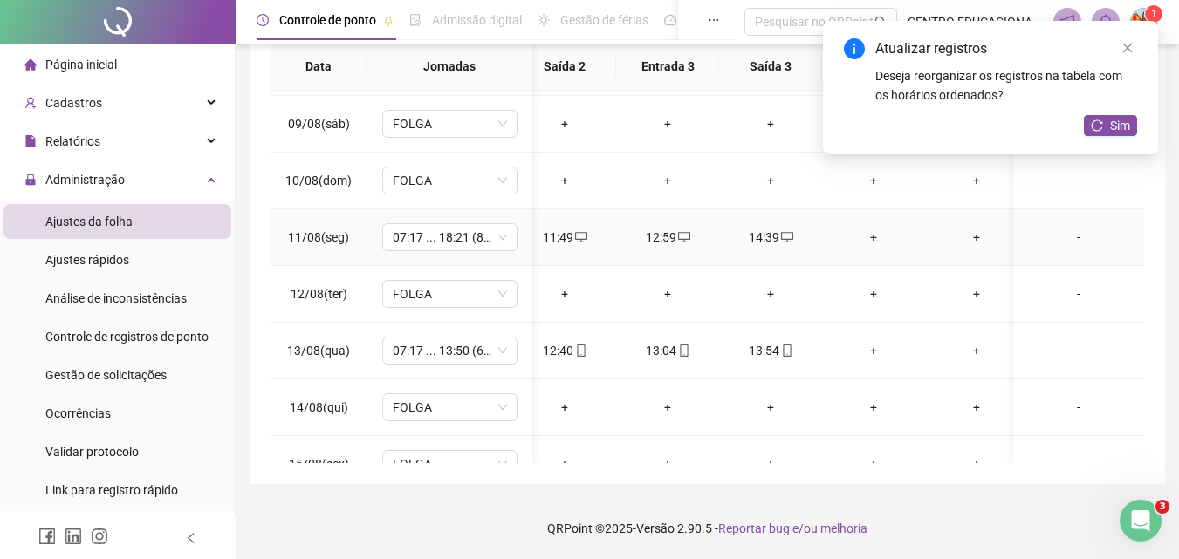
click at [874, 235] on div "+" at bounding box center [873, 237] width 75 height 19
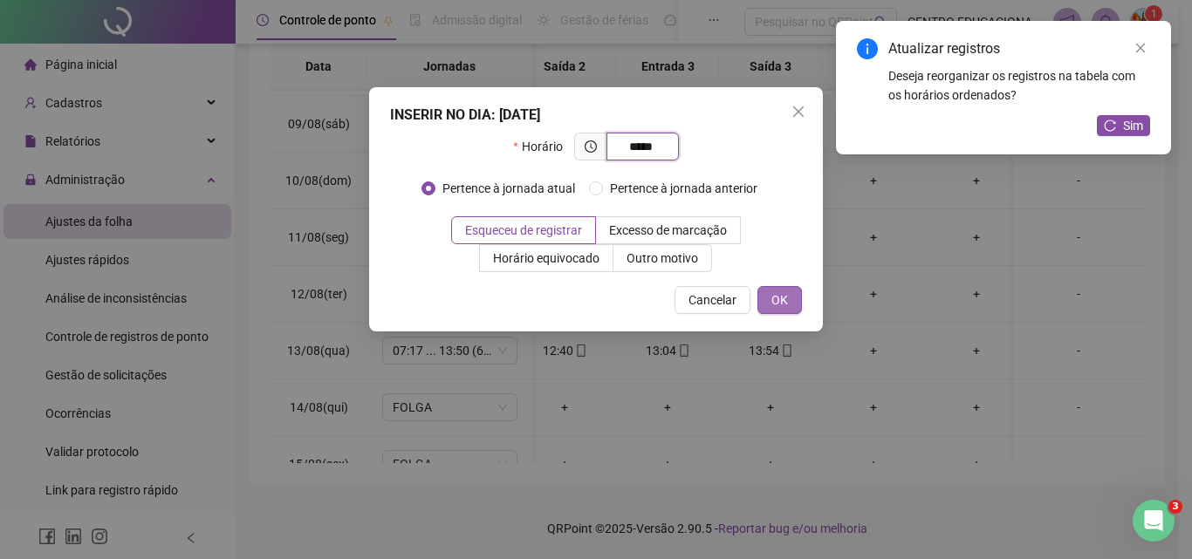
type input "*****"
click at [774, 294] on span "OK" at bounding box center [779, 300] width 17 height 19
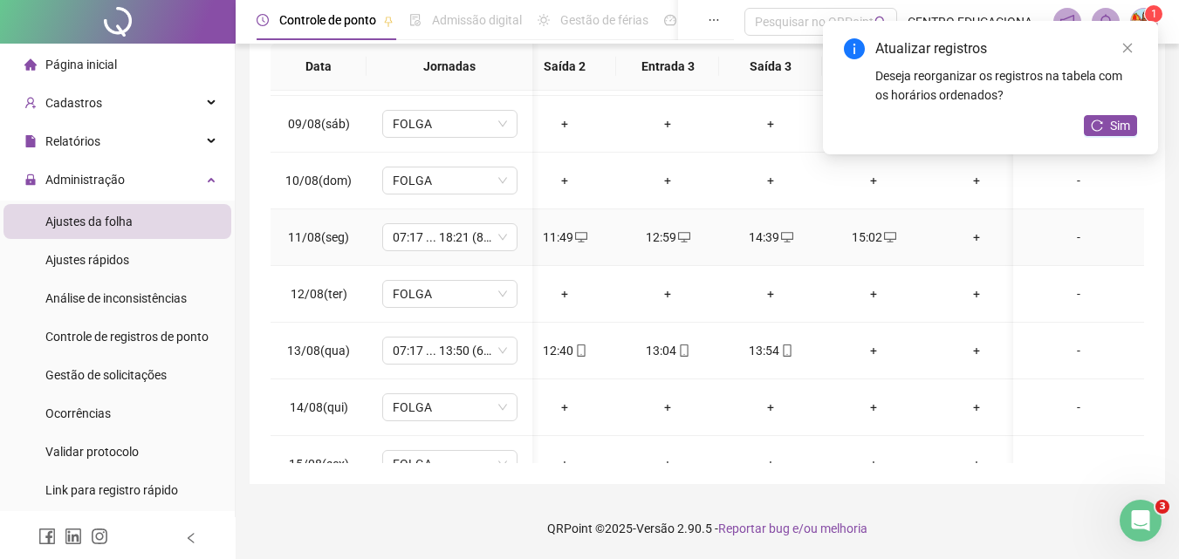
click at [971, 236] on div "+" at bounding box center [976, 237] width 75 height 19
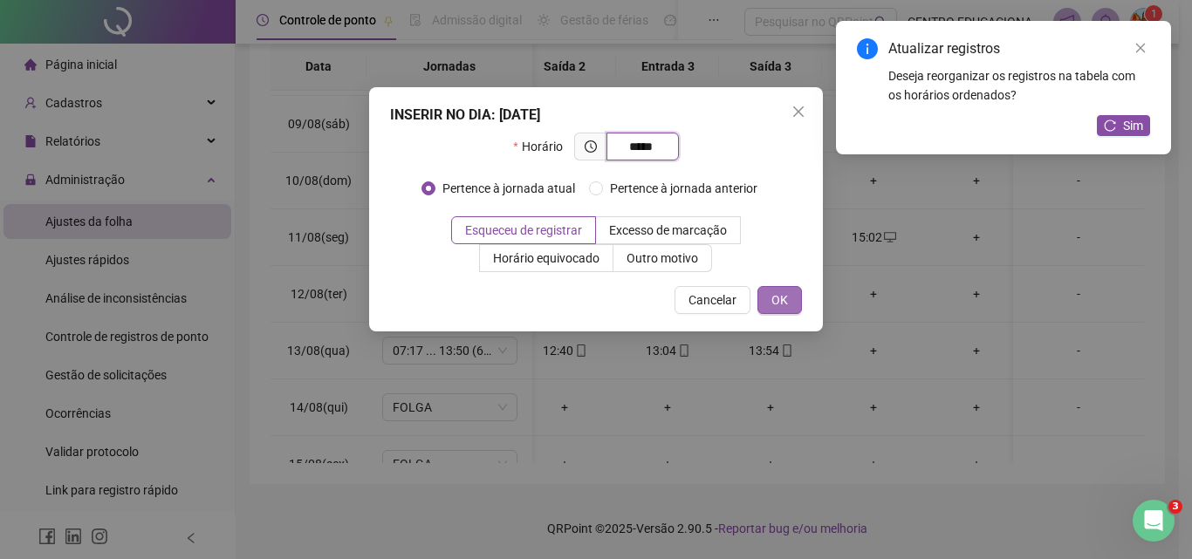
type input "*****"
click at [770, 296] on button "OK" at bounding box center [779, 300] width 45 height 28
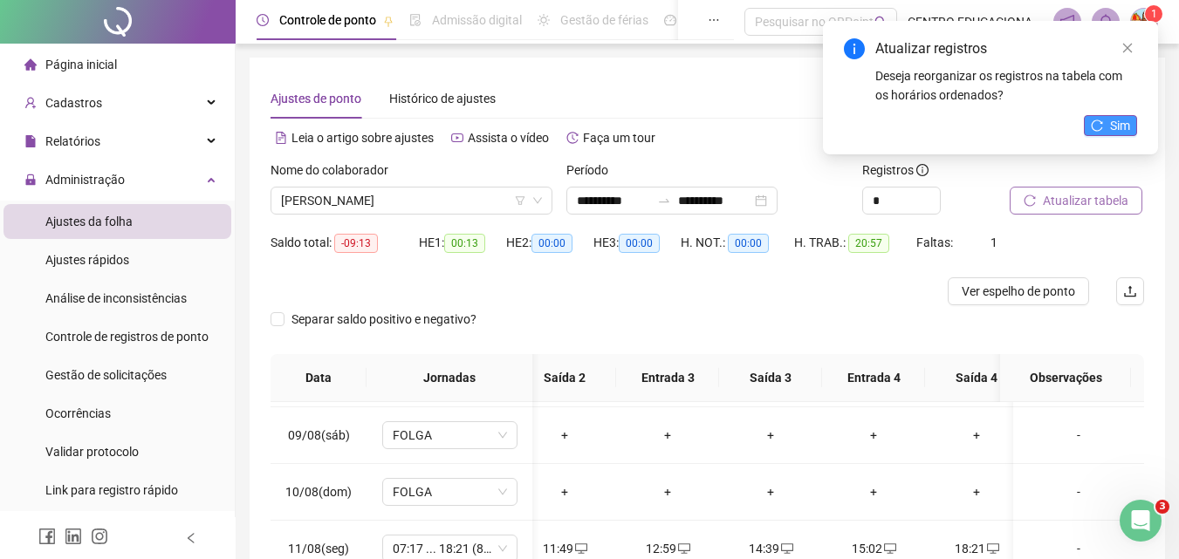
click at [1105, 128] on button "Sim" at bounding box center [1110, 125] width 53 height 21
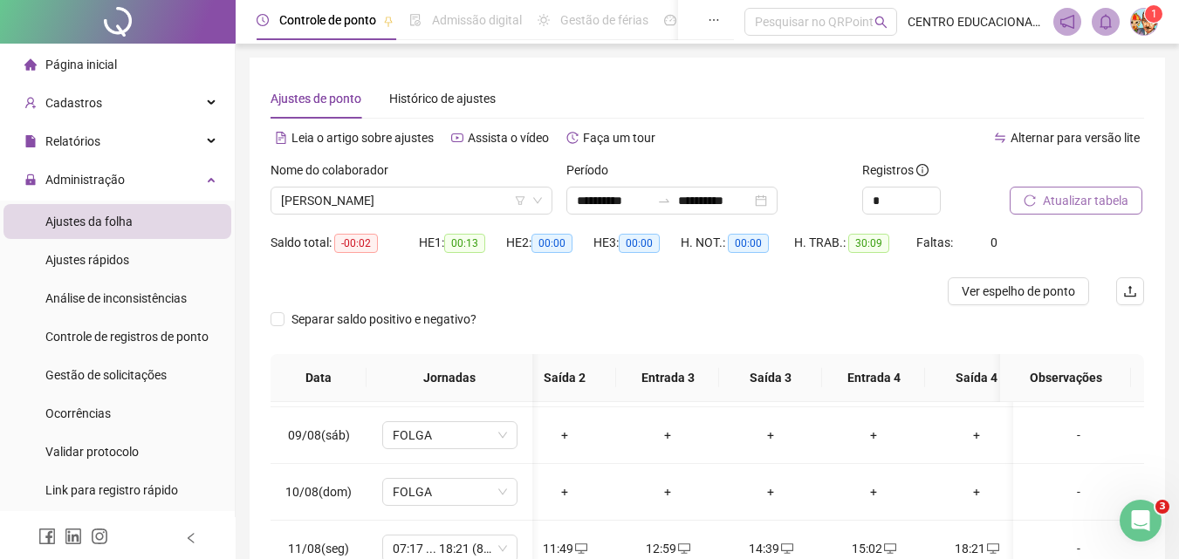
click at [611, 331] on div "Separar saldo positivo e negativo?" at bounding box center [707, 329] width 873 height 49
click at [353, 203] on span "[PERSON_NAME]" at bounding box center [411, 201] width 261 height 26
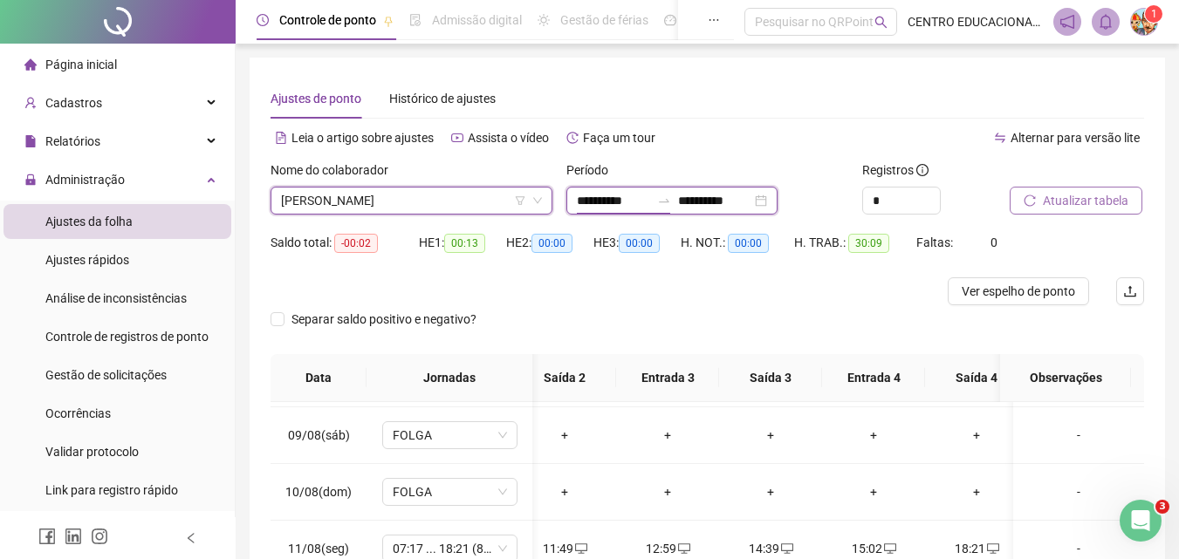
click at [613, 202] on input "**********" at bounding box center [613, 200] width 73 height 19
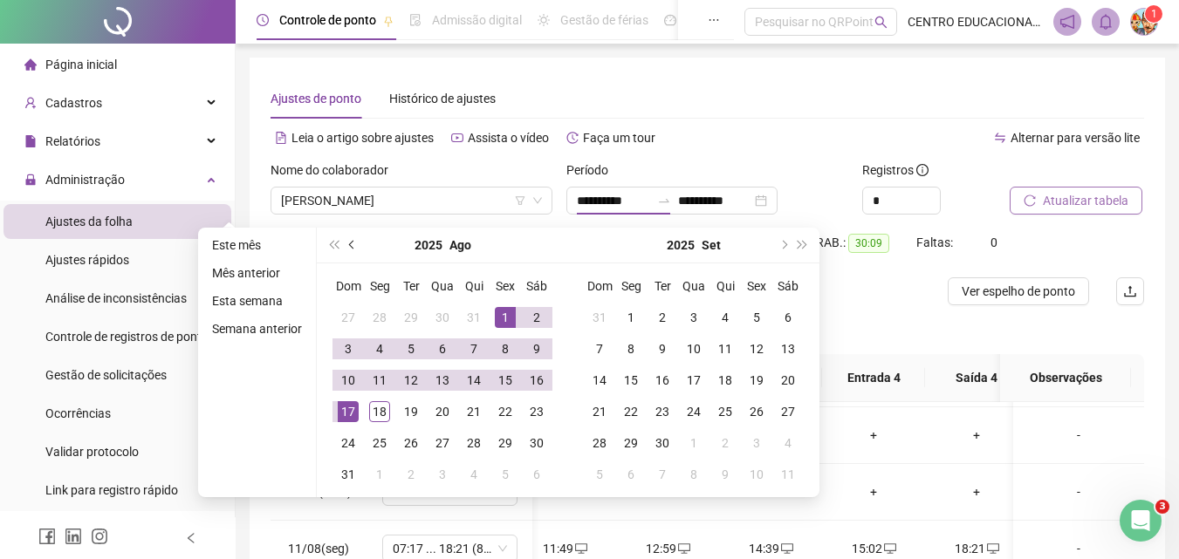
click at [353, 245] on span "prev-year" at bounding box center [353, 245] width 9 height 9
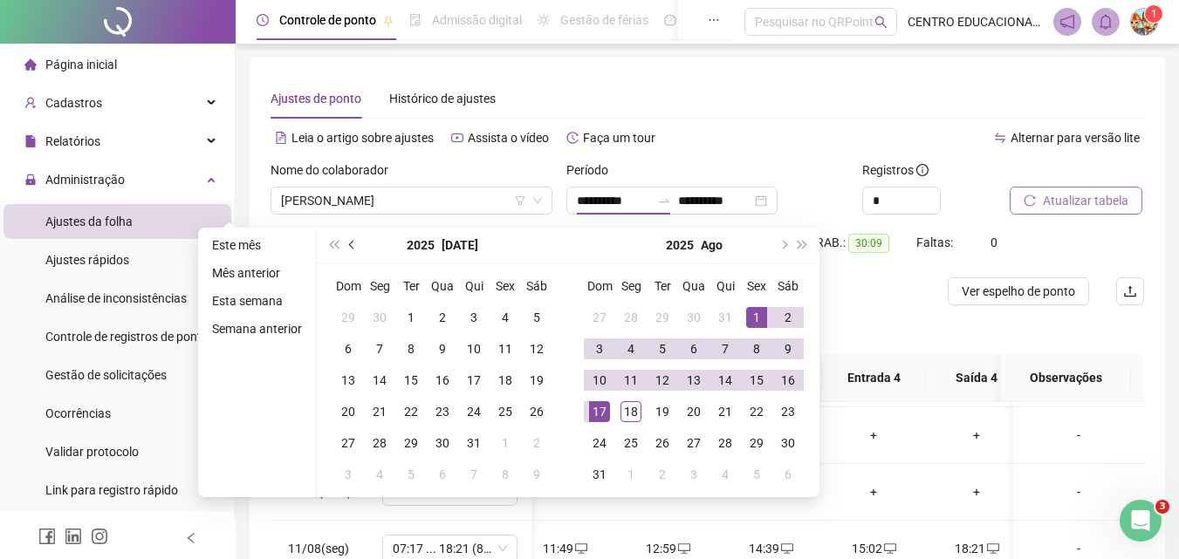
click at [353, 245] on span "prev-year" at bounding box center [353, 245] width 9 height 9
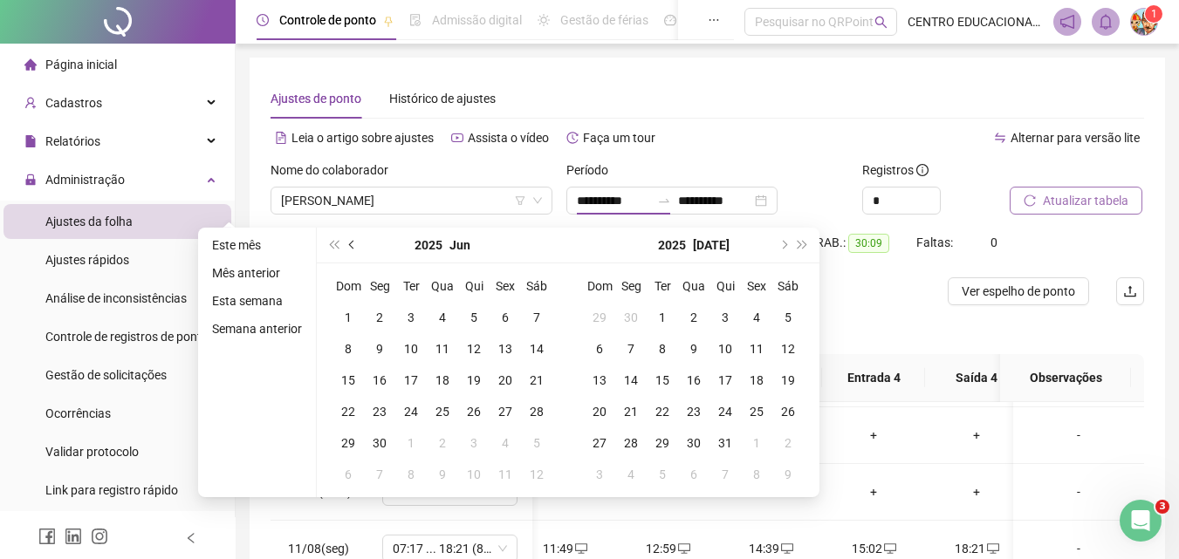
click at [353, 245] on span "prev-year" at bounding box center [353, 245] width 9 height 9
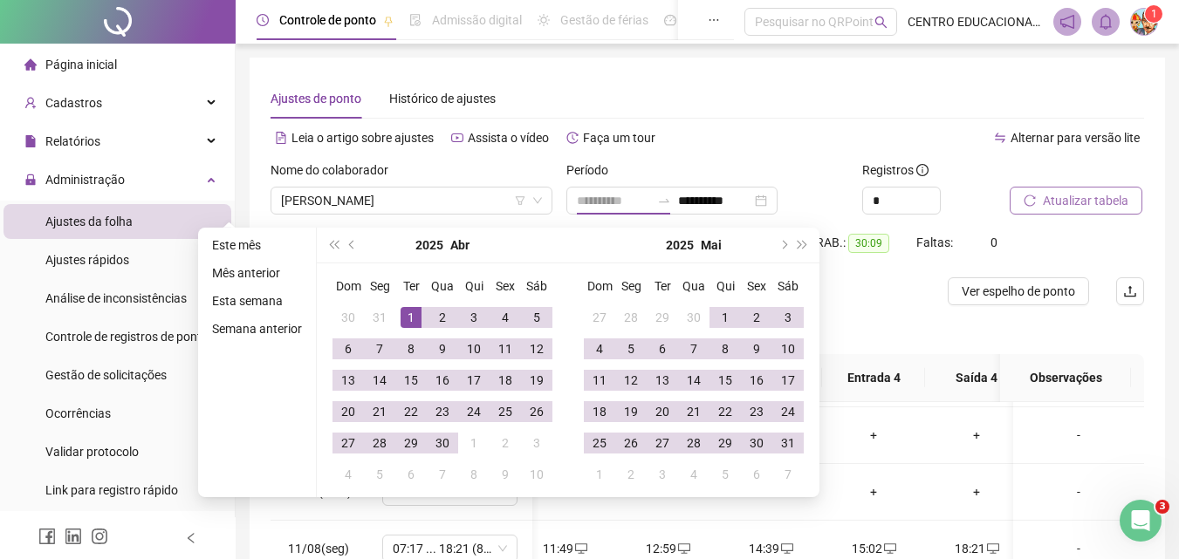
type input "**********"
drag, startPoint x: 405, startPoint y: 319, endPoint x: 438, endPoint y: 396, distance: 83.6
click at [405, 320] on div "1" at bounding box center [411, 317] width 21 height 21
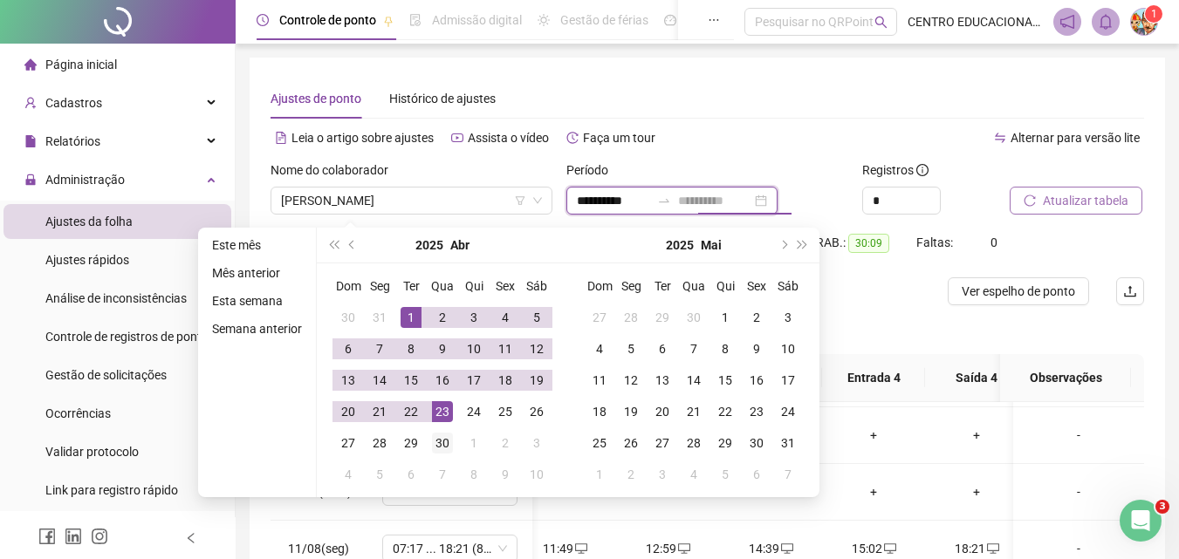
type input "**********"
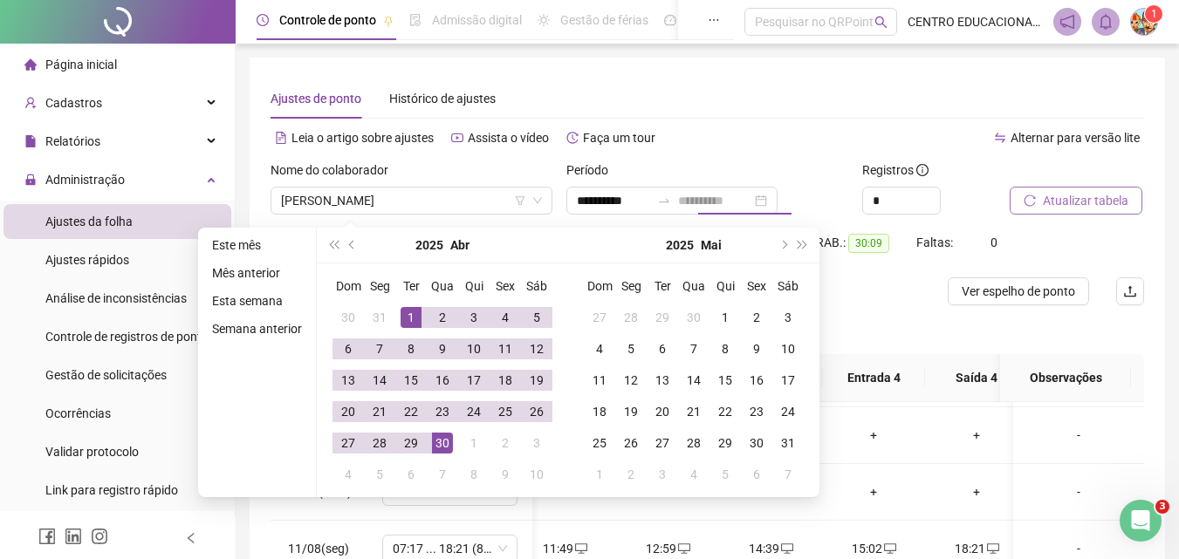
click at [442, 447] on div "30" at bounding box center [442, 443] width 21 height 21
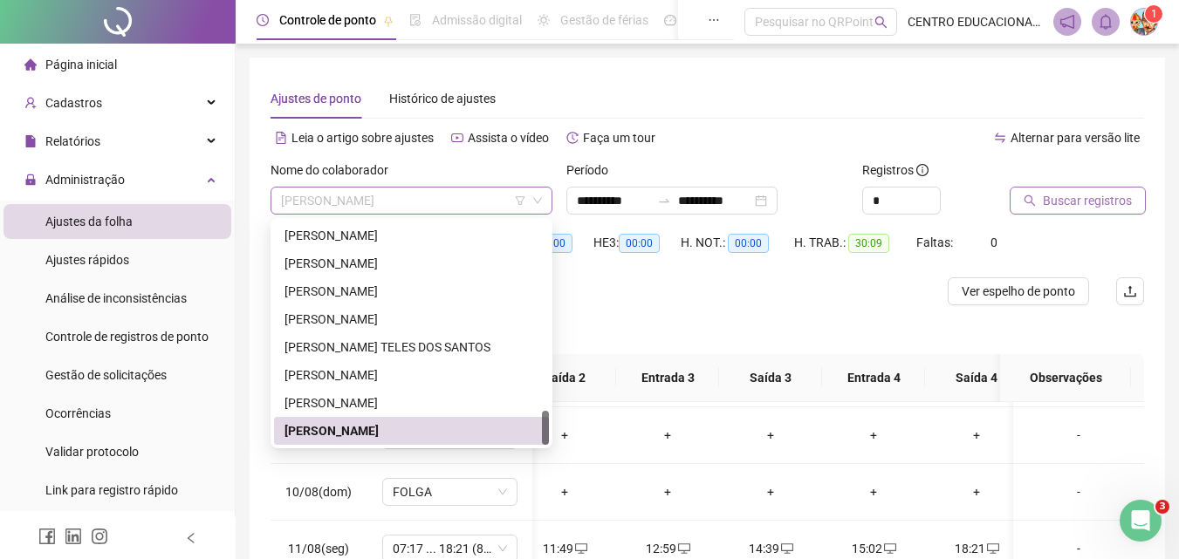
click at [407, 195] on span "[PERSON_NAME]" at bounding box center [411, 201] width 261 height 26
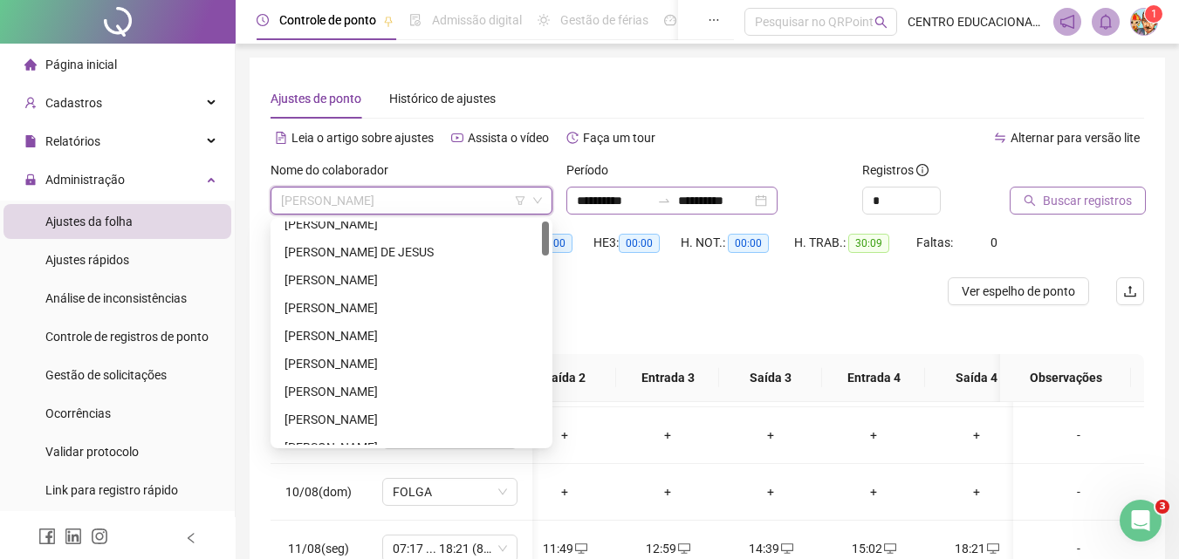
scroll to position [0, 0]
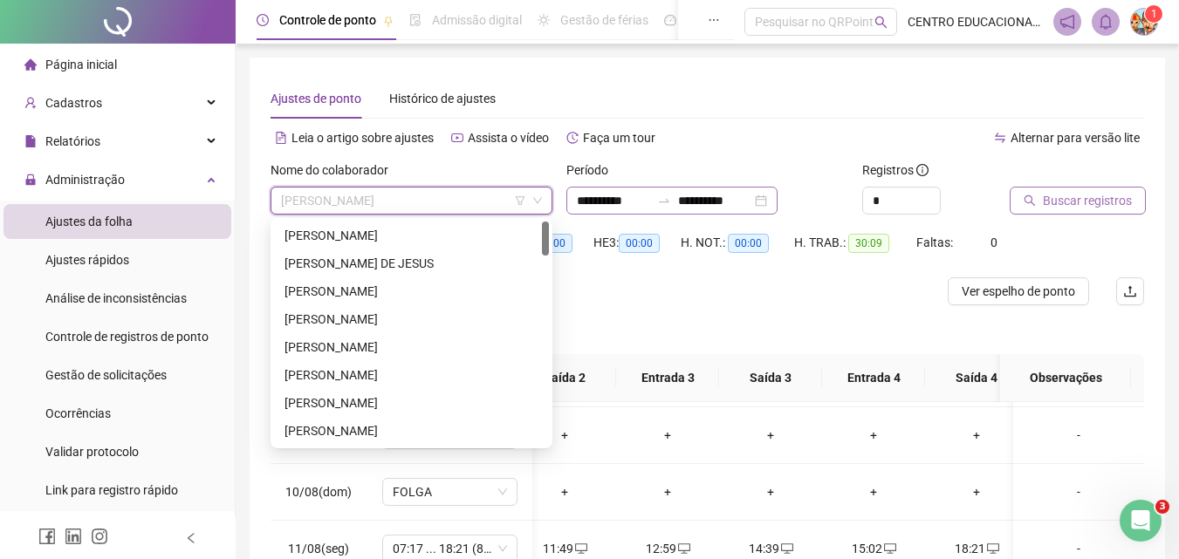
drag, startPoint x: 545, startPoint y: 425, endPoint x: 576, endPoint y: 191, distance: 235.8
click at [576, 191] on body "**********" at bounding box center [589, 279] width 1179 height 559
click at [379, 405] on div "[PERSON_NAME]" at bounding box center [411, 403] width 254 height 19
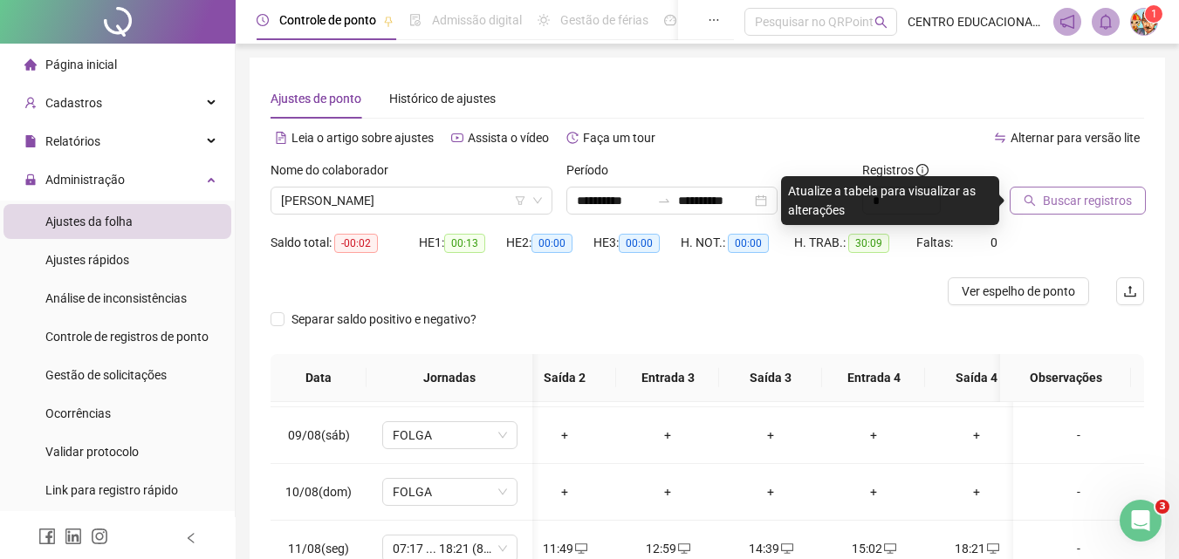
click at [1048, 200] on span "Buscar registros" at bounding box center [1087, 200] width 89 height 19
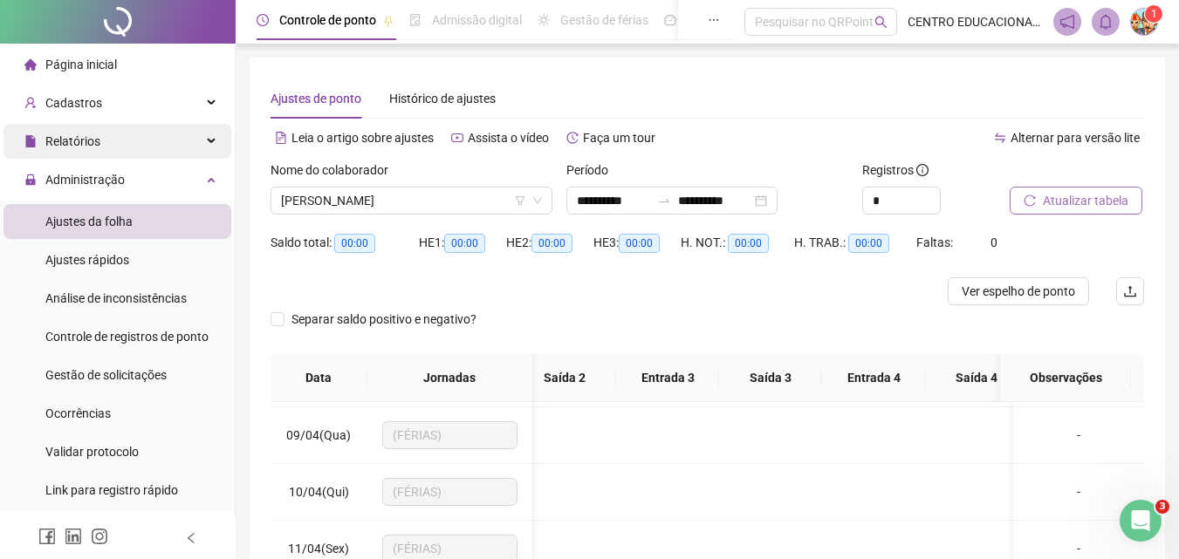
click at [66, 142] on span "Relatórios" at bounding box center [72, 141] width 55 height 14
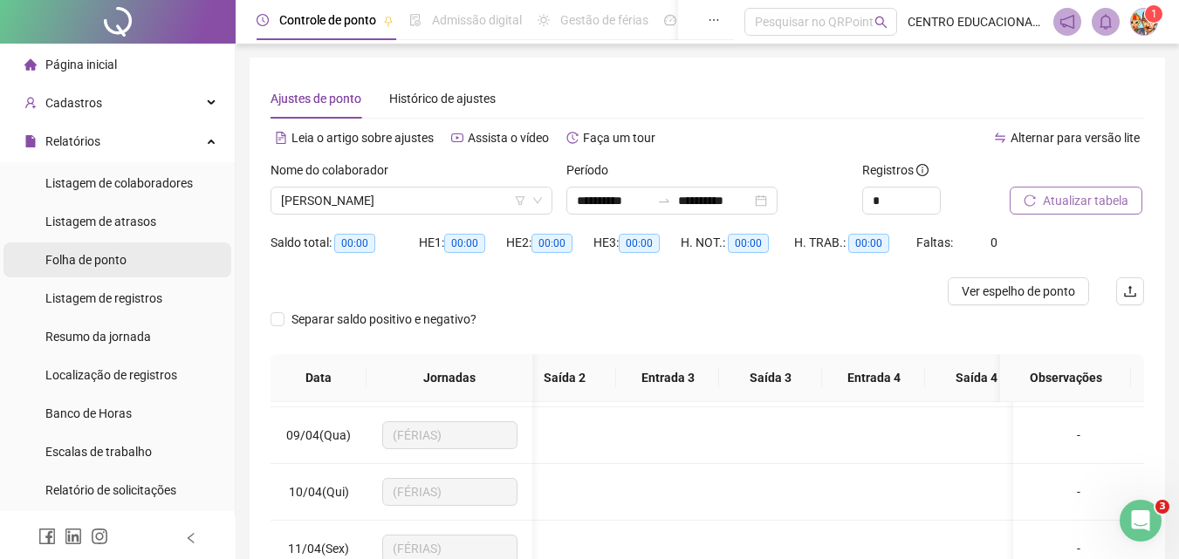
click at [99, 260] on span "Folha de ponto" at bounding box center [85, 260] width 81 height 14
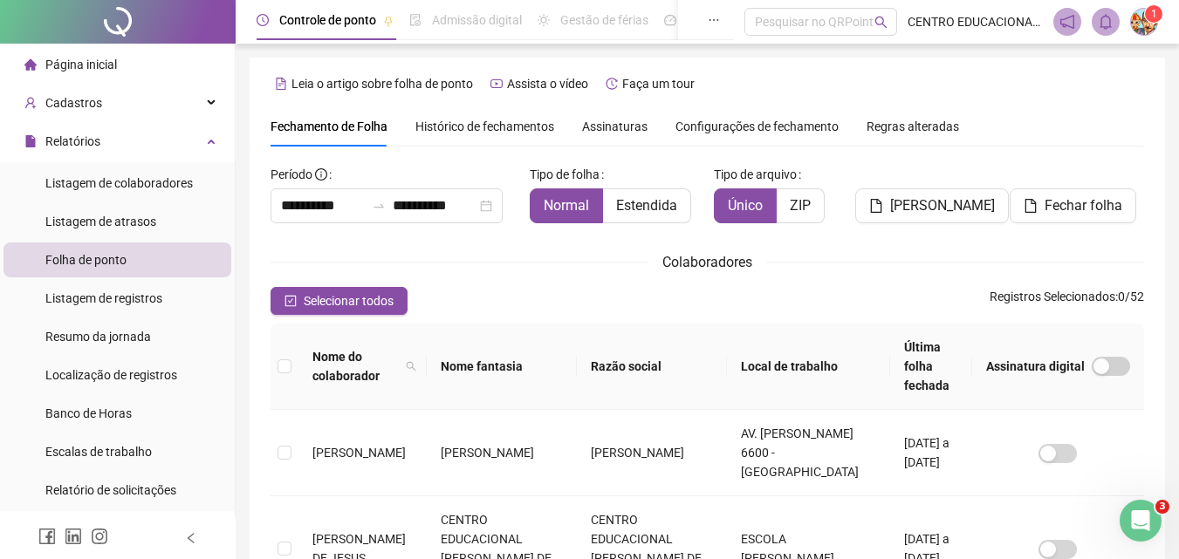
scroll to position [78, 0]
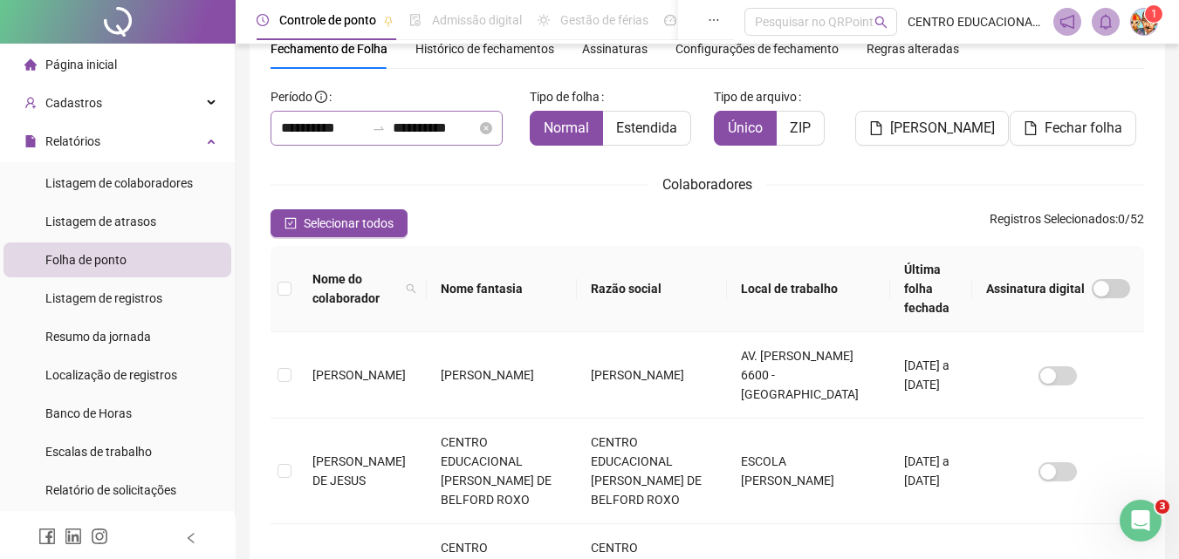
click at [339, 116] on div "**********" at bounding box center [387, 128] width 232 height 35
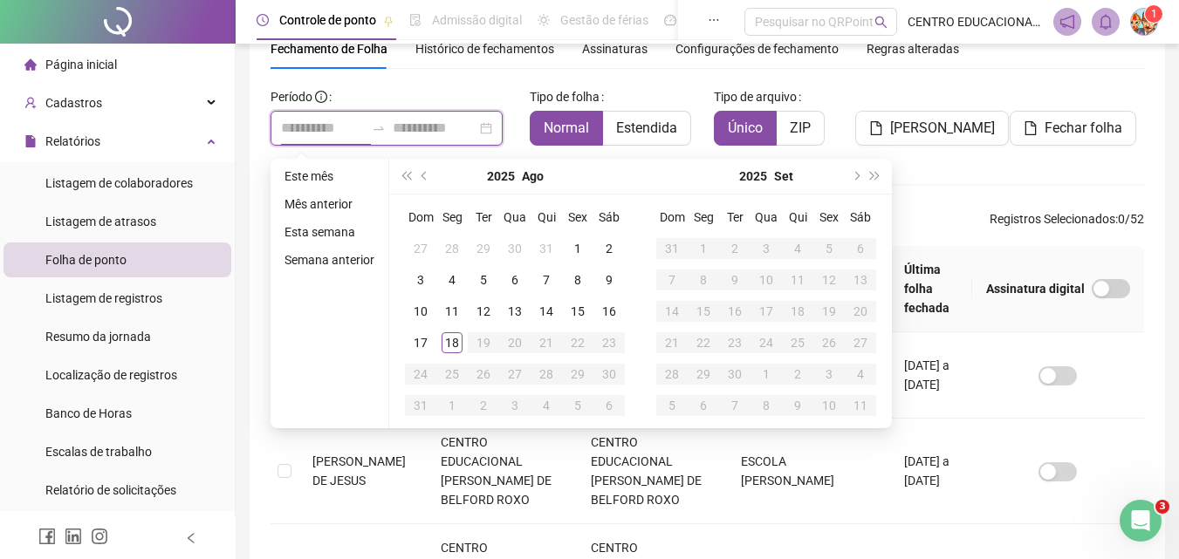
type input "**********"
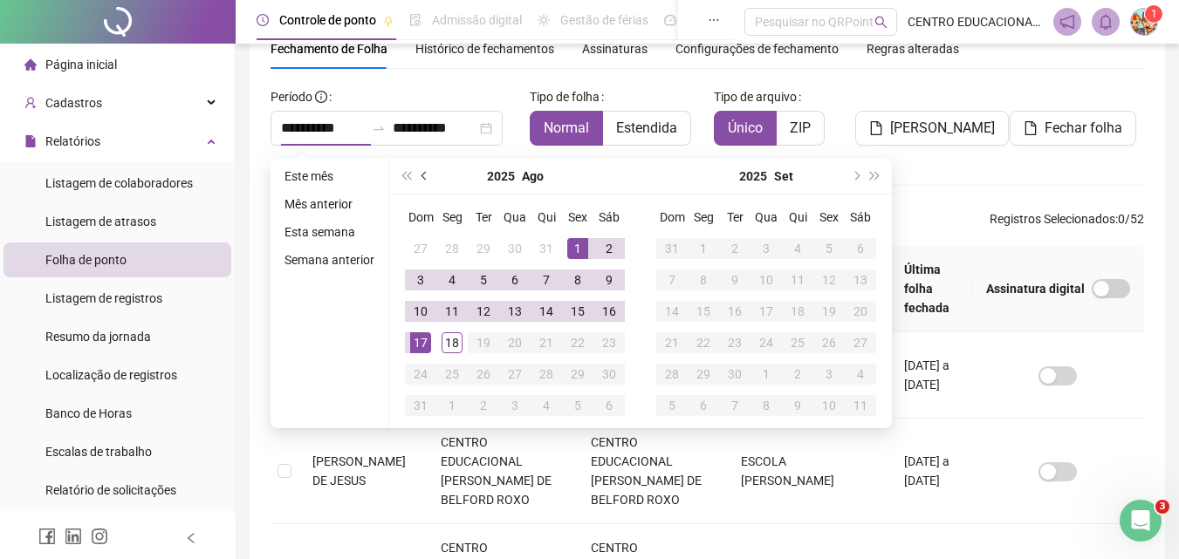
click at [424, 178] on span "prev-year" at bounding box center [425, 176] width 9 height 9
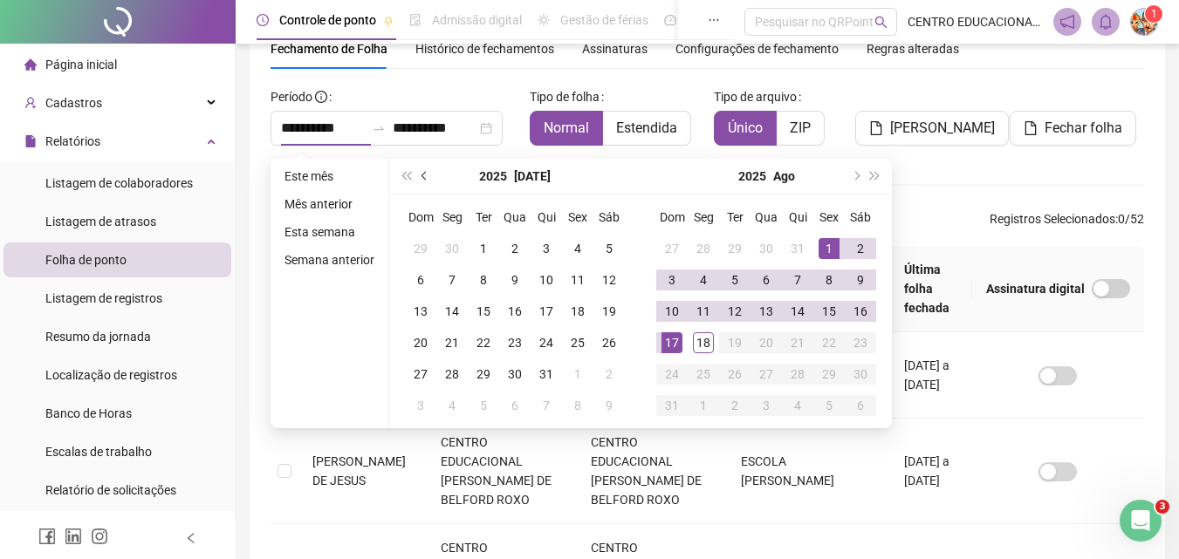
click at [424, 178] on span "prev-year" at bounding box center [425, 176] width 9 height 9
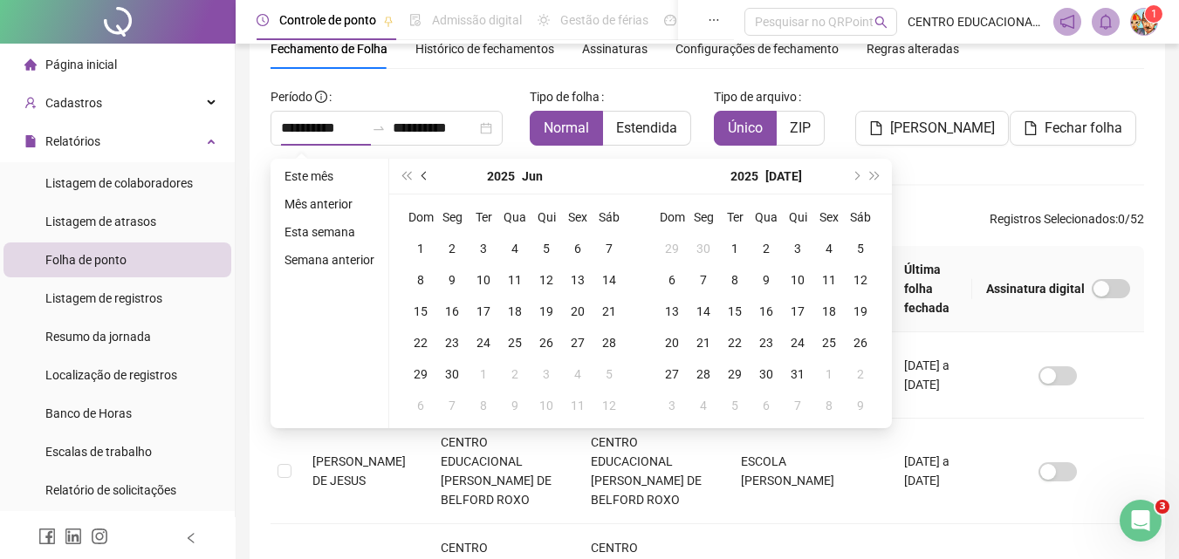
click at [424, 178] on span "prev-year" at bounding box center [425, 176] width 9 height 9
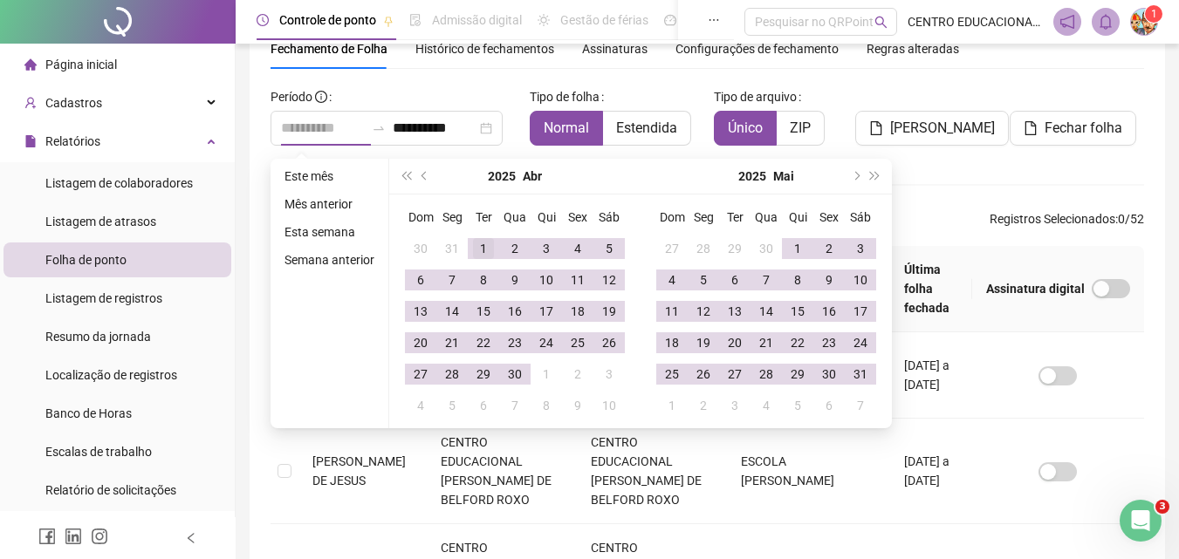
type input "**********"
click at [476, 246] on div "1" at bounding box center [483, 248] width 21 height 21
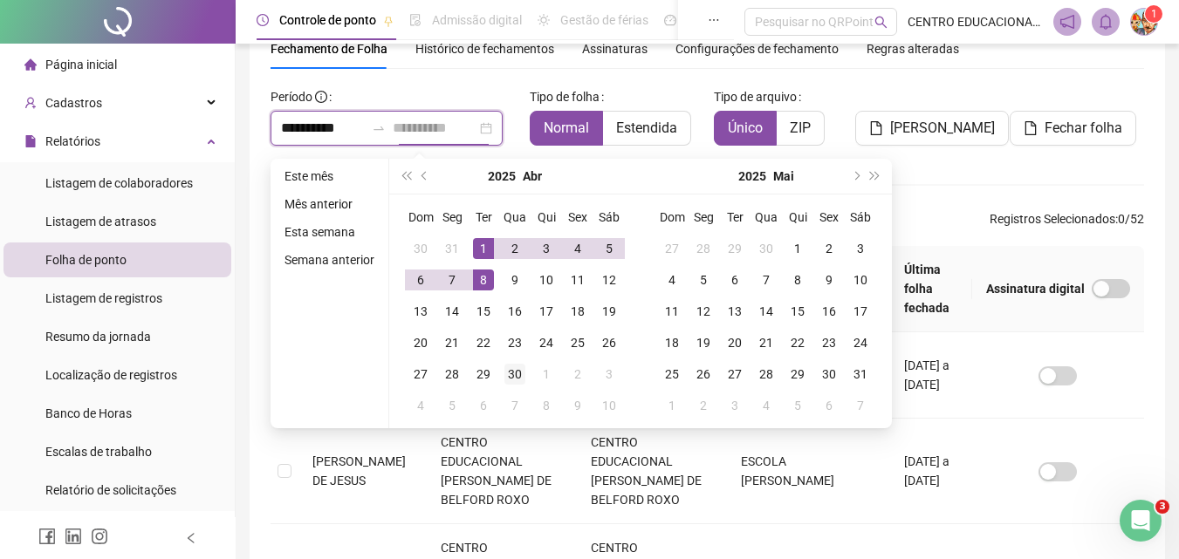
type input "**********"
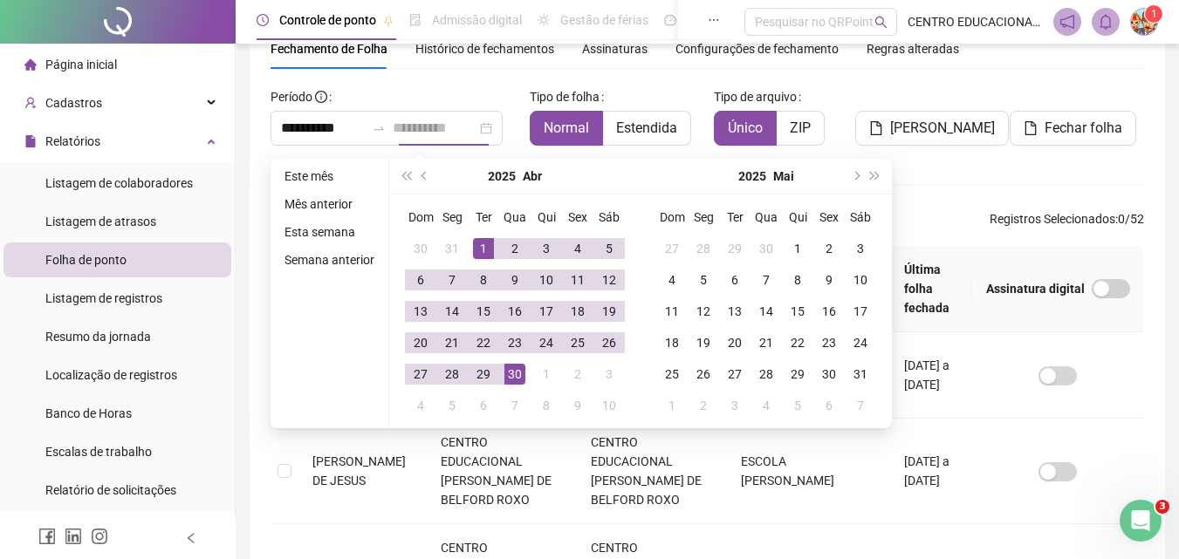
click at [510, 374] on div "30" at bounding box center [514, 374] width 21 height 21
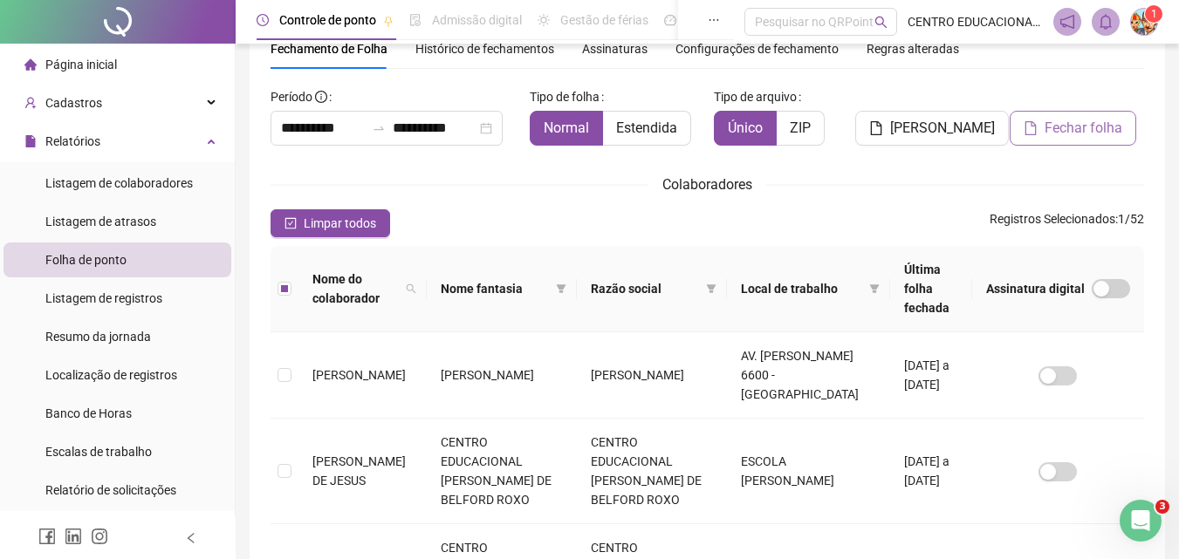
click at [1089, 133] on span "Fechar folha" at bounding box center [1083, 128] width 78 height 21
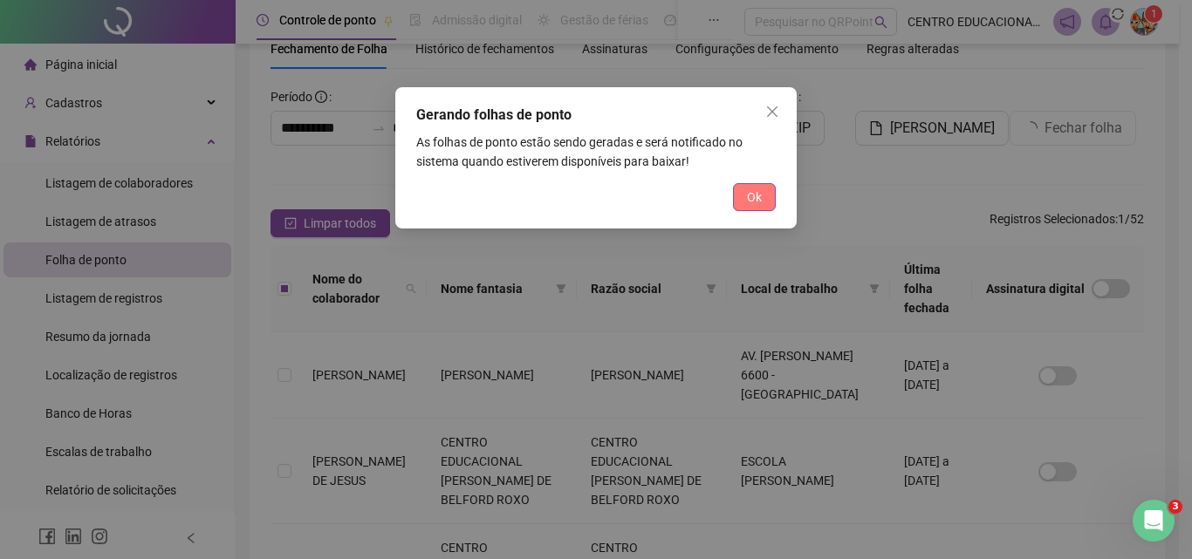
click at [754, 188] on span "Ok" at bounding box center [754, 197] width 15 height 19
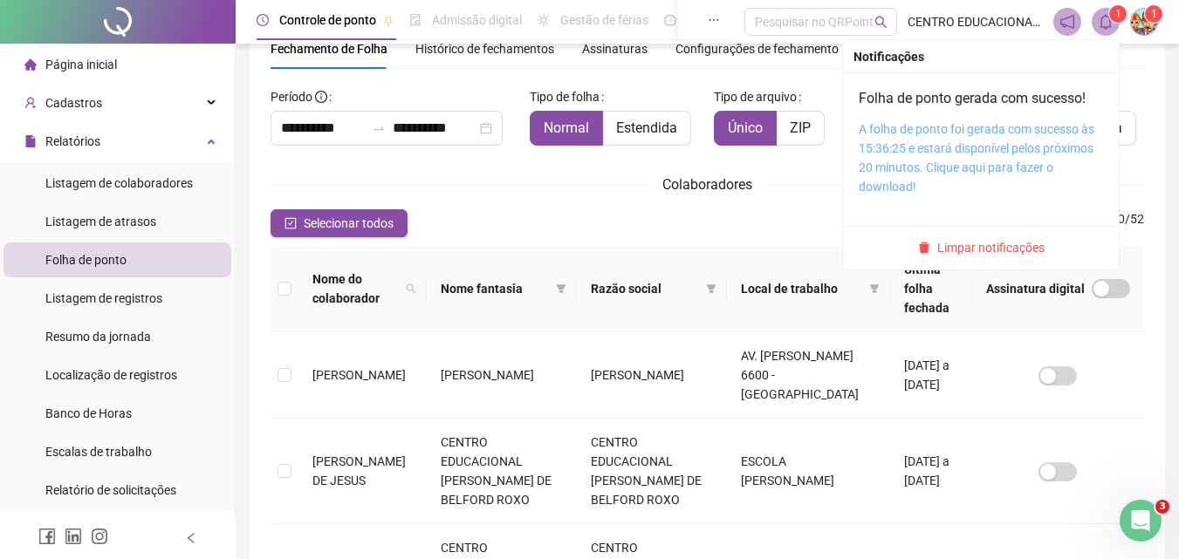
click at [946, 146] on link "A folha de ponto foi gerada com sucesso às 15:36:25 e estará disponível pelos p…" at bounding box center [977, 158] width 236 height 72
click at [957, 146] on link "A folha de ponto foi gerada com sucesso às 15:36:25 e estará disponível pelos p…" at bounding box center [977, 158] width 236 height 72
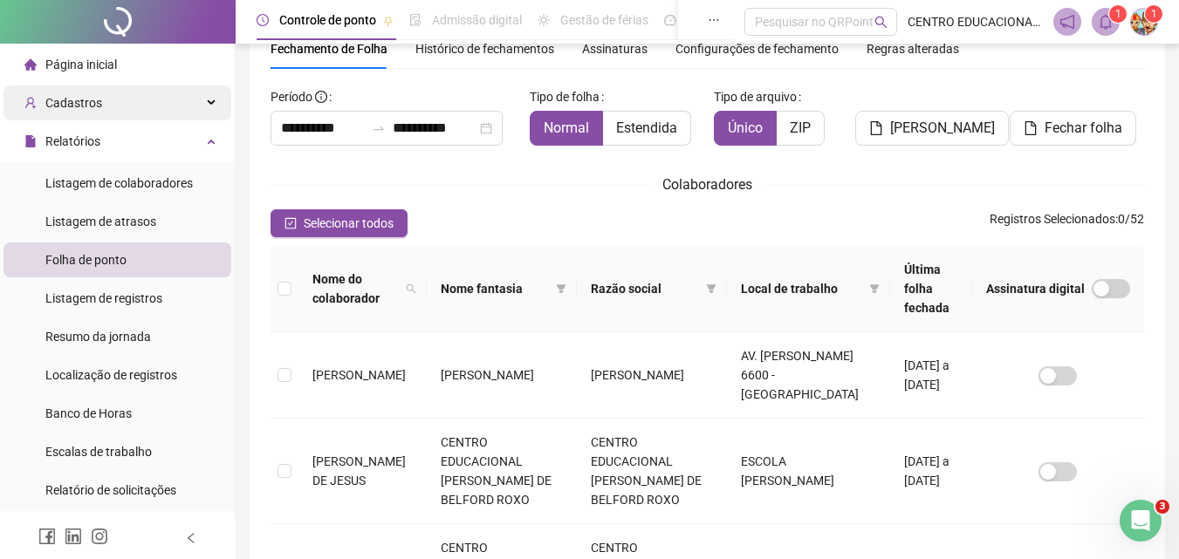
click at [63, 97] on span "Cadastros" at bounding box center [73, 103] width 57 height 14
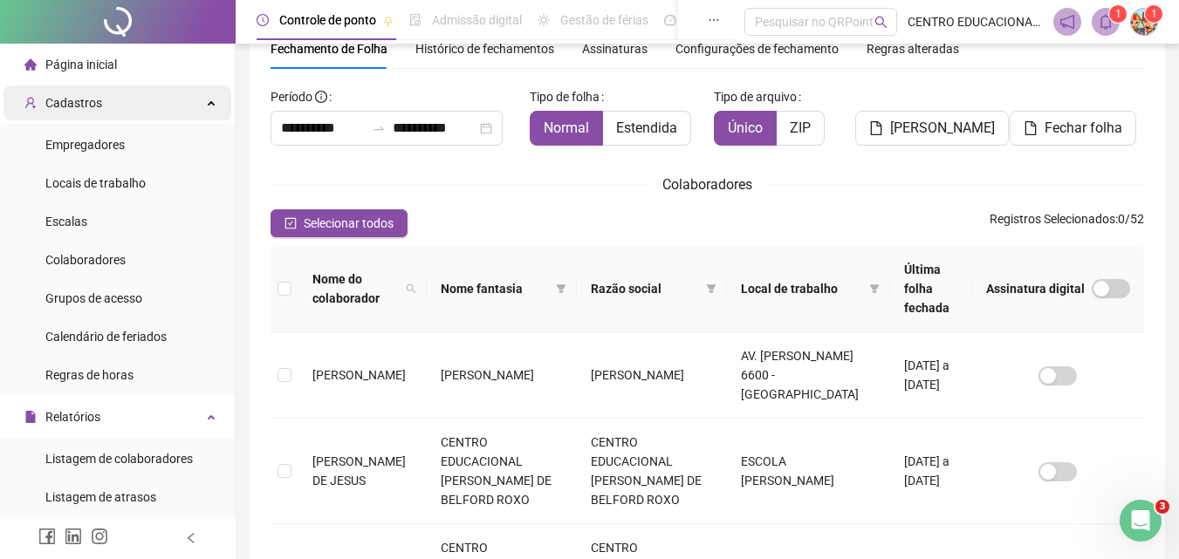
click at [62, 105] on span "Cadastros" at bounding box center [73, 103] width 57 height 14
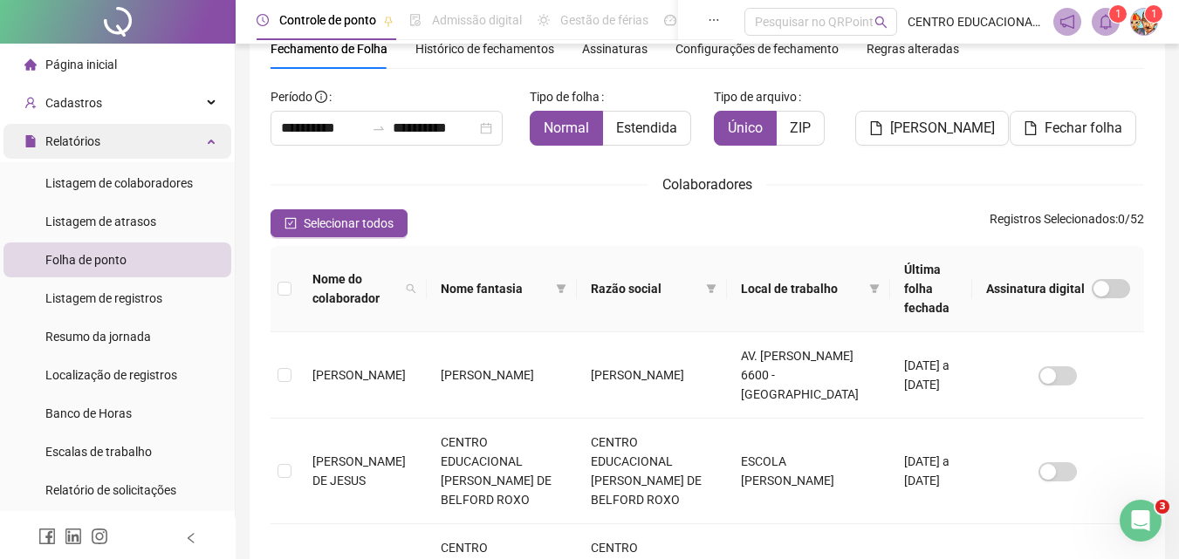
click at [59, 137] on span "Relatórios" at bounding box center [72, 141] width 55 height 14
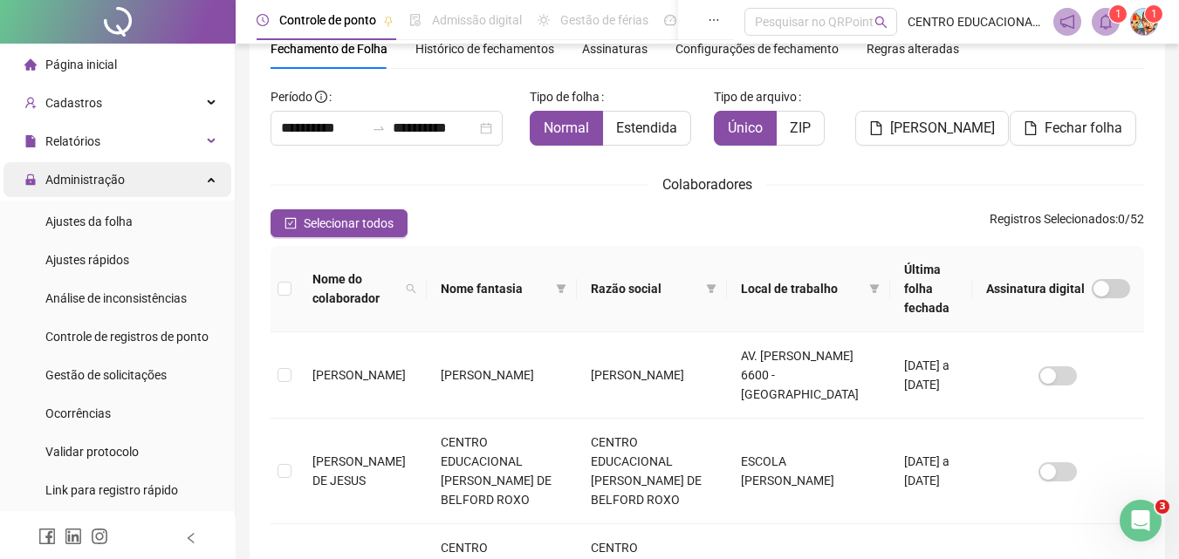
click at [58, 186] on span "Administração" at bounding box center [84, 180] width 79 height 14
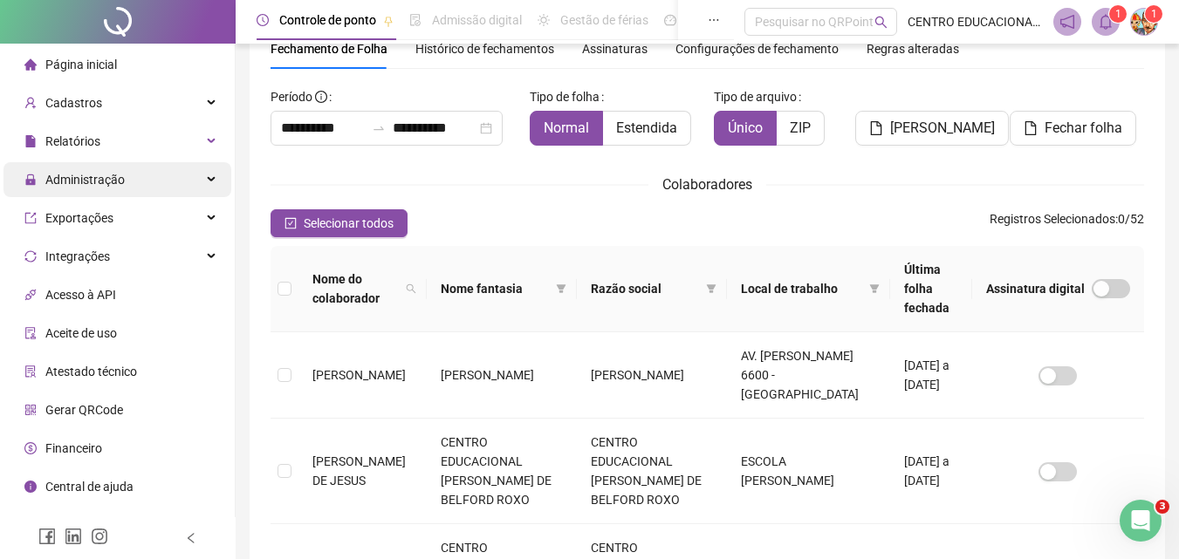
click at [58, 186] on span "Administração" at bounding box center [84, 180] width 79 height 14
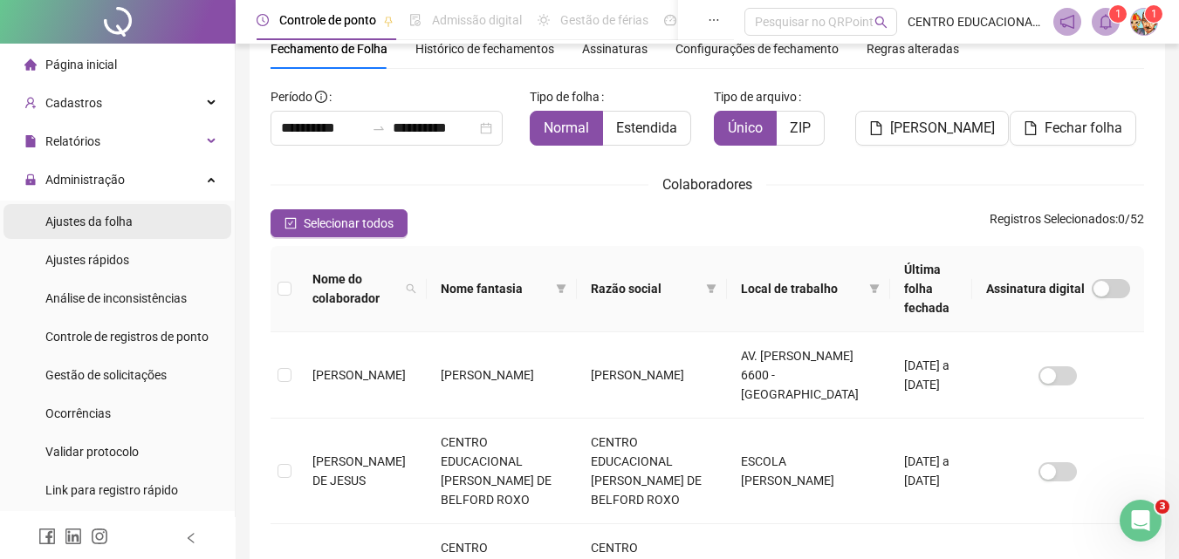
click at [65, 226] on span "Ajustes da folha" at bounding box center [88, 222] width 87 height 14
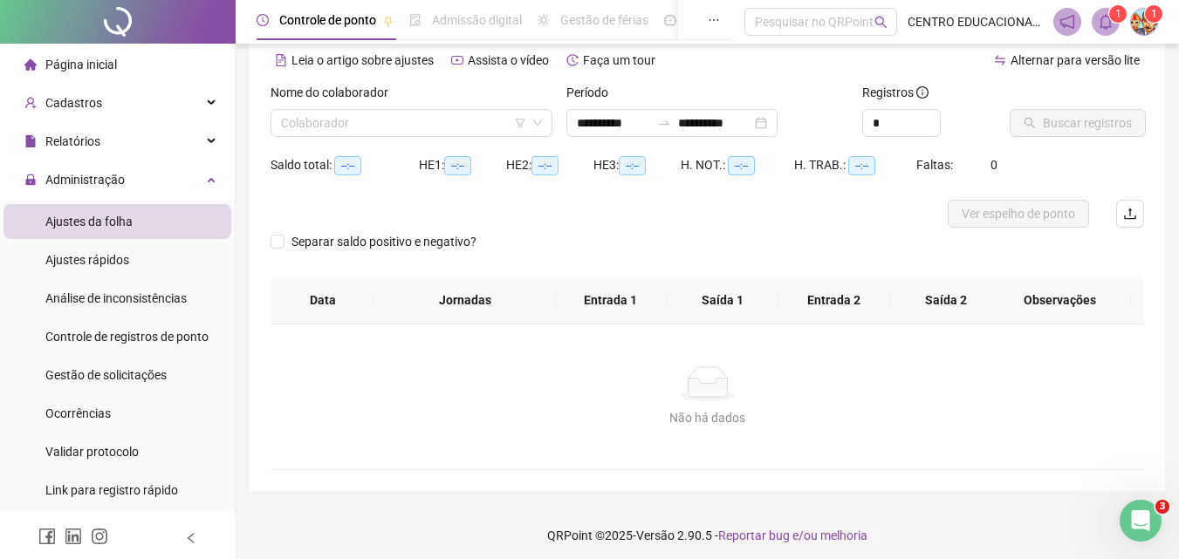
type input "**********"
click at [608, 120] on input "**********" at bounding box center [613, 122] width 73 height 19
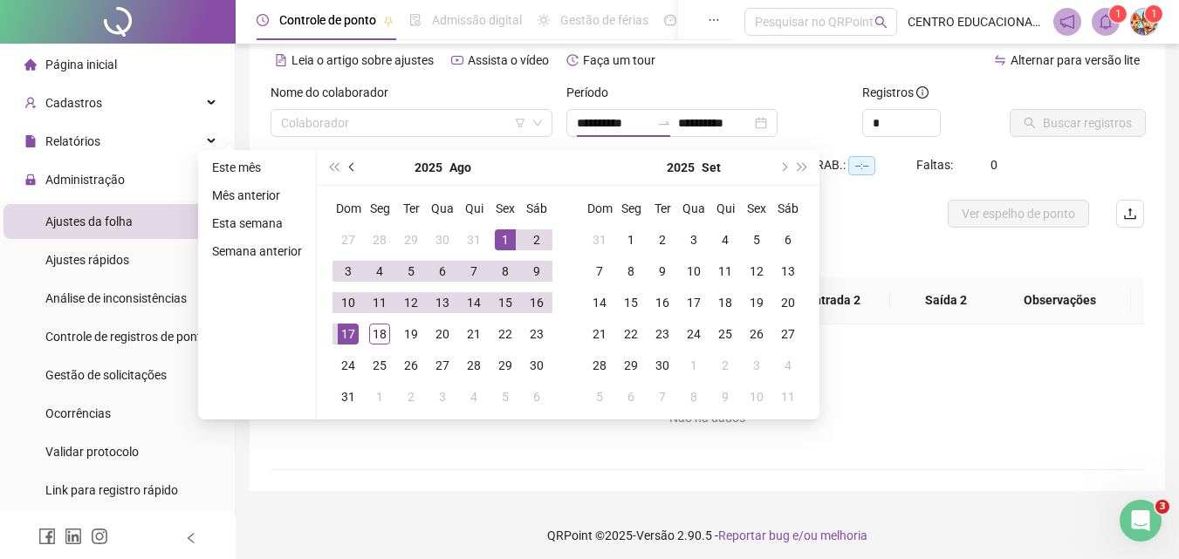
click at [353, 167] on span "prev-year" at bounding box center [353, 167] width 9 height 9
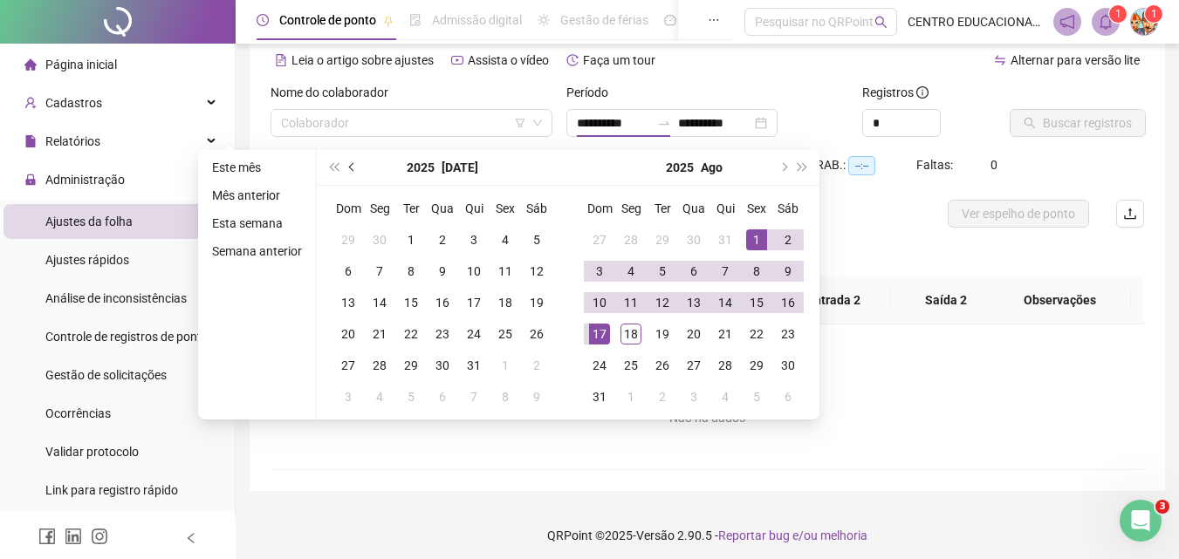
click at [353, 167] on span "prev-year" at bounding box center [353, 167] width 9 height 9
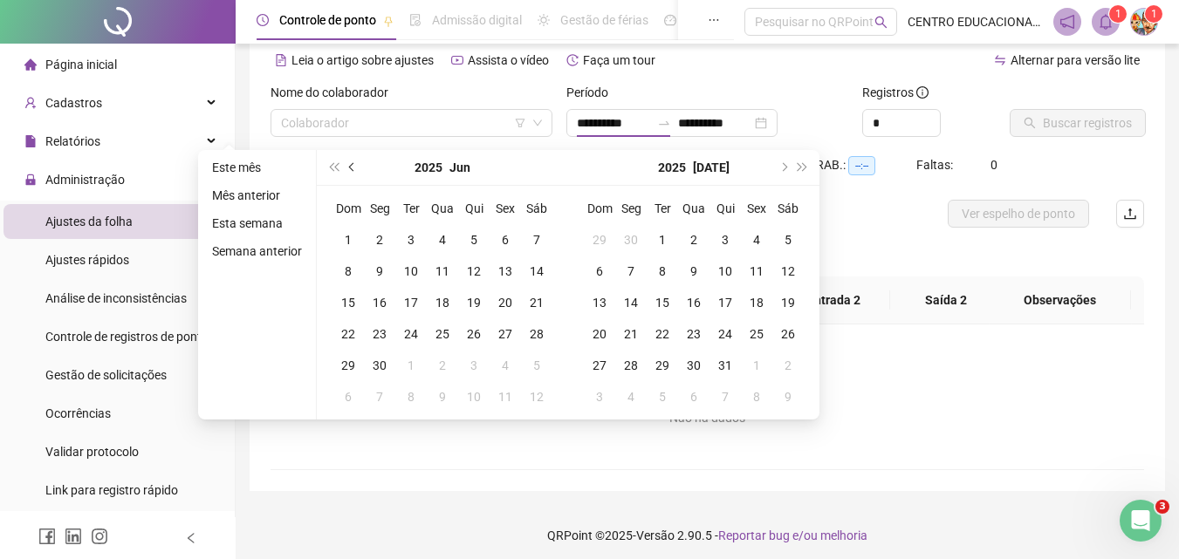
click at [353, 167] on span "prev-year" at bounding box center [353, 167] width 9 height 9
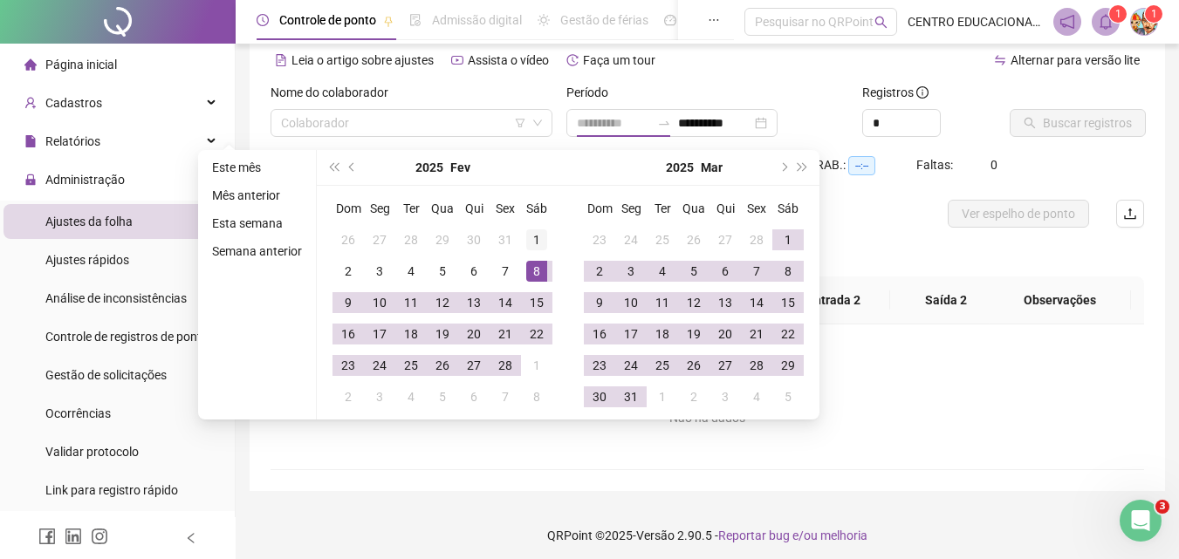
type input "**********"
click at [538, 236] on div "1" at bounding box center [536, 239] width 21 height 21
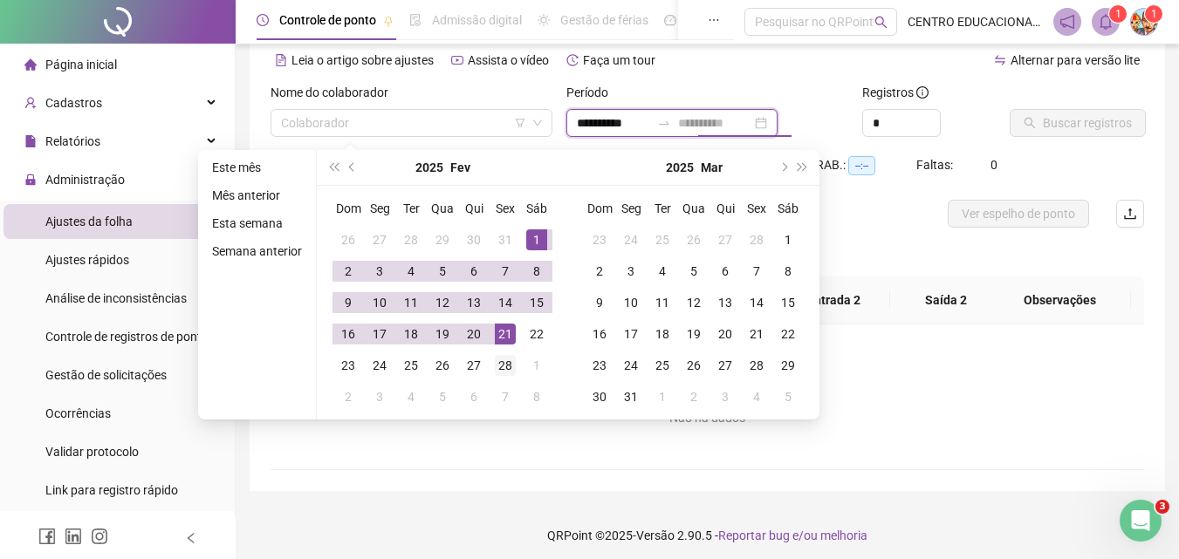
type input "**********"
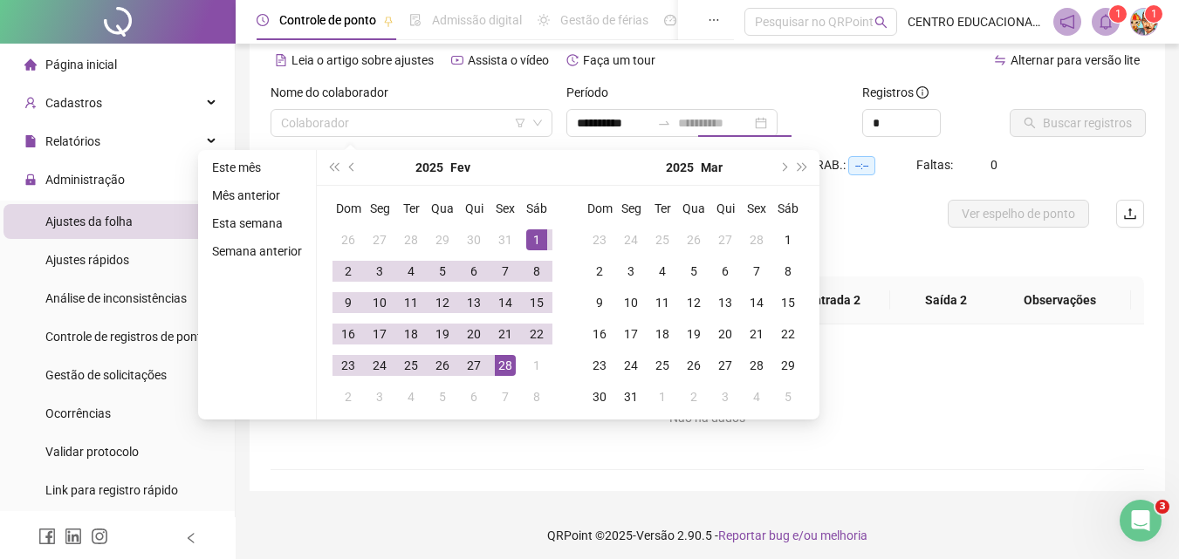
click at [505, 371] on div "28" at bounding box center [505, 365] width 21 height 21
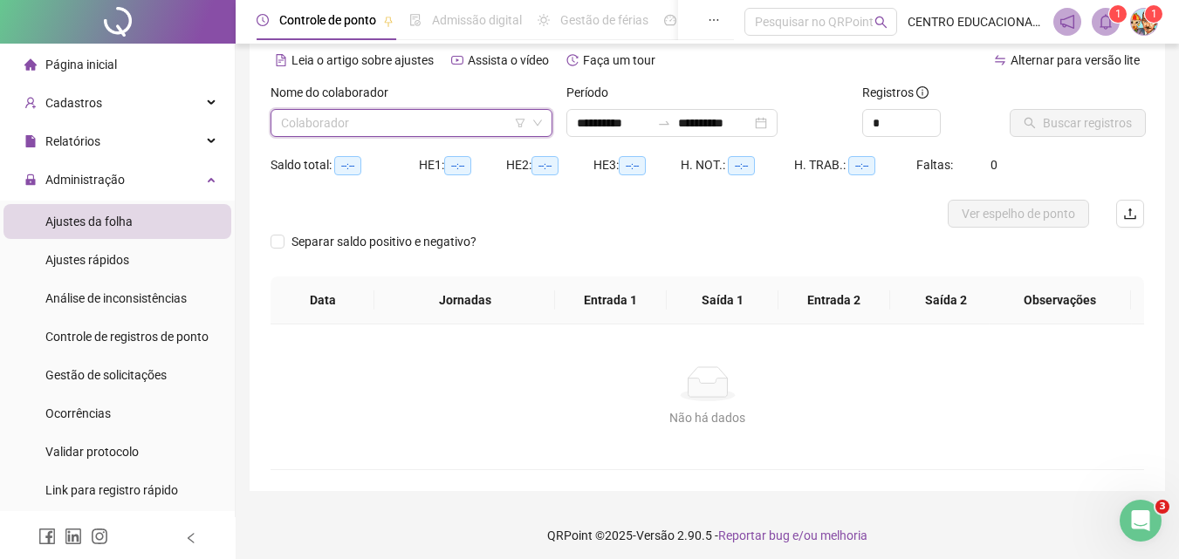
click at [402, 114] on input "search" at bounding box center [403, 123] width 245 height 26
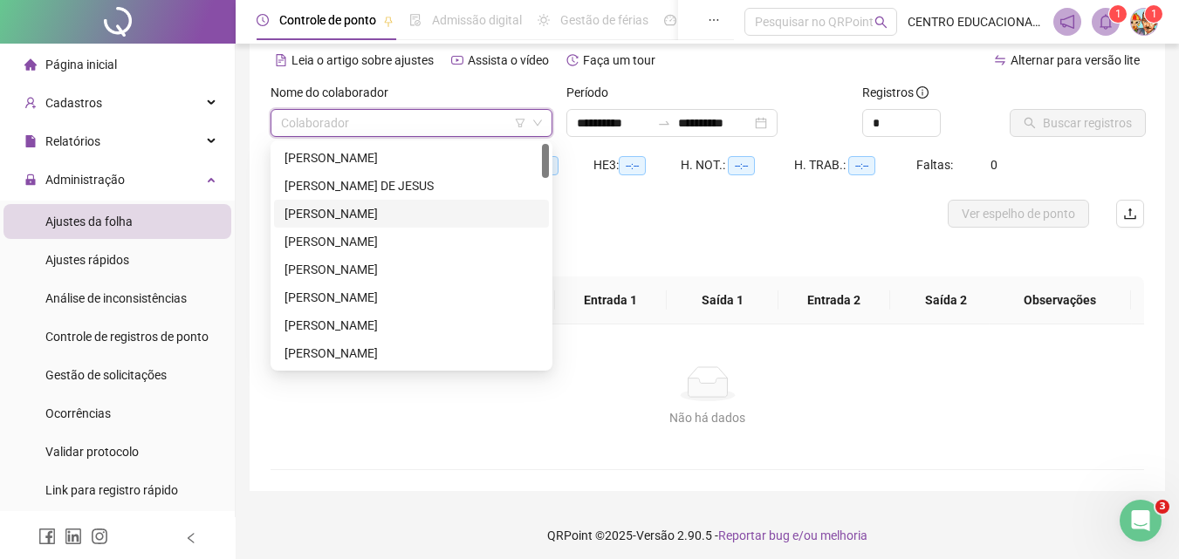
drag, startPoint x: 361, startPoint y: 215, endPoint x: 465, endPoint y: 193, distance: 106.1
click at [364, 214] on div "[PERSON_NAME]" at bounding box center [411, 213] width 254 height 19
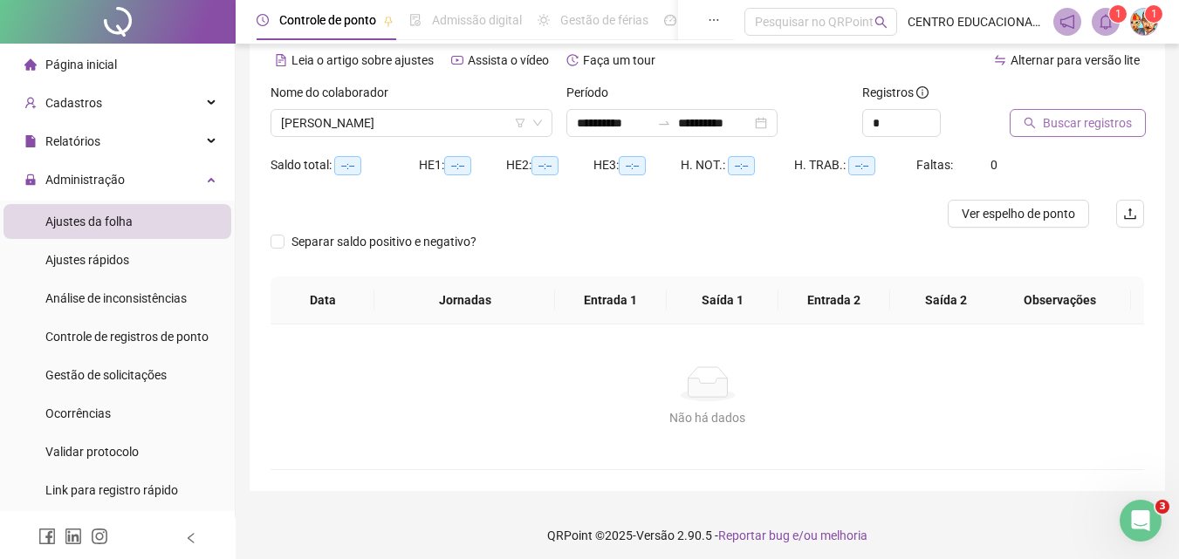
click at [1051, 120] on span "Buscar registros" at bounding box center [1087, 122] width 89 height 19
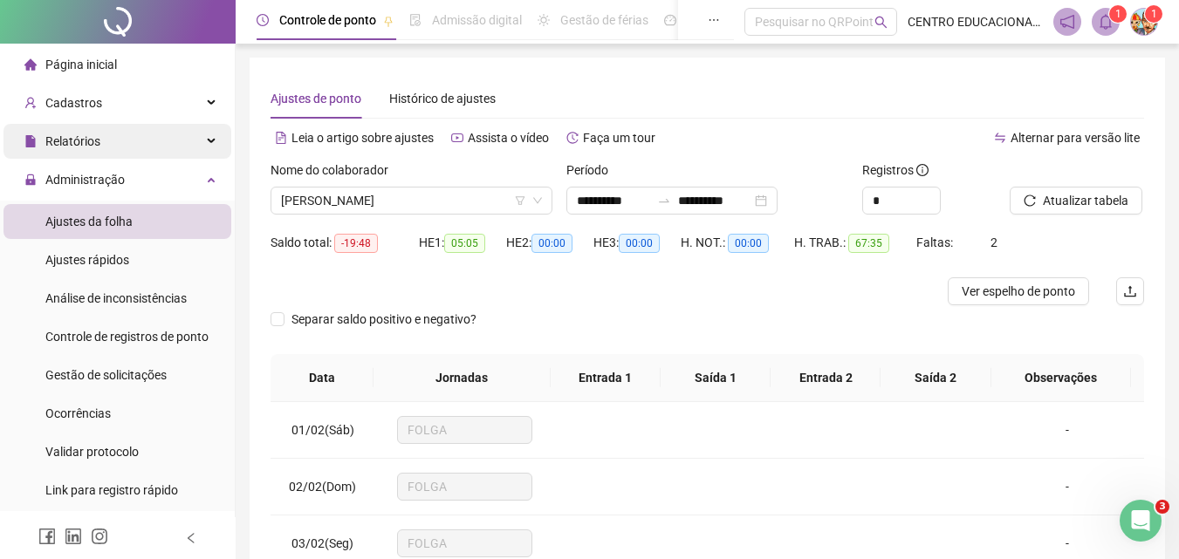
click at [69, 139] on span "Relatórios" at bounding box center [72, 141] width 55 height 14
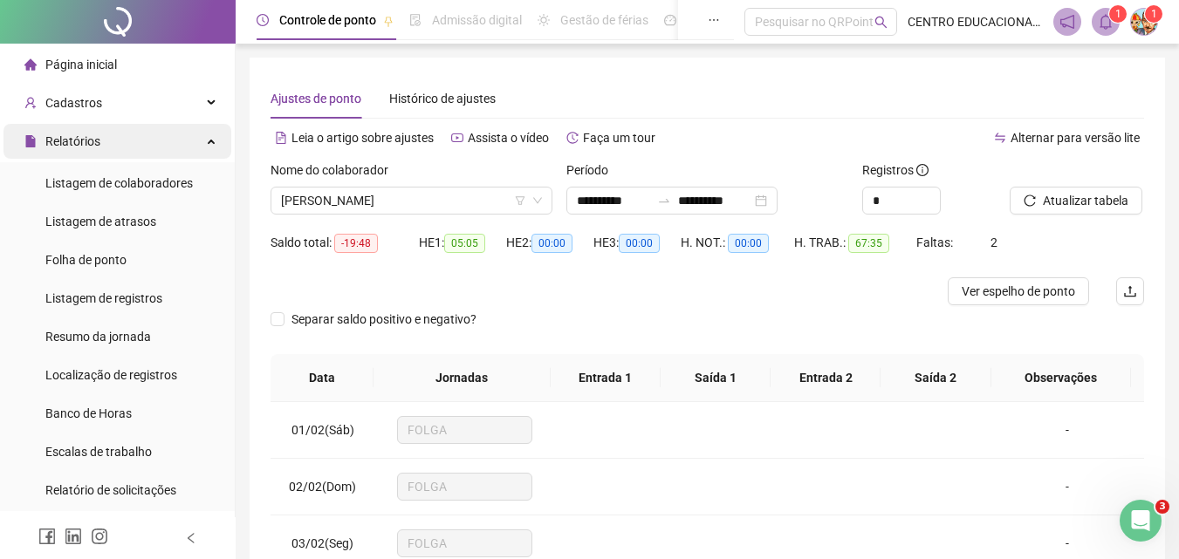
click at [69, 139] on span "Relatórios" at bounding box center [72, 141] width 55 height 14
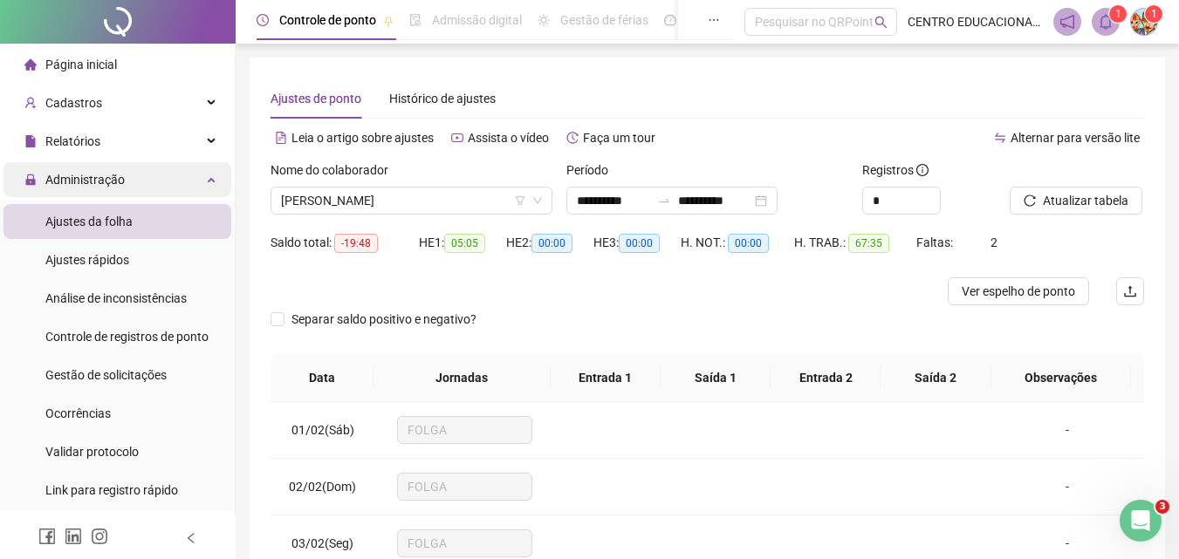
click at [99, 182] on span "Administração" at bounding box center [84, 180] width 79 height 14
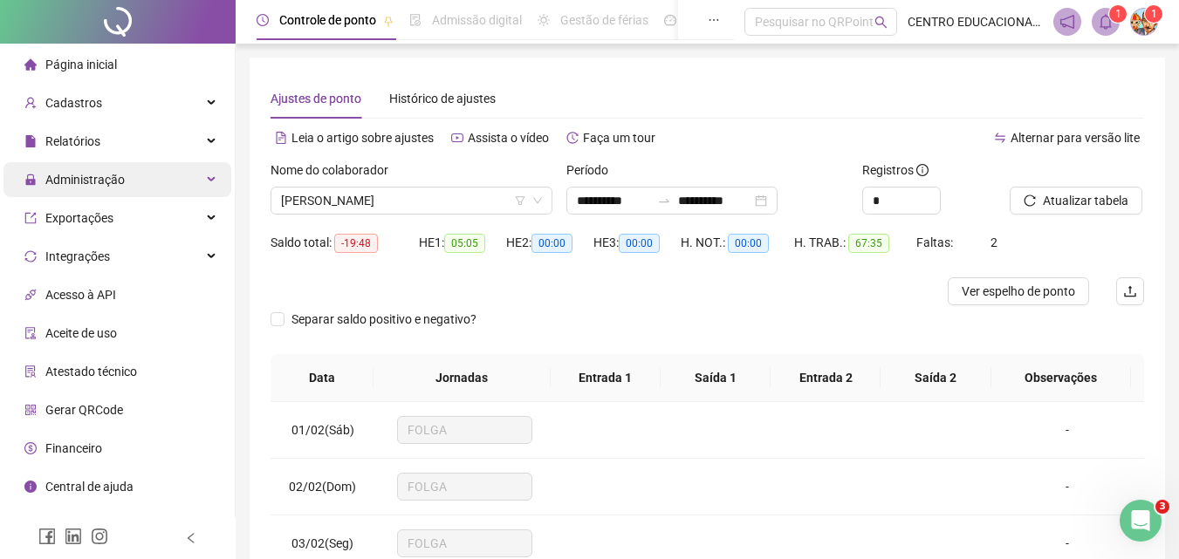
click at [99, 182] on span "Administração" at bounding box center [84, 180] width 79 height 14
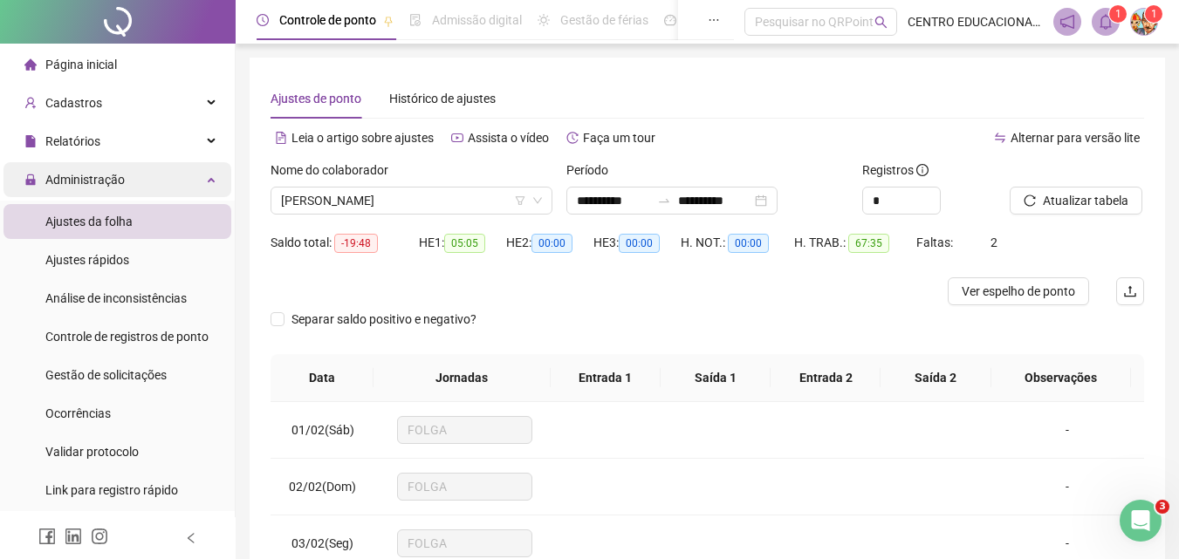
click at [101, 177] on span "Administração" at bounding box center [84, 180] width 79 height 14
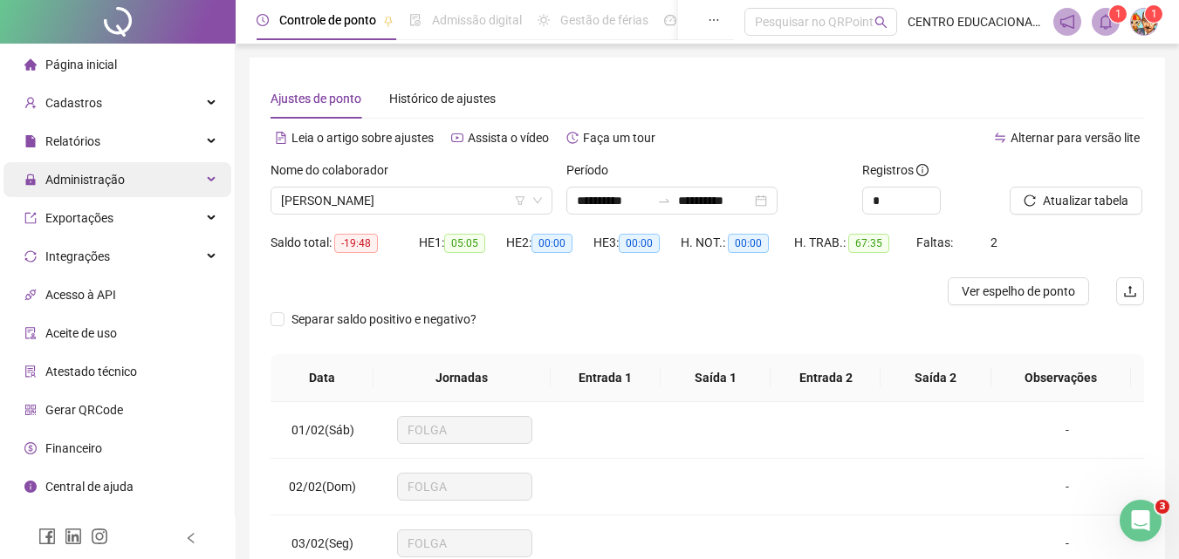
click at [101, 177] on span "Administração" at bounding box center [84, 180] width 79 height 14
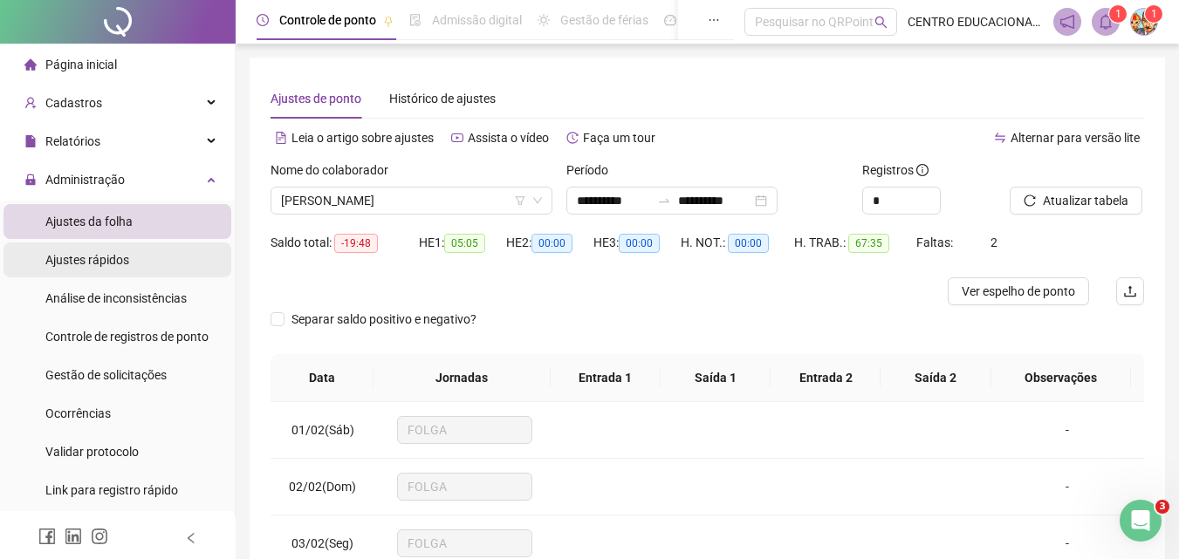
click at [86, 261] on span "Ajustes rápidos" at bounding box center [87, 260] width 84 height 14
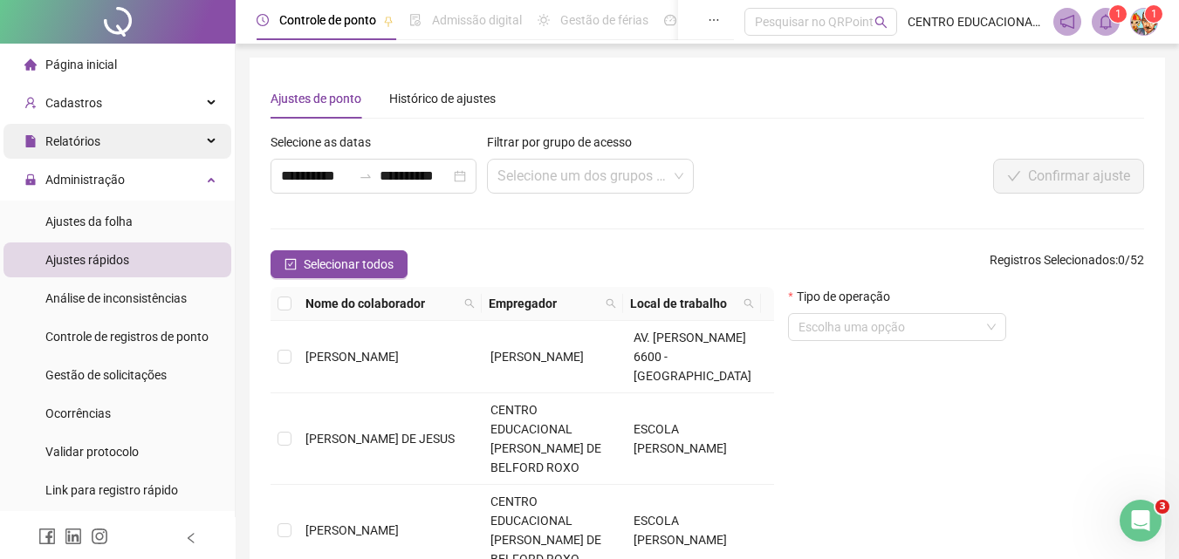
click at [84, 157] on span "Relatórios" at bounding box center [62, 141] width 76 height 35
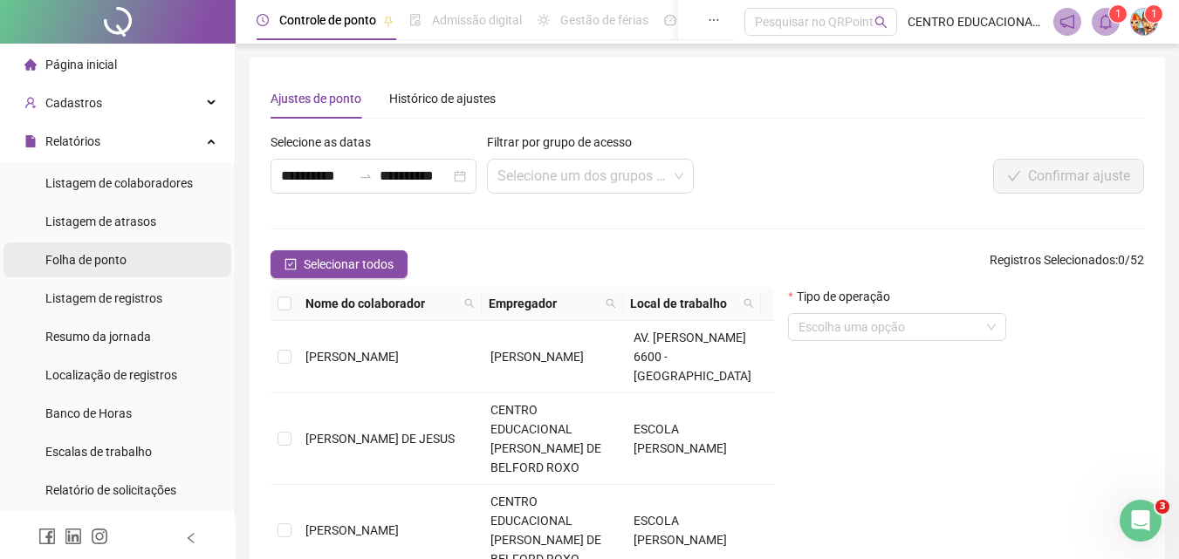
click at [76, 260] on span "Folha de ponto" at bounding box center [85, 260] width 81 height 14
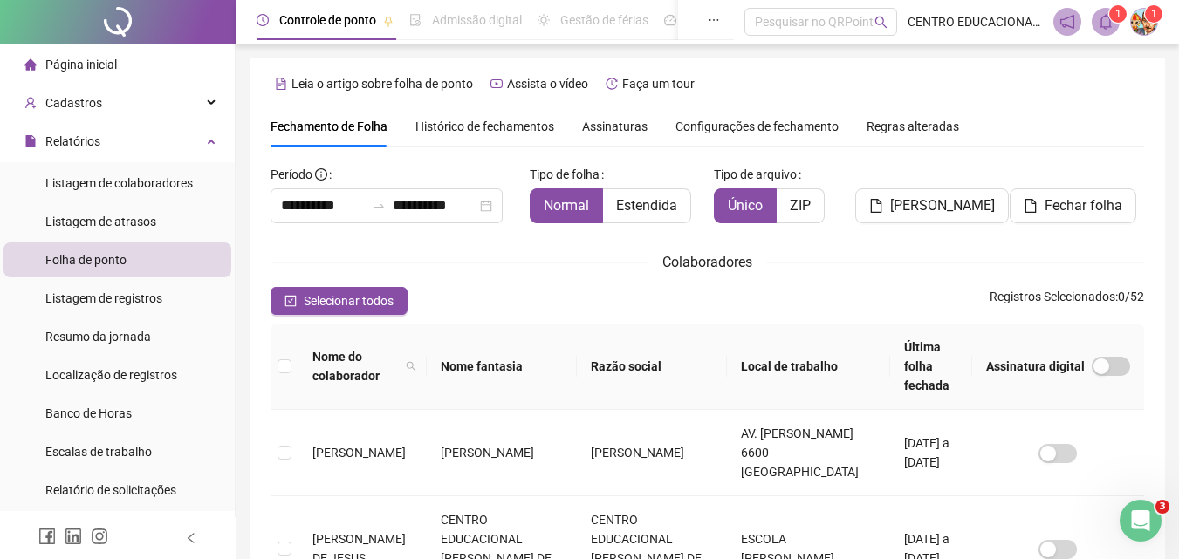
scroll to position [78, 0]
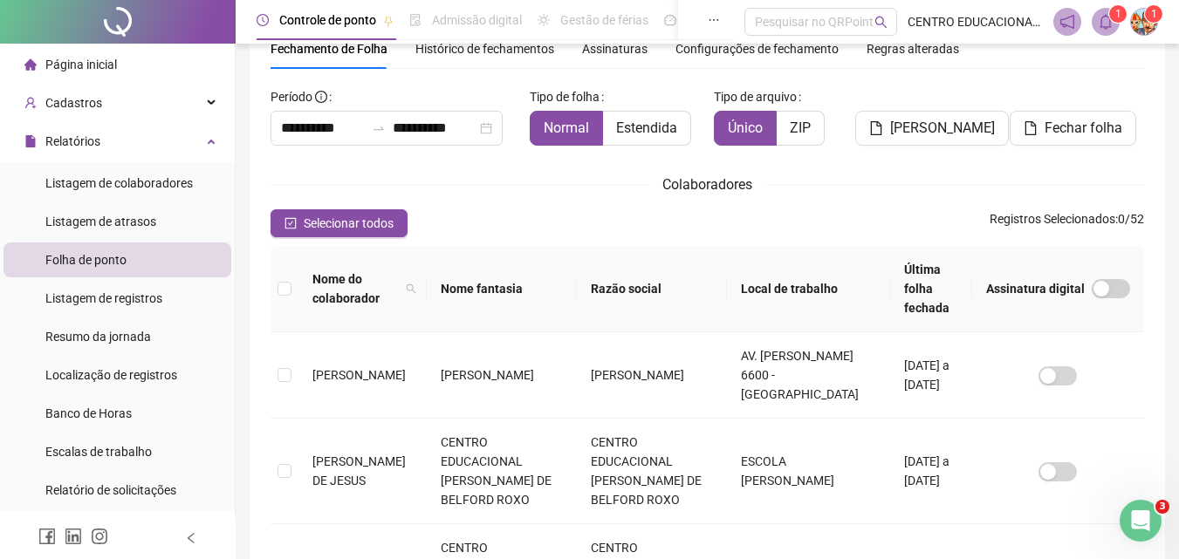
click at [485, 49] on span "Histórico de fechamentos" at bounding box center [484, 49] width 139 height 14
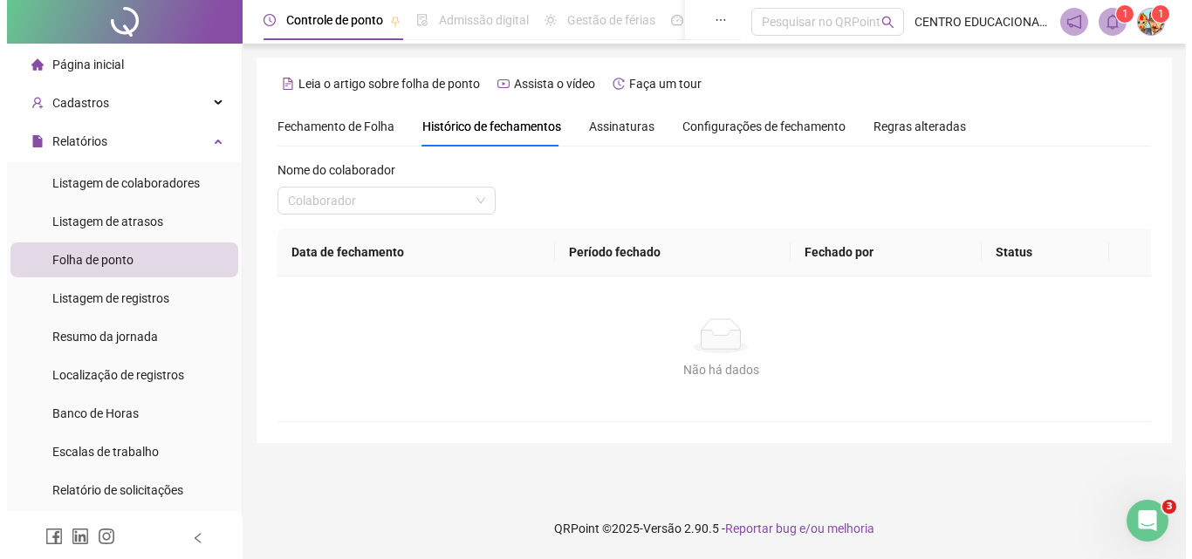
scroll to position [0, 0]
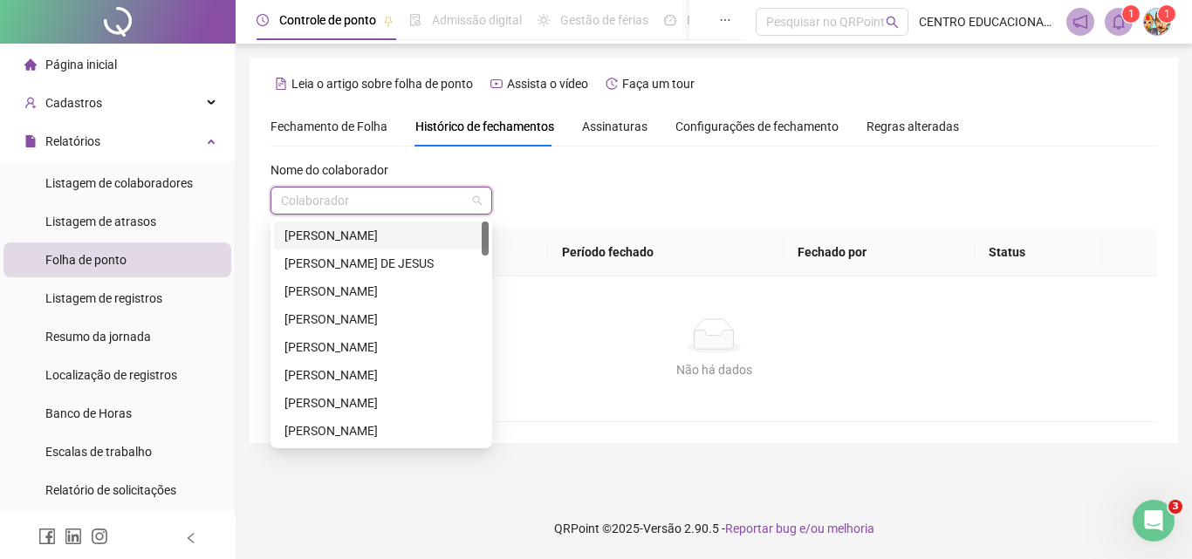
click at [382, 202] on input "search" at bounding box center [373, 201] width 185 height 26
click at [346, 291] on div "[PERSON_NAME]" at bounding box center [381, 291] width 194 height 19
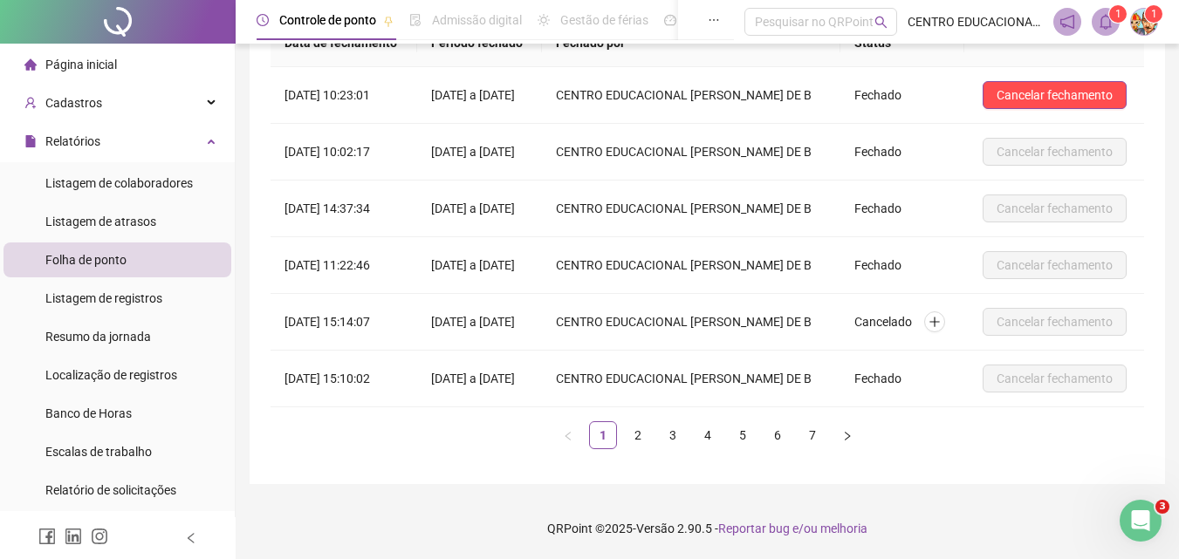
scroll to position [272, 0]
click at [941, 316] on icon "plus" at bounding box center [934, 322] width 12 height 12
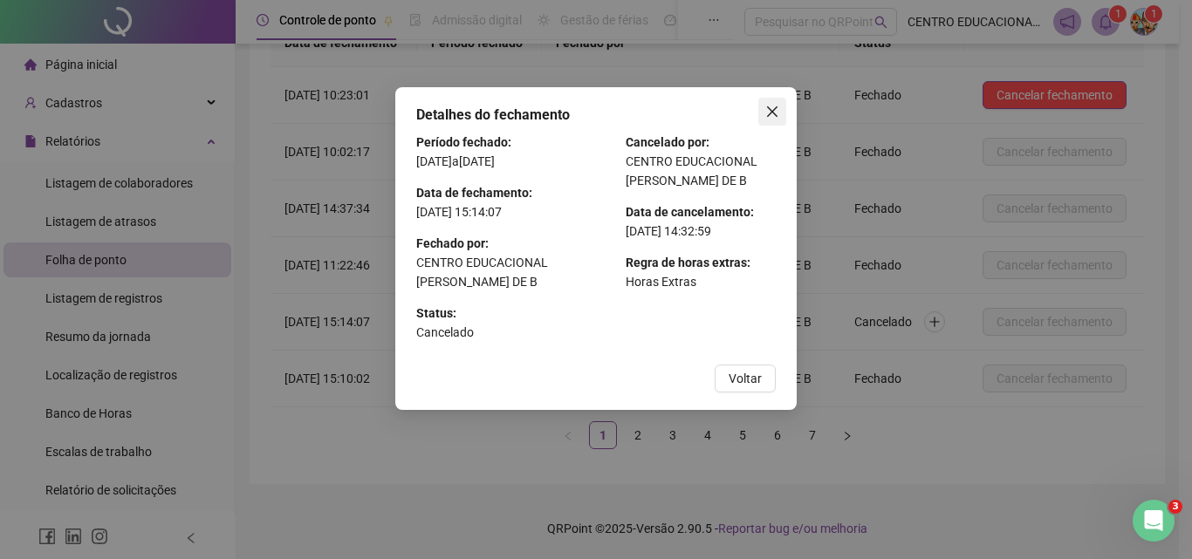
click at [772, 109] on icon "close" at bounding box center [772, 112] width 14 height 14
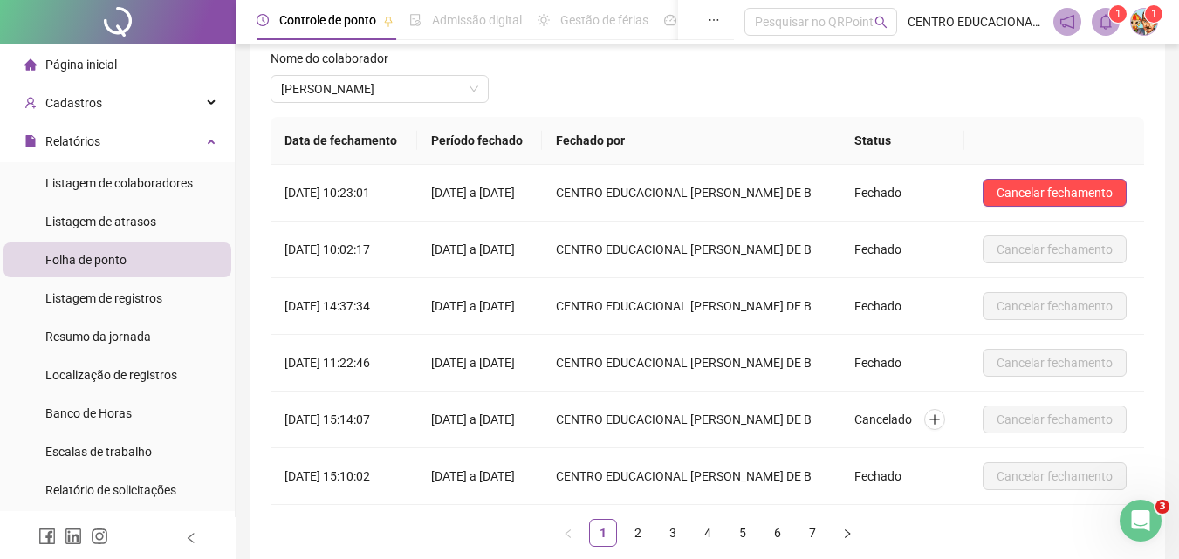
scroll to position [84, 0]
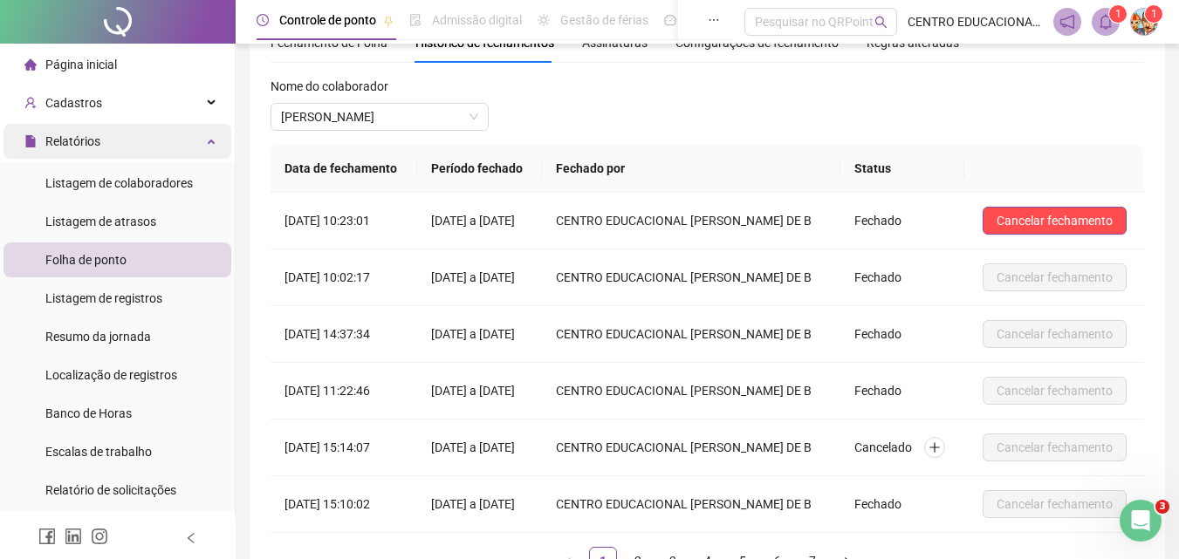
click at [67, 138] on span "Relatórios" at bounding box center [72, 141] width 55 height 14
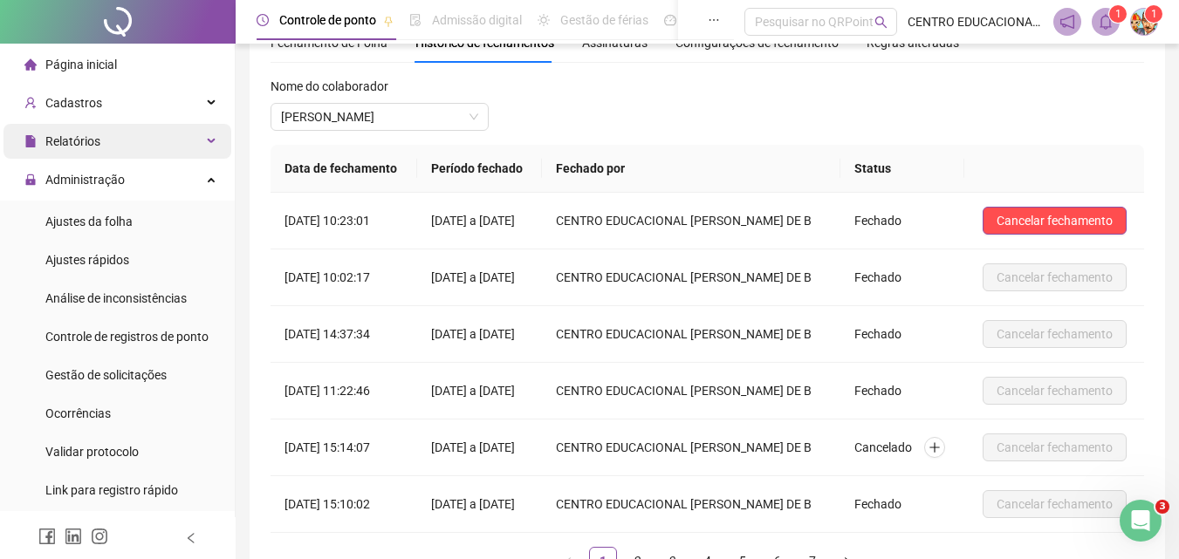
click at [67, 138] on span "Relatórios" at bounding box center [72, 141] width 55 height 14
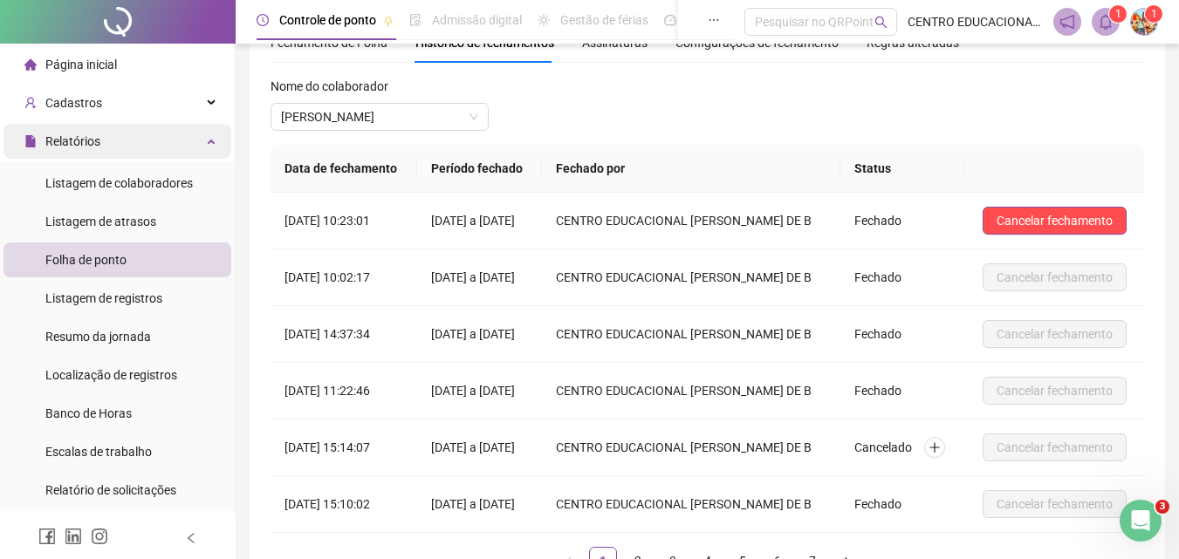
click at [67, 138] on span "Relatórios" at bounding box center [72, 141] width 55 height 14
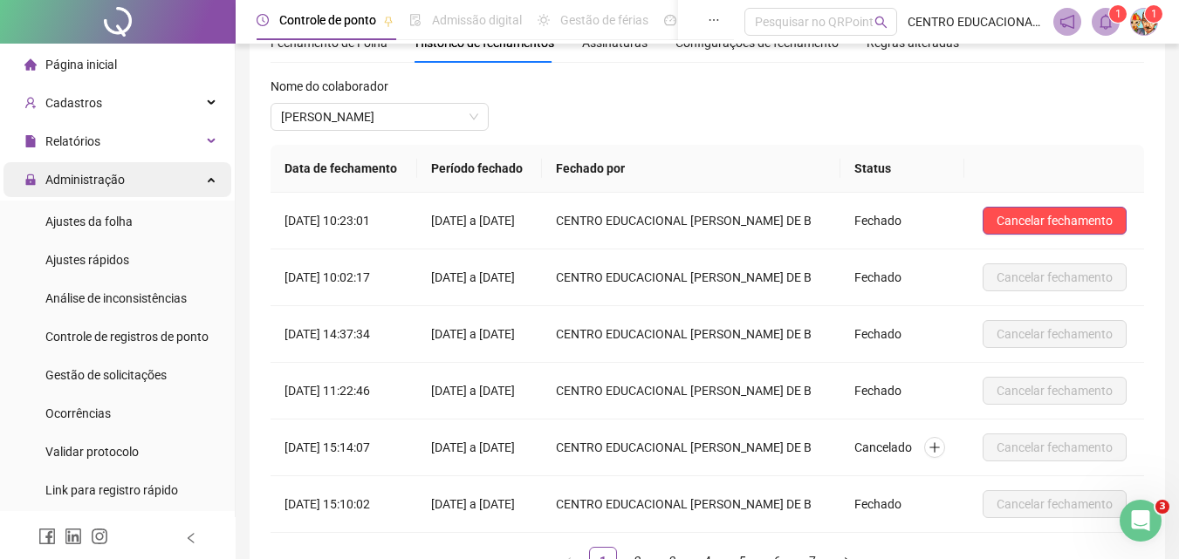
click at [60, 184] on span "Administração" at bounding box center [84, 180] width 79 height 14
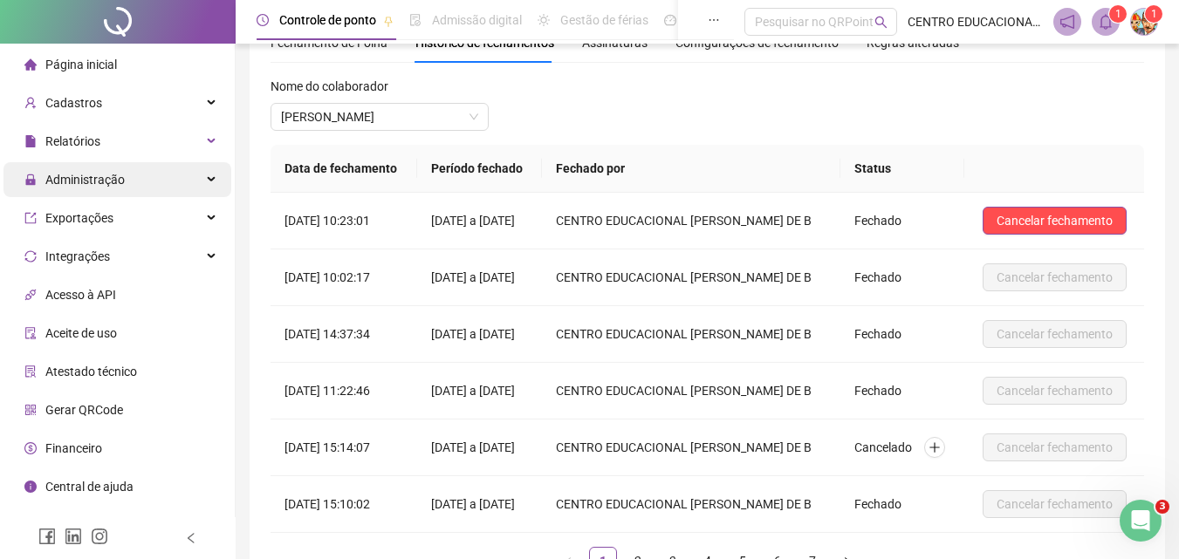
click at [60, 184] on span "Administração" at bounding box center [84, 180] width 79 height 14
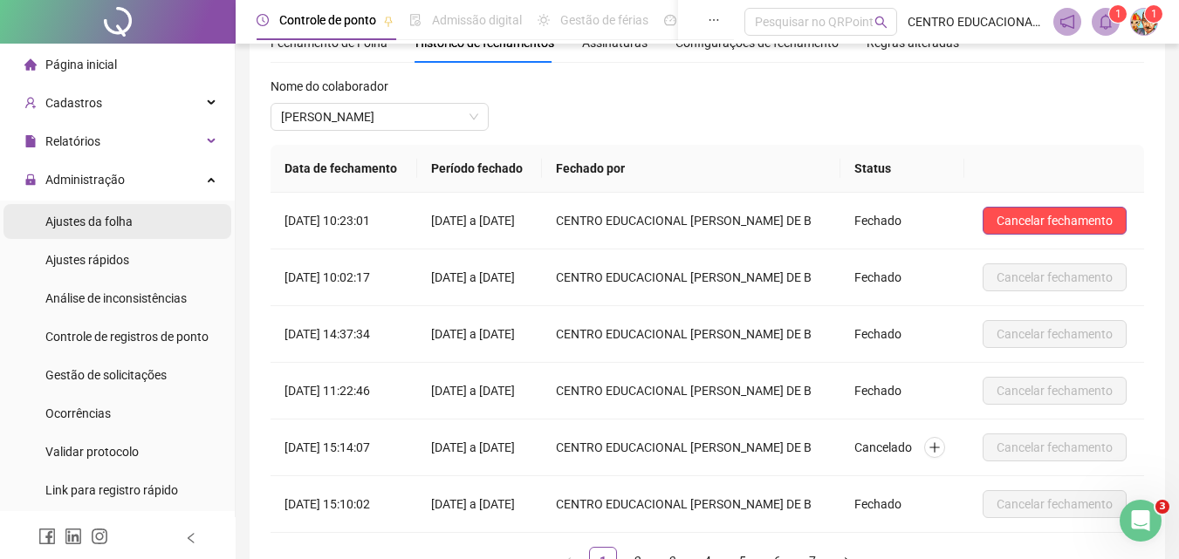
click at [68, 223] on span "Ajustes da folha" at bounding box center [88, 222] width 87 height 14
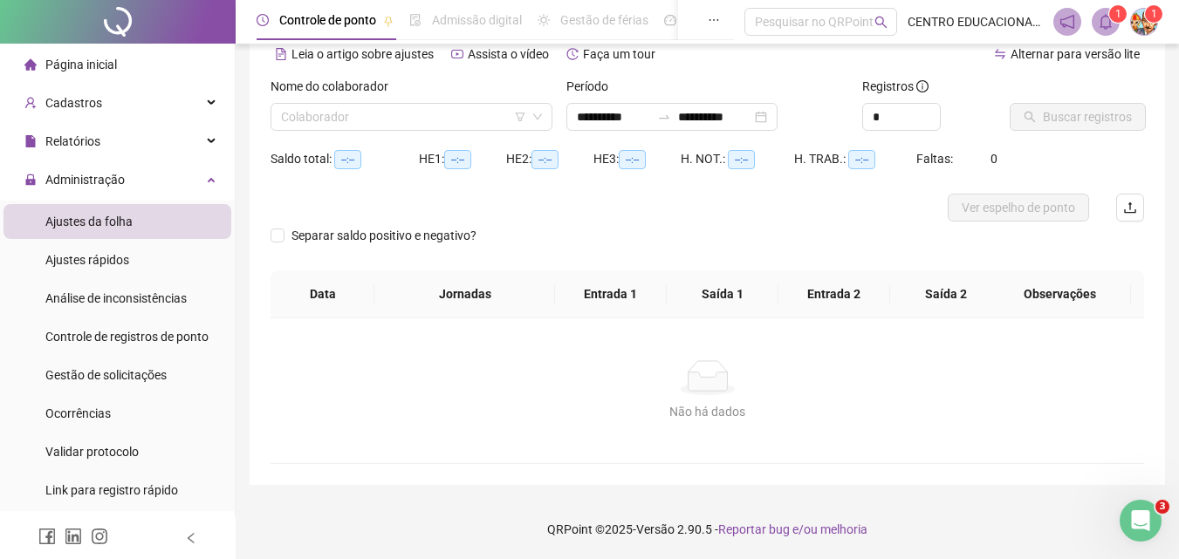
type input "**********"
click at [625, 115] on input "**********" at bounding box center [613, 116] width 73 height 19
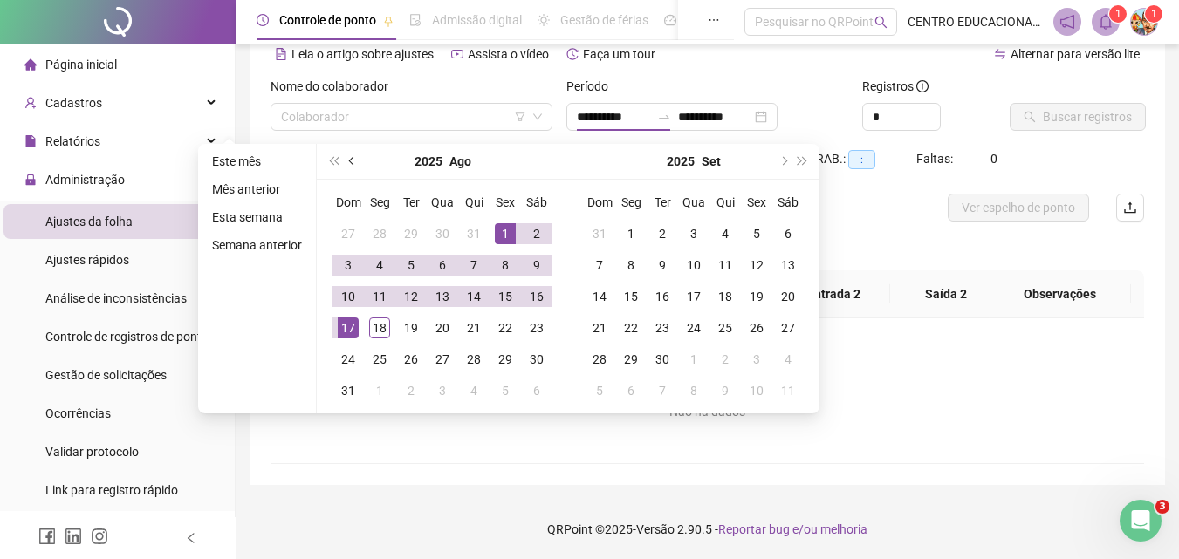
click at [349, 164] on button "prev-year" at bounding box center [352, 161] width 19 height 35
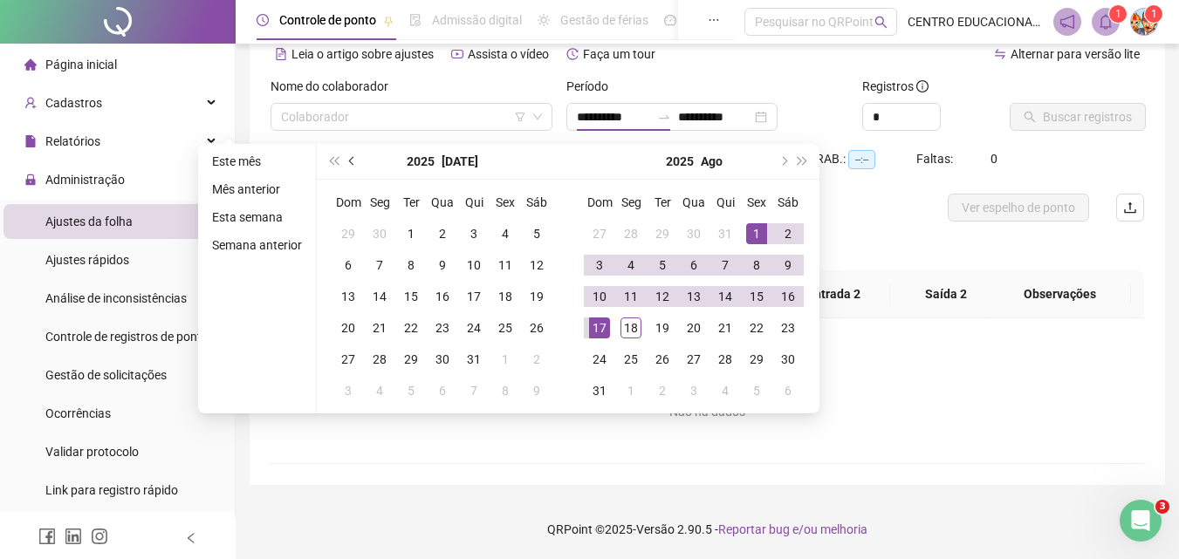
click at [349, 164] on button "prev-year" at bounding box center [352, 161] width 19 height 35
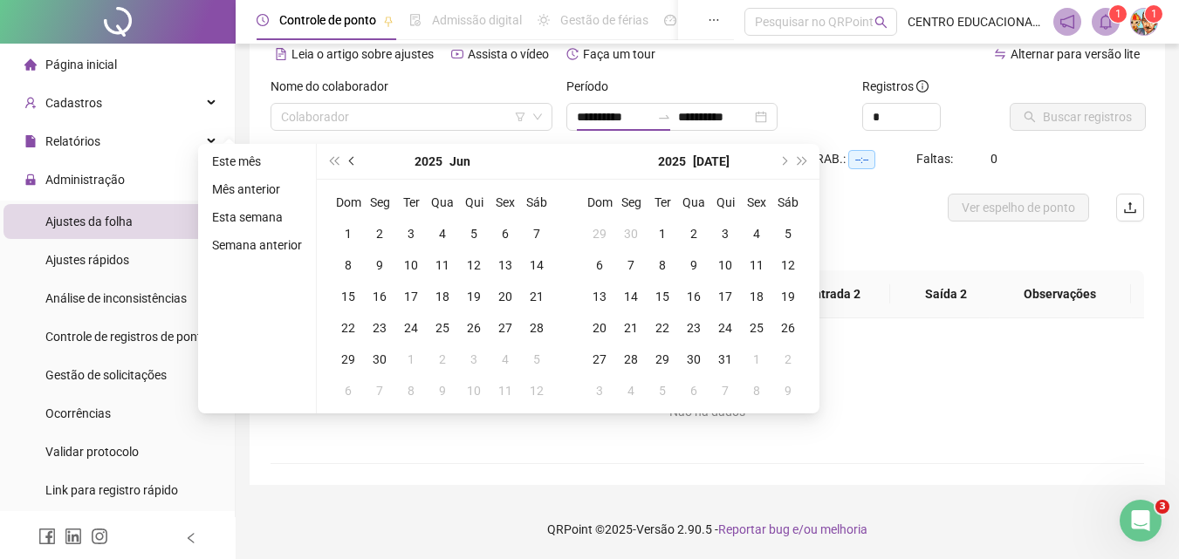
click at [349, 164] on button "prev-year" at bounding box center [352, 161] width 19 height 35
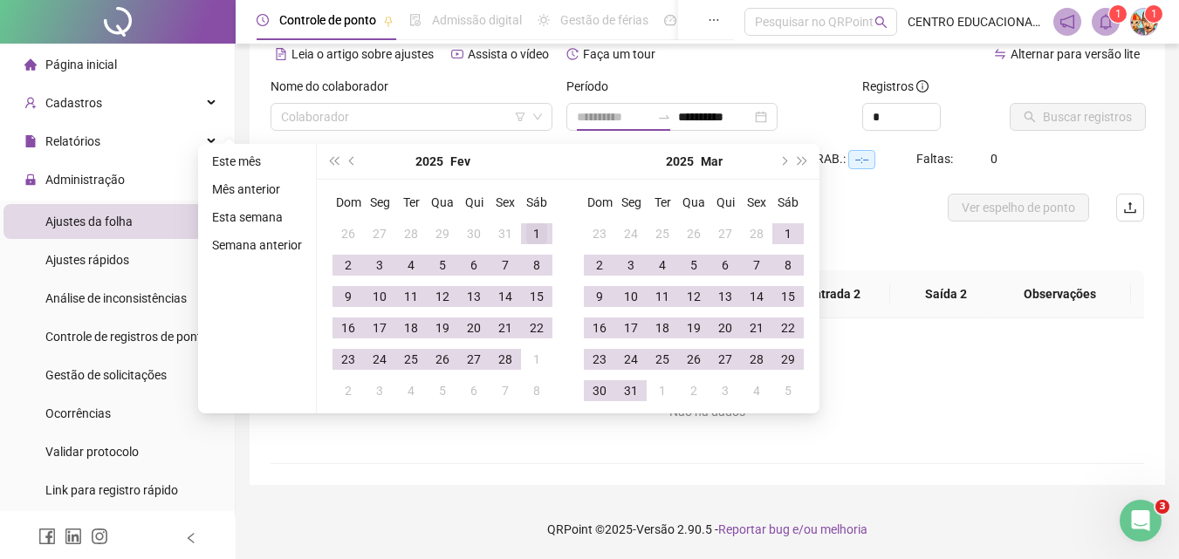
type input "**********"
drag, startPoint x: 542, startPoint y: 229, endPoint x: 523, endPoint y: 293, distance: 67.4
click at [544, 230] on div "1" at bounding box center [536, 233] width 21 height 21
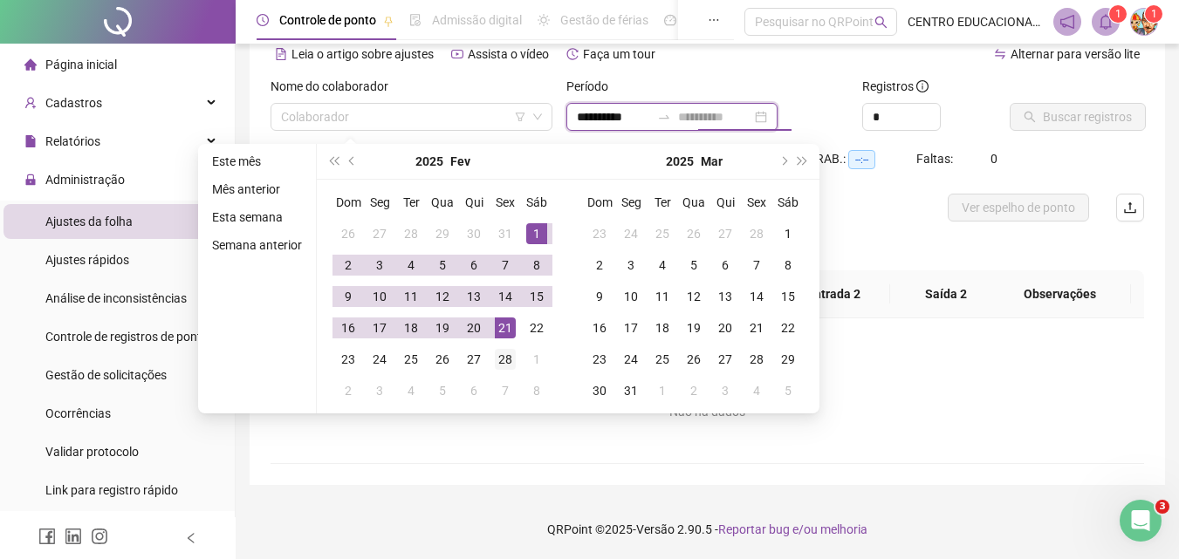
type input "**********"
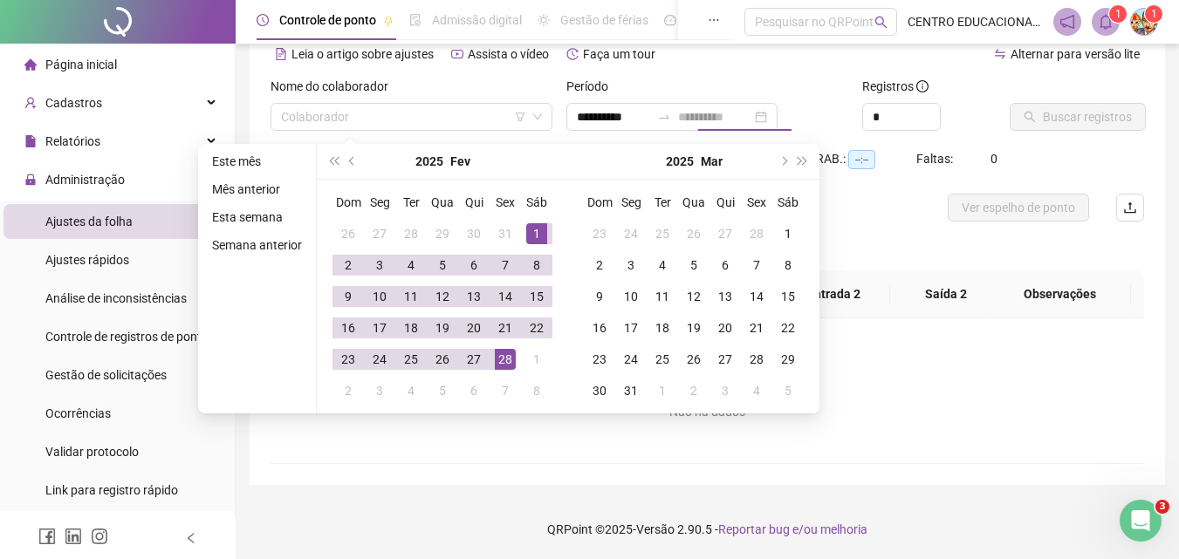
click at [500, 354] on div "28" at bounding box center [505, 359] width 21 height 21
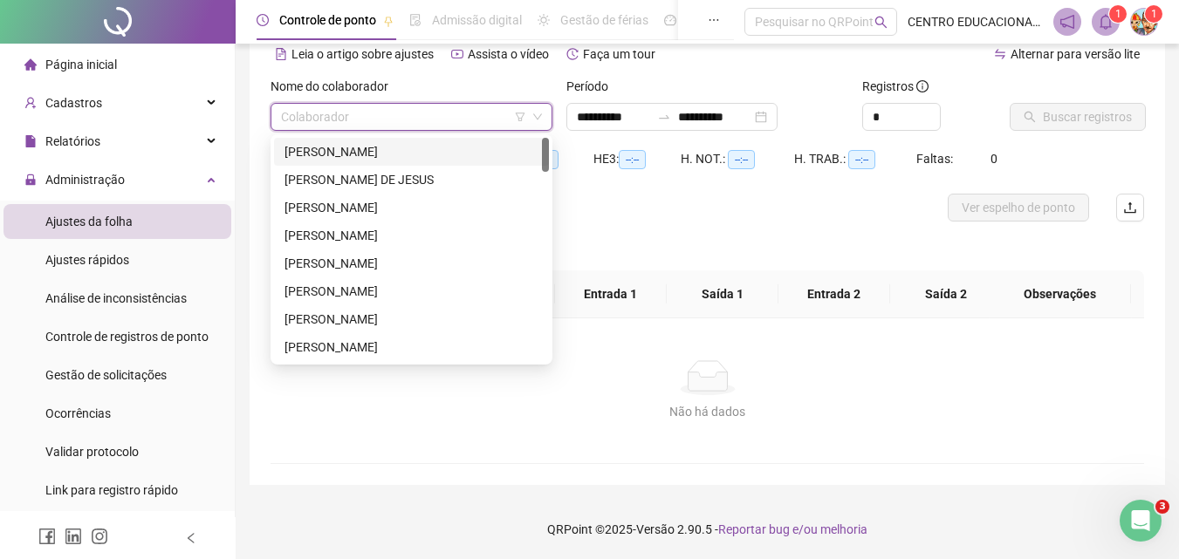
click at [409, 118] on input "search" at bounding box center [403, 117] width 245 height 26
click at [378, 208] on div "[PERSON_NAME]" at bounding box center [411, 207] width 254 height 19
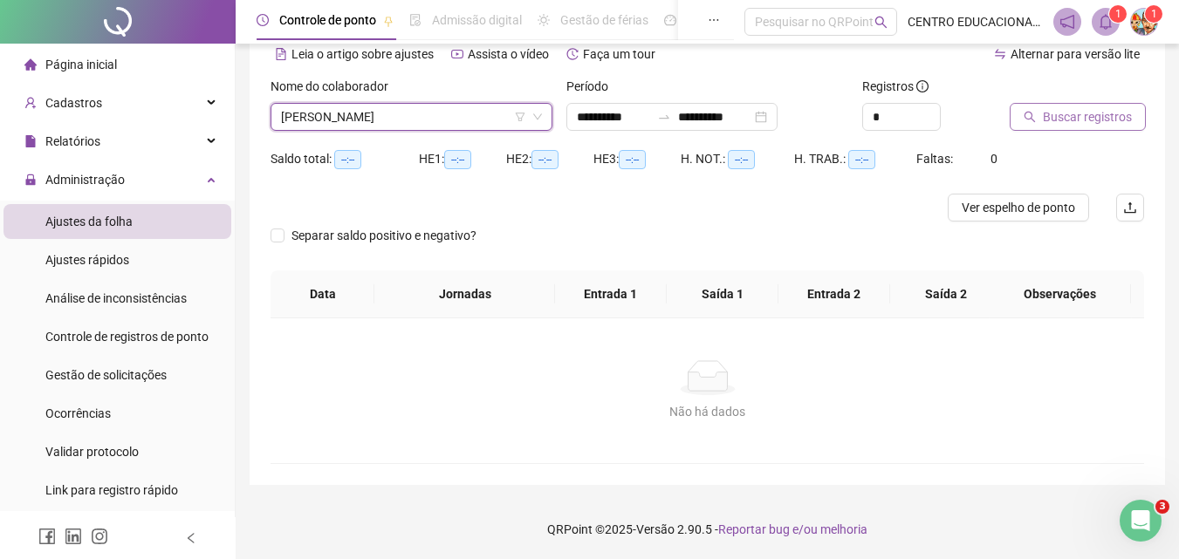
click at [1077, 118] on span "Buscar registros" at bounding box center [1087, 116] width 89 height 19
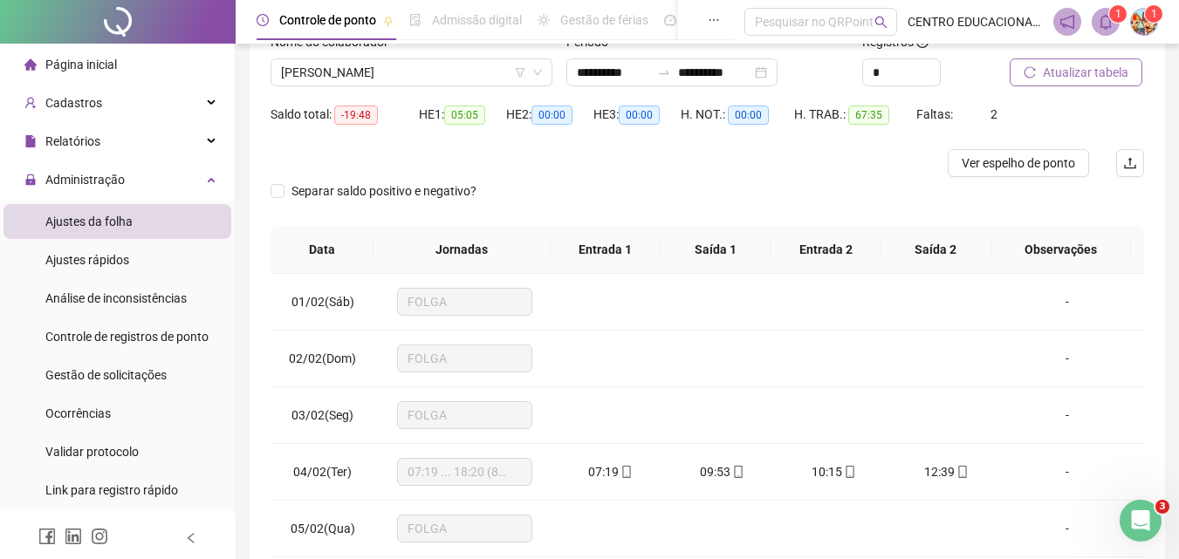
scroll to position [20, 0]
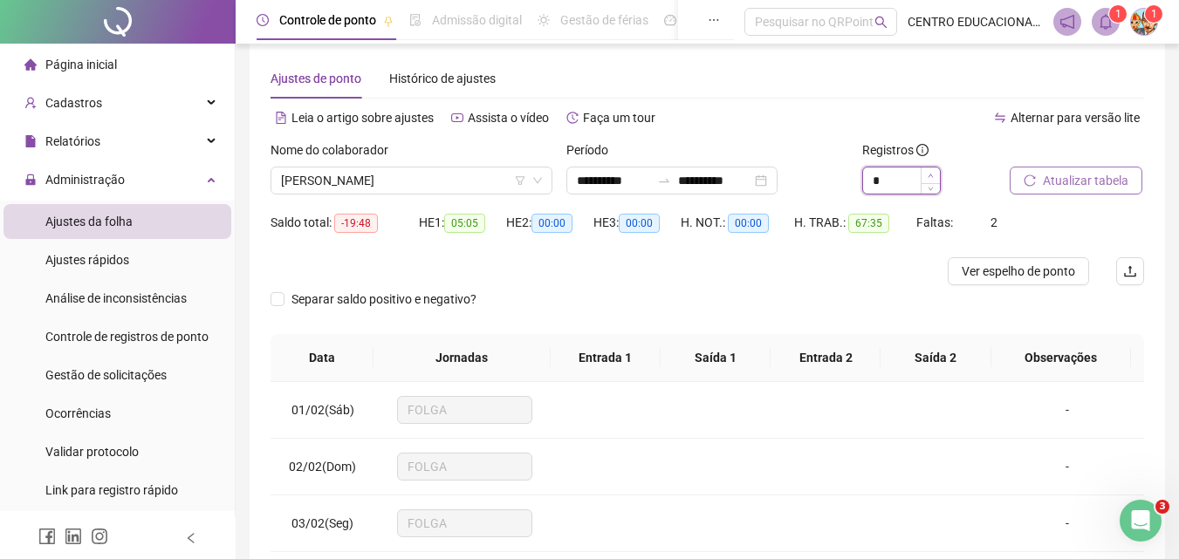
click at [928, 170] on span "Increase Value" at bounding box center [930, 176] width 19 height 16
type input "*"
click at [1060, 176] on span "Atualizar tabela" at bounding box center [1086, 180] width 86 height 19
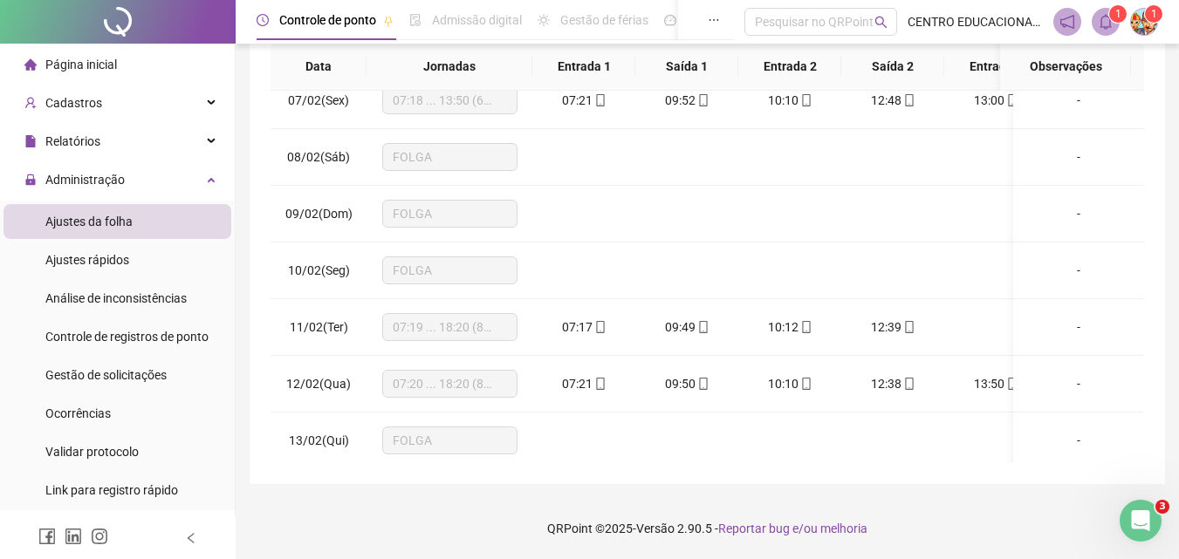
scroll to position [384, 0]
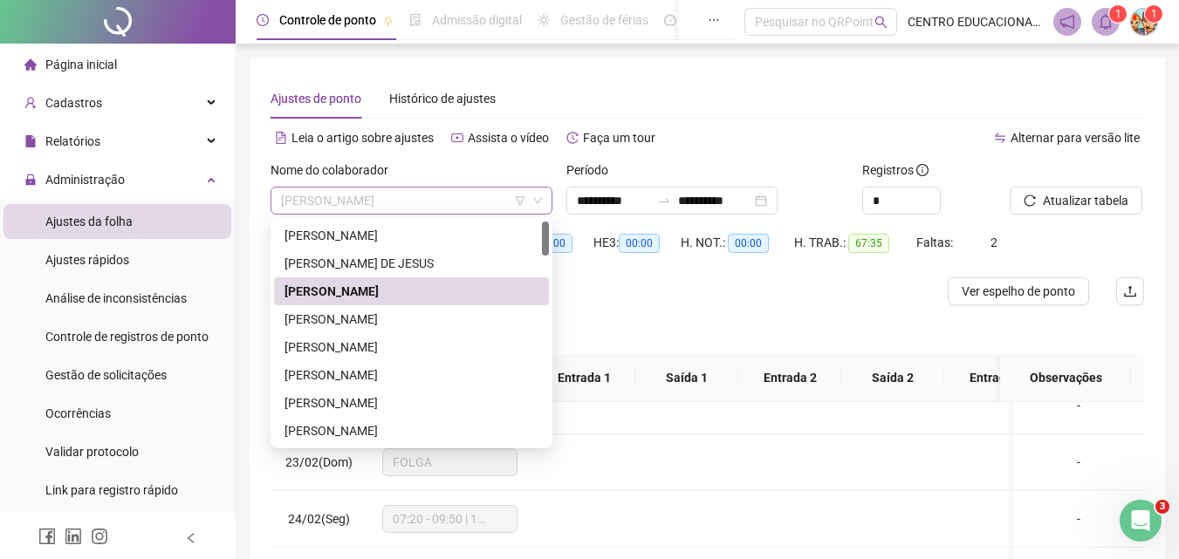
click at [416, 200] on span "[PERSON_NAME]" at bounding box center [411, 201] width 261 height 26
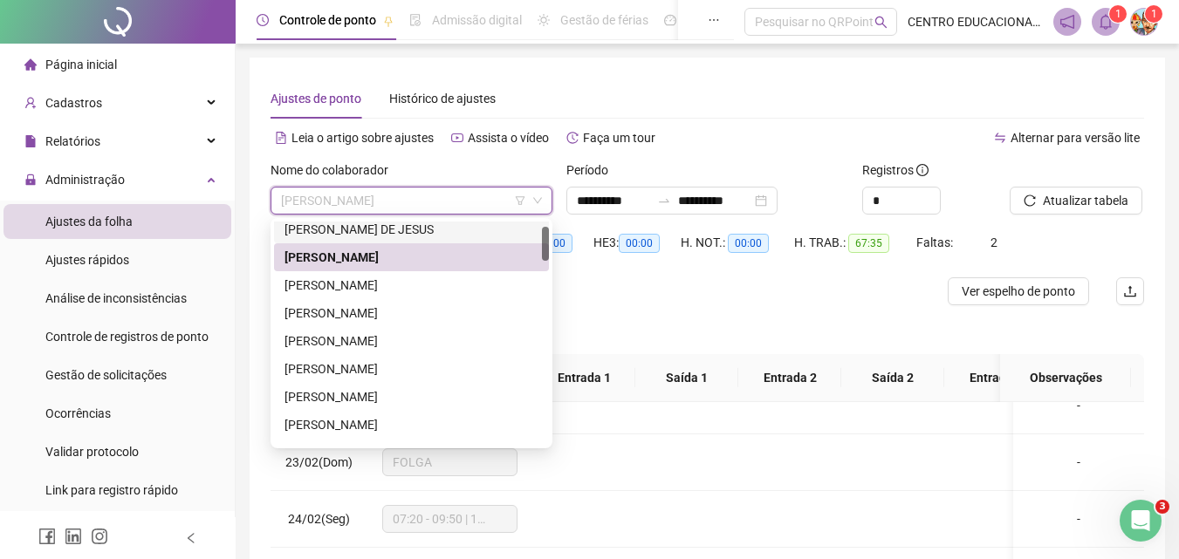
drag, startPoint x: 545, startPoint y: 243, endPoint x: 539, endPoint y: 254, distance: 12.1
click at [544, 249] on div at bounding box center [545, 244] width 7 height 34
click at [439, 314] on div "[PERSON_NAME]" at bounding box center [411, 313] width 254 height 19
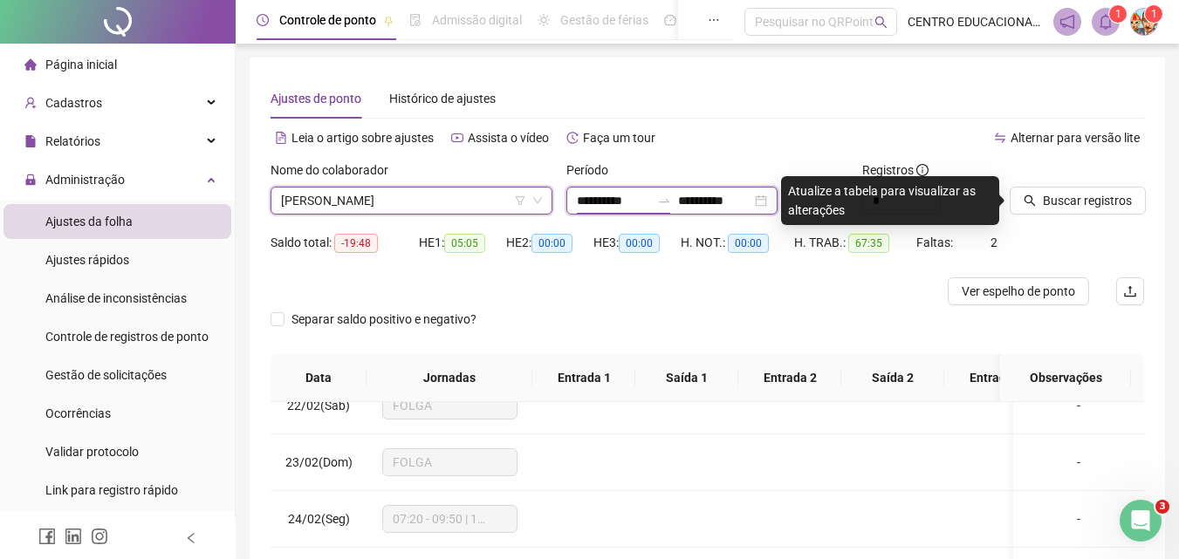
click at [601, 194] on input "**********" at bounding box center [613, 200] width 73 height 19
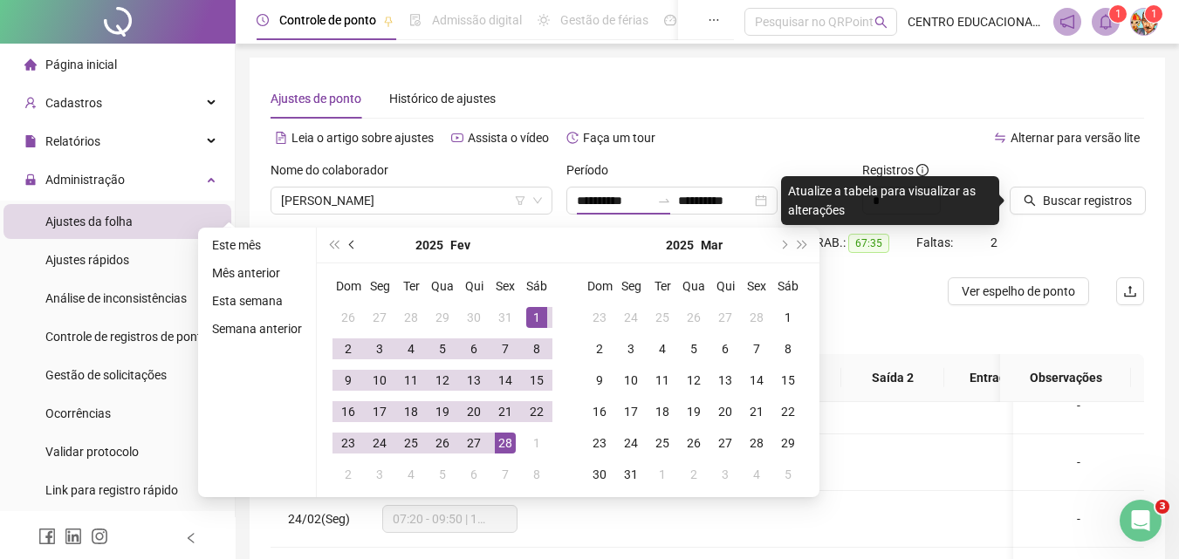
click at [351, 243] on span "prev-year" at bounding box center [353, 245] width 9 height 9
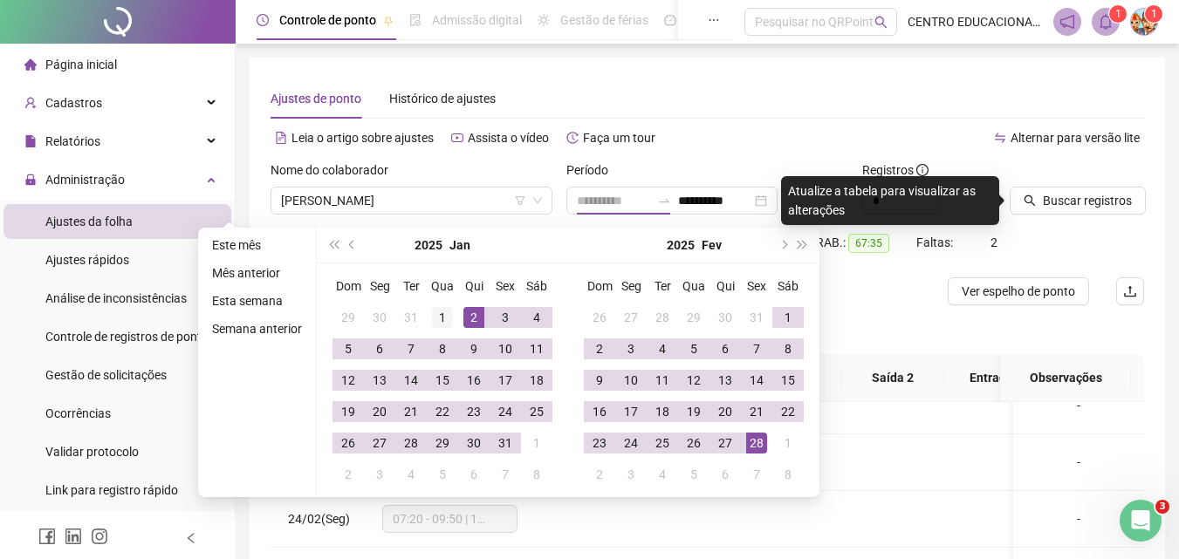
type input "**********"
click at [442, 318] on div "1" at bounding box center [442, 317] width 21 height 21
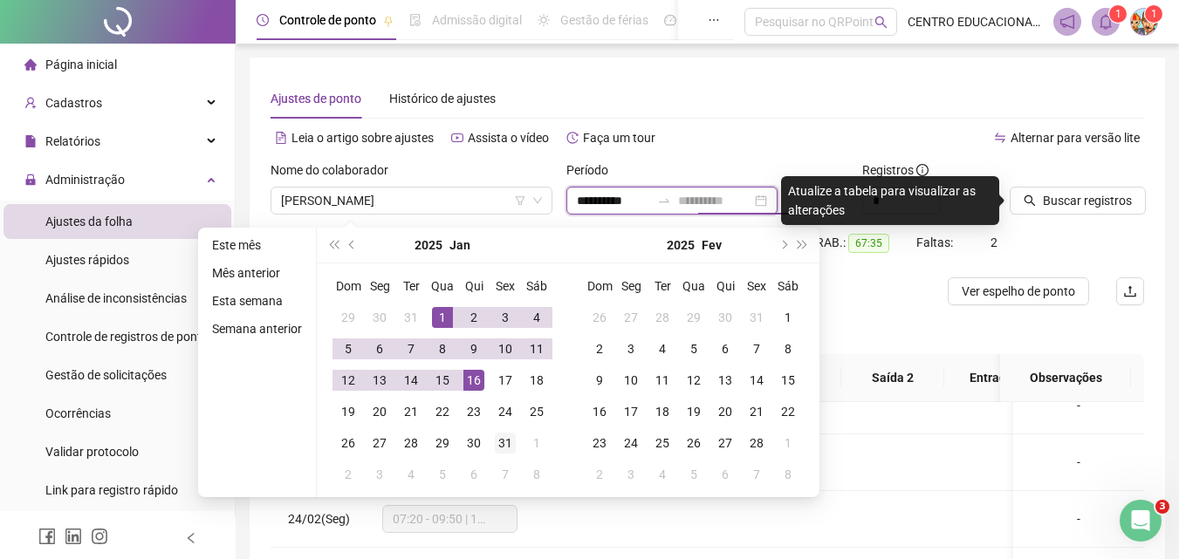
type input "**********"
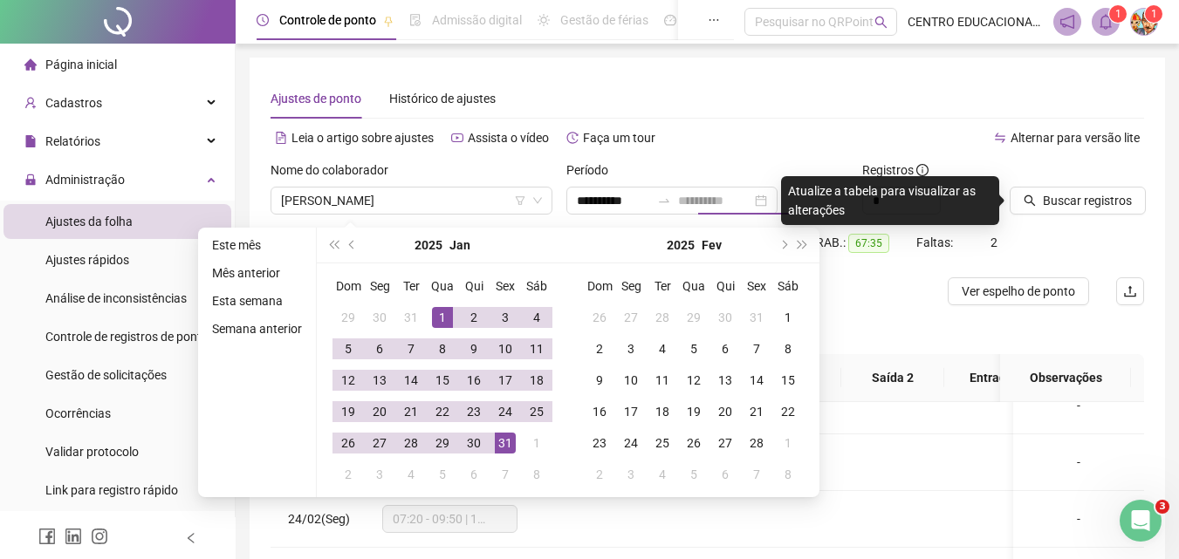
drag, startPoint x: 502, startPoint y: 446, endPoint x: 989, endPoint y: 253, distance: 523.7
click at [504, 446] on div "31" at bounding box center [505, 443] width 21 height 21
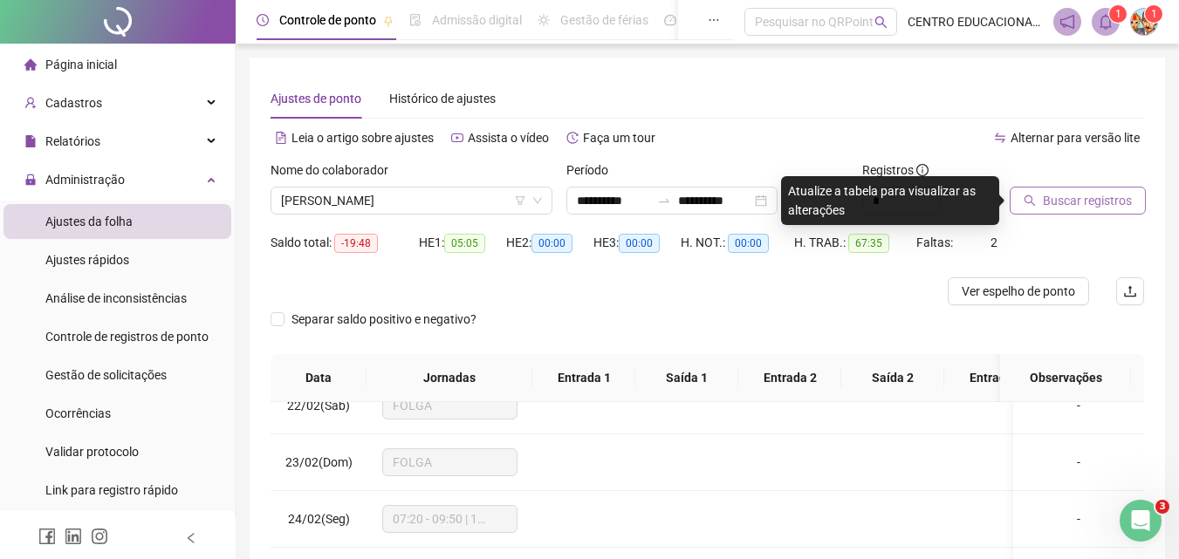
click at [1064, 202] on span "Buscar registros" at bounding box center [1087, 200] width 89 height 19
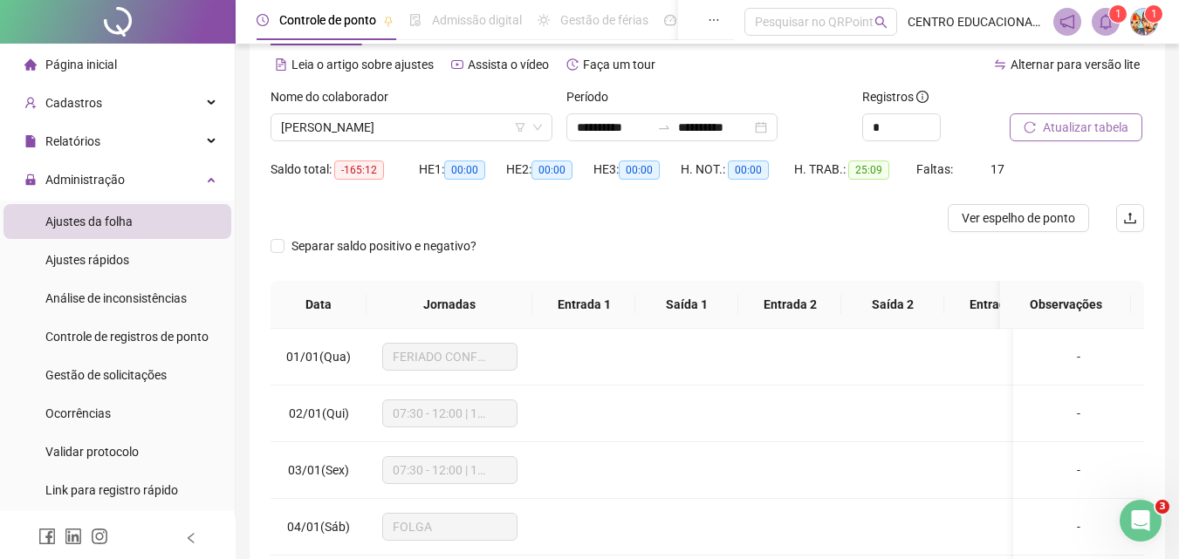
scroll to position [59, 0]
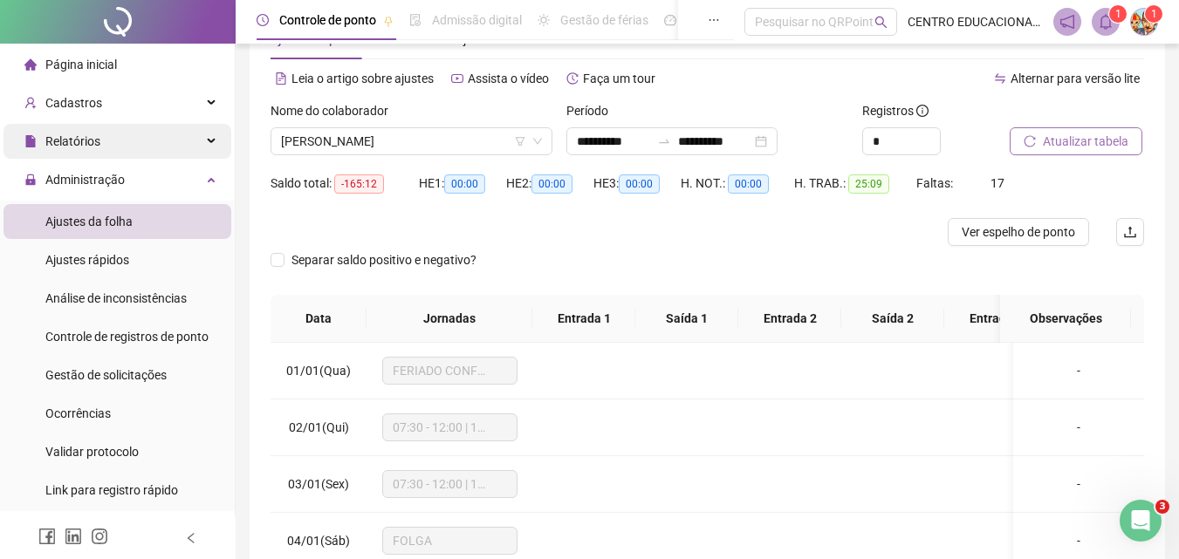
click at [62, 140] on span "Relatórios" at bounding box center [72, 141] width 55 height 14
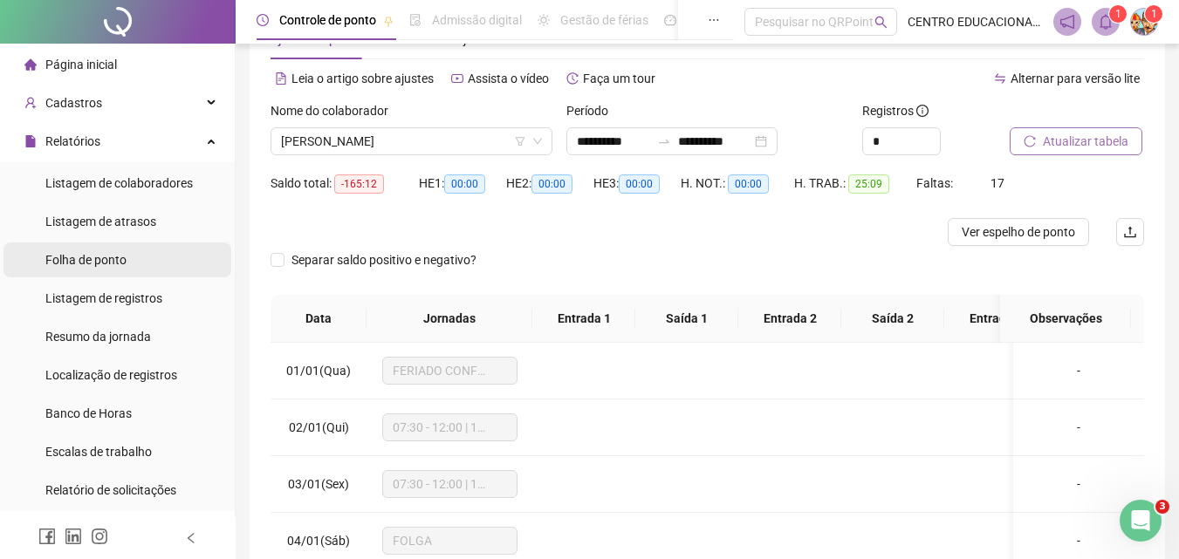
click at [73, 259] on span "Folha de ponto" at bounding box center [85, 260] width 81 height 14
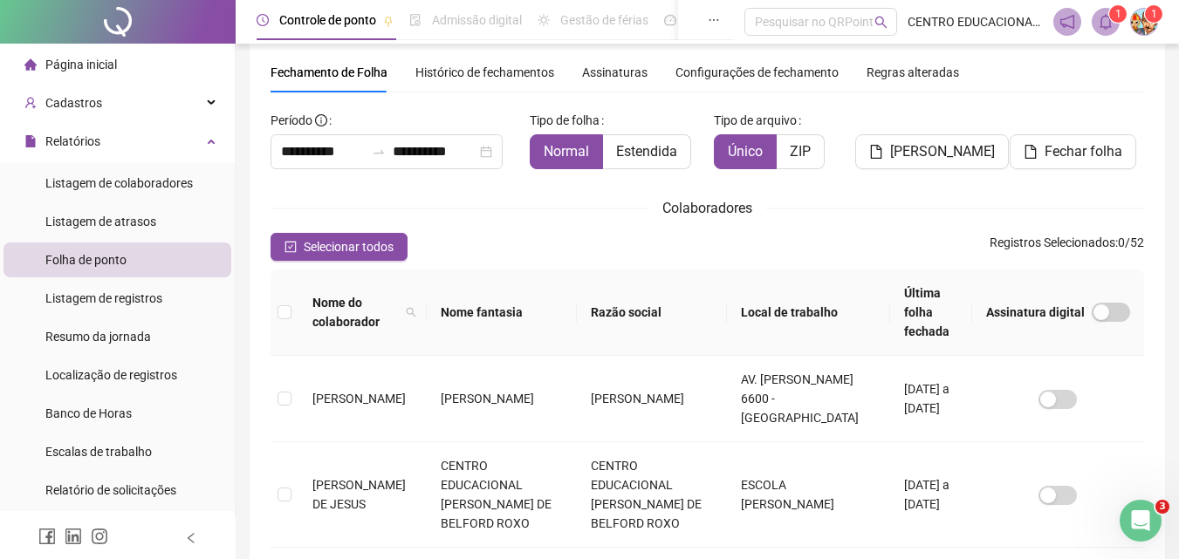
scroll to position [78, 0]
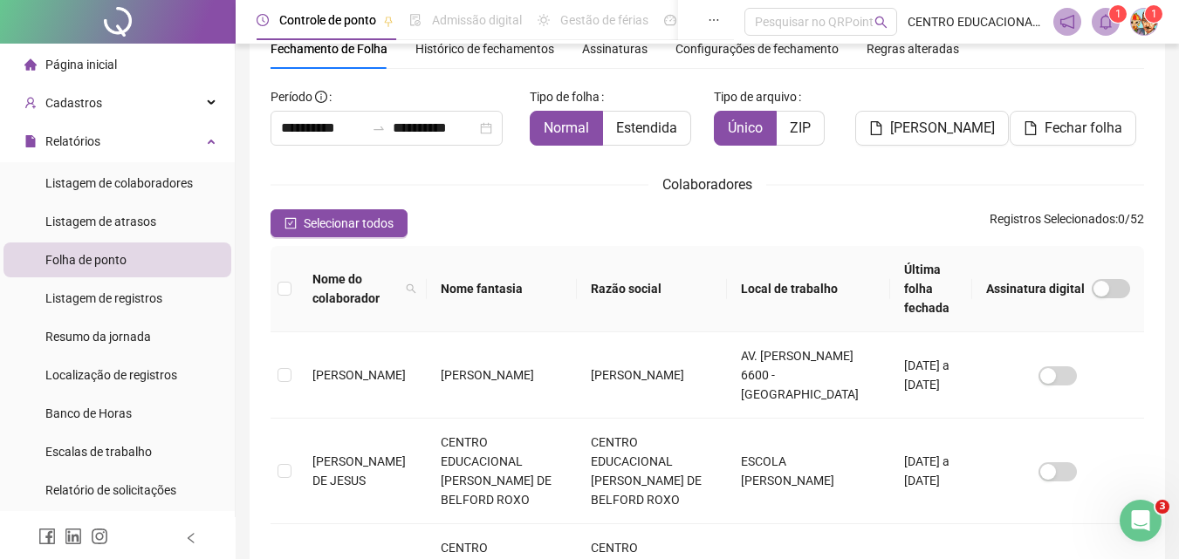
click at [492, 50] on span "Histórico de fechamentos" at bounding box center [484, 49] width 139 height 14
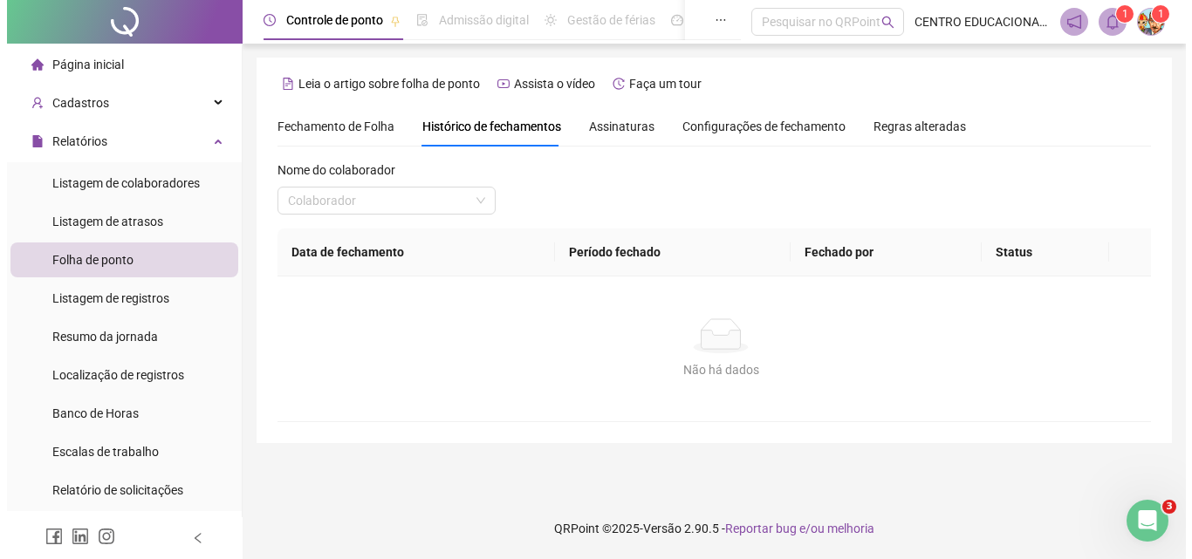
scroll to position [0, 0]
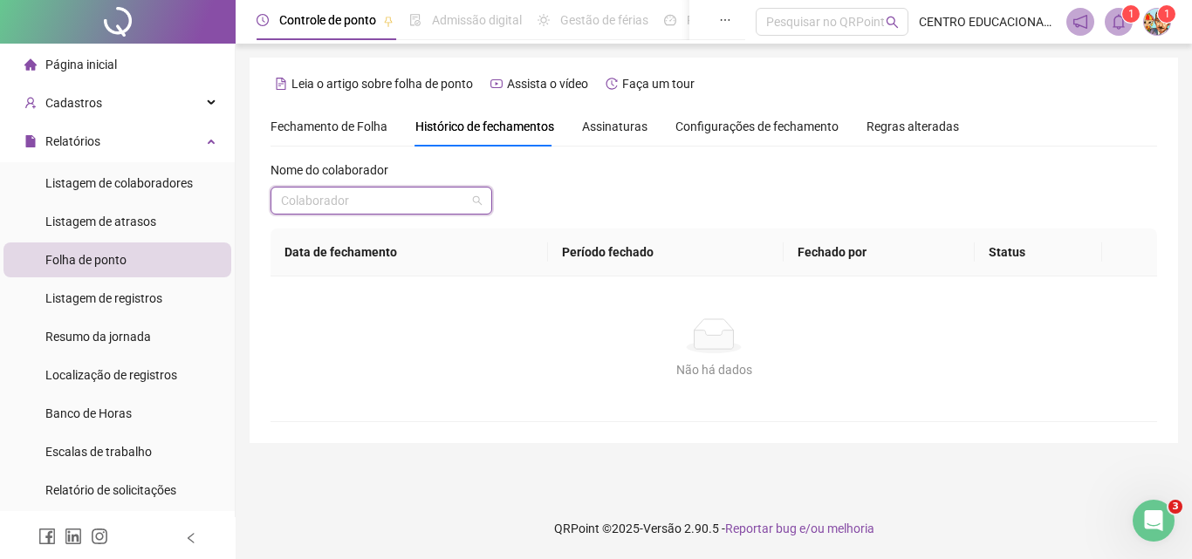
click at [336, 202] on input "search" at bounding box center [373, 201] width 185 height 26
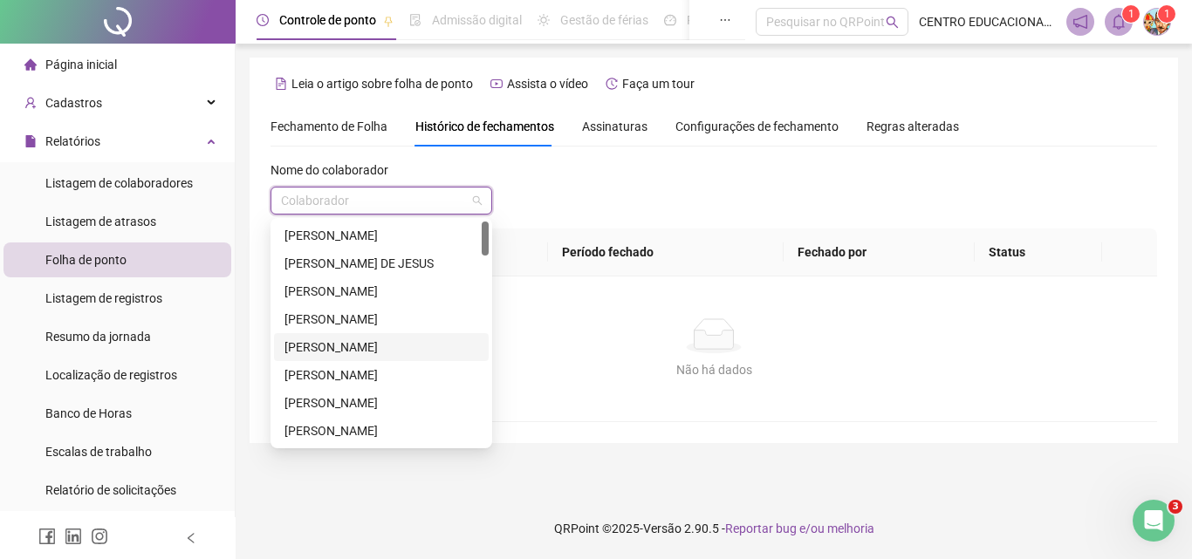
click at [346, 353] on div "[PERSON_NAME]" at bounding box center [381, 347] width 194 height 19
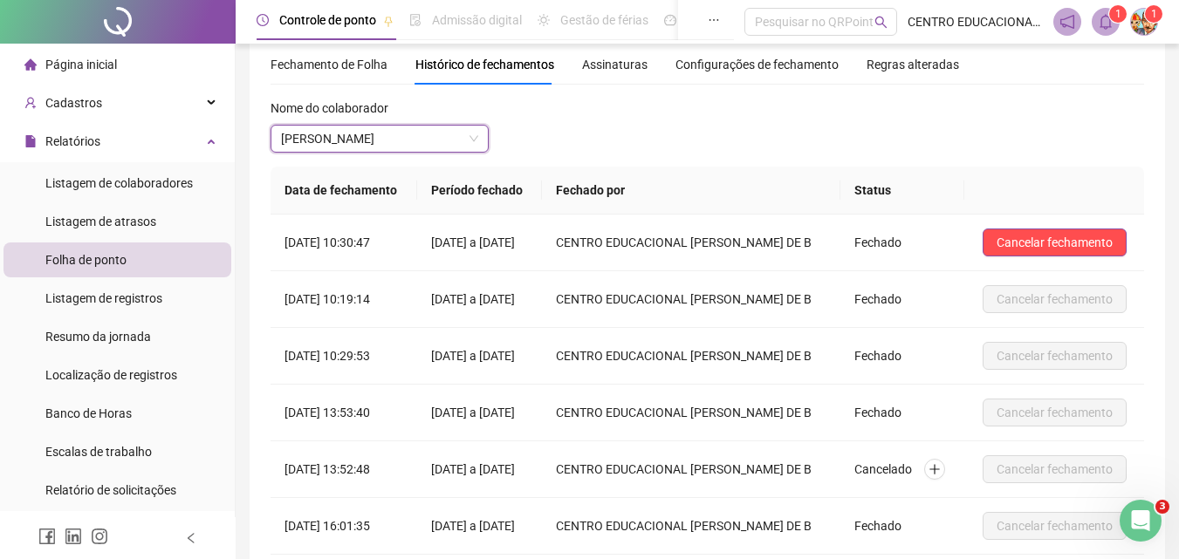
scroll to position [36, 0]
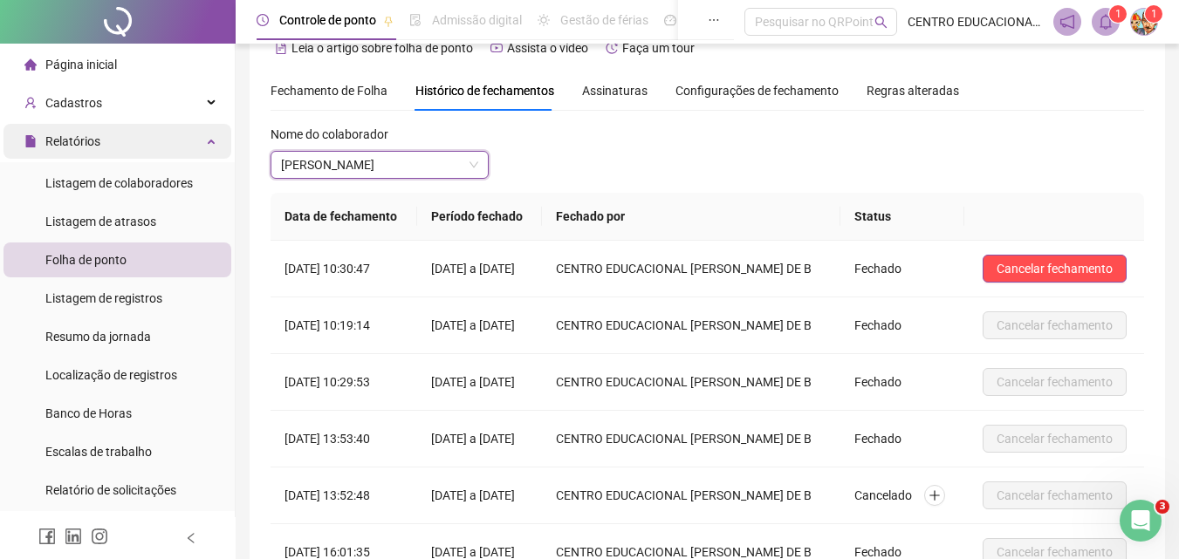
click at [82, 139] on span "Relatórios" at bounding box center [72, 141] width 55 height 14
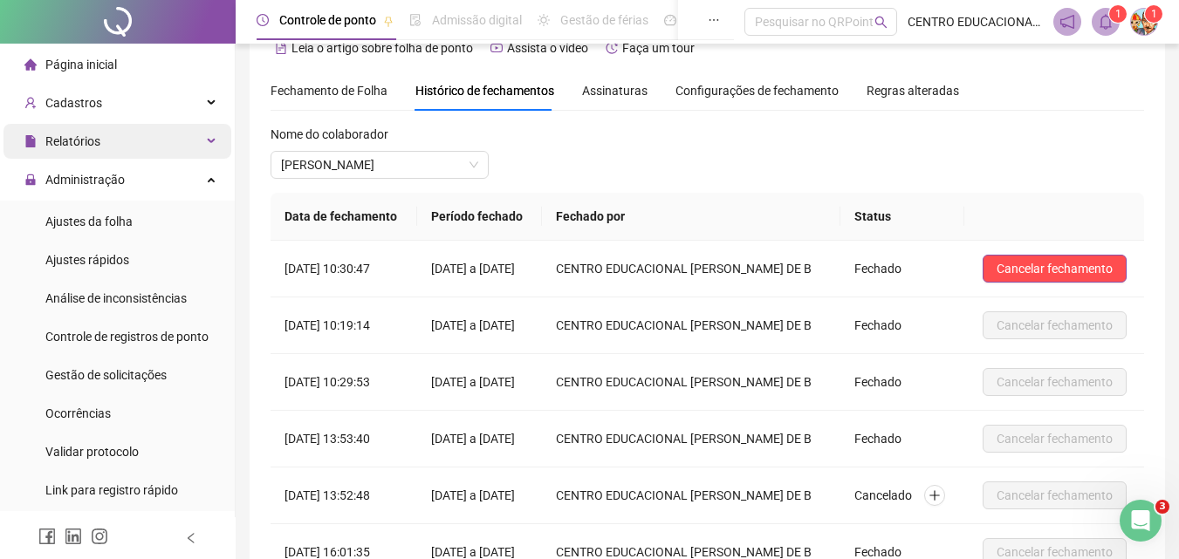
click at [82, 139] on span "Relatórios" at bounding box center [72, 141] width 55 height 14
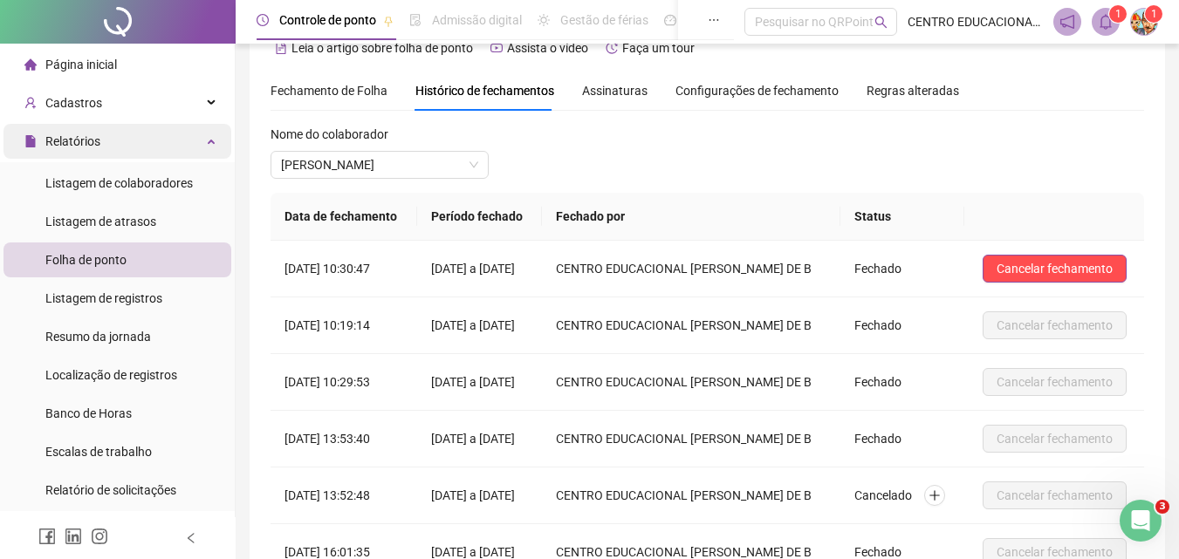
click at [82, 139] on span "Relatórios" at bounding box center [72, 141] width 55 height 14
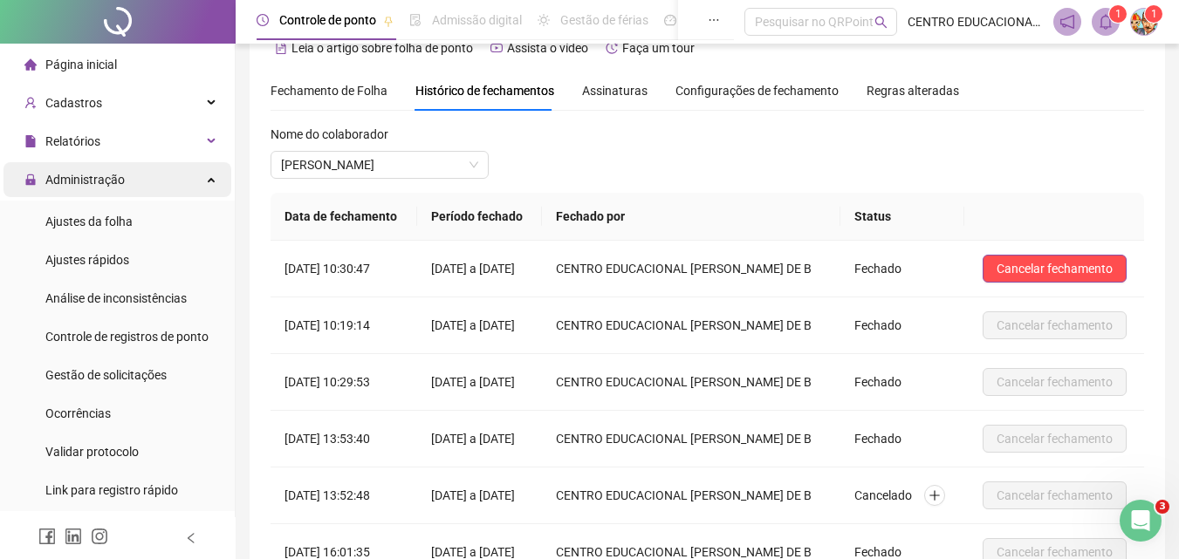
click at [76, 180] on span "Administração" at bounding box center [84, 180] width 79 height 14
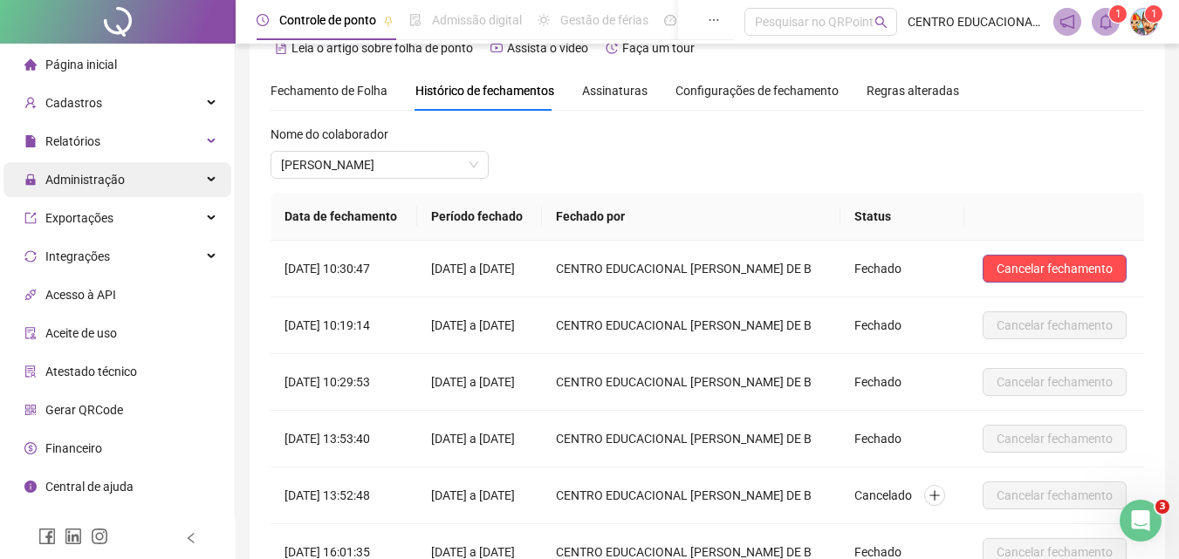
click at [76, 180] on span "Administração" at bounding box center [84, 180] width 79 height 14
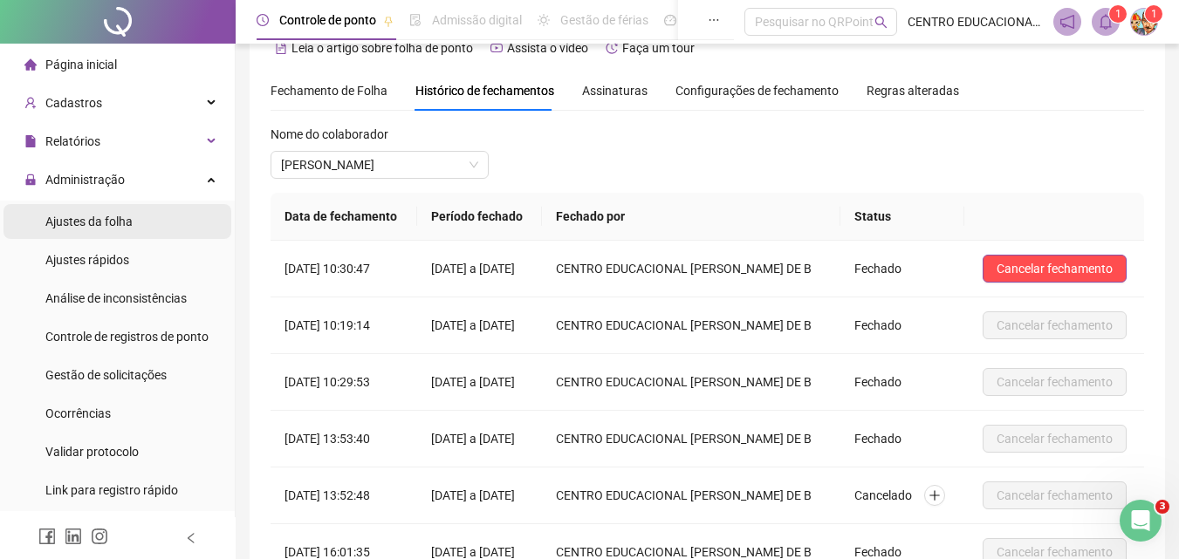
click at [69, 224] on span "Ajustes da folha" at bounding box center [88, 222] width 87 height 14
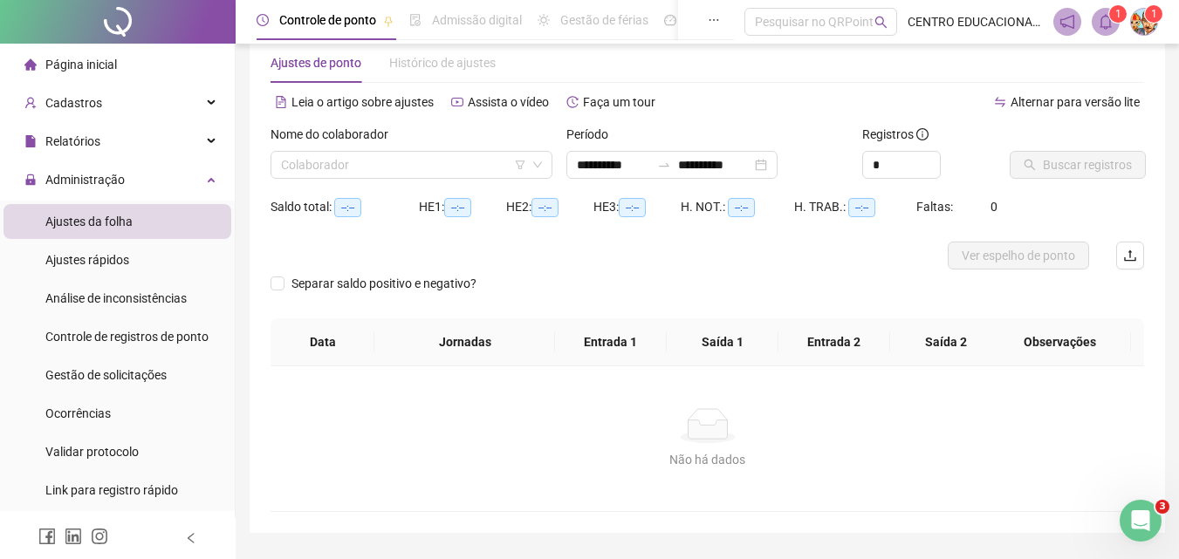
type input "**********"
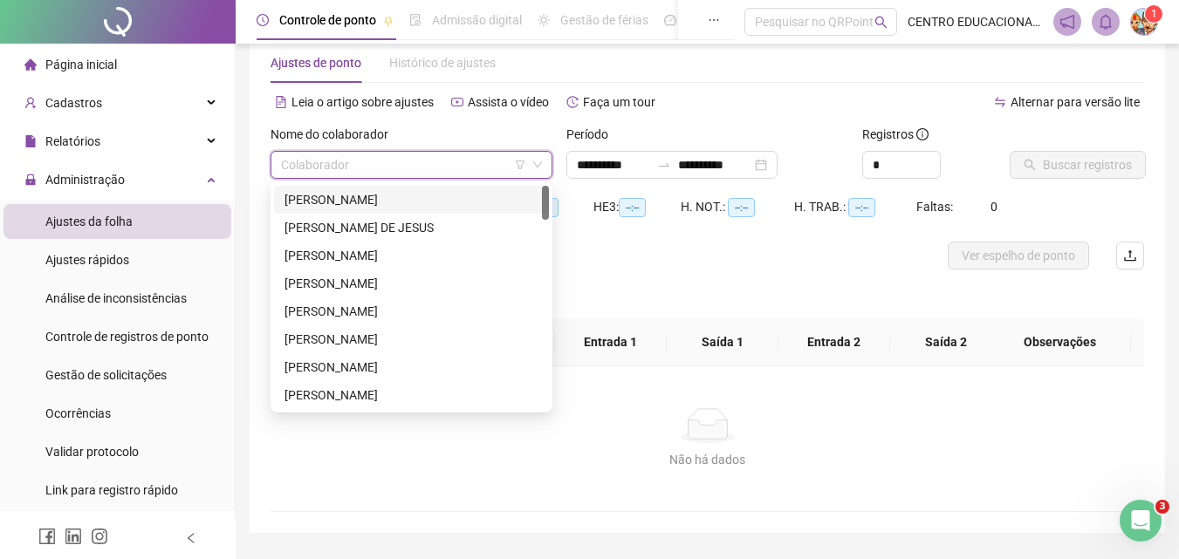
click at [385, 165] on input "search" at bounding box center [403, 165] width 245 height 26
drag, startPoint x: 544, startPoint y: 203, endPoint x: 546, endPoint y: 188, distance: 14.9
click at [546, 188] on div at bounding box center [545, 203] width 7 height 34
click at [422, 208] on div "[PERSON_NAME]" at bounding box center [411, 199] width 254 height 19
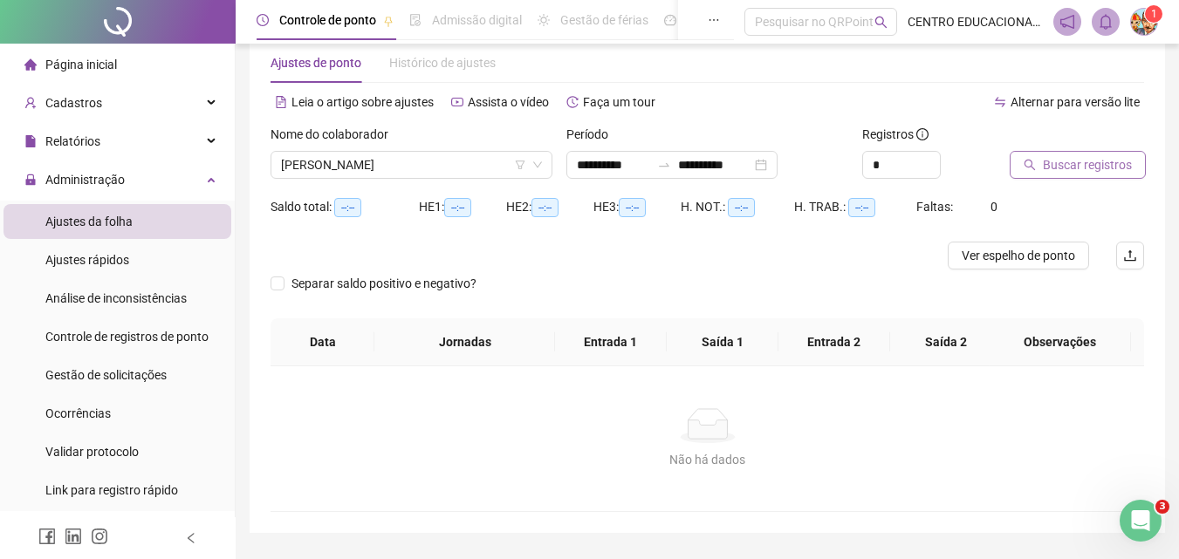
click at [1057, 168] on span "Buscar registros" at bounding box center [1087, 164] width 89 height 19
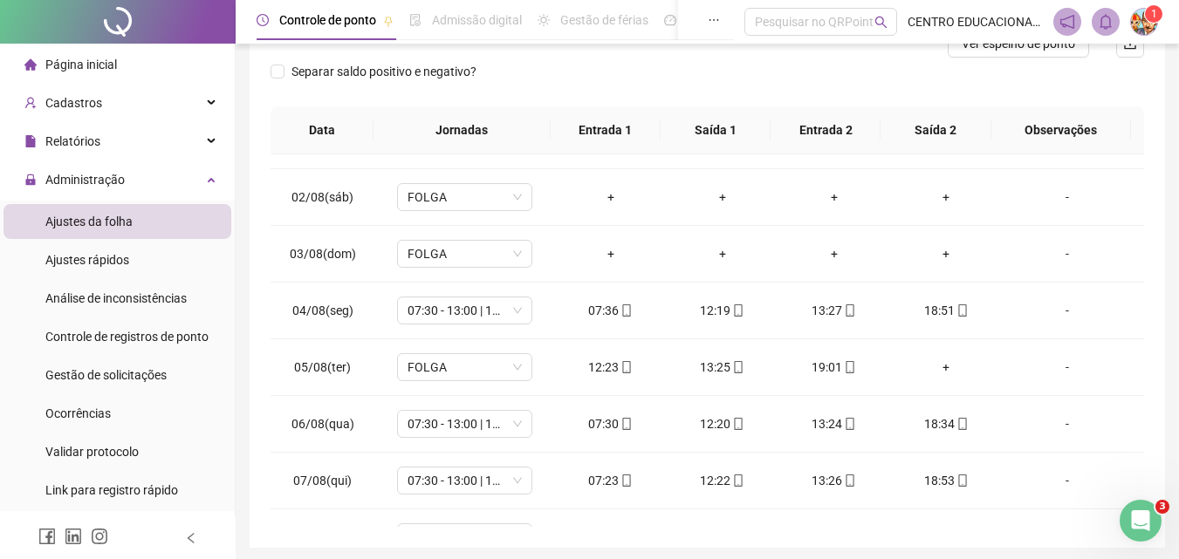
scroll to position [81, 0]
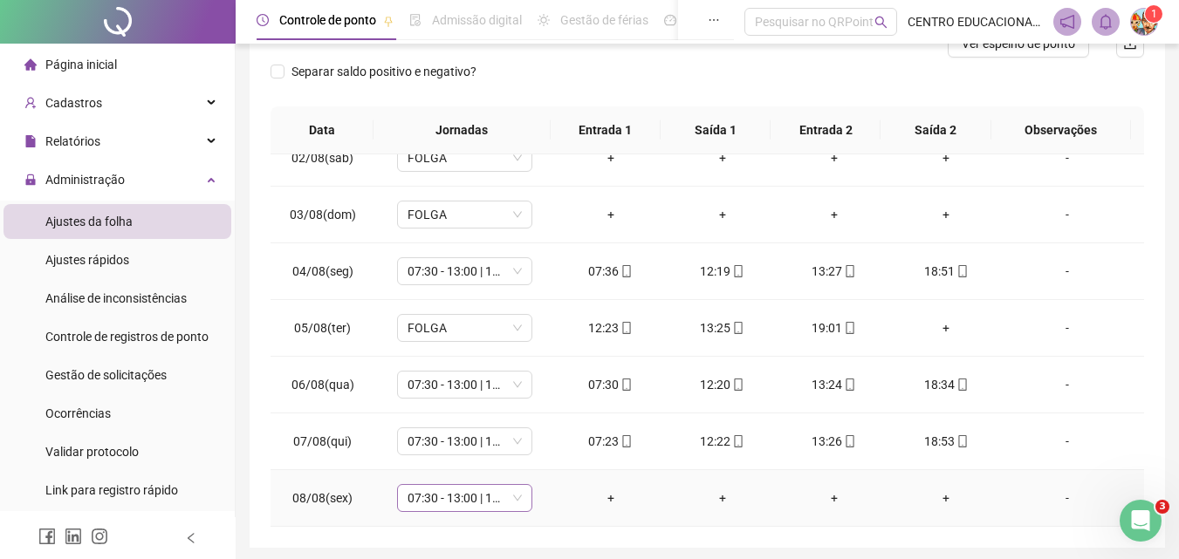
click at [410, 498] on span "07:30 - 13:00 | 14:00 - 19:30" at bounding box center [465, 498] width 114 height 26
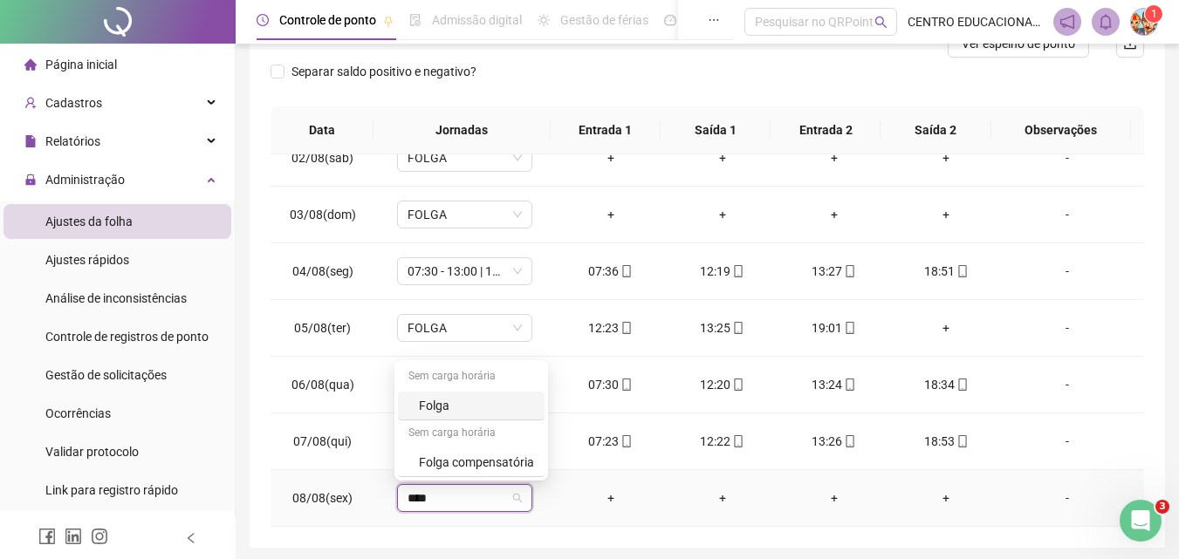
type input "*****"
click at [479, 407] on div "Folga" at bounding box center [476, 405] width 115 height 19
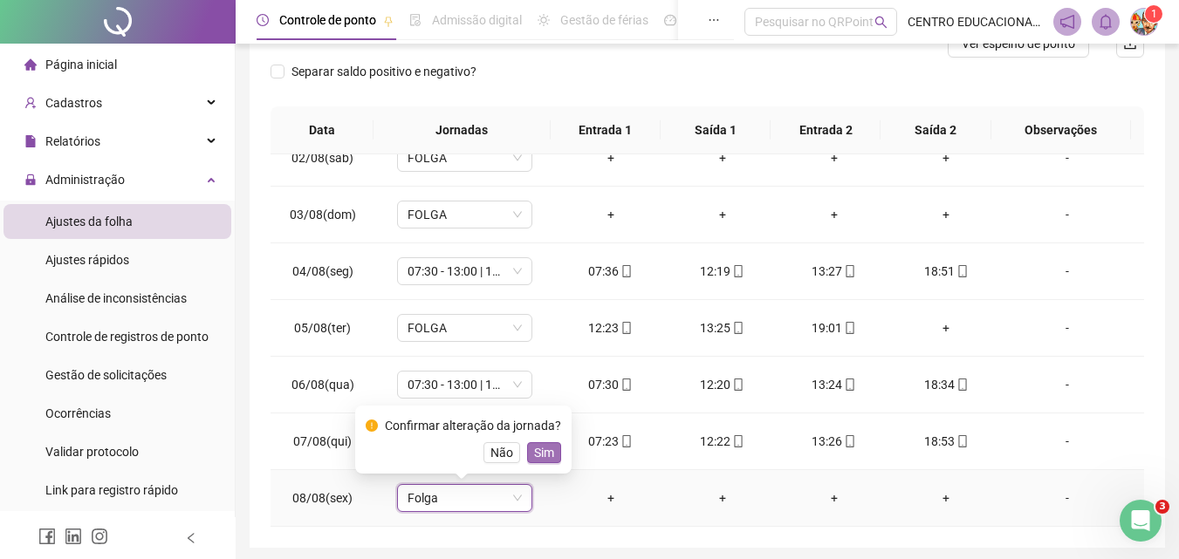
click at [540, 451] on span "Sim" at bounding box center [544, 452] width 20 height 19
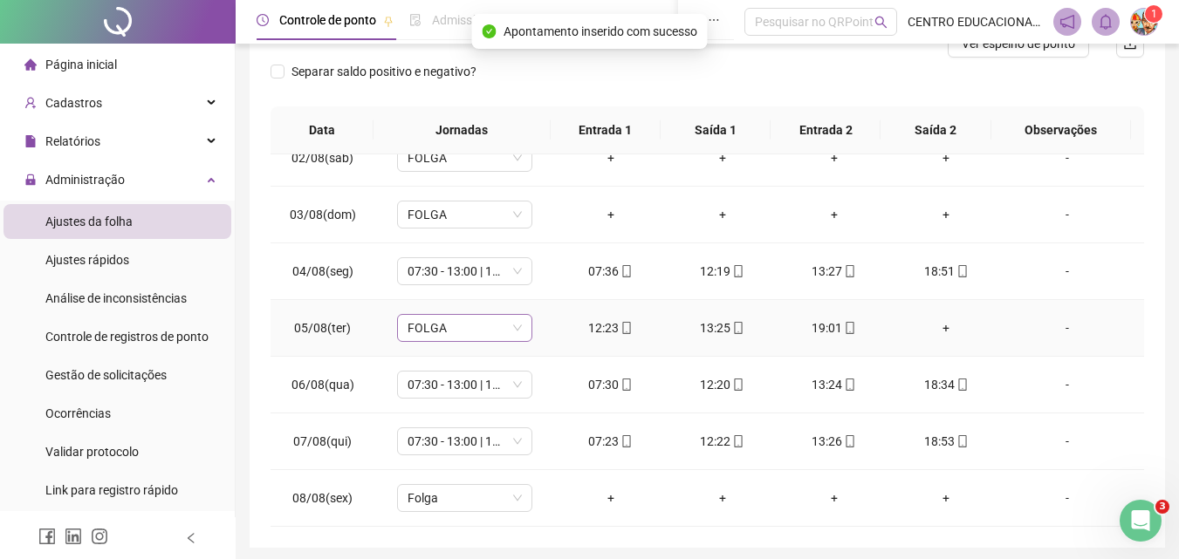
drag, startPoint x: 441, startPoint y: 327, endPoint x: 449, endPoint y: 328, distance: 8.8
click at [441, 327] on span "FOLGA" at bounding box center [465, 328] width 114 height 26
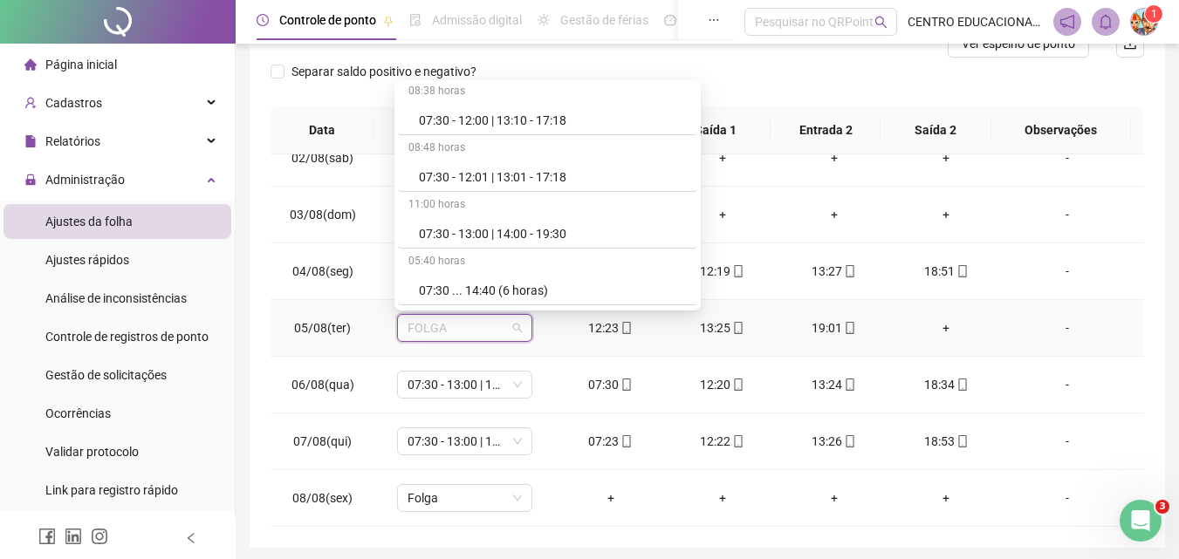
scroll to position [6715, 0]
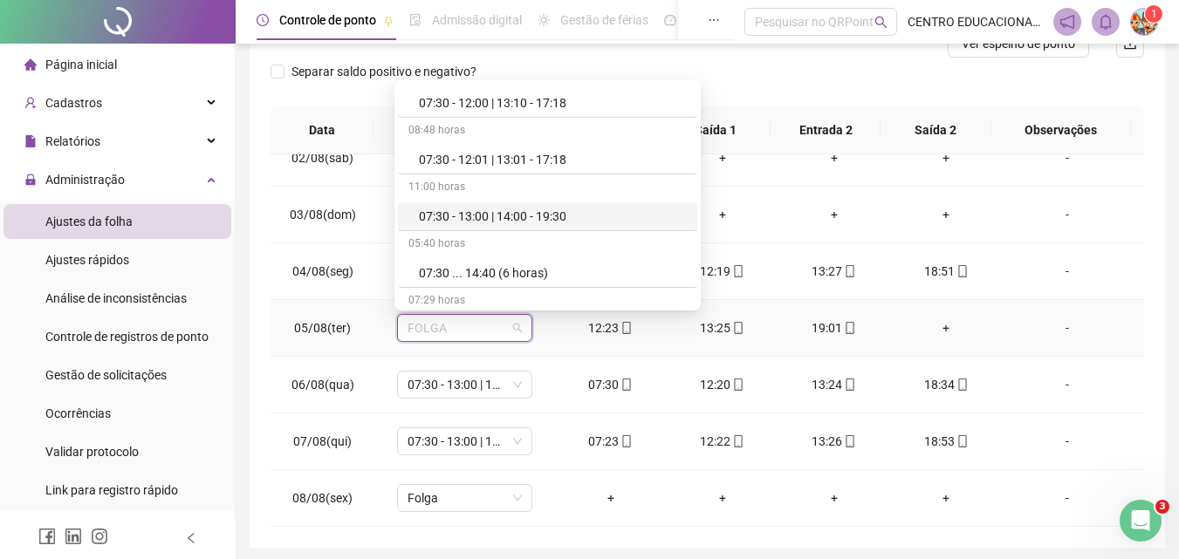
click at [478, 219] on div "07:30 - 13:00 | 14:00 - 19:30" at bounding box center [553, 216] width 268 height 19
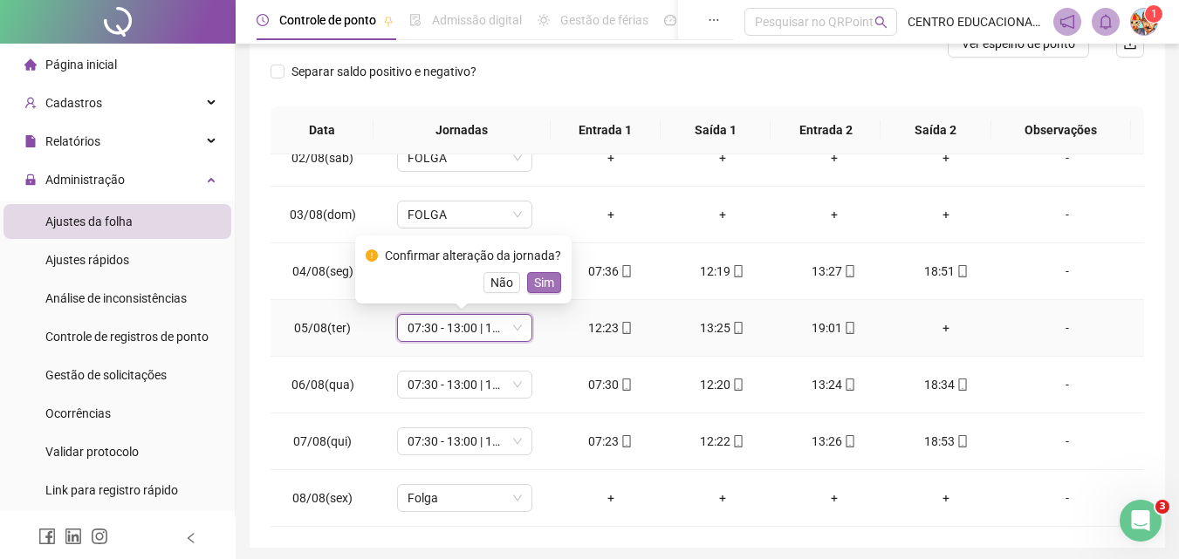
click at [542, 281] on span "Sim" at bounding box center [544, 282] width 20 height 19
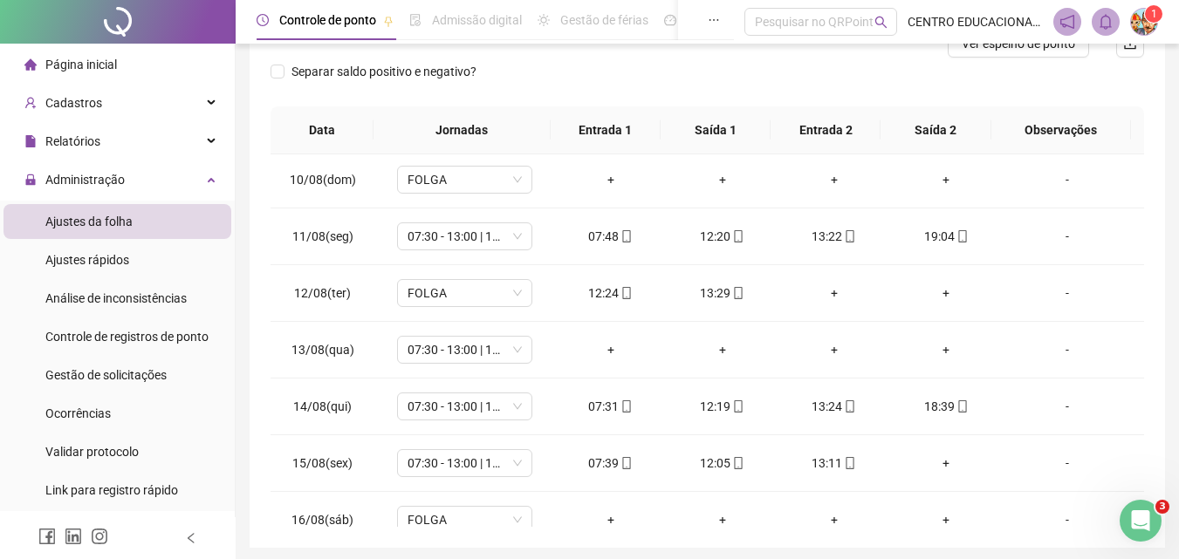
scroll to position [515, 0]
click at [414, 346] on span "07:30 - 13:00 | 14:00 - 19:30" at bounding box center [465, 348] width 114 height 26
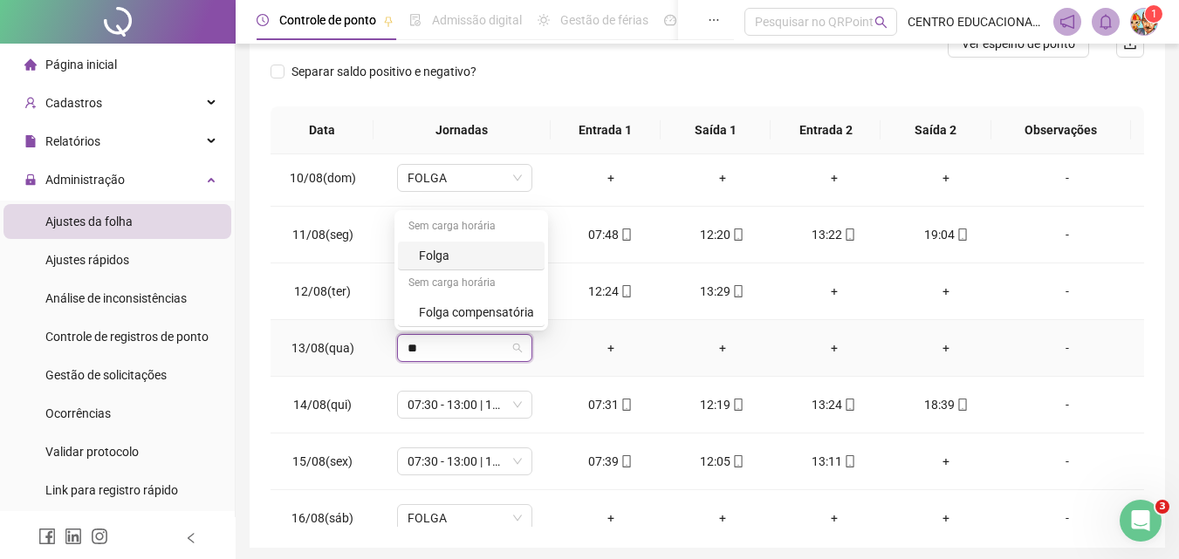
type input "***"
click at [462, 258] on div "Folga" at bounding box center [476, 255] width 115 height 19
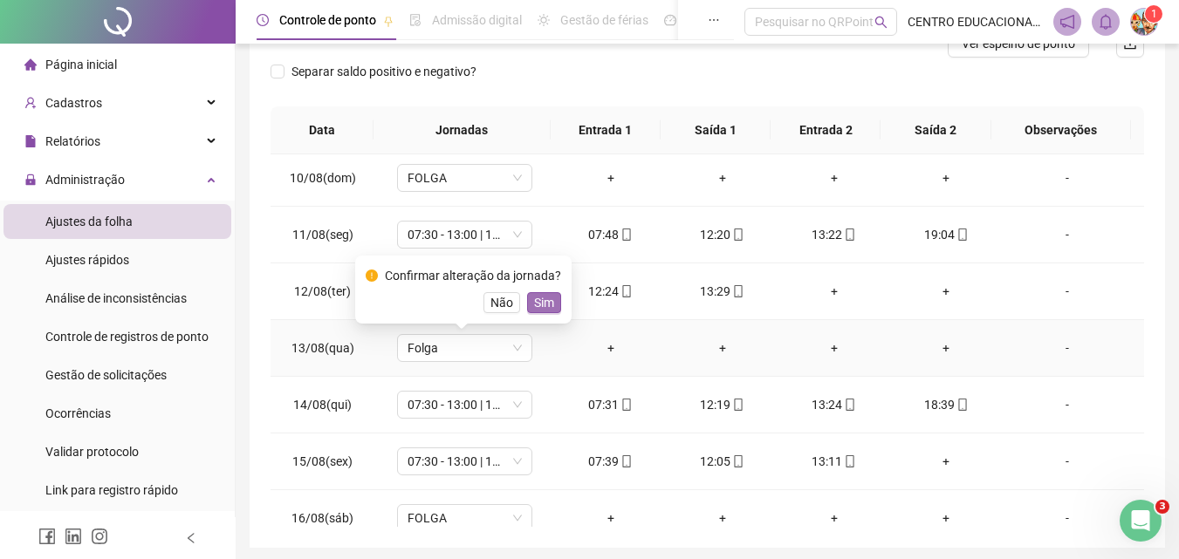
click at [542, 301] on span "Sim" at bounding box center [544, 302] width 20 height 19
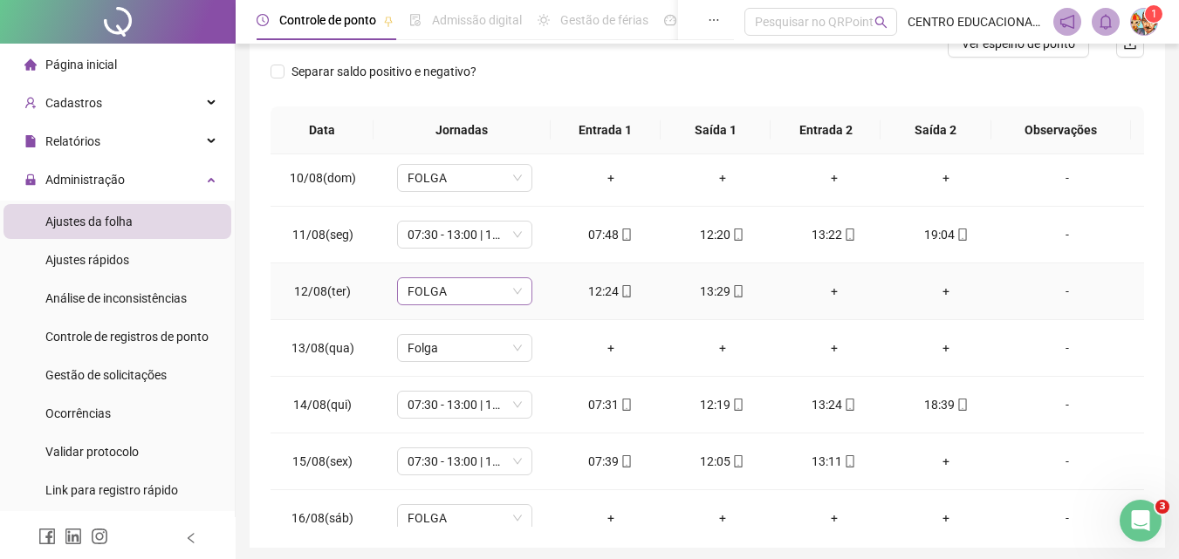
click at [424, 292] on span "FOLGA" at bounding box center [465, 291] width 114 height 26
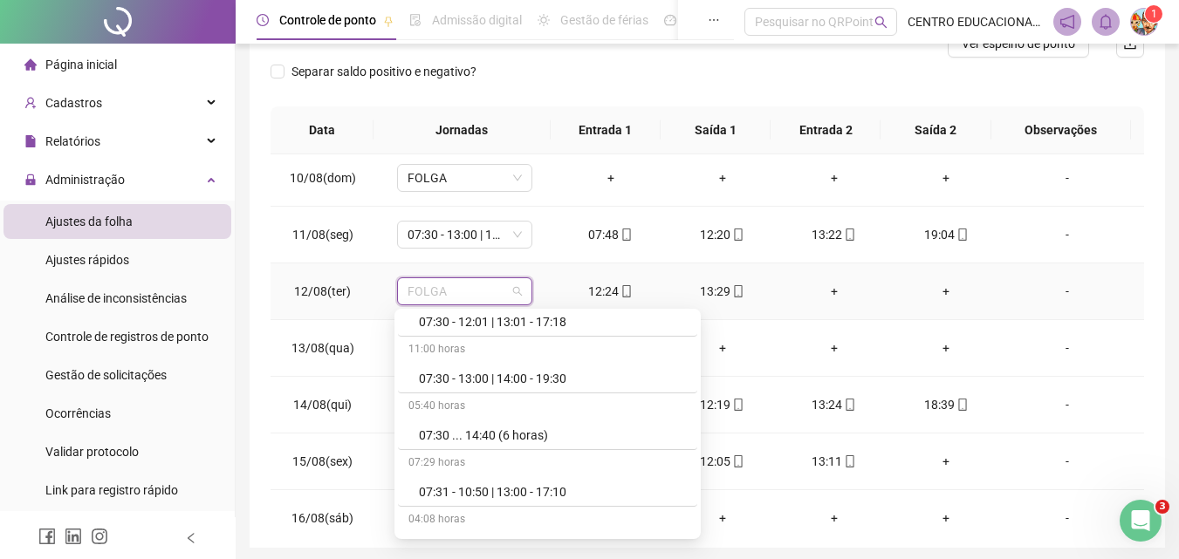
scroll to position [6774, 0]
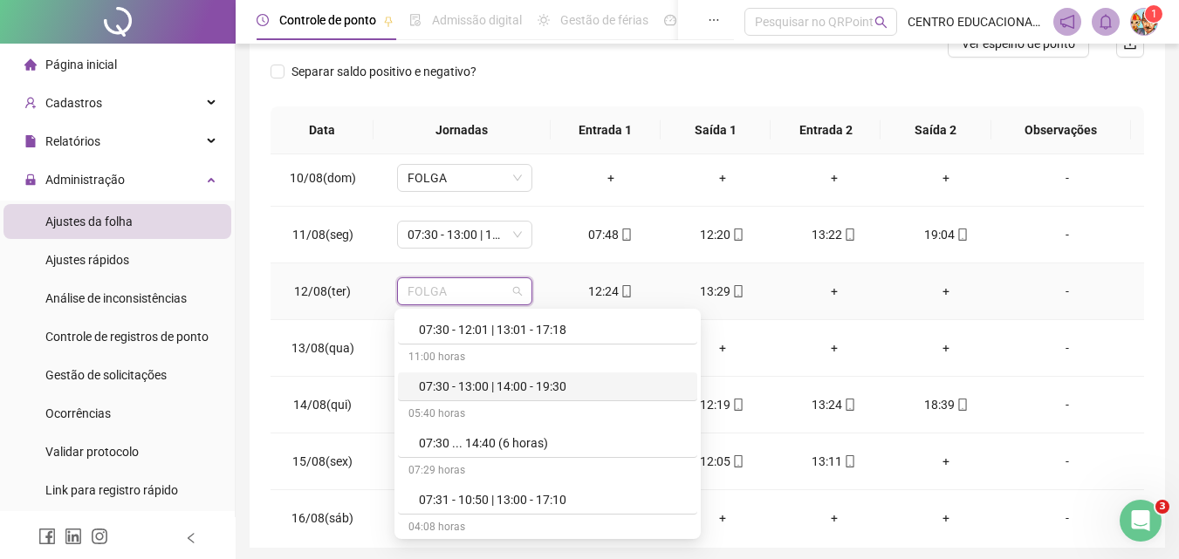
click at [532, 381] on div "07:30 - 13:00 | 14:00 - 19:30" at bounding box center [553, 386] width 268 height 19
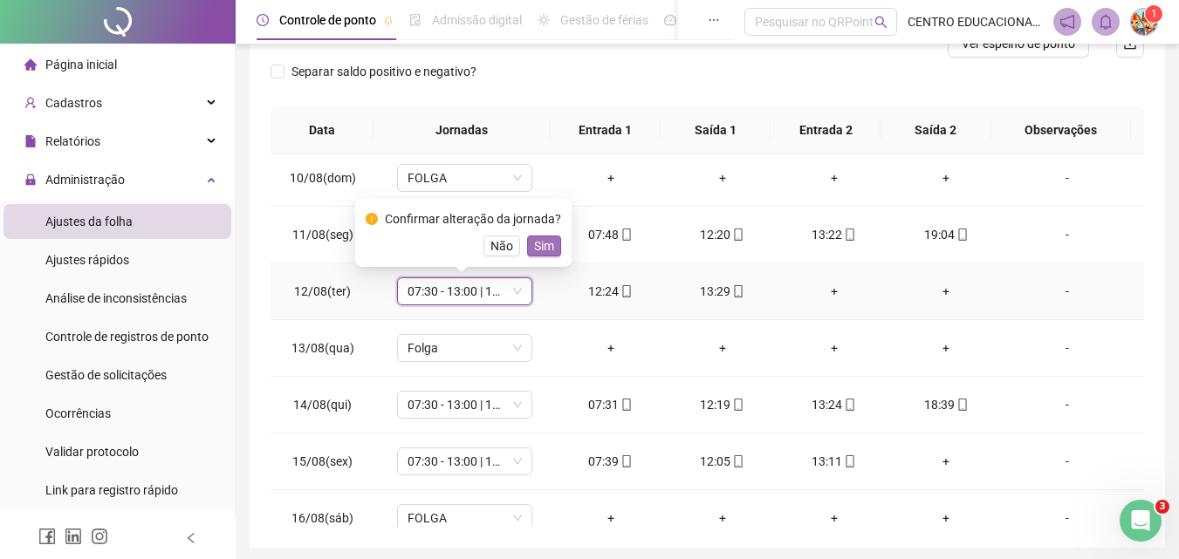
click at [544, 247] on span "Sim" at bounding box center [544, 245] width 20 height 19
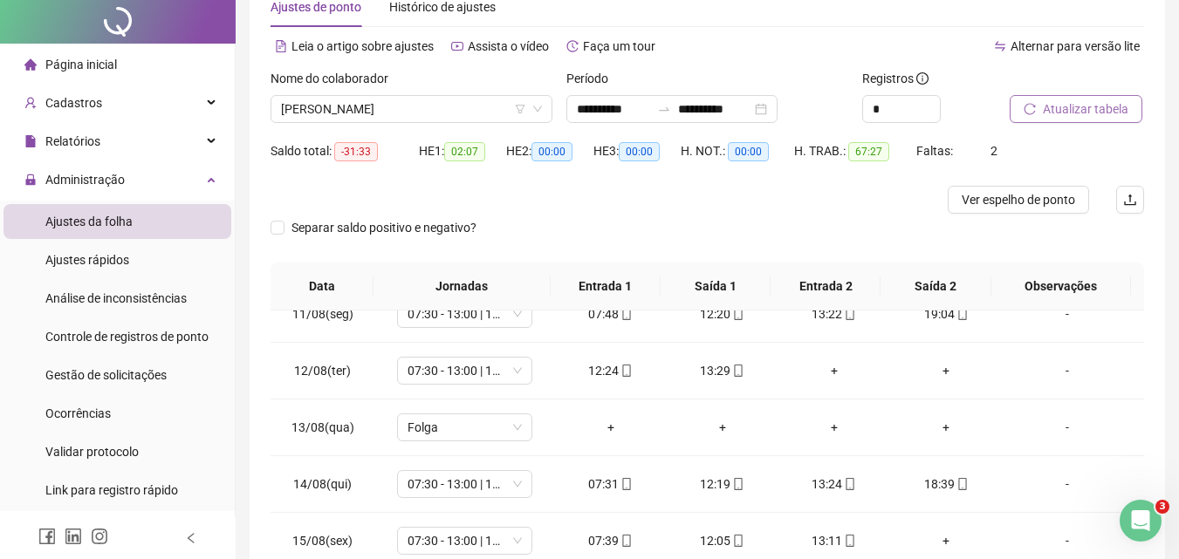
scroll to position [0, 0]
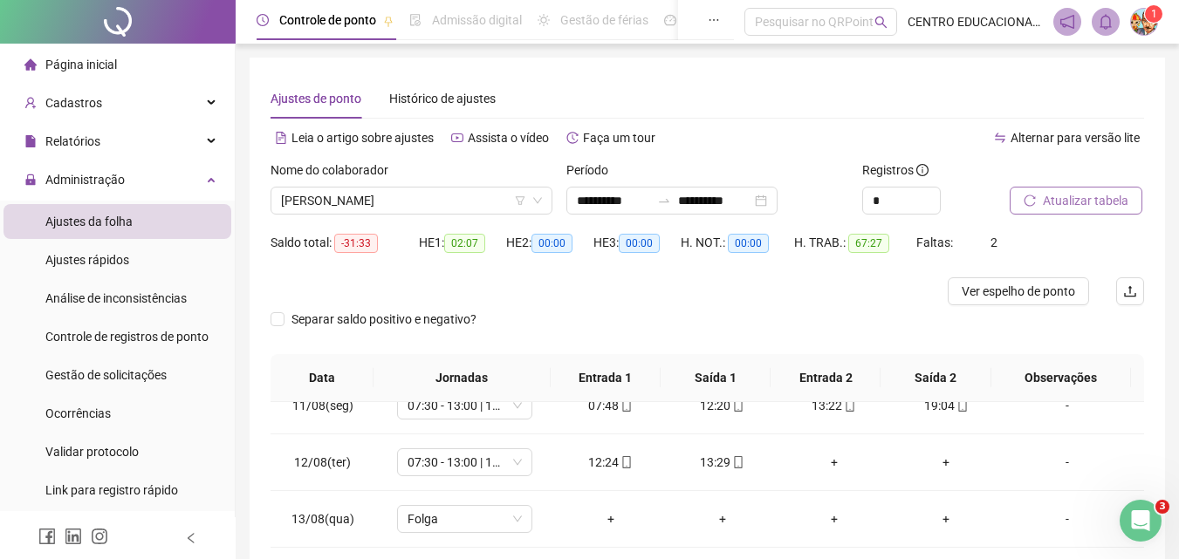
click at [1062, 202] on span "Atualizar tabela" at bounding box center [1086, 200] width 86 height 19
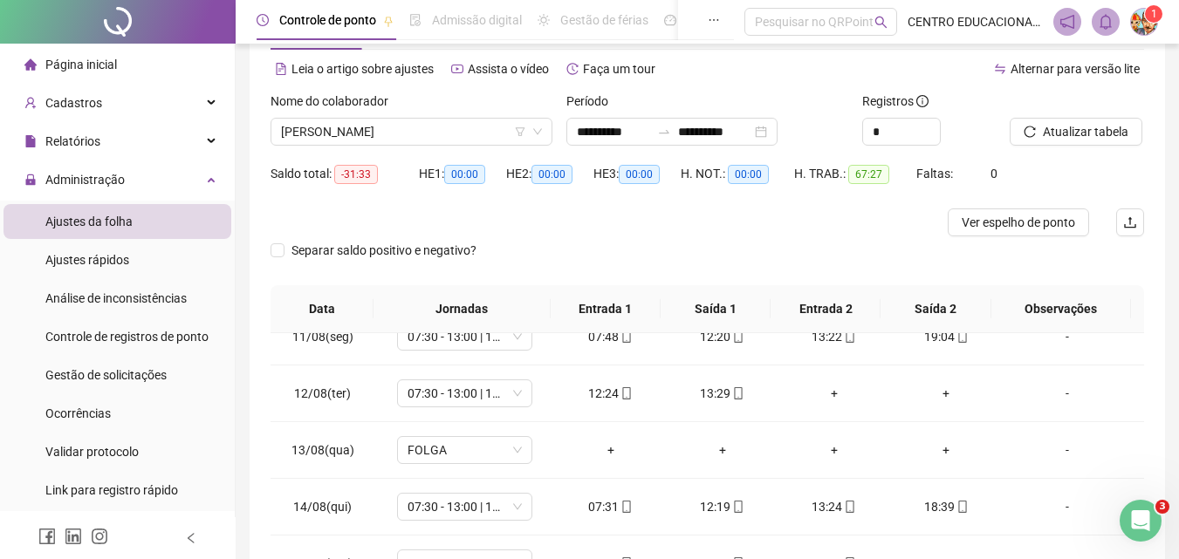
scroll to position [49, 0]
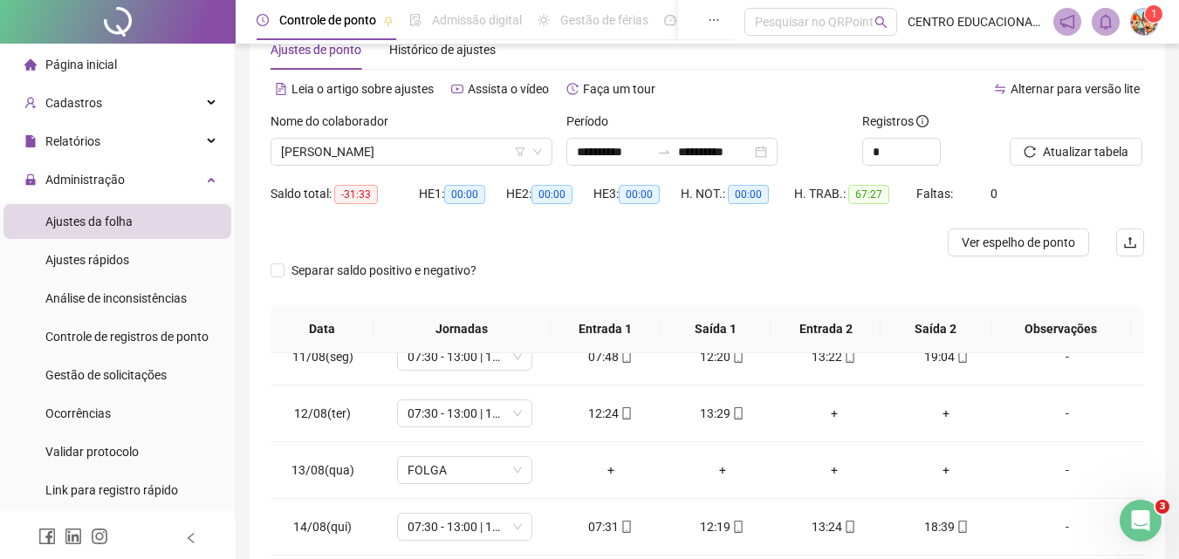
click at [558, 240] on div at bounding box center [598, 243] width 655 height 28
click at [595, 258] on div "Separar saldo positivo e negativo?" at bounding box center [707, 281] width 873 height 49
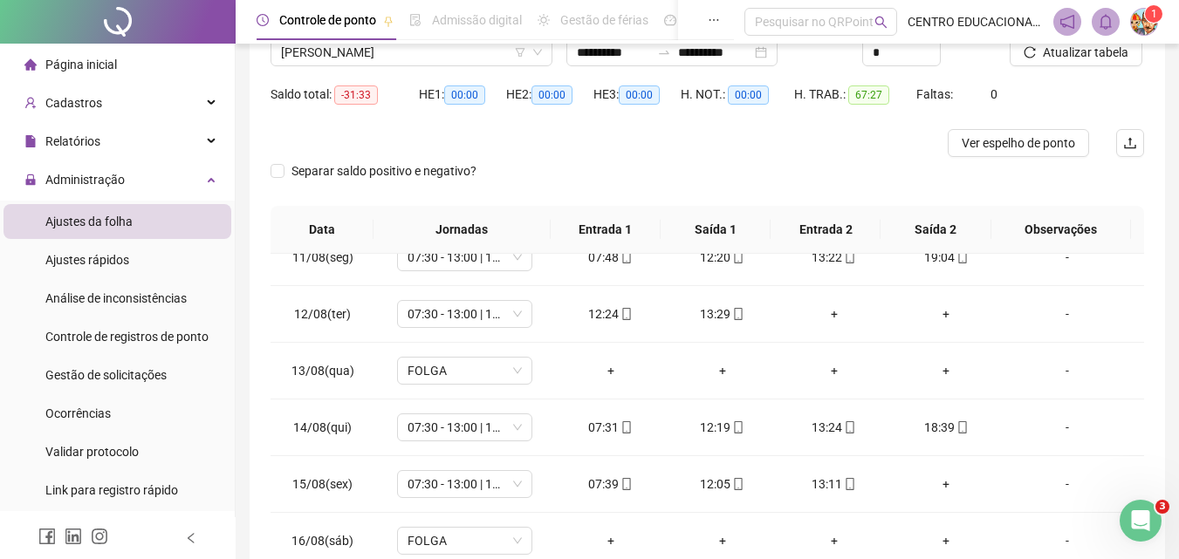
scroll to position [0, 0]
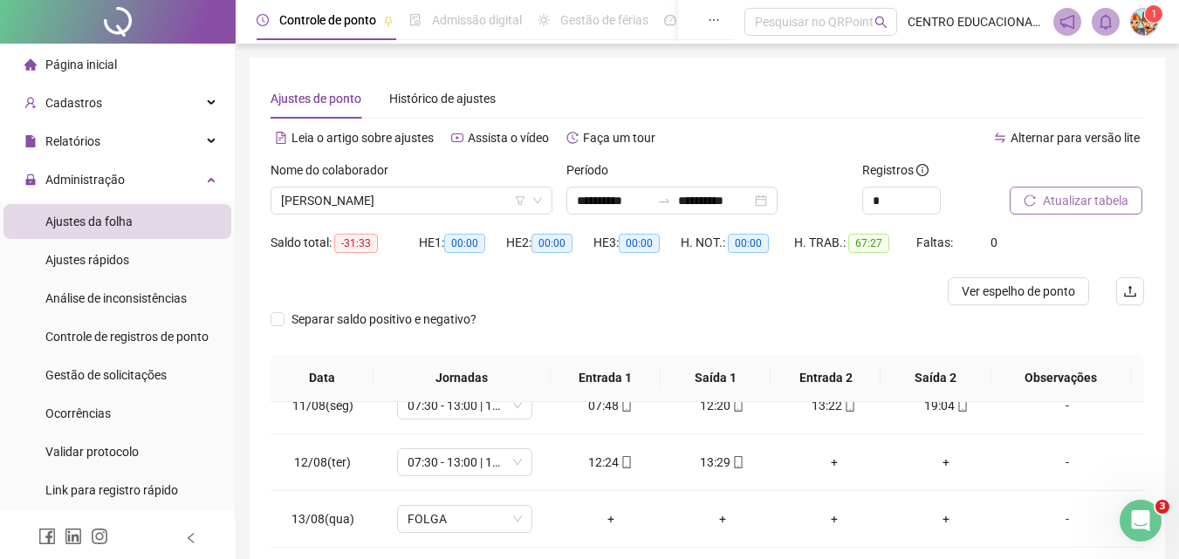
click at [1062, 197] on span "Atualizar tabela" at bounding box center [1086, 200] width 86 height 19
click at [1072, 195] on span "Atualizar tabela" at bounding box center [1086, 200] width 86 height 19
